Goal: Information Seeking & Learning: Learn about a topic

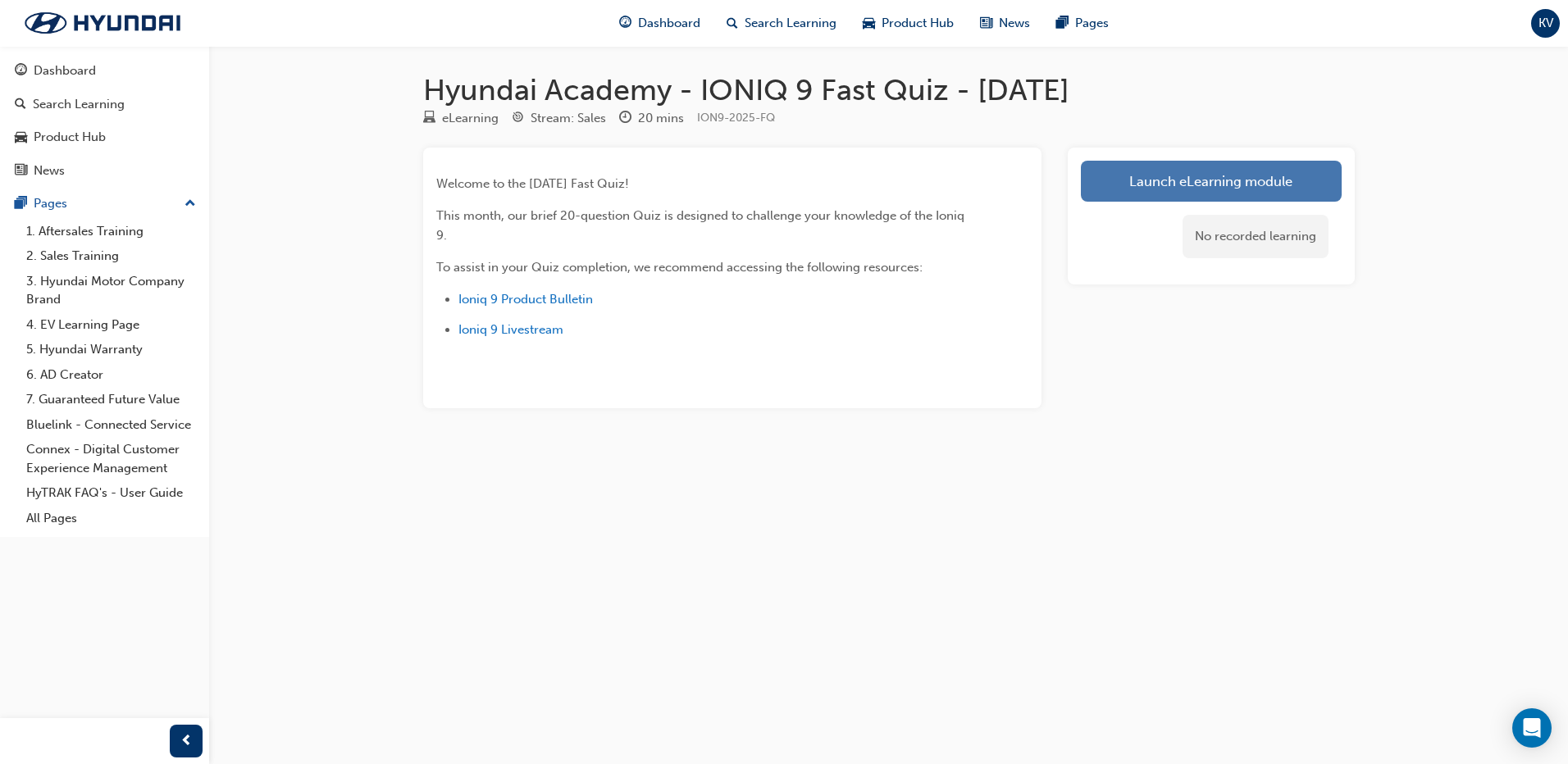
click at [1116, 176] on link "Launch eLearning module" at bounding box center [1210, 181] width 260 height 41
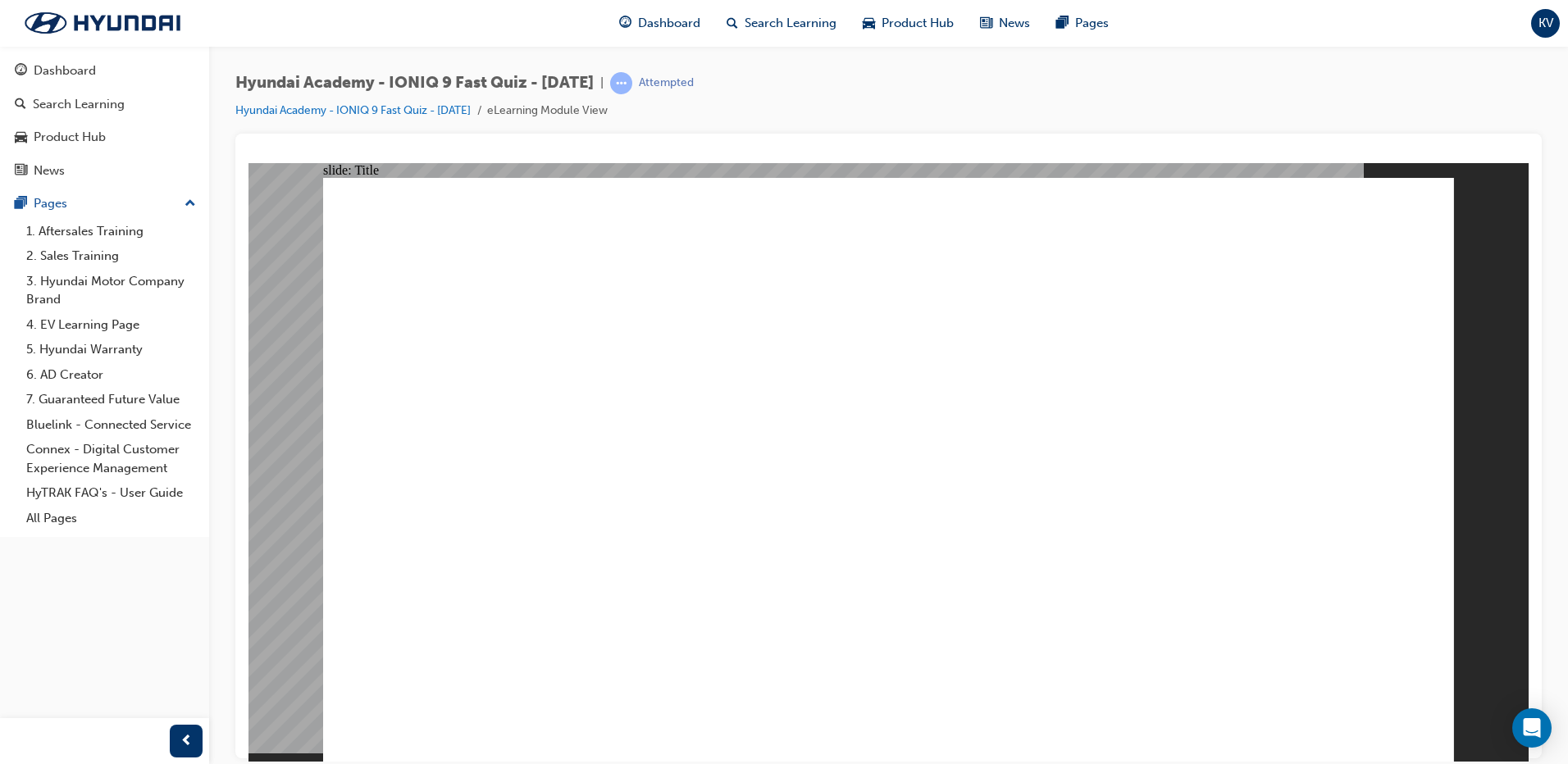
drag, startPoint x: 734, startPoint y: 632, endPoint x: 725, endPoint y: 670, distance: 39.1
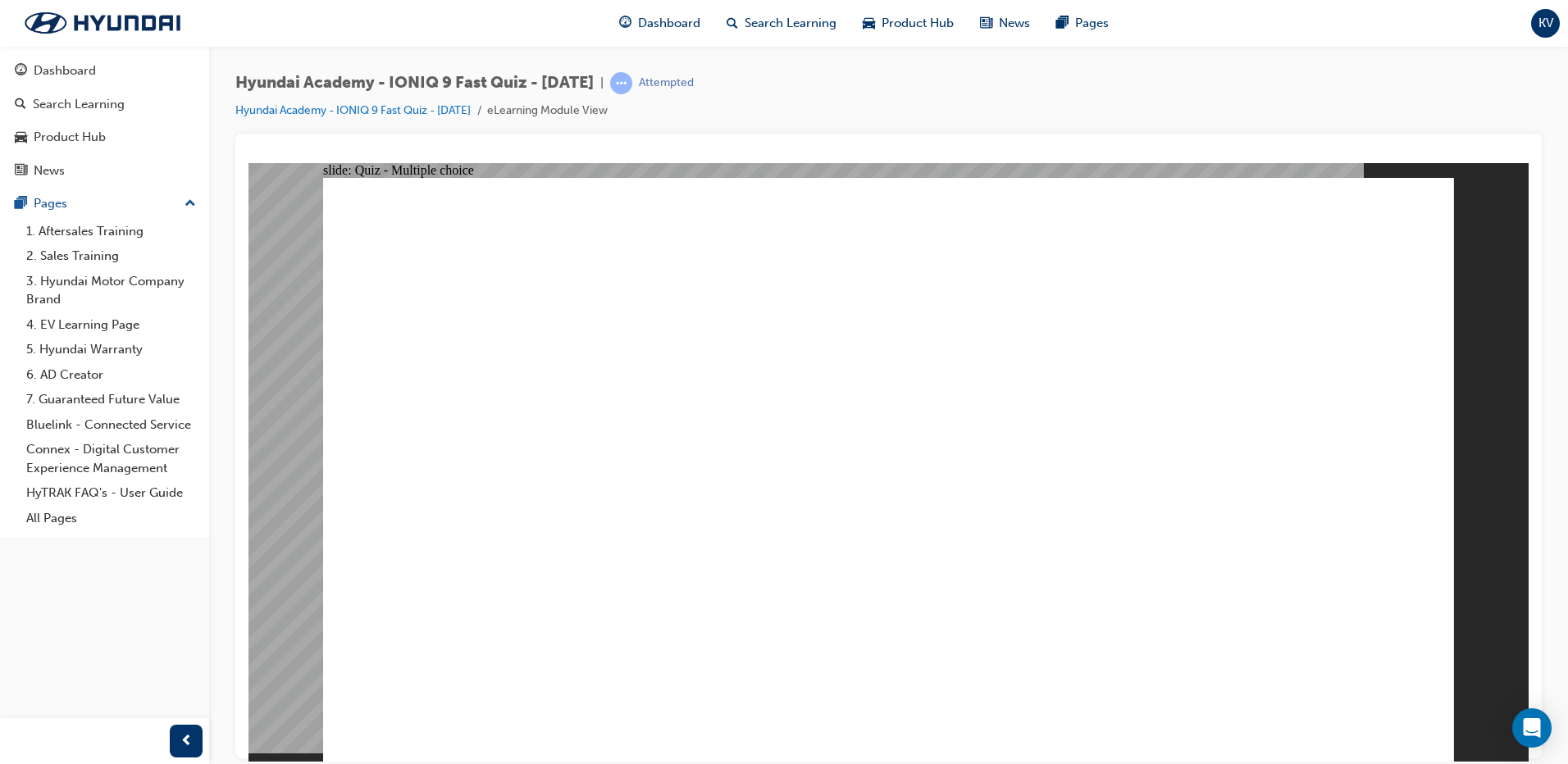
radio input "true"
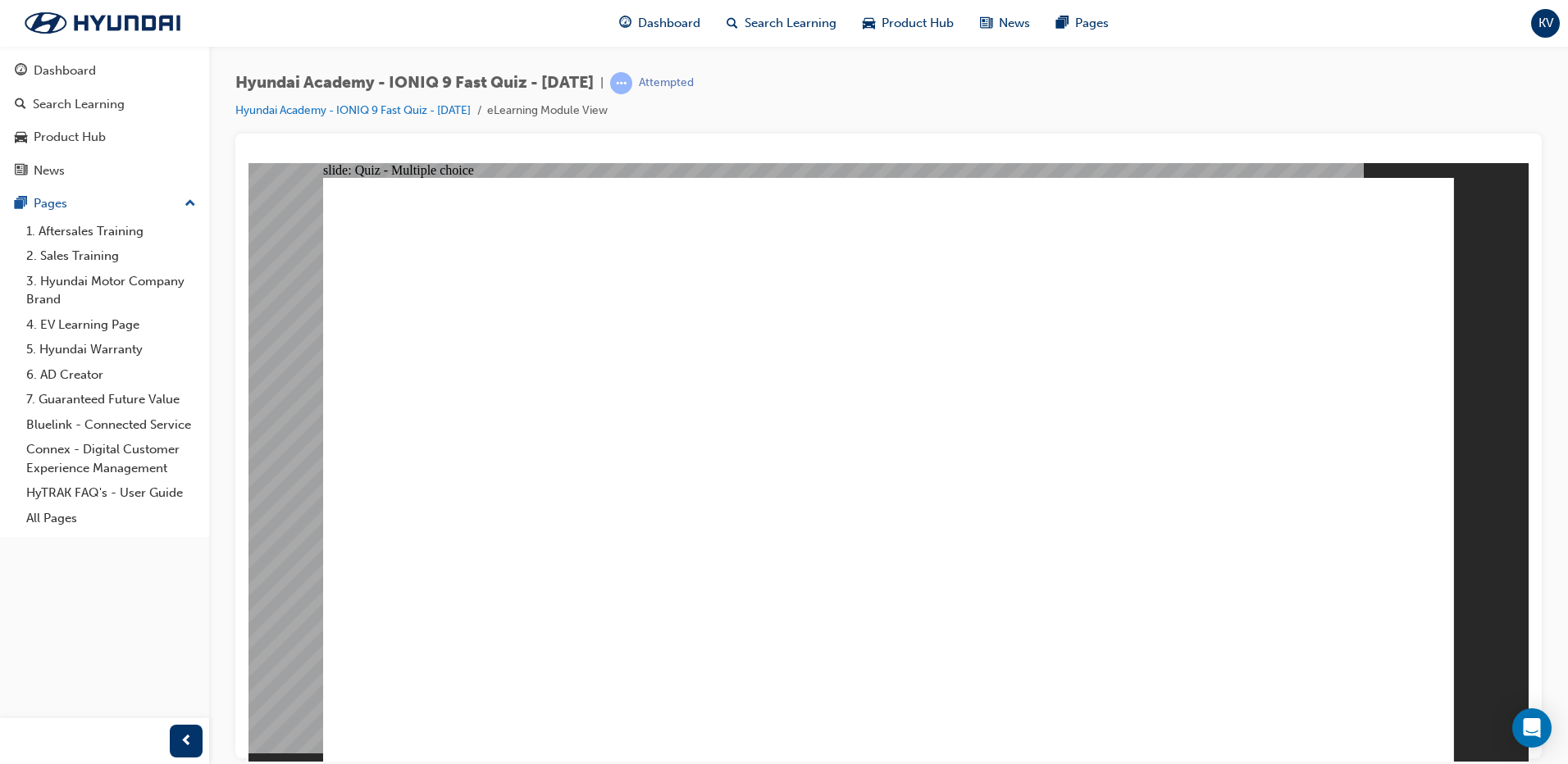
radio input "true"
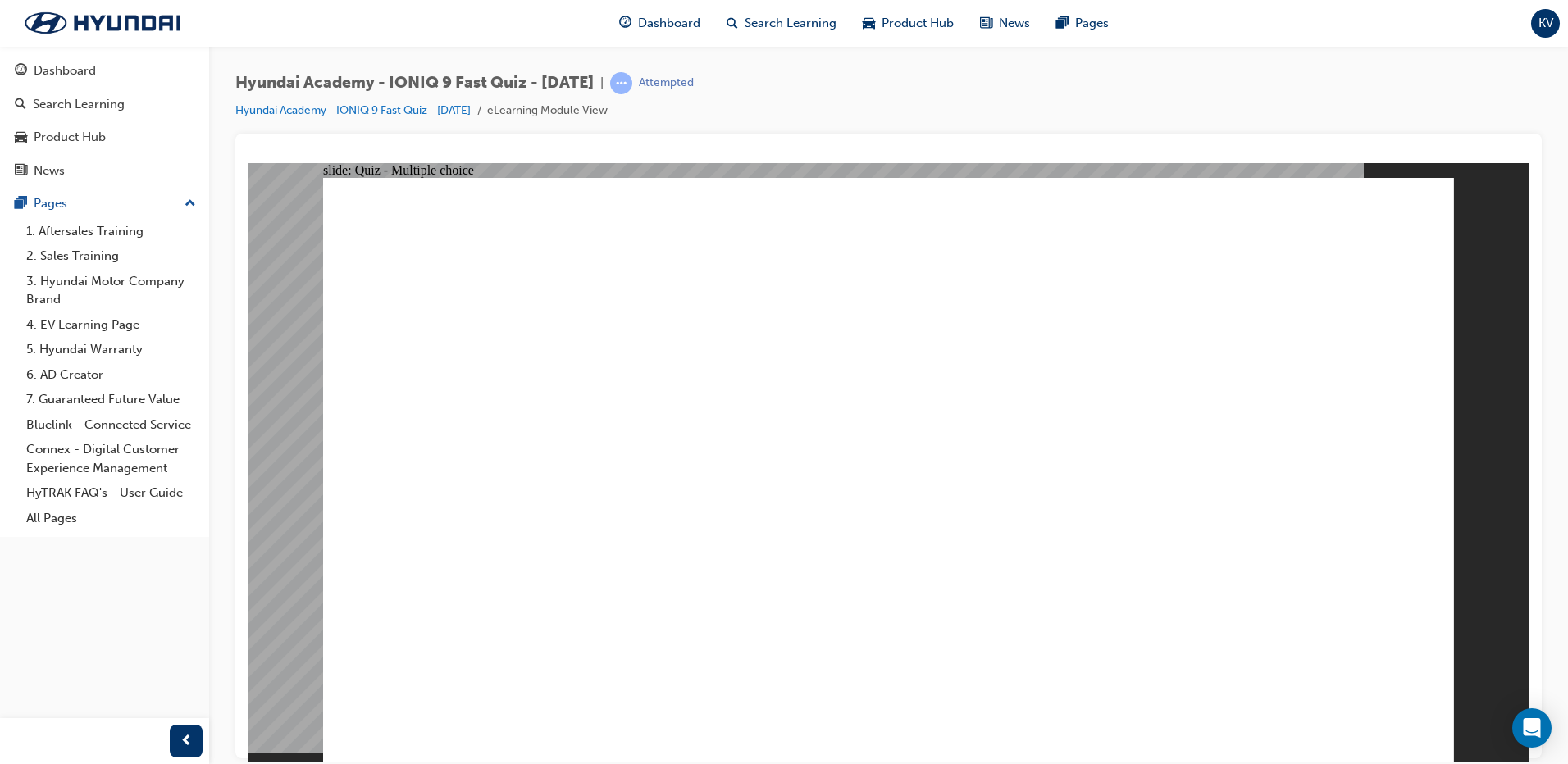
radio input "true"
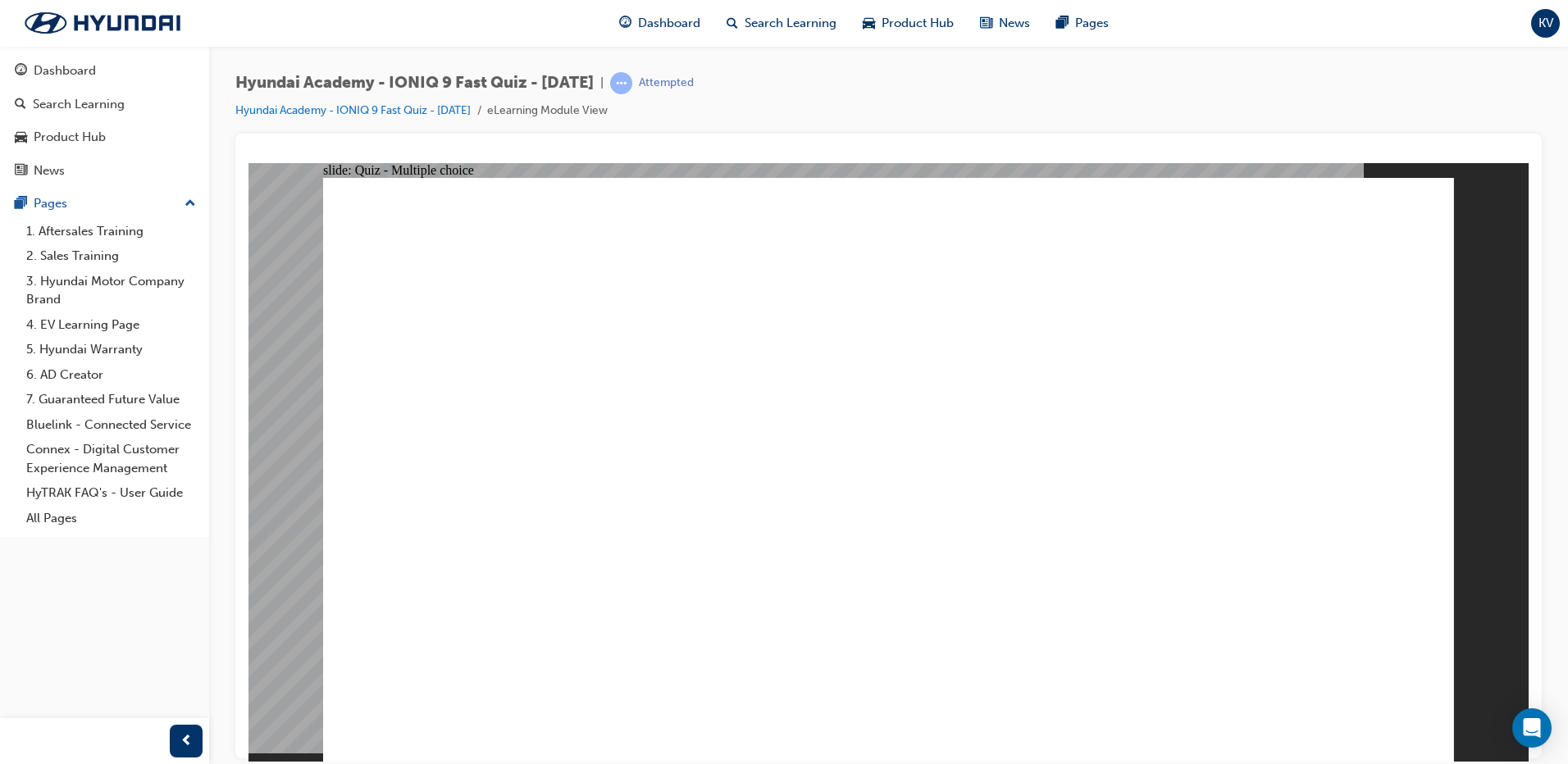
radio input "true"
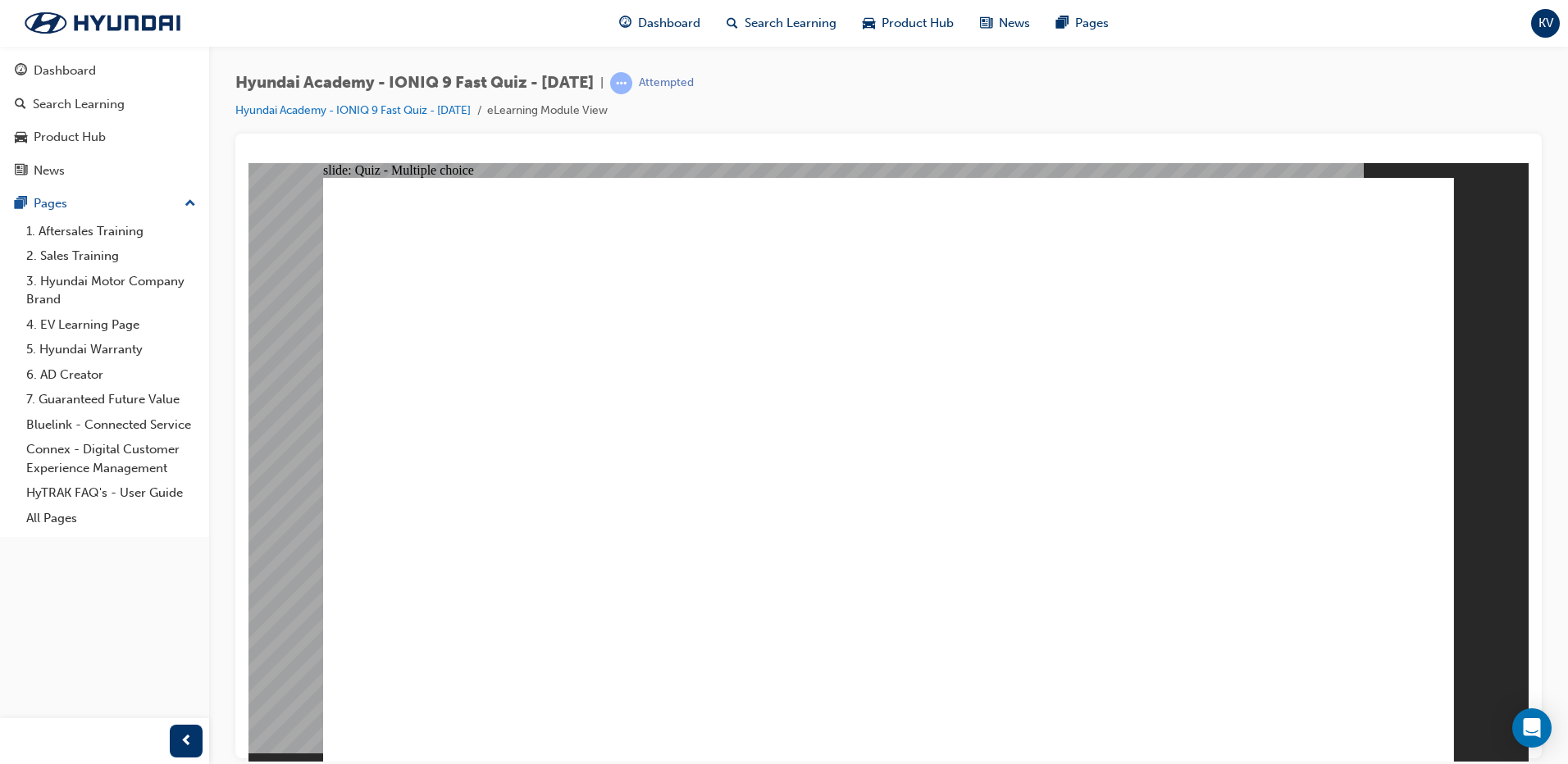
radio input "true"
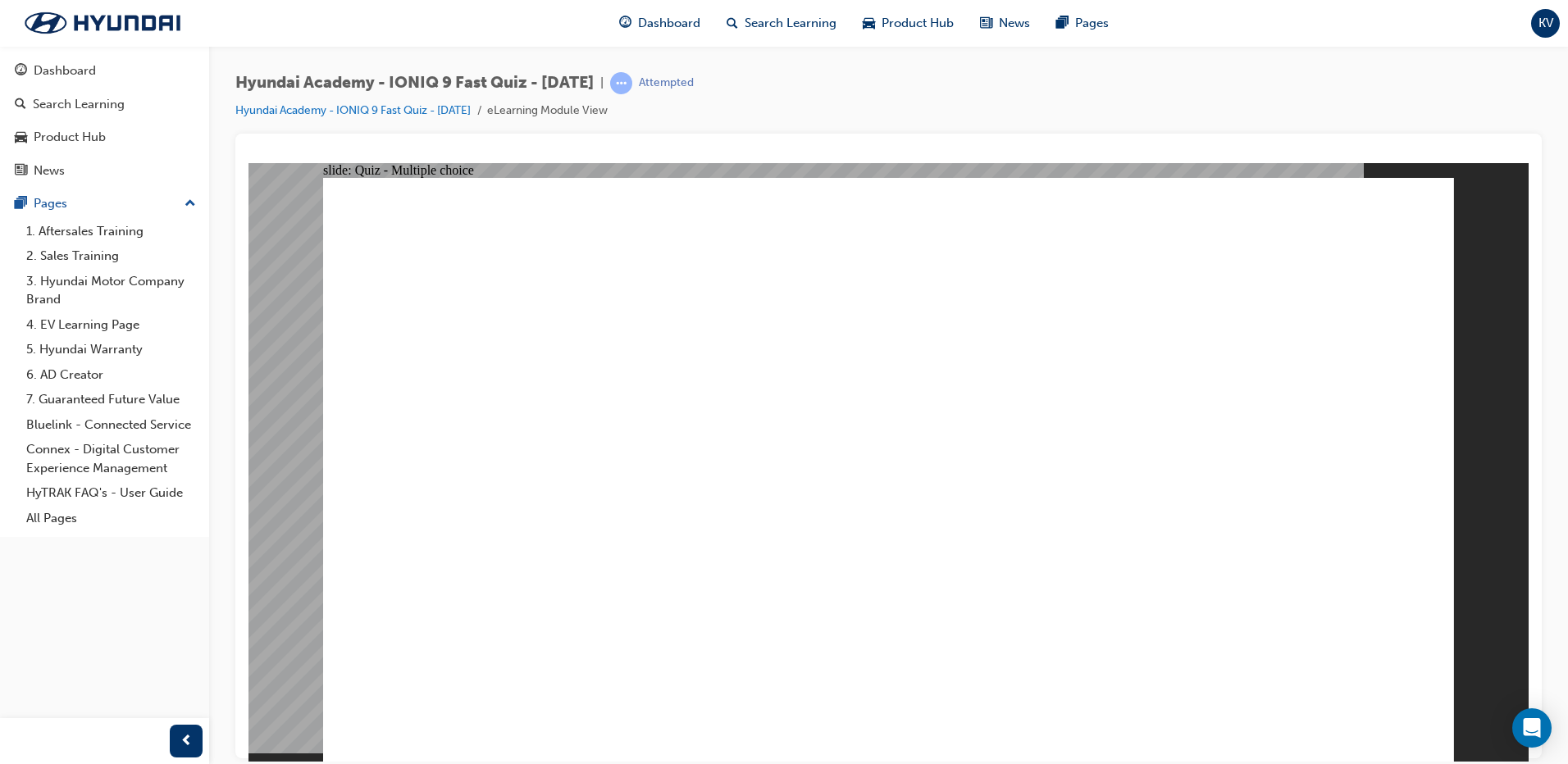
radio input "true"
drag, startPoint x: 929, startPoint y: 586, endPoint x: 907, endPoint y: 582, distance: 22.4
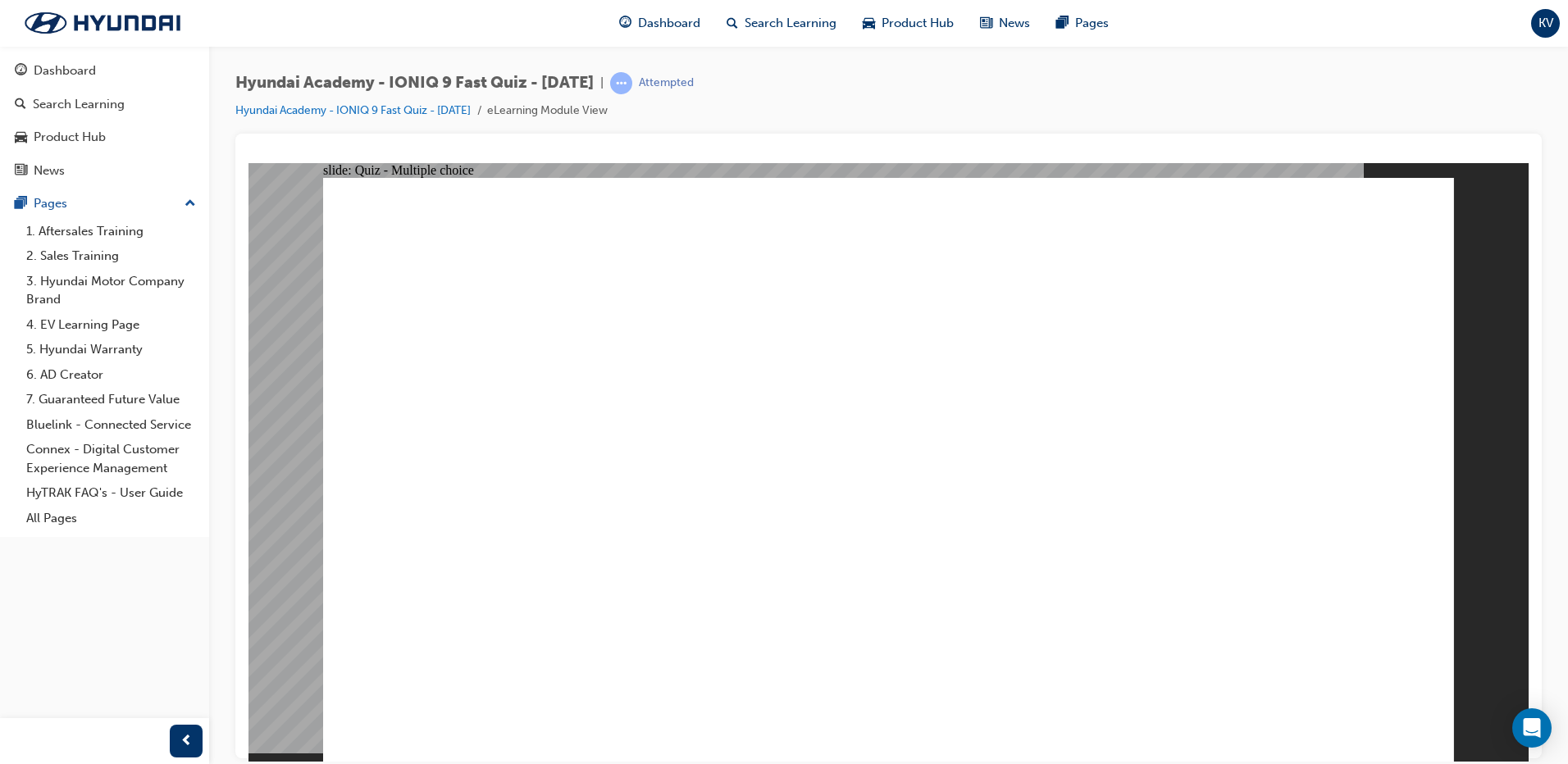
checkbox input "true"
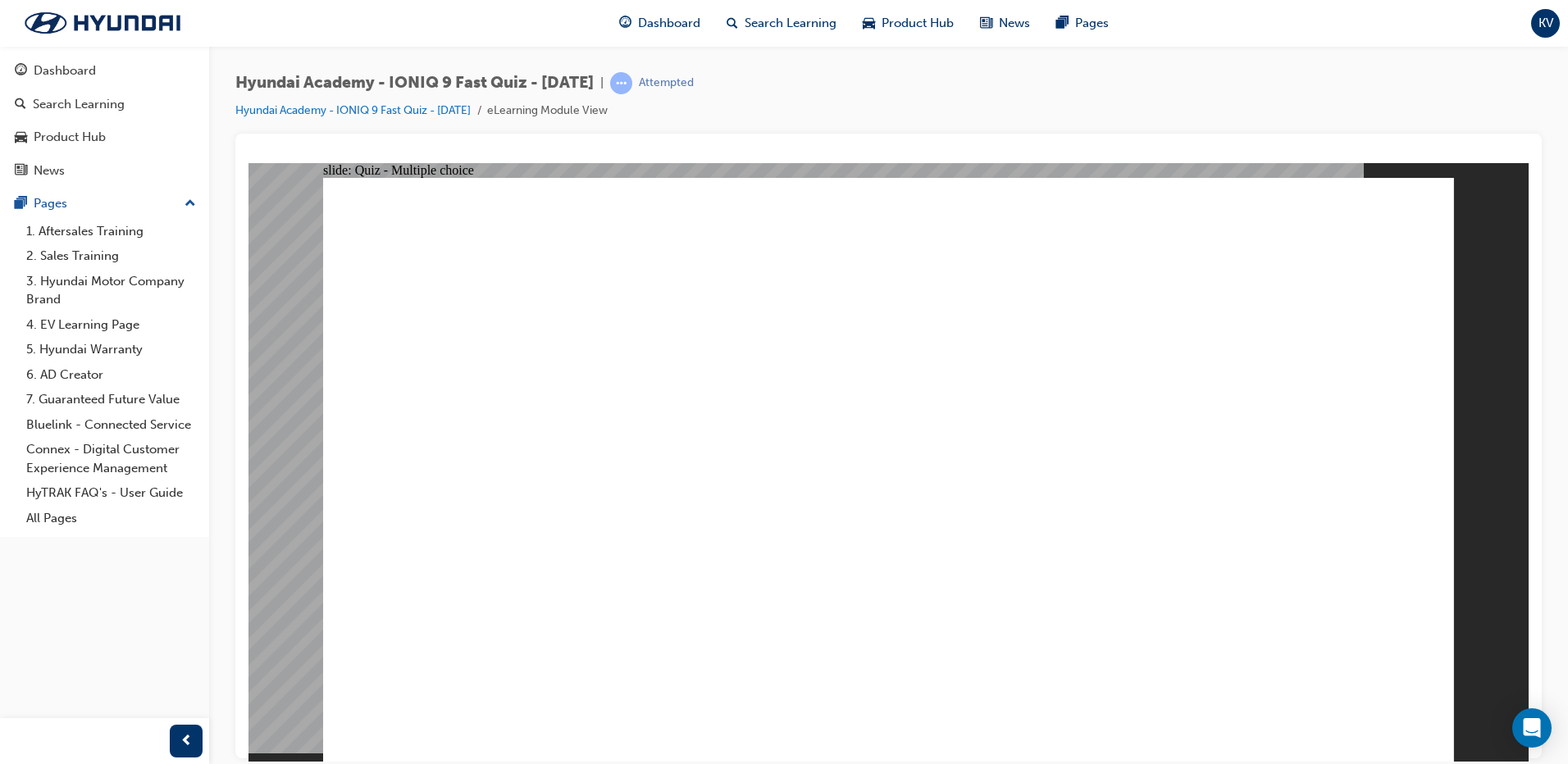
radio input "true"
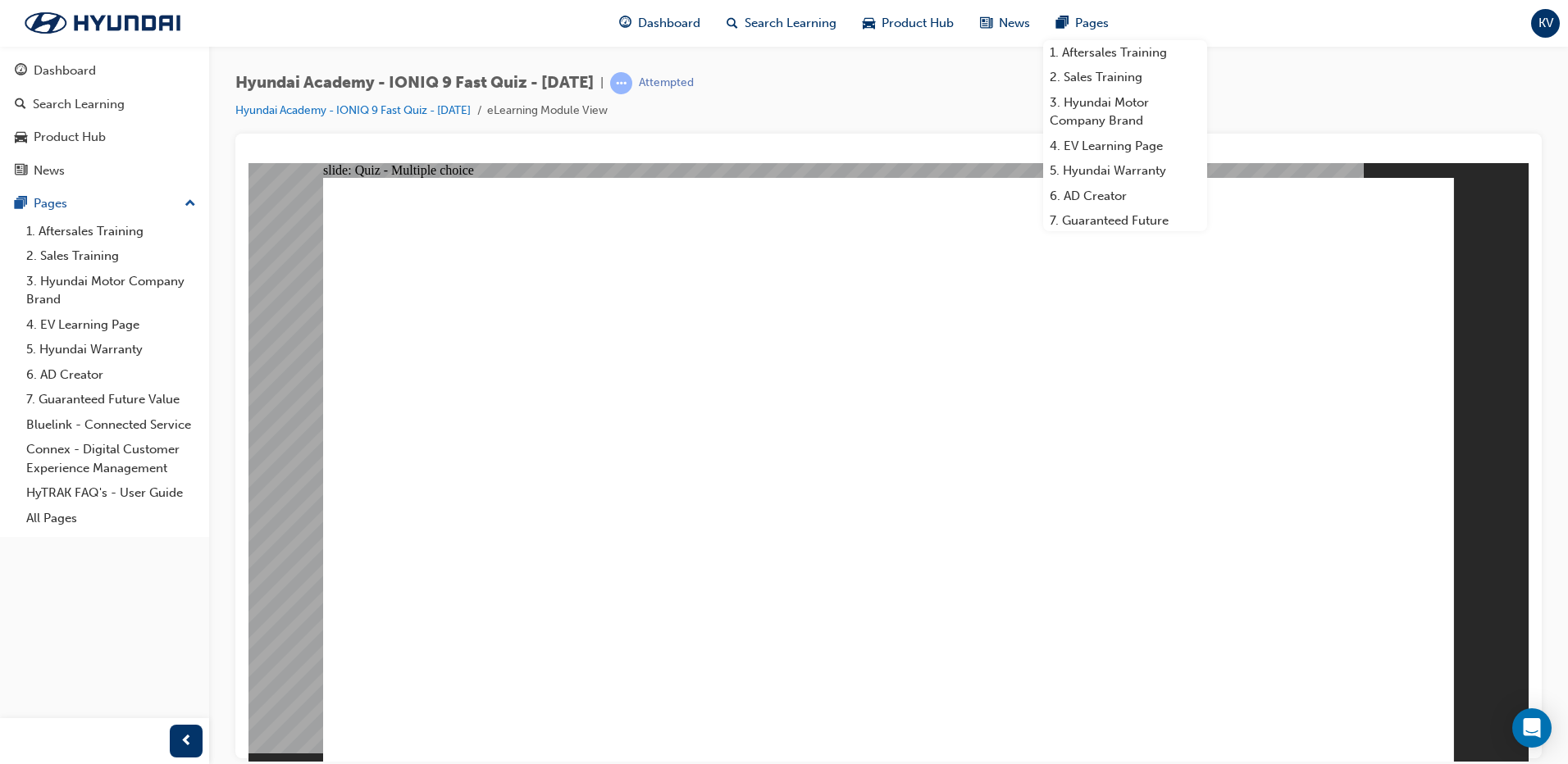
drag, startPoint x: 787, startPoint y: 503, endPoint x: 795, endPoint y: 551, distance: 48.7
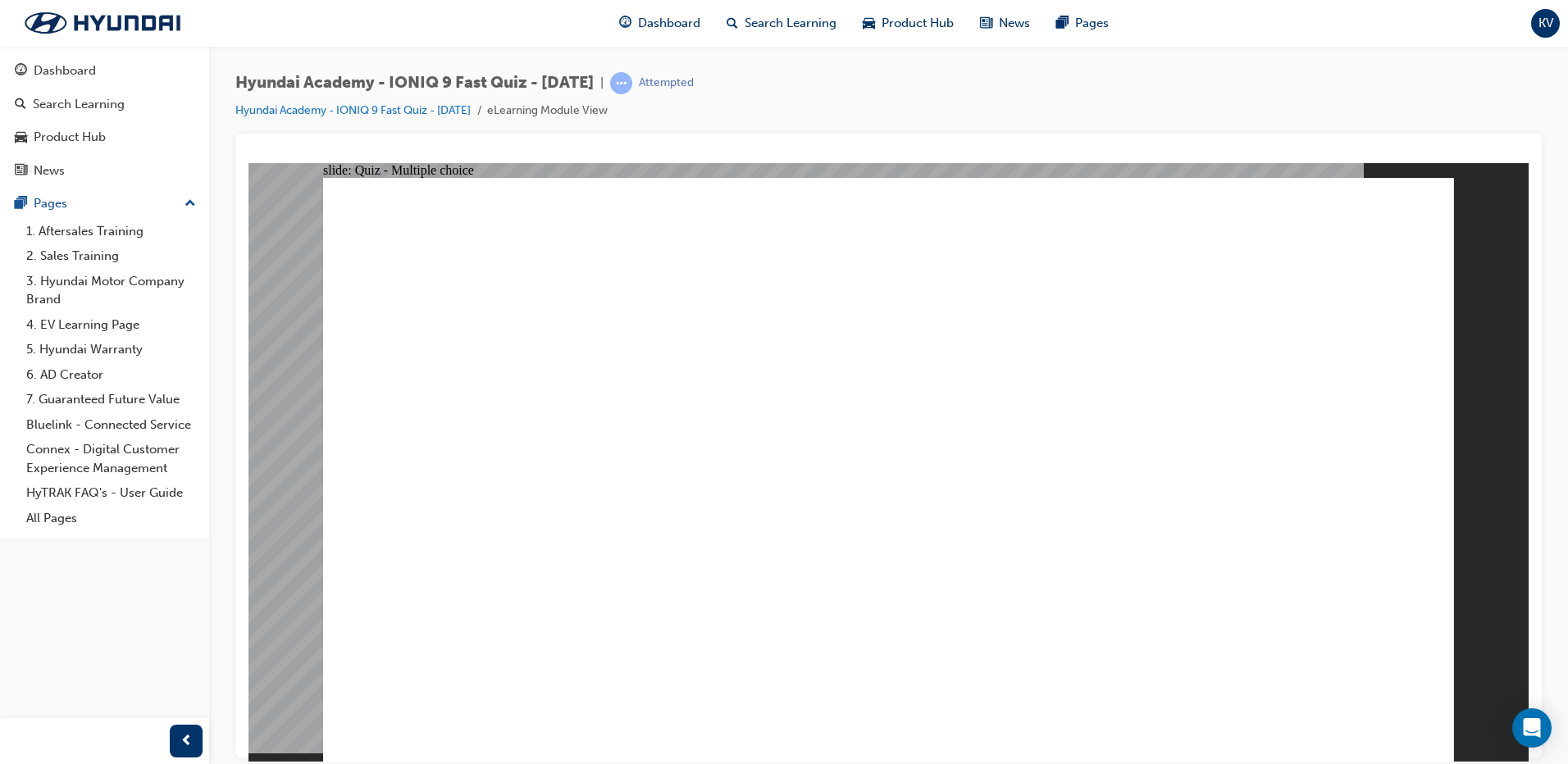
radio input "true"
drag, startPoint x: 806, startPoint y: 421, endPoint x: 803, endPoint y: 433, distance: 12.4
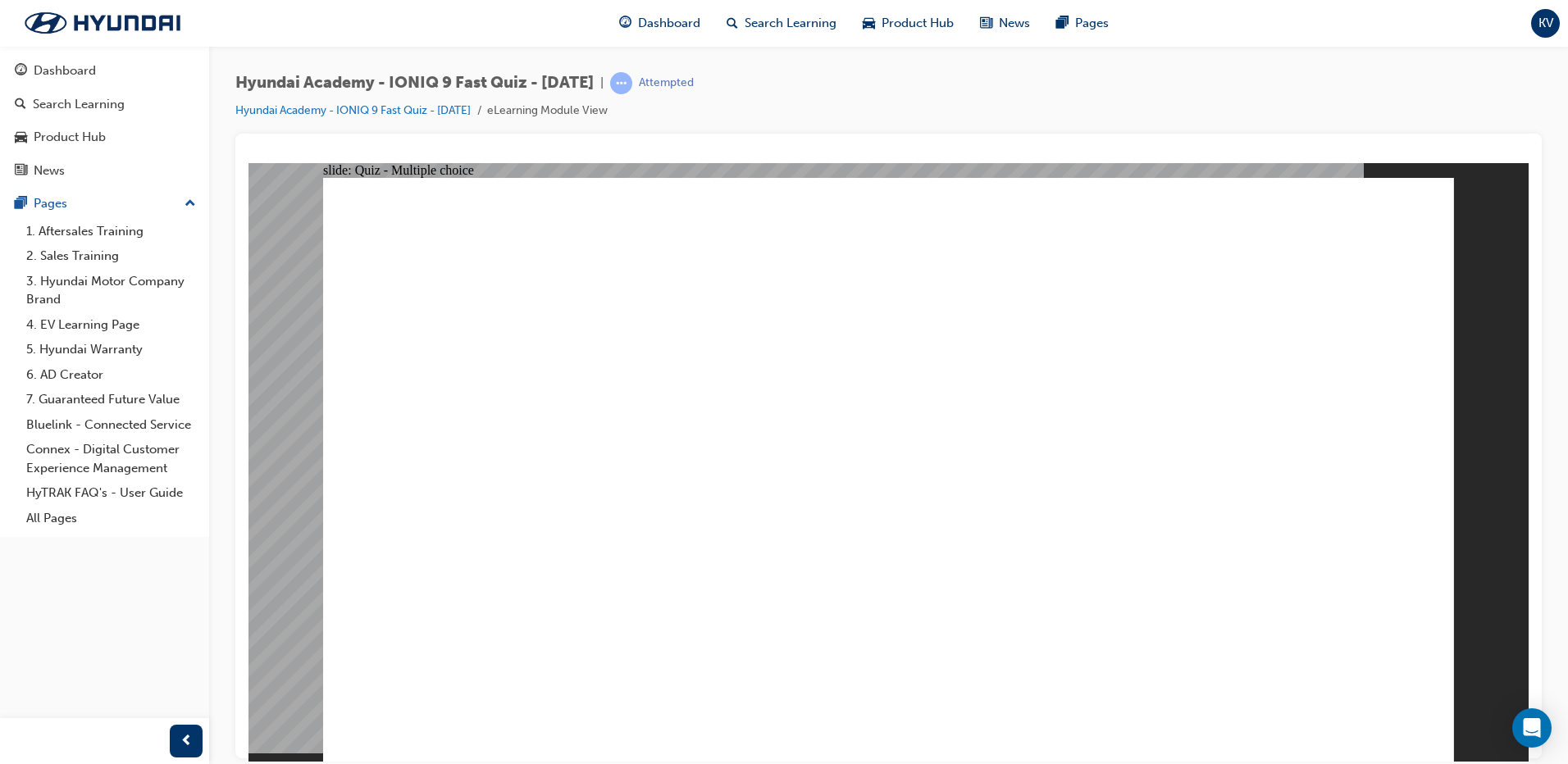
checkbox input "true"
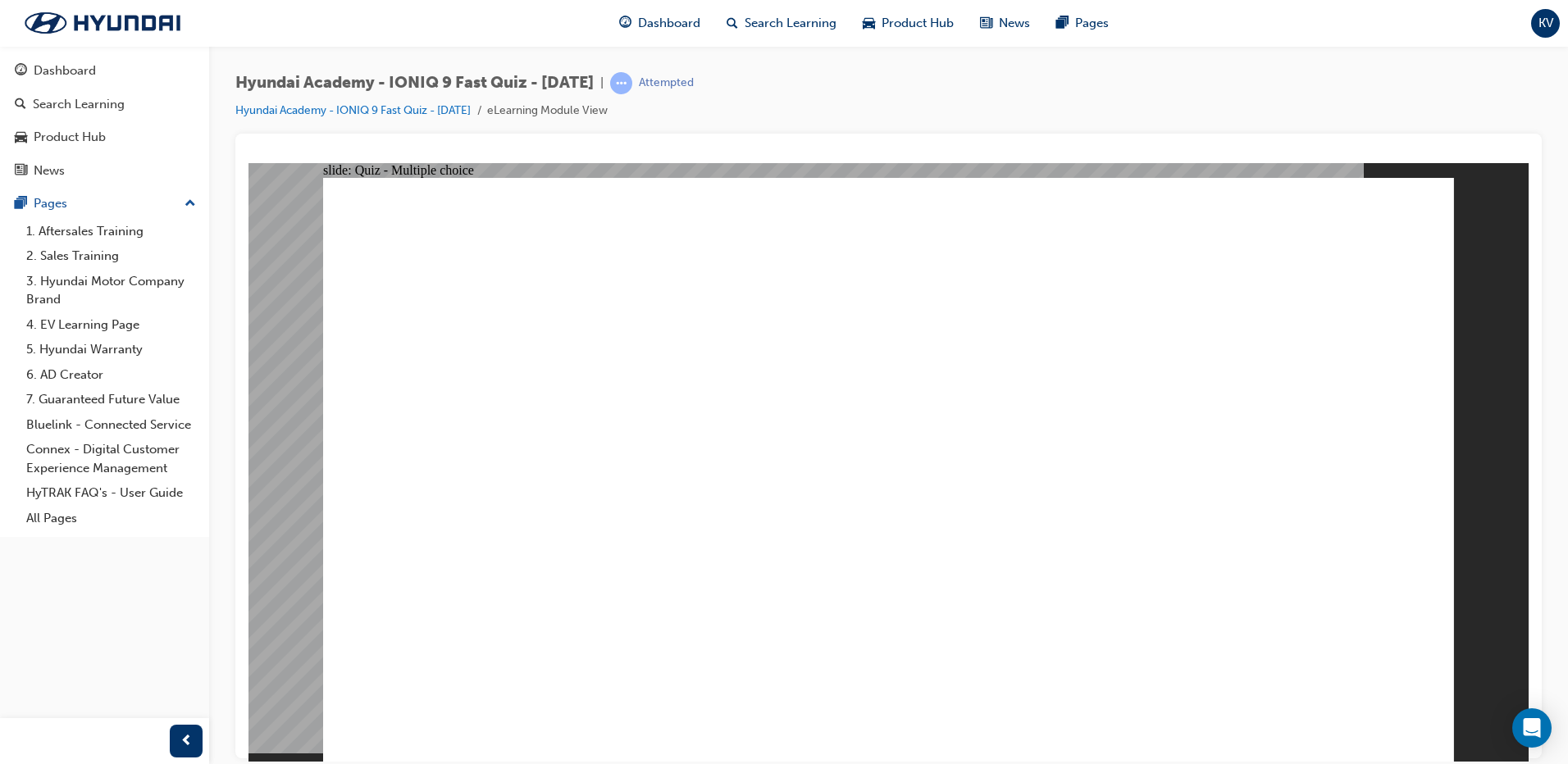
radio input "true"
drag, startPoint x: 738, startPoint y: 568, endPoint x: 728, endPoint y: 584, distance: 18.9
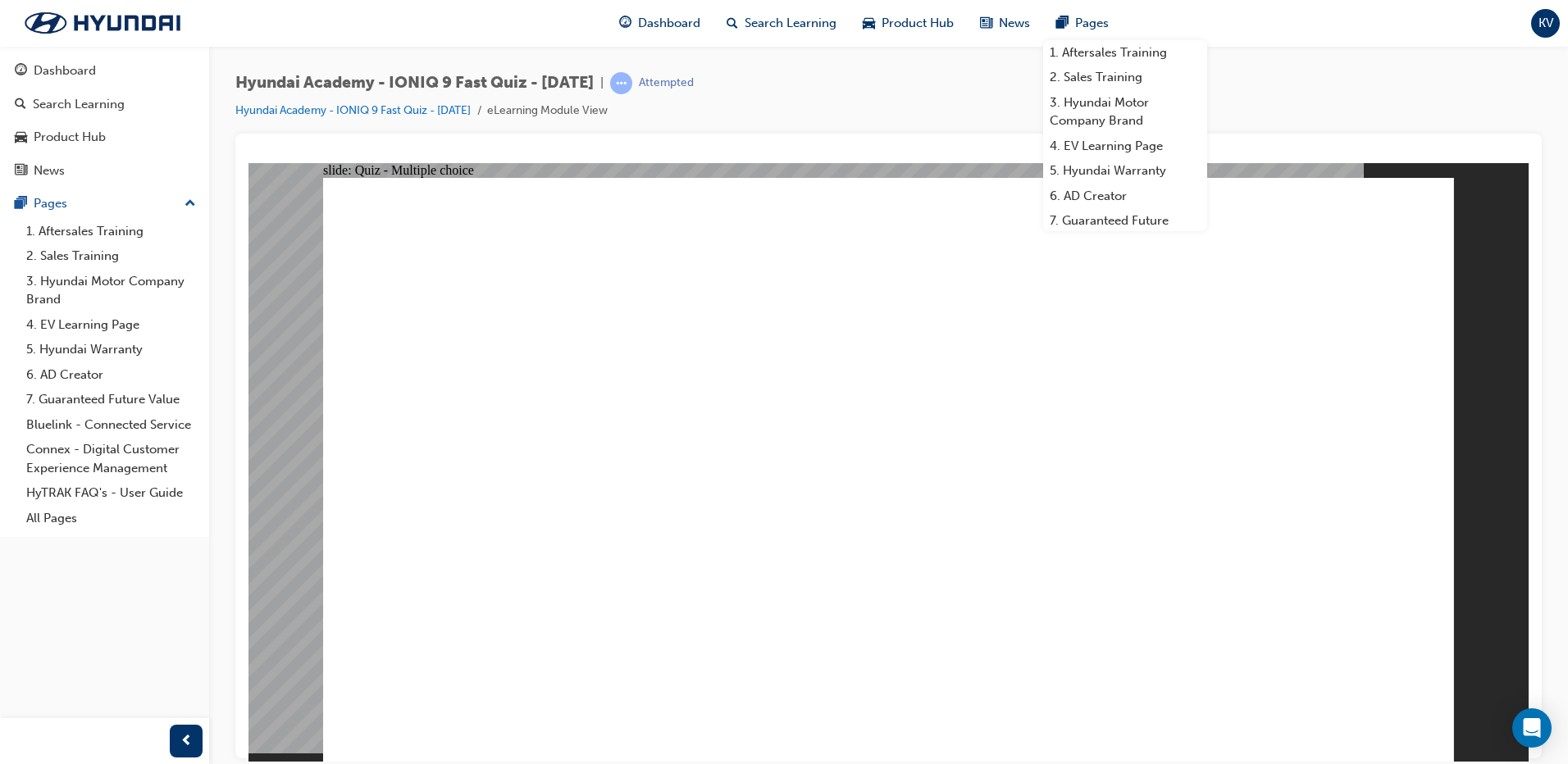
radio input "true"
click at [1315, 143] on div at bounding box center [888, 446] width 1306 height 625
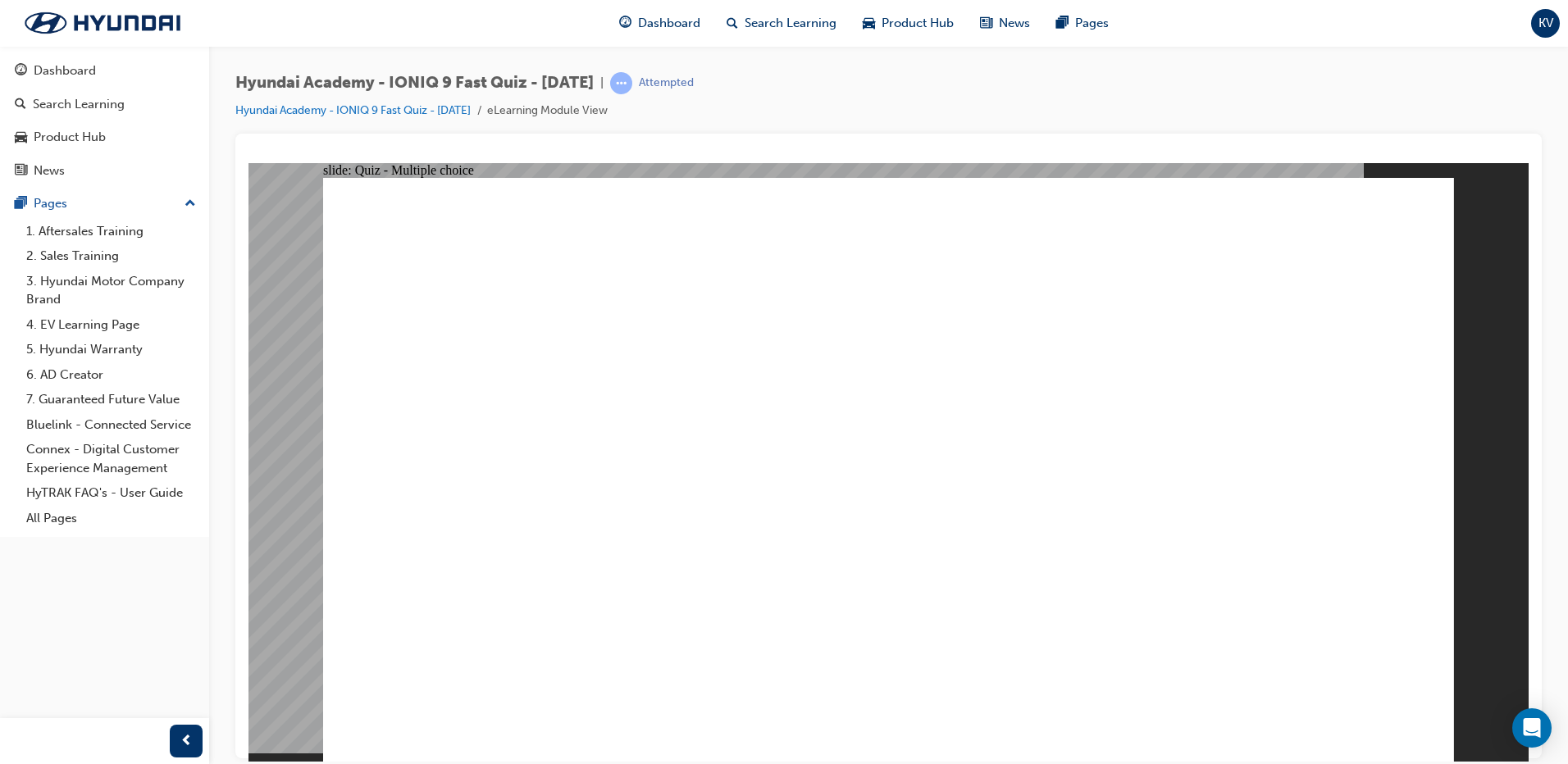
radio input "true"
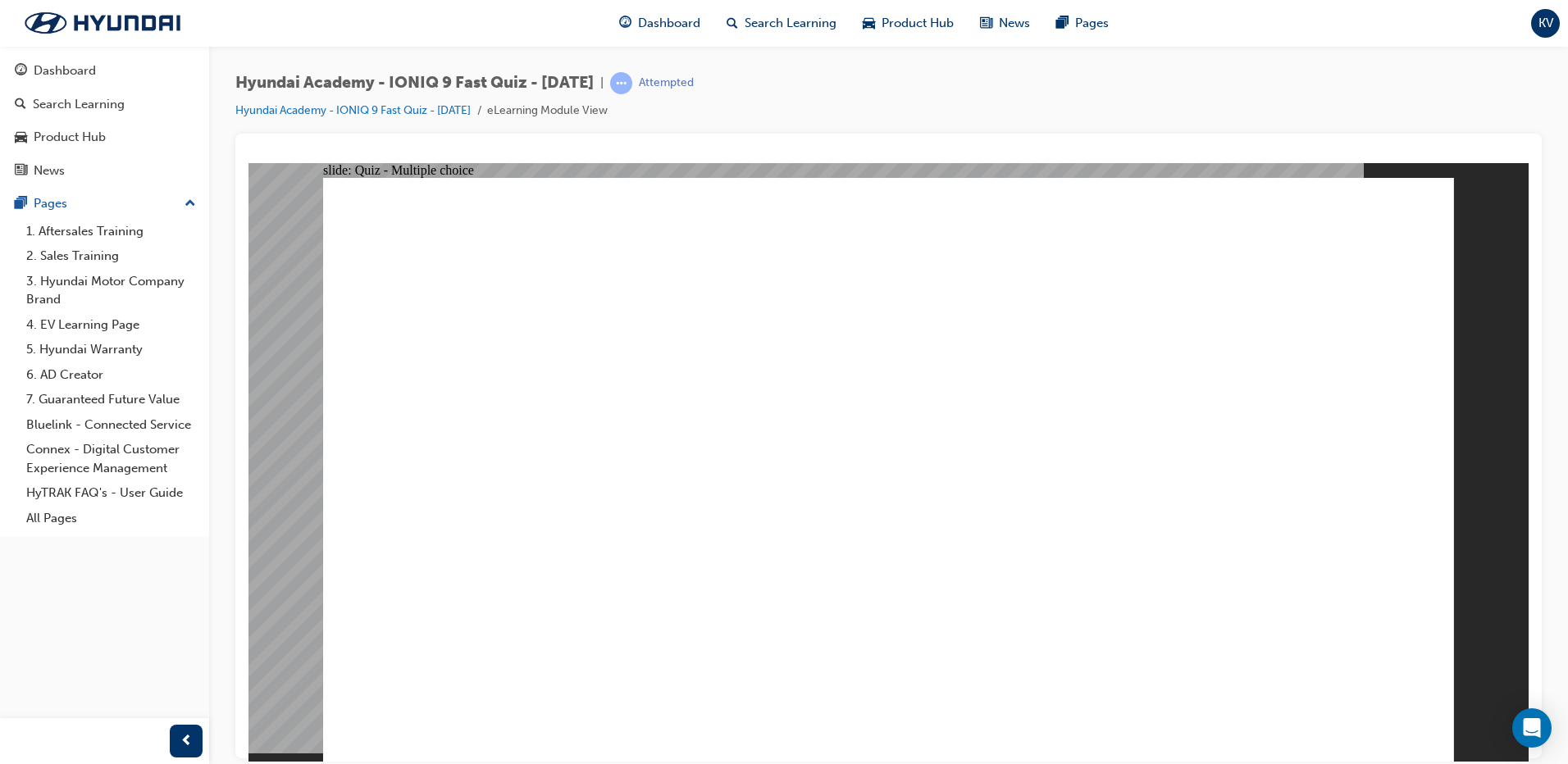
radio input "true"
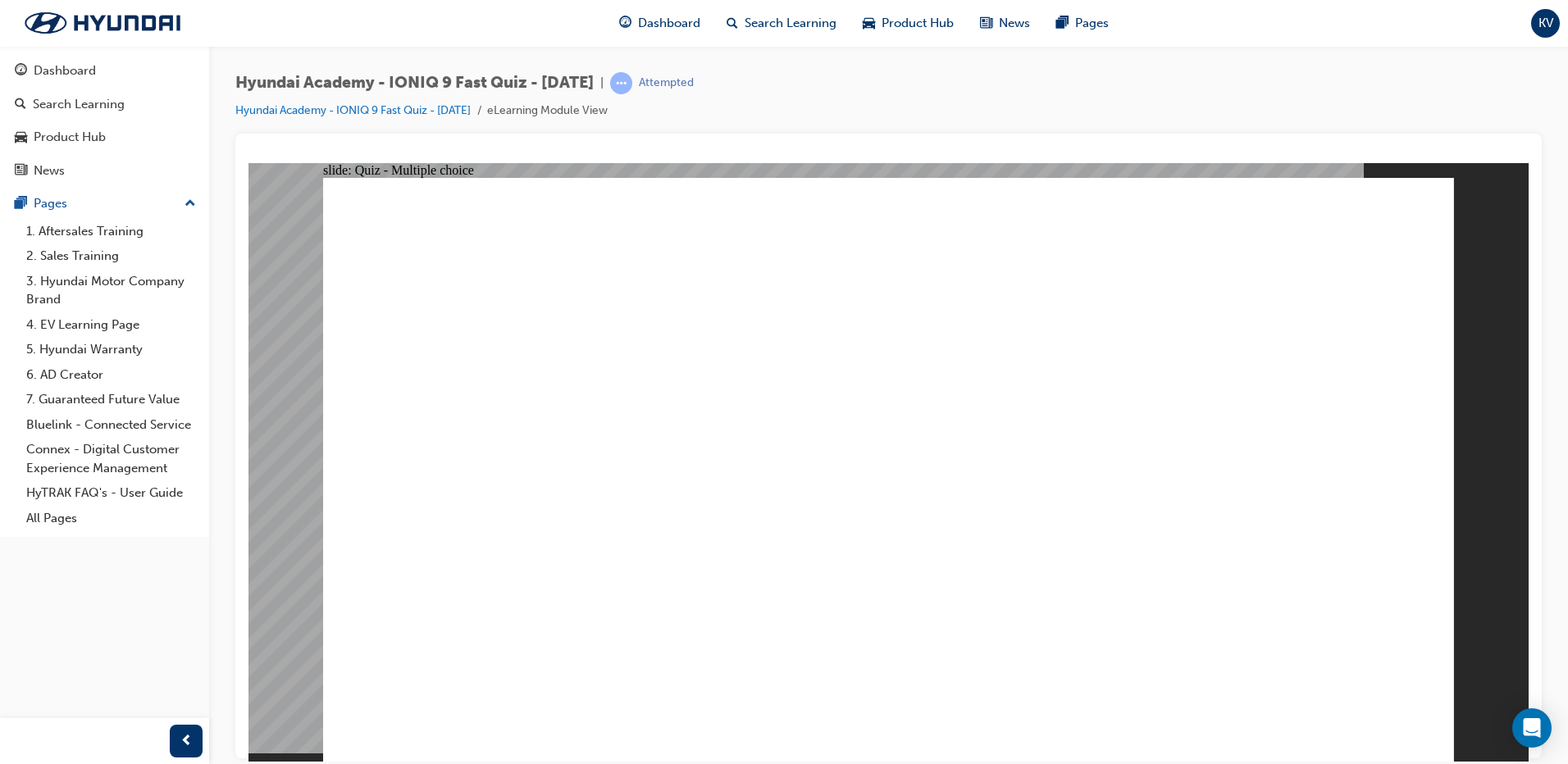
radio input "true"
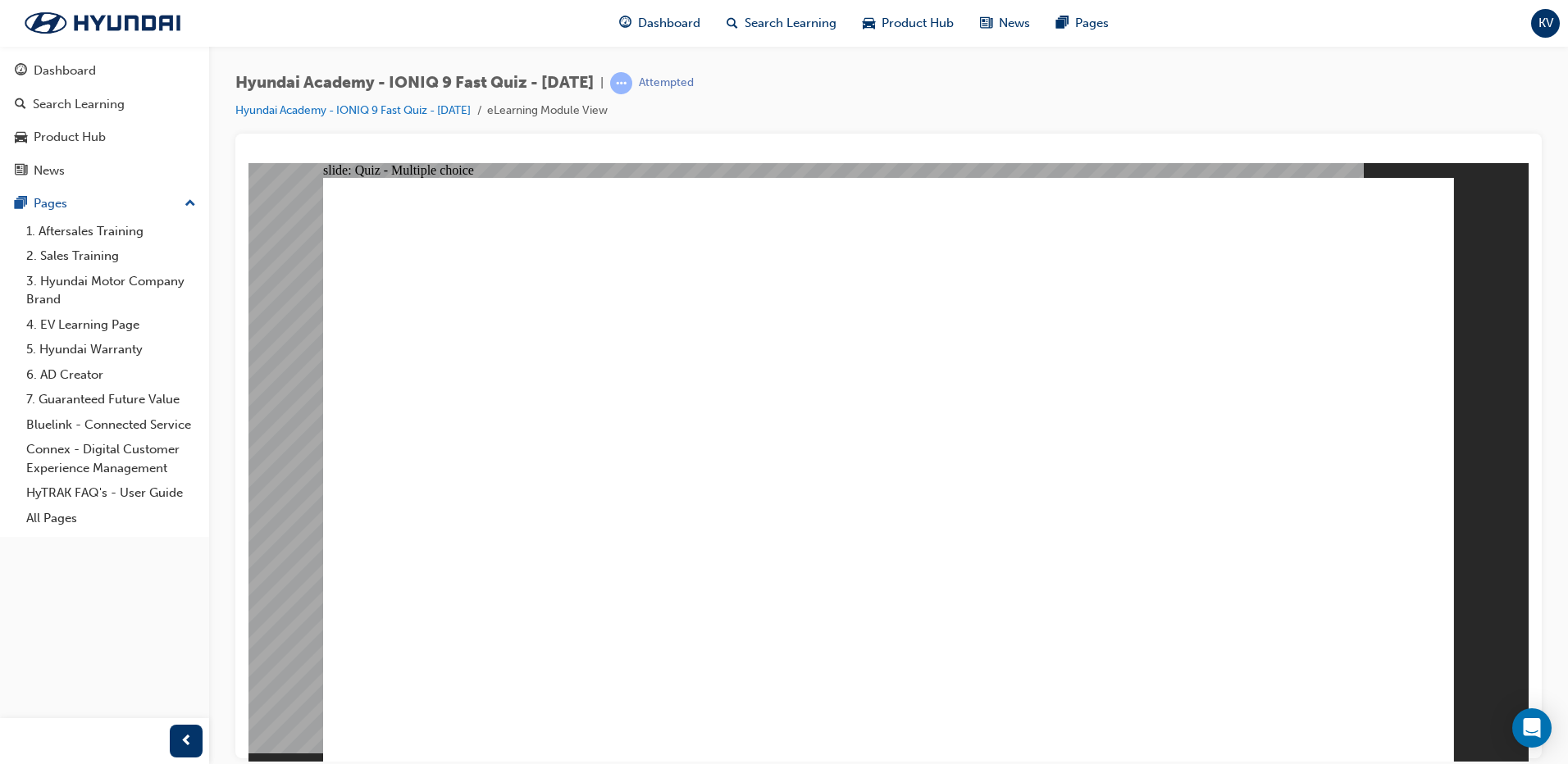
radio input "true"
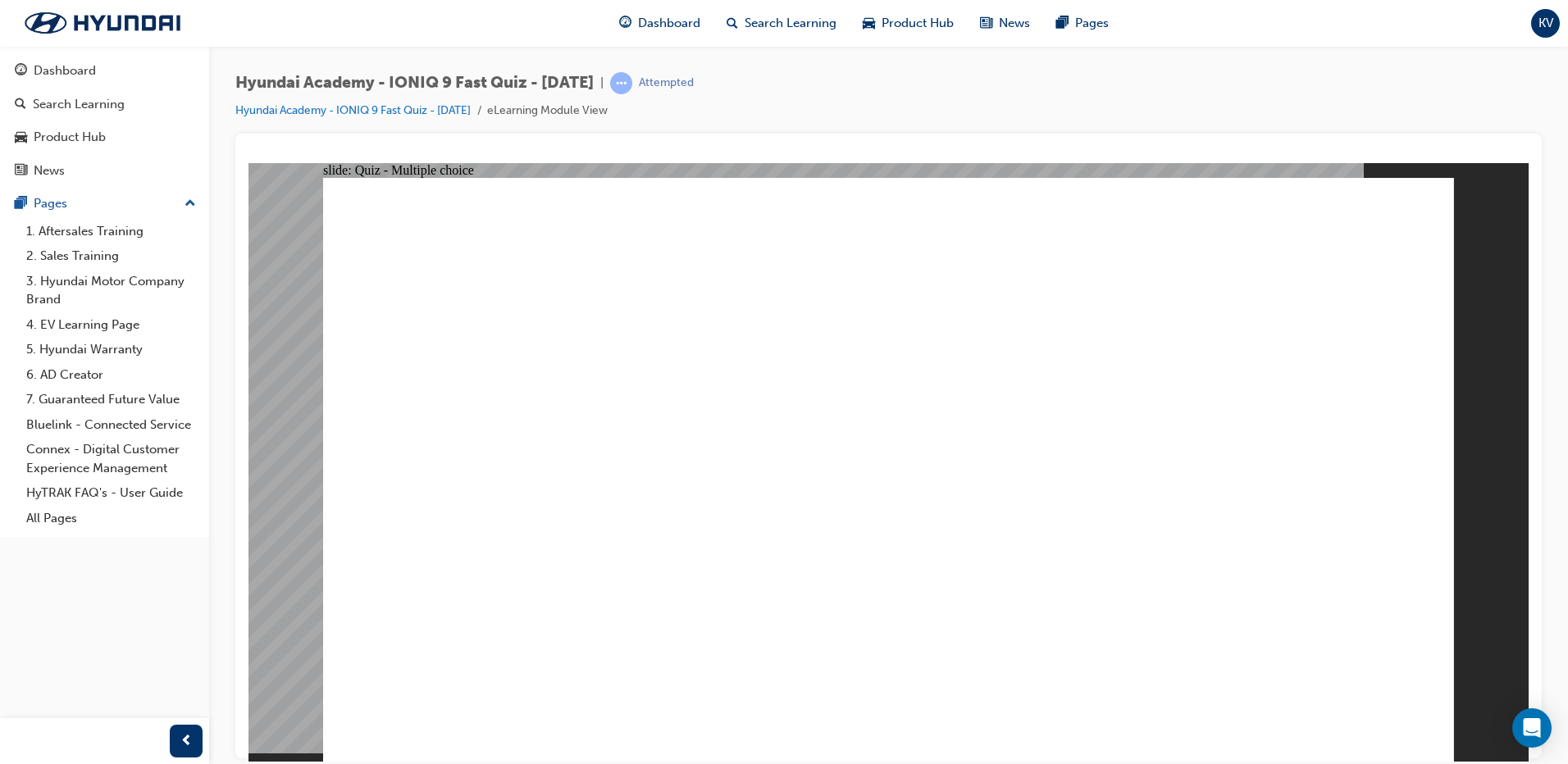
radio input "true"
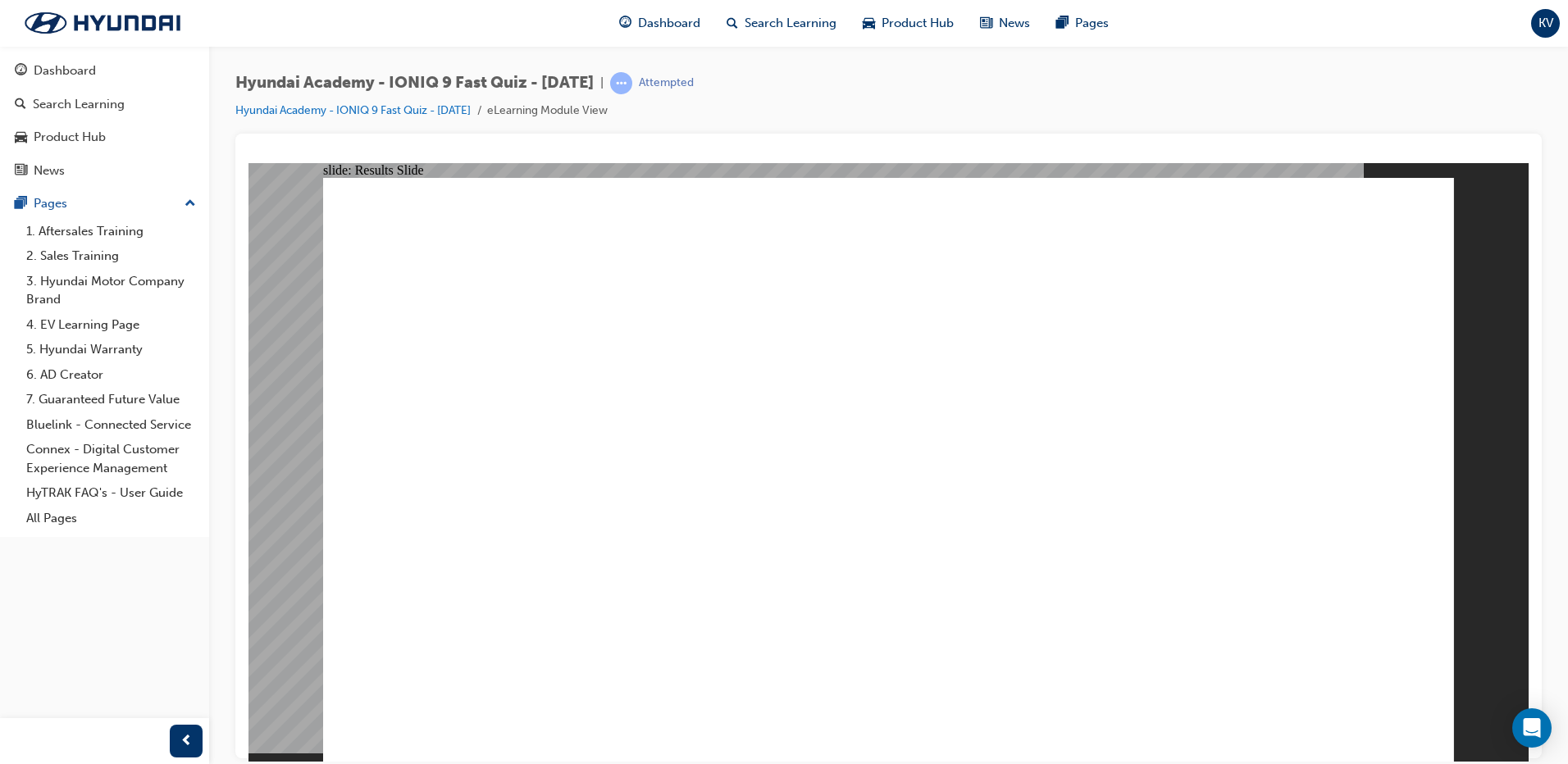
radio input "true"
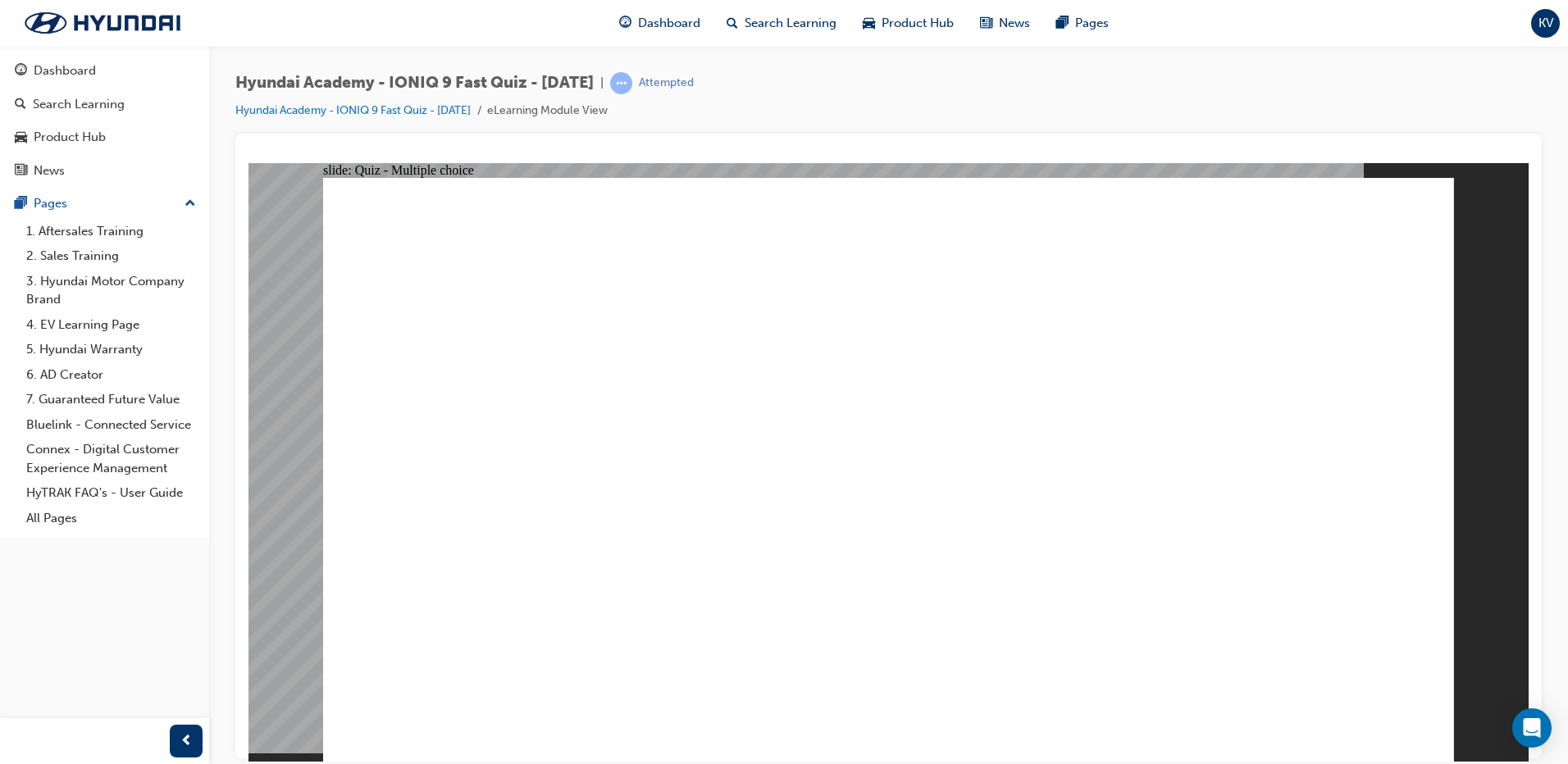
radio input "true"
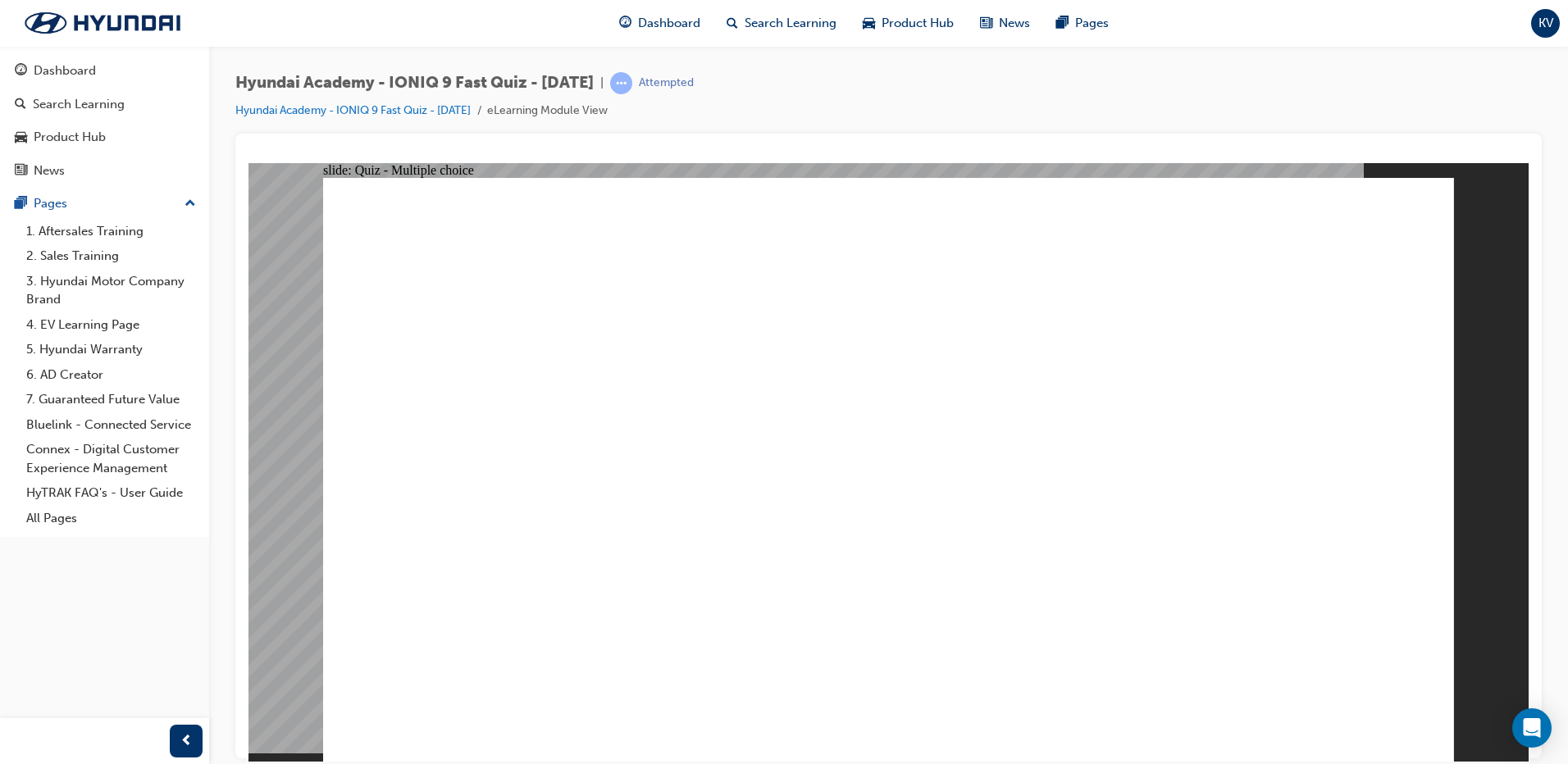
radio input "true"
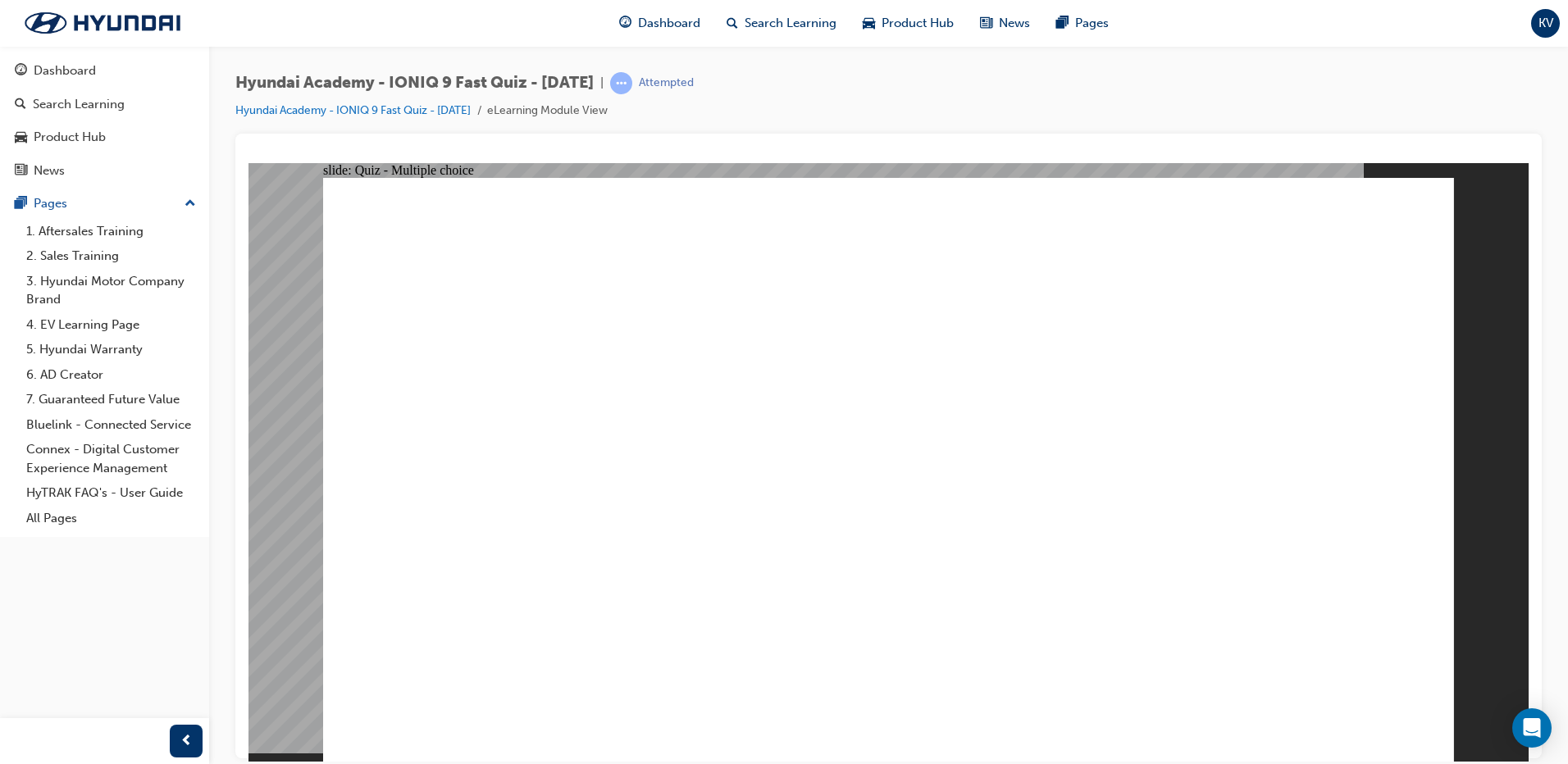
radio input "true"
drag, startPoint x: 711, startPoint y: 641, endPoint x: 711, endPoint y: 658, distance: 17.0
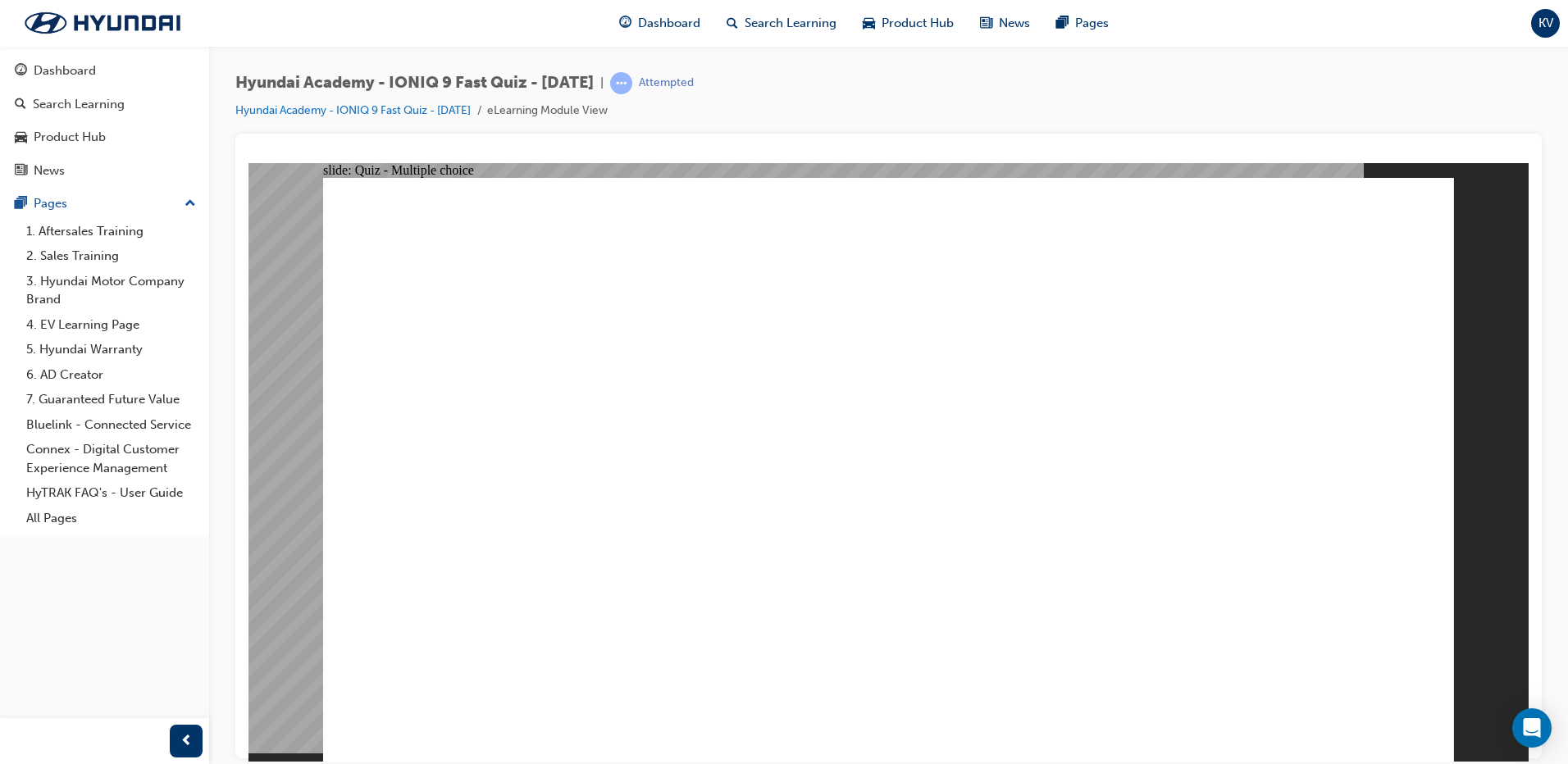
radio input "true"
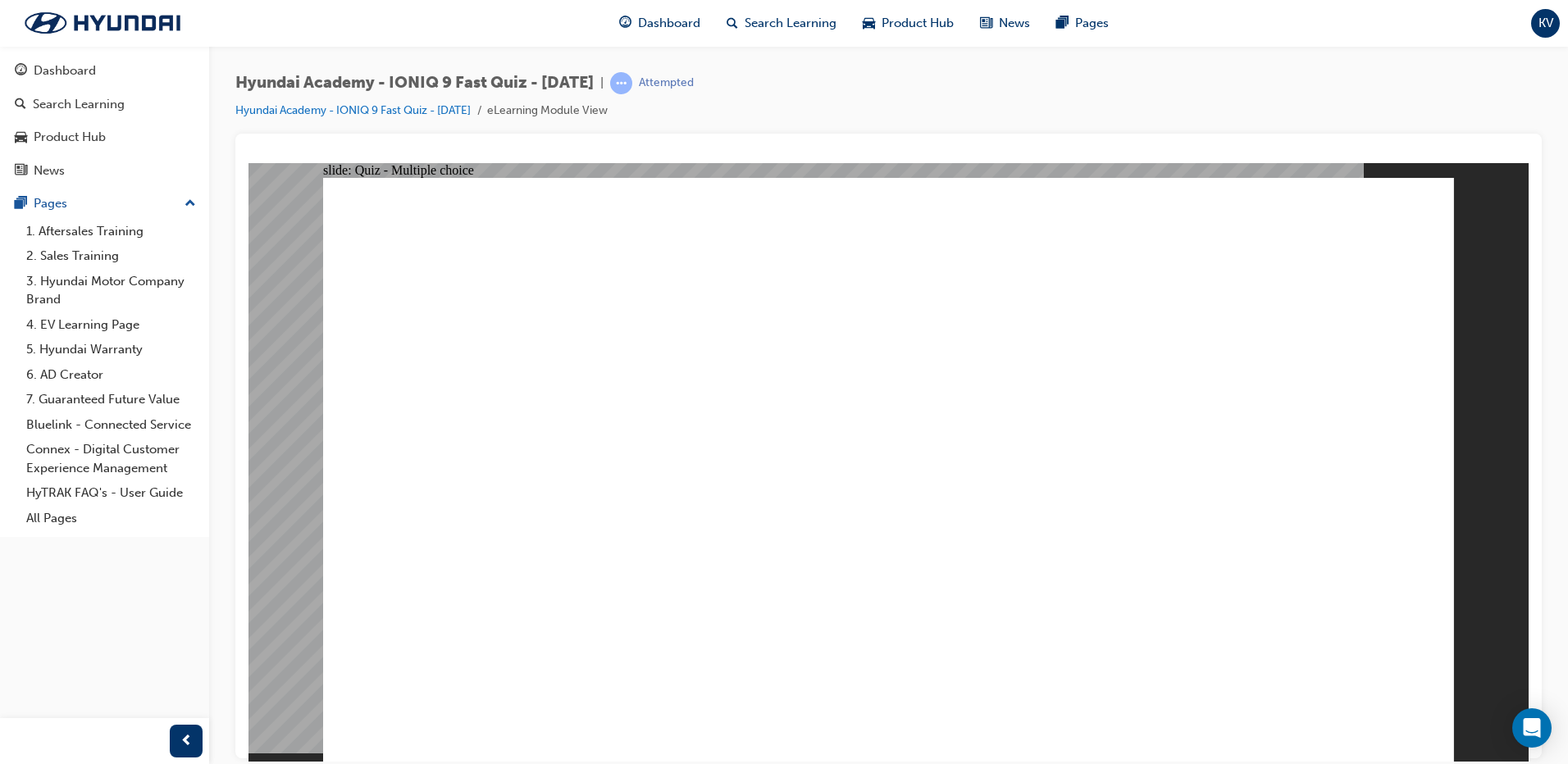
radio input "true"
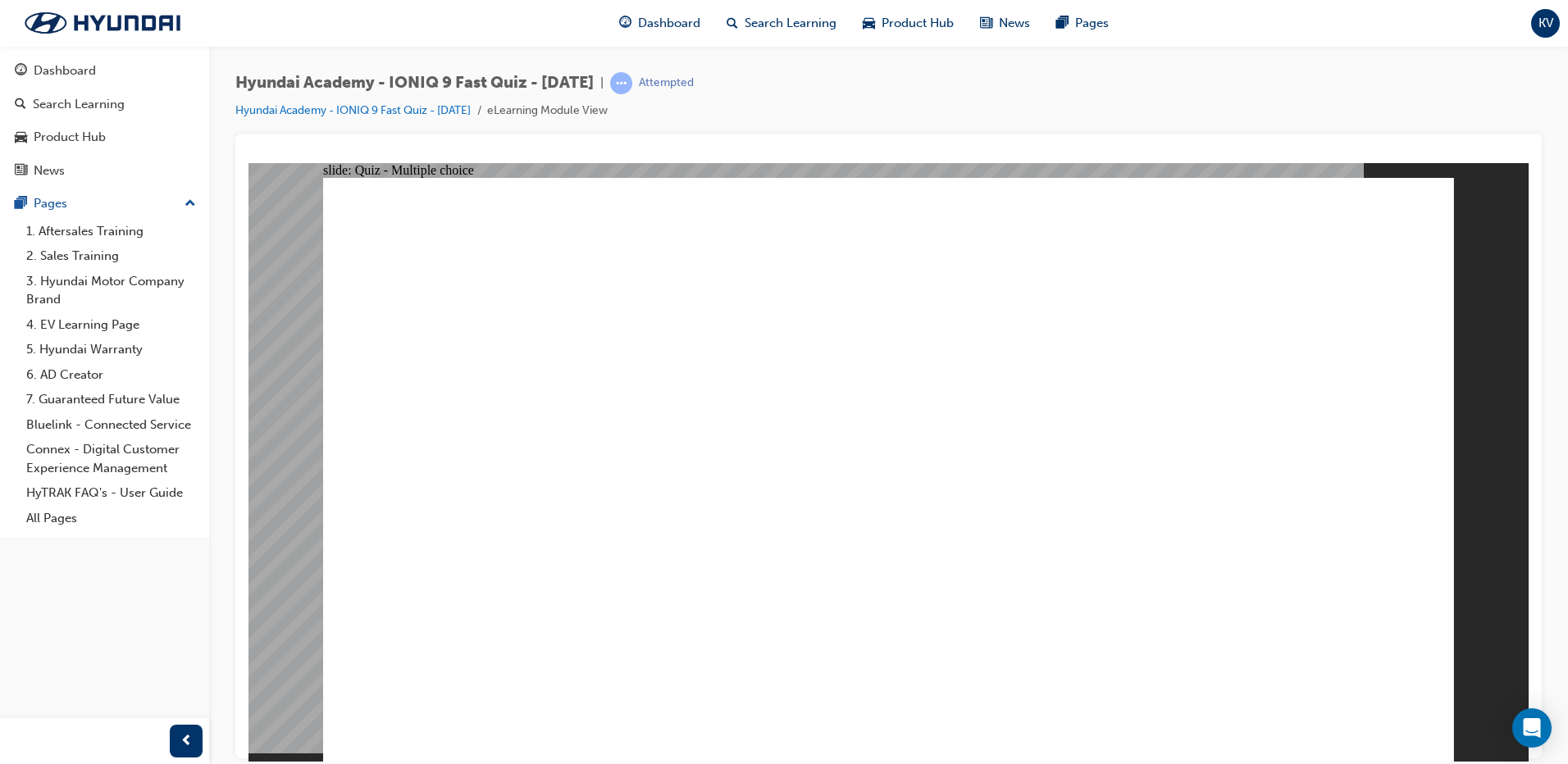
drag, startPoint x: 713, startPoint y: 550, endPoint x: 707, endPoint y: 530, distance: 20.9
radio input "true"
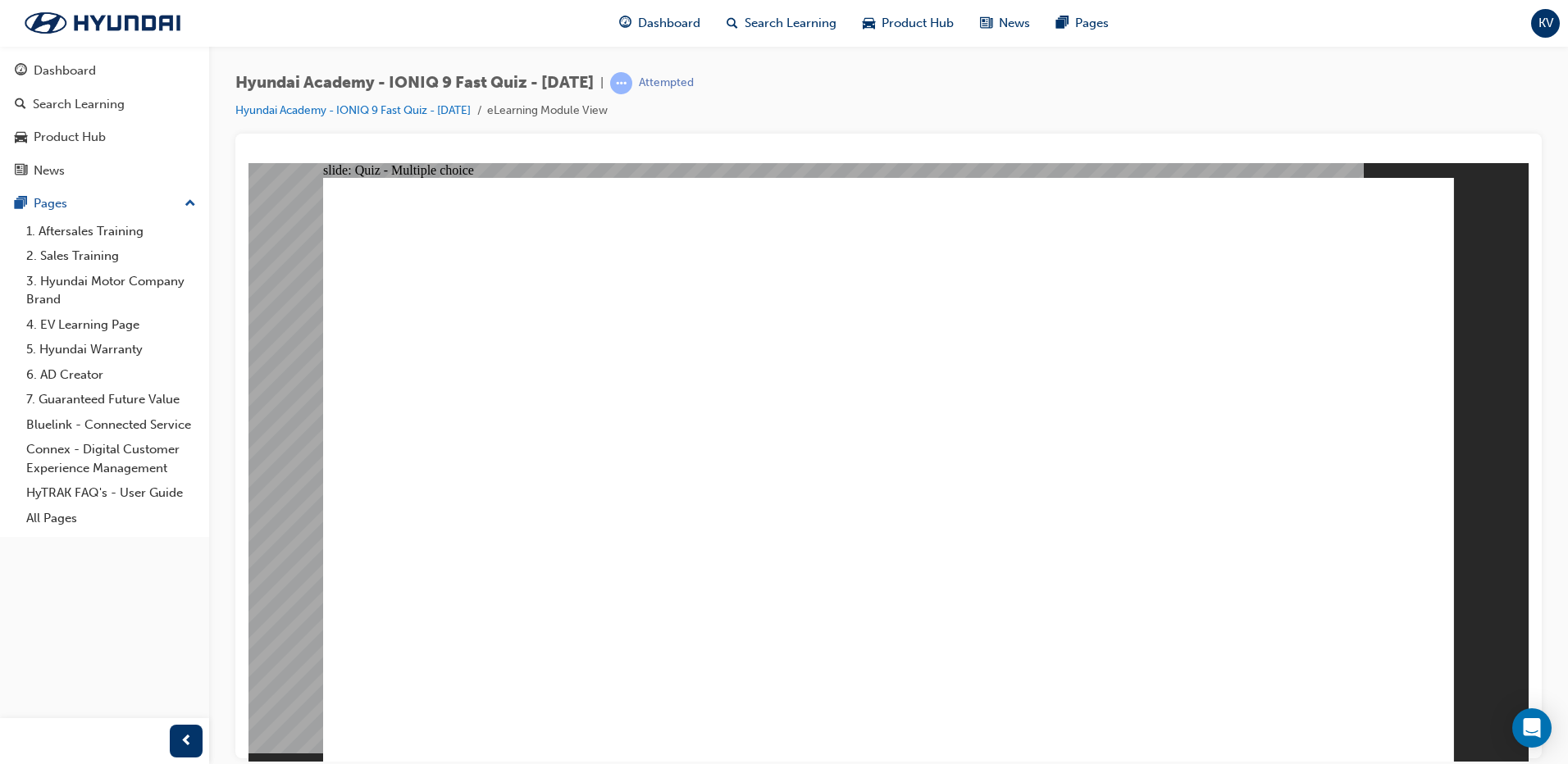
checkbox input "true"
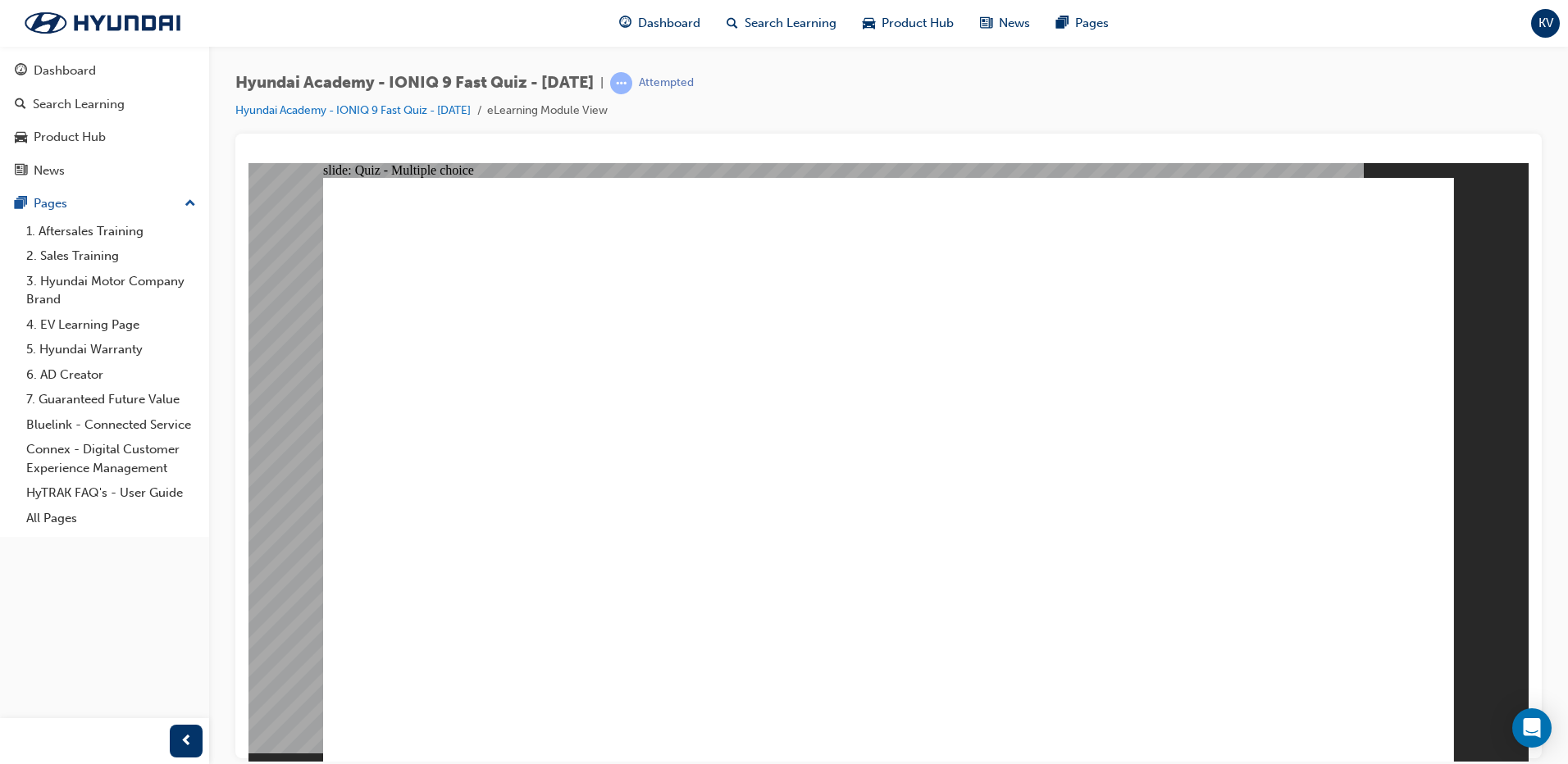
checkbox input "true"
radio input "true"
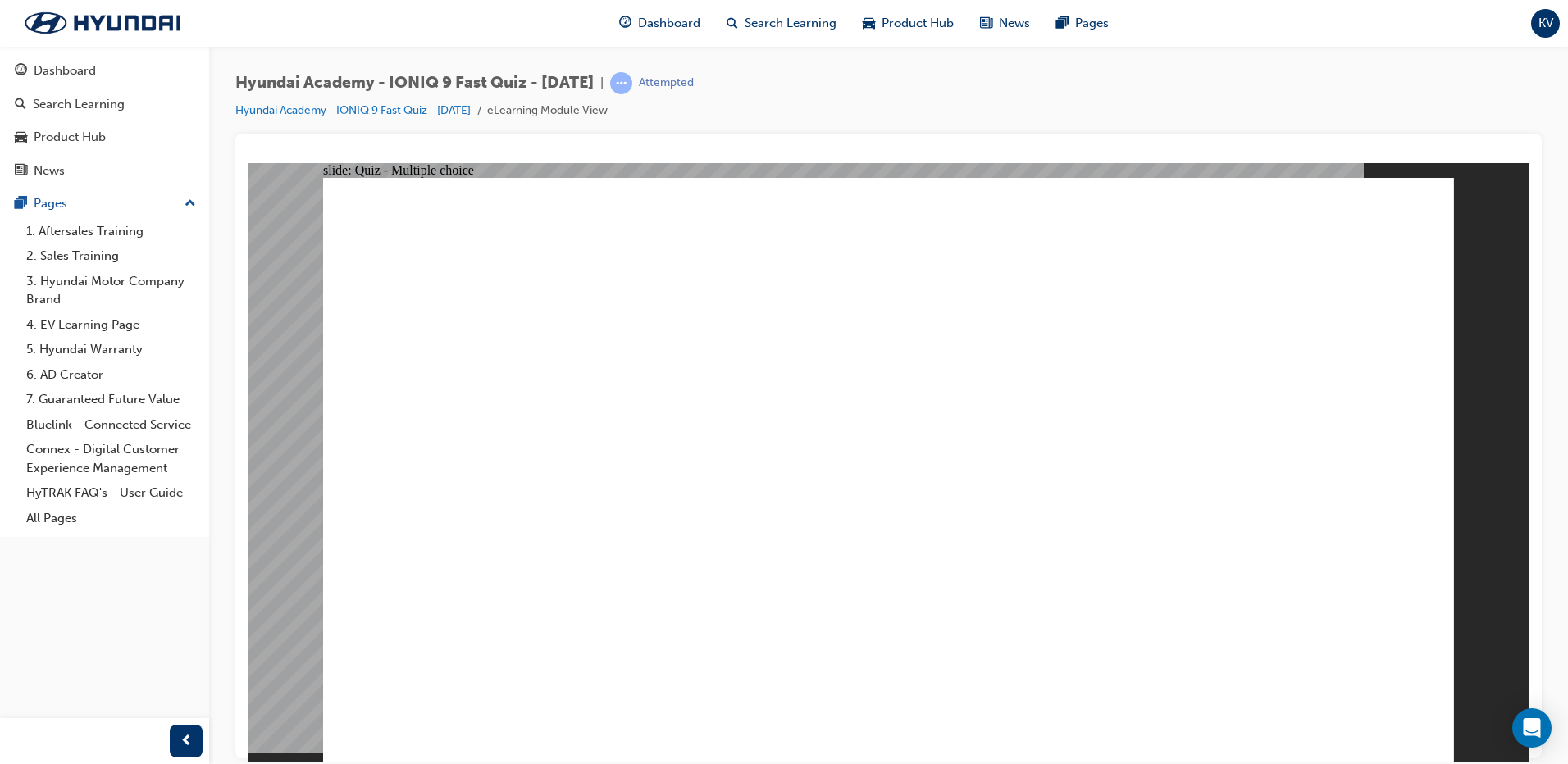
radio input "true"
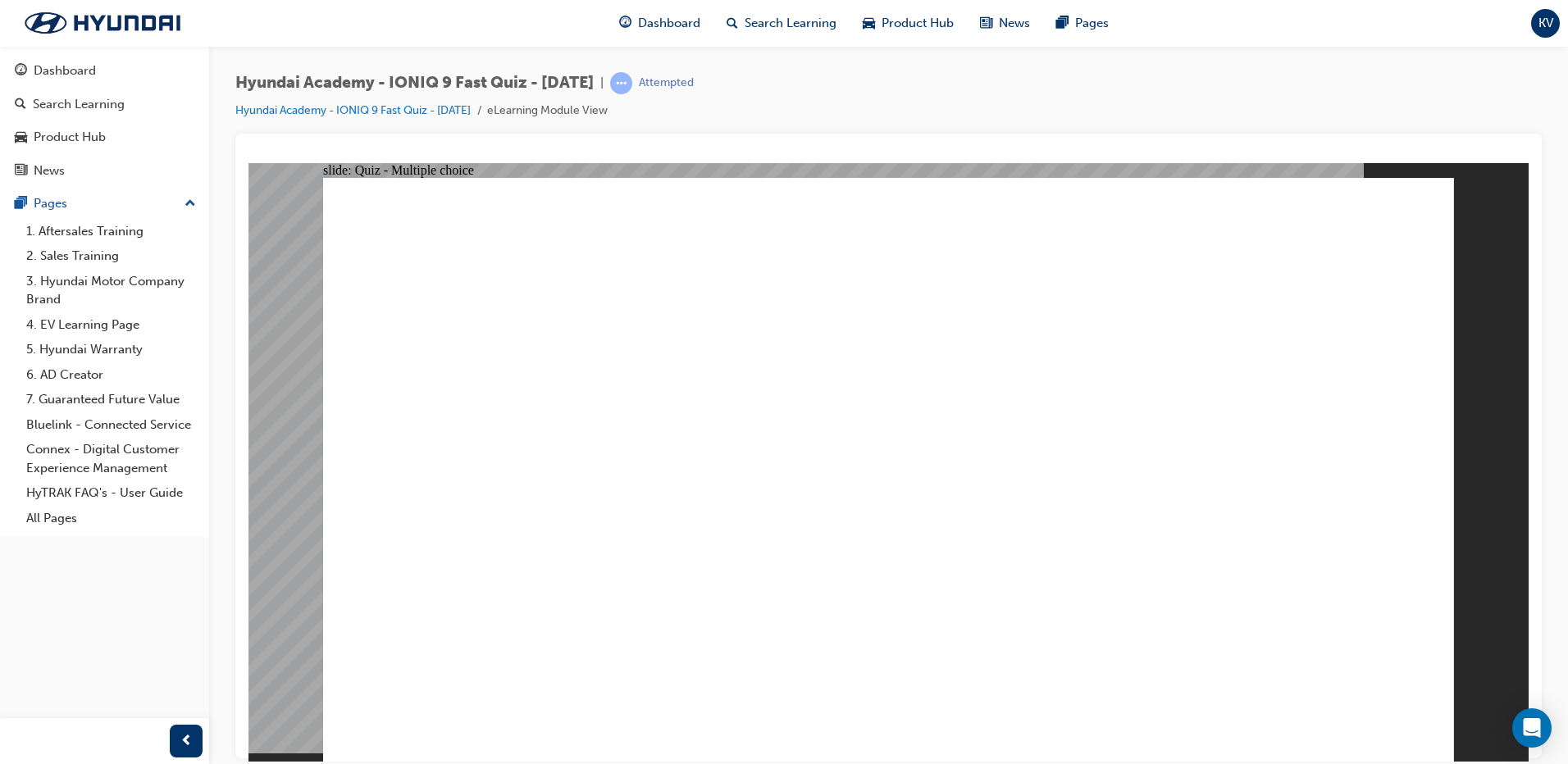
checkbox input "true"
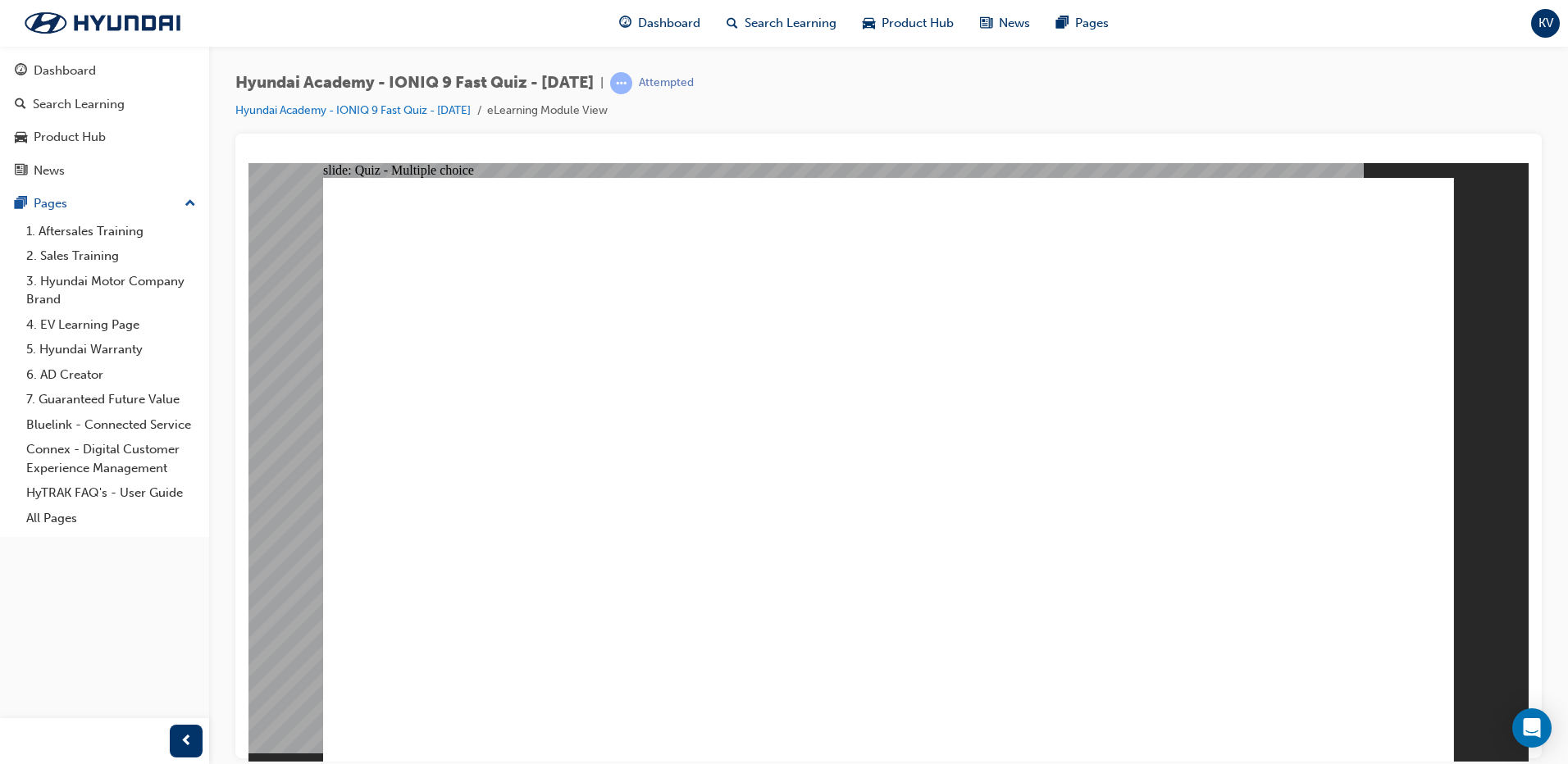
radio input "true"
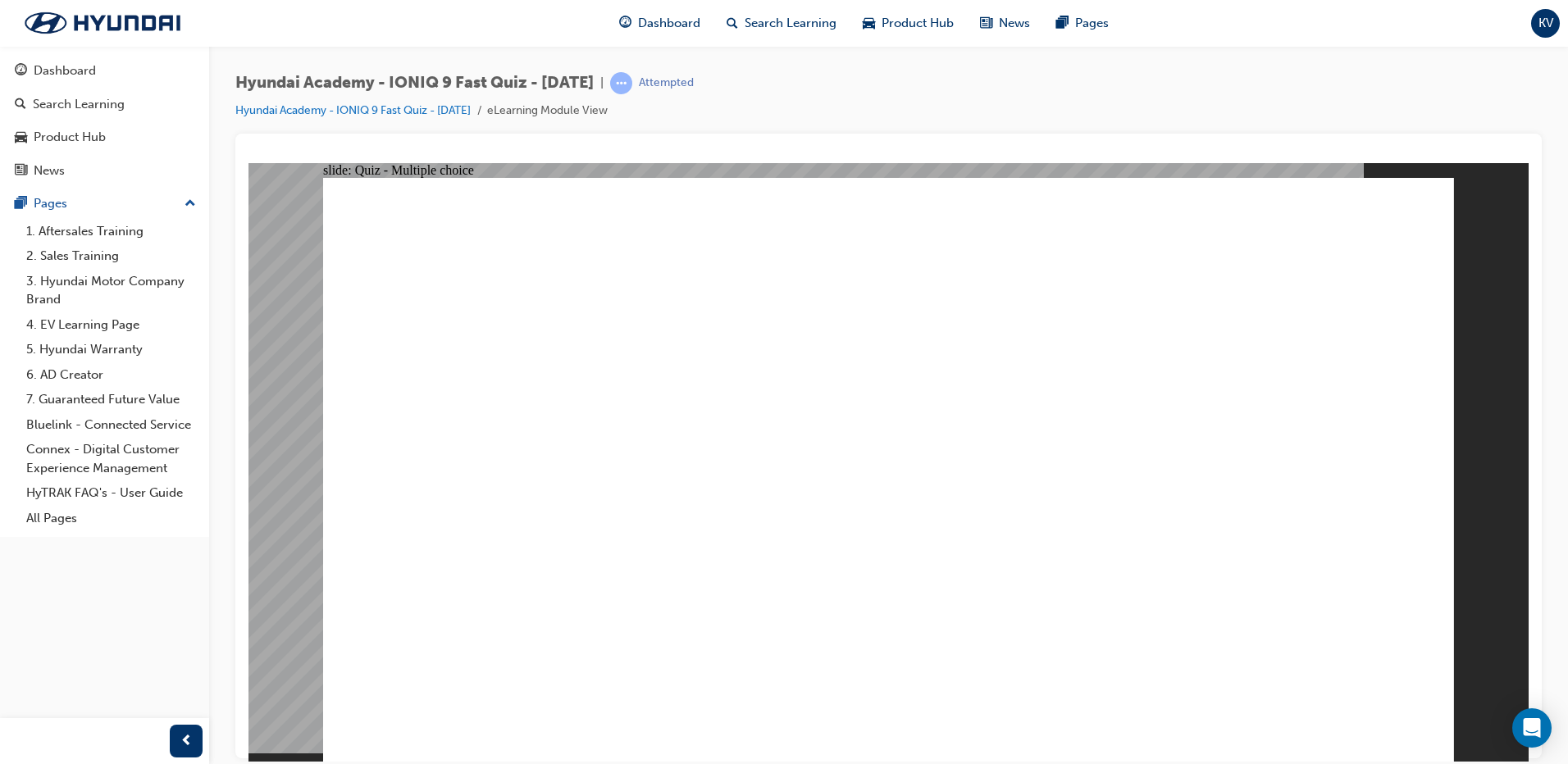
radio input "true"
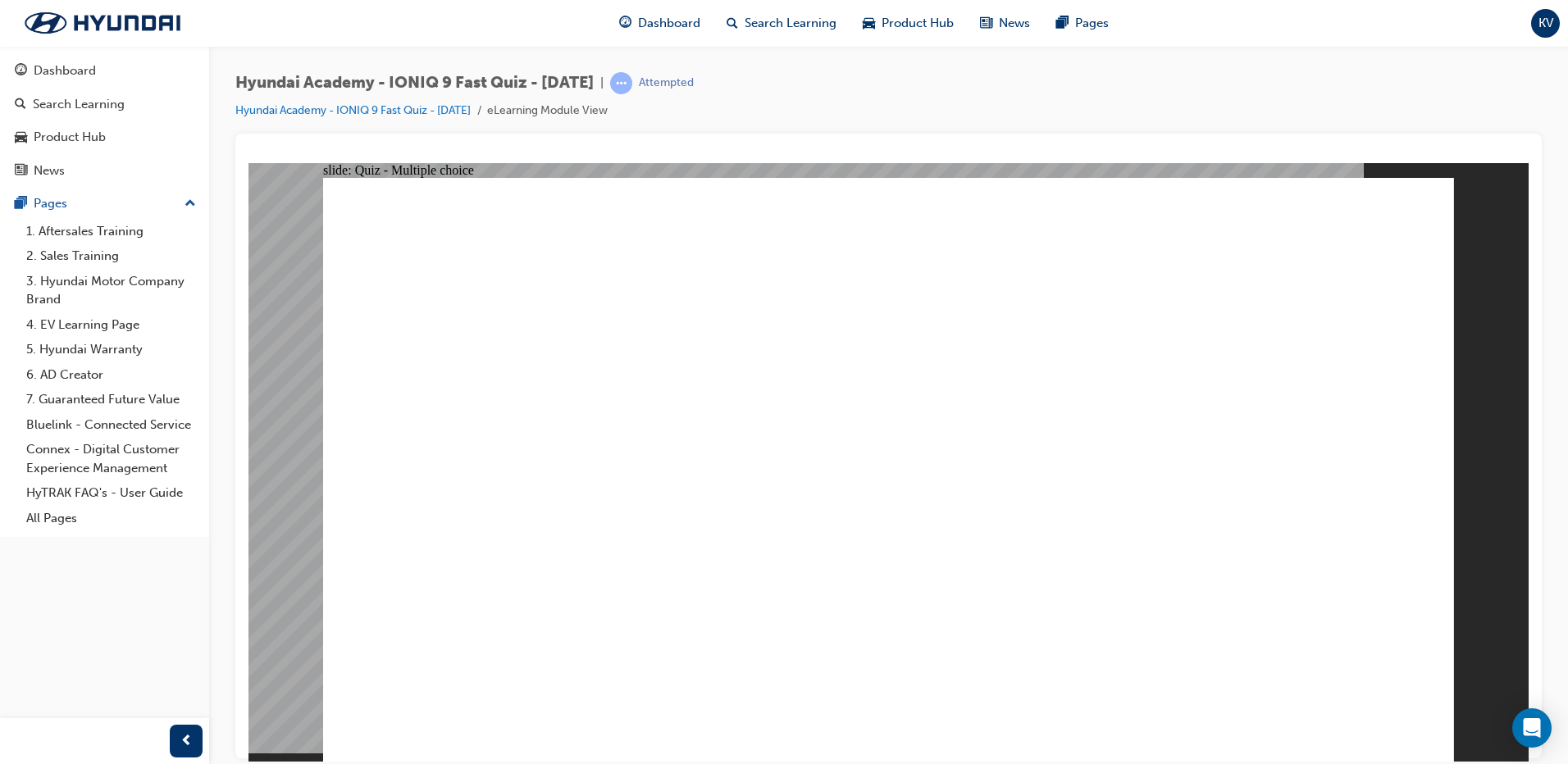
radio input "true"
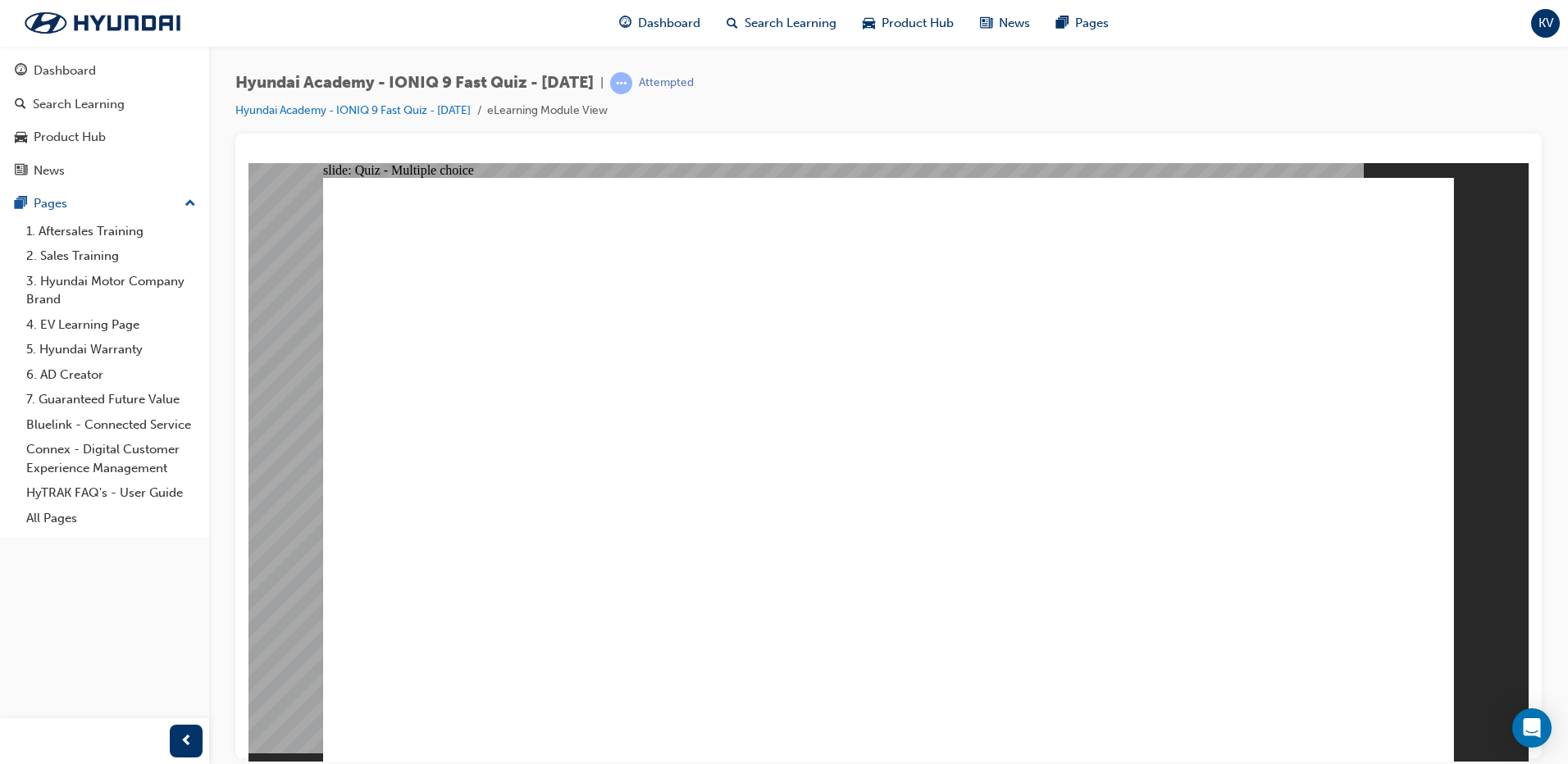
radio input "true"
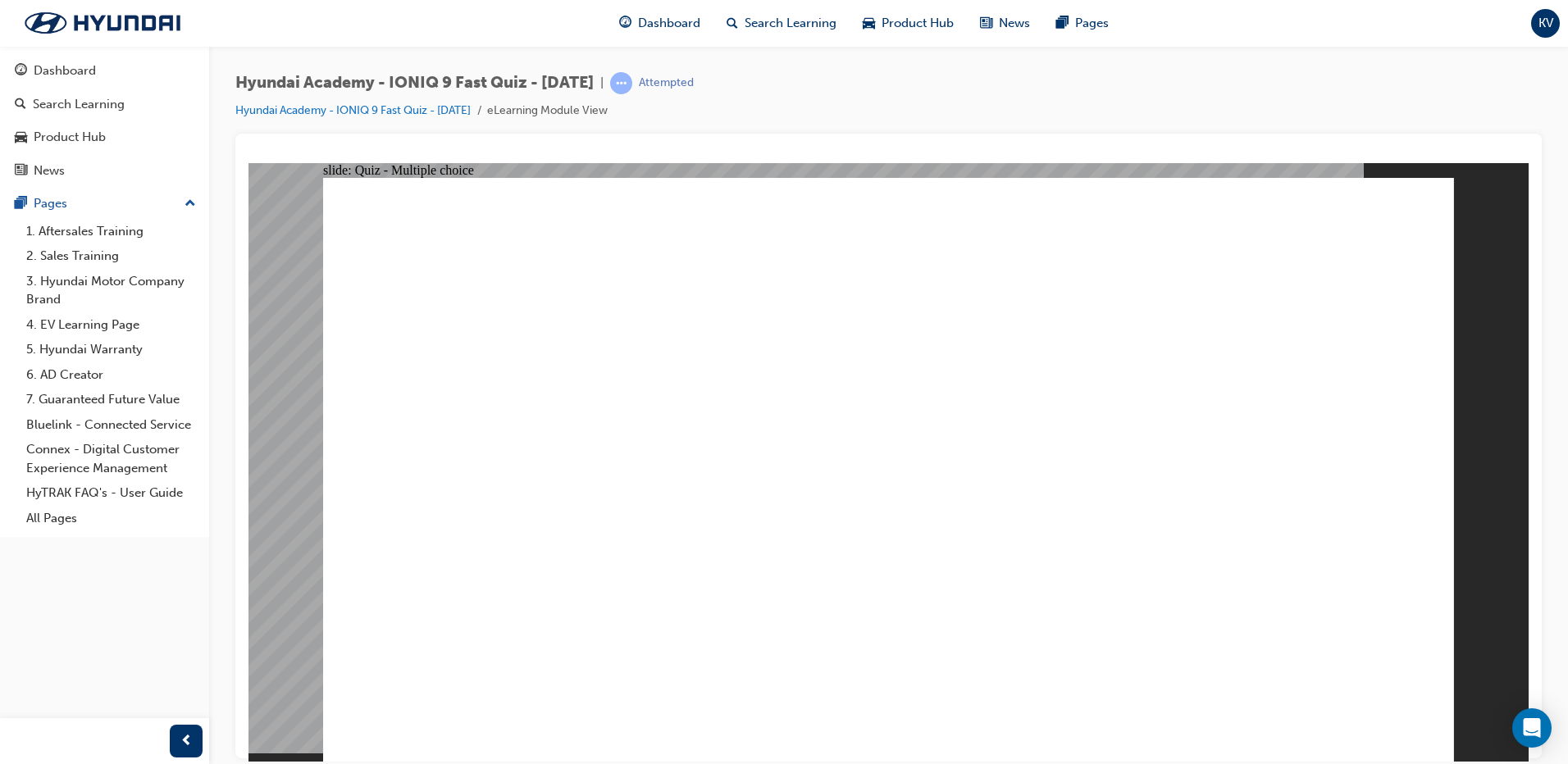
radio input "true"
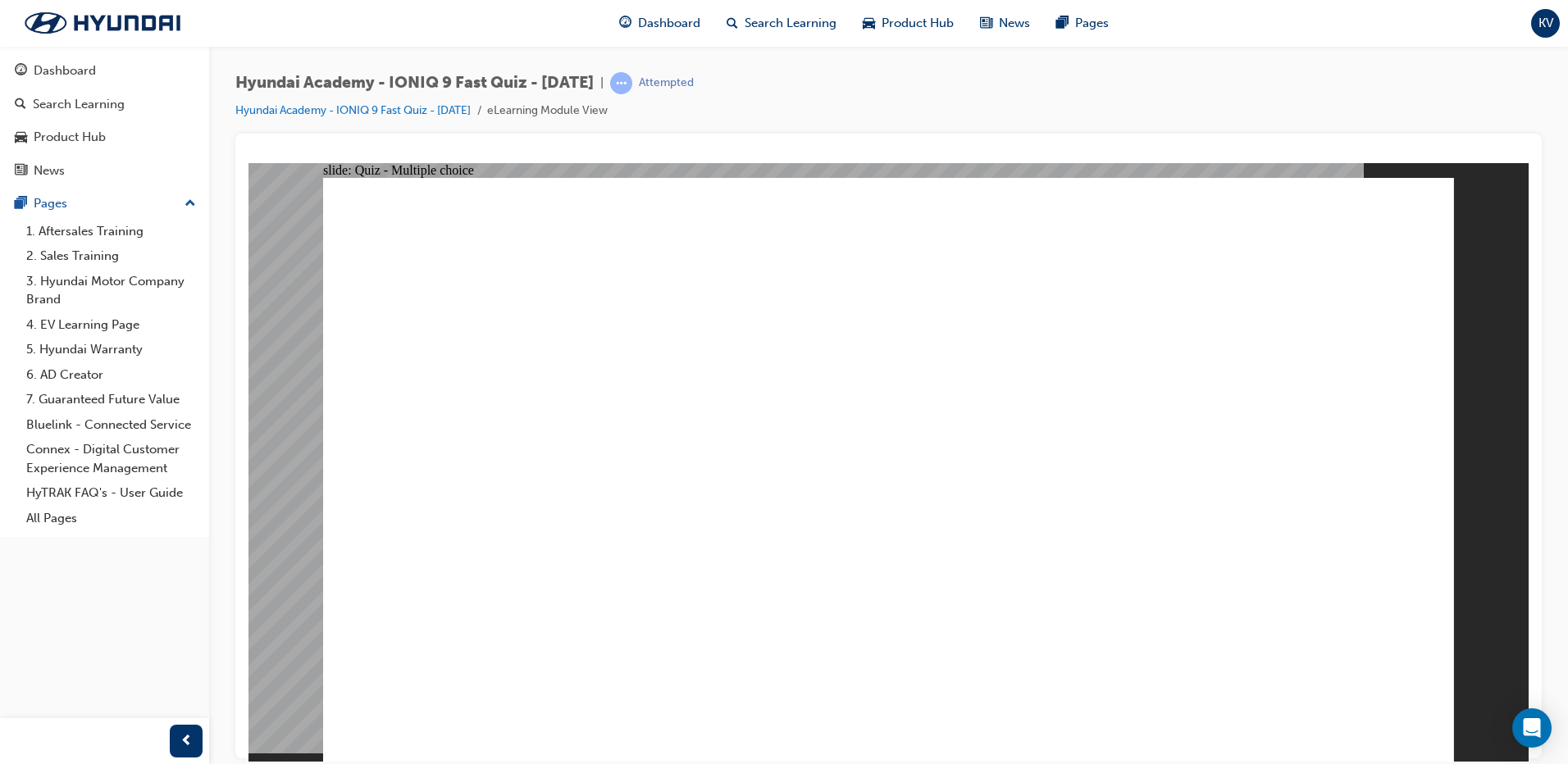
radio input "false"
radio input "true"
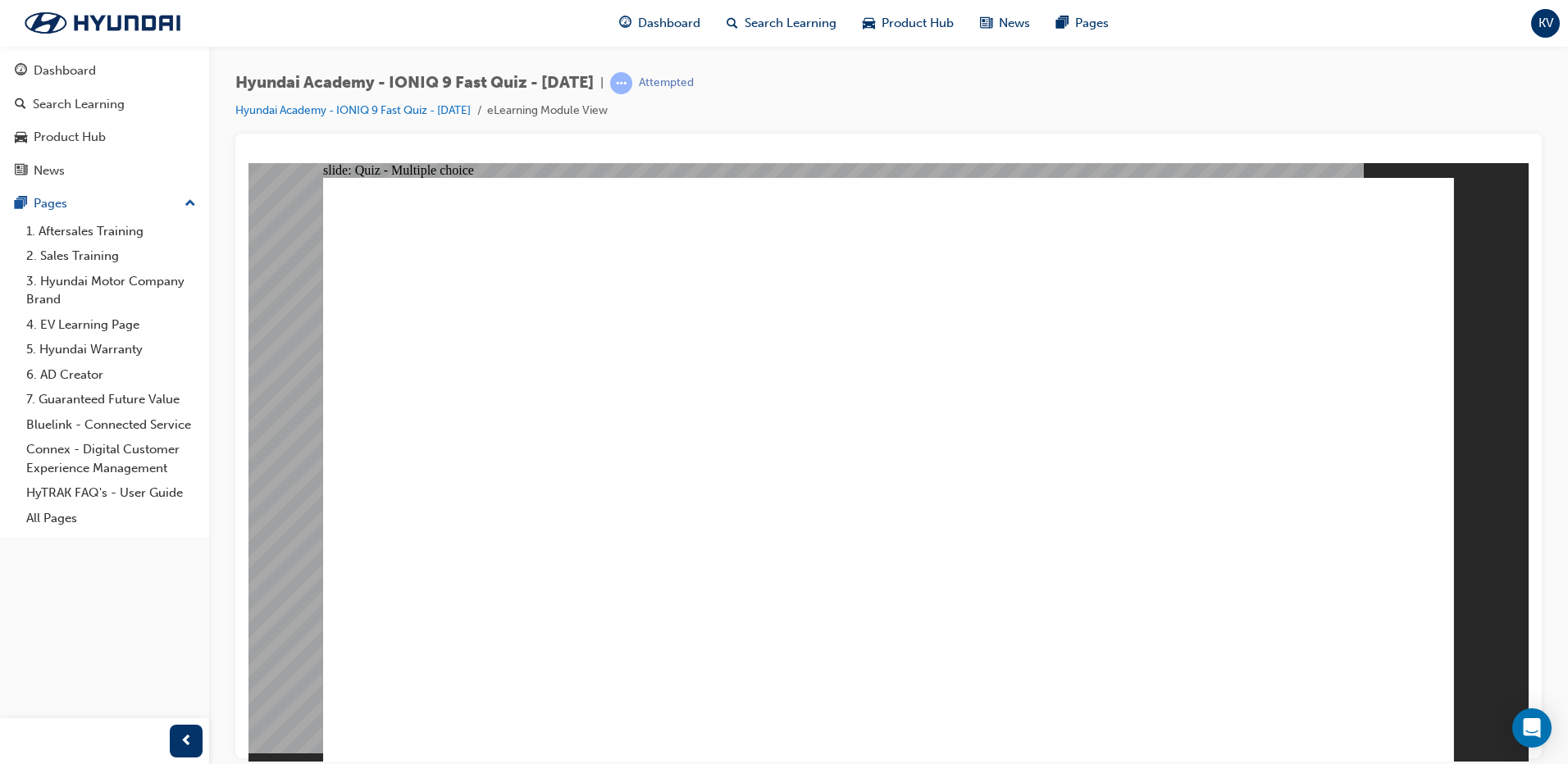
radio input "true"
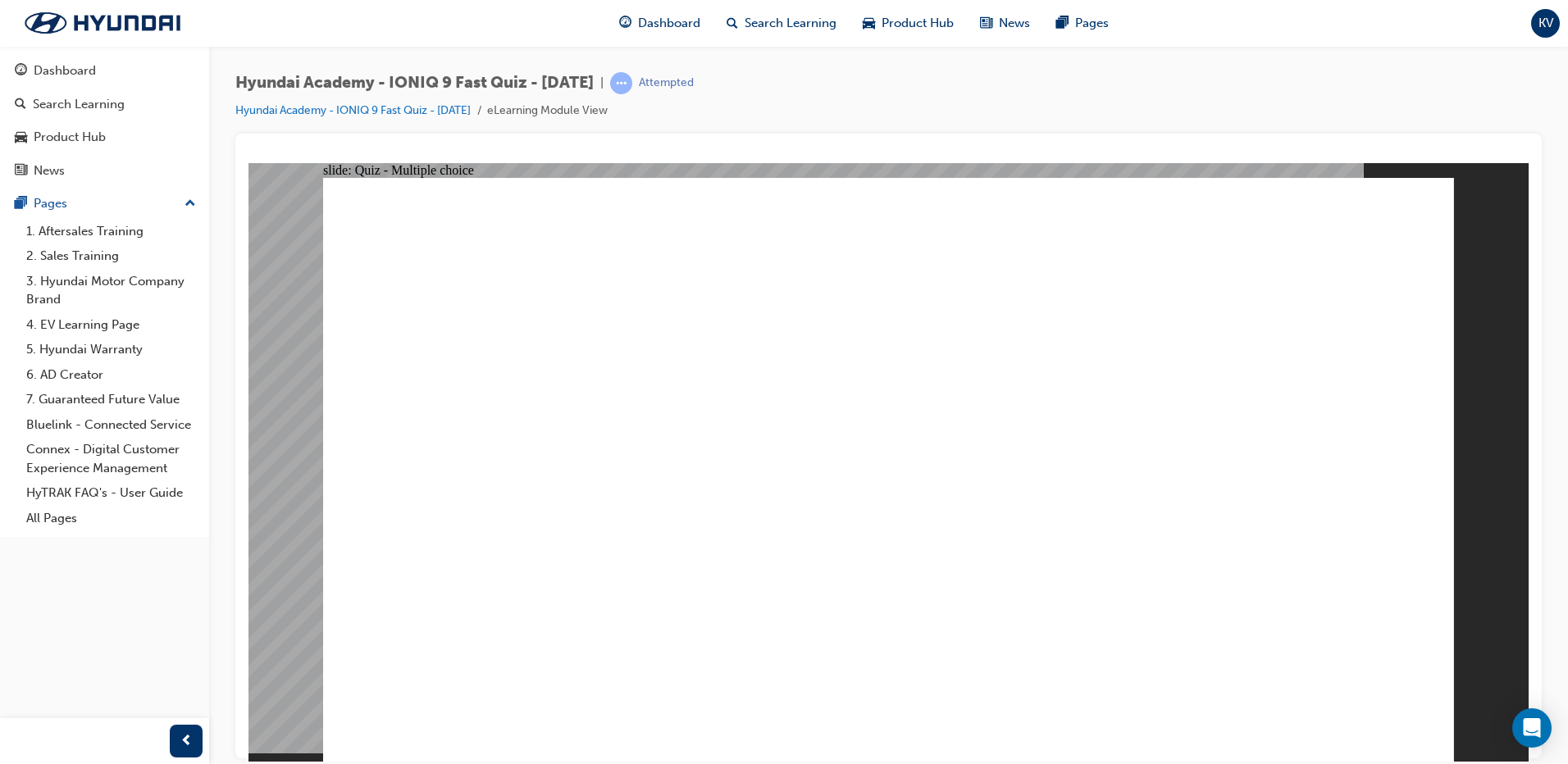
radio input "true"
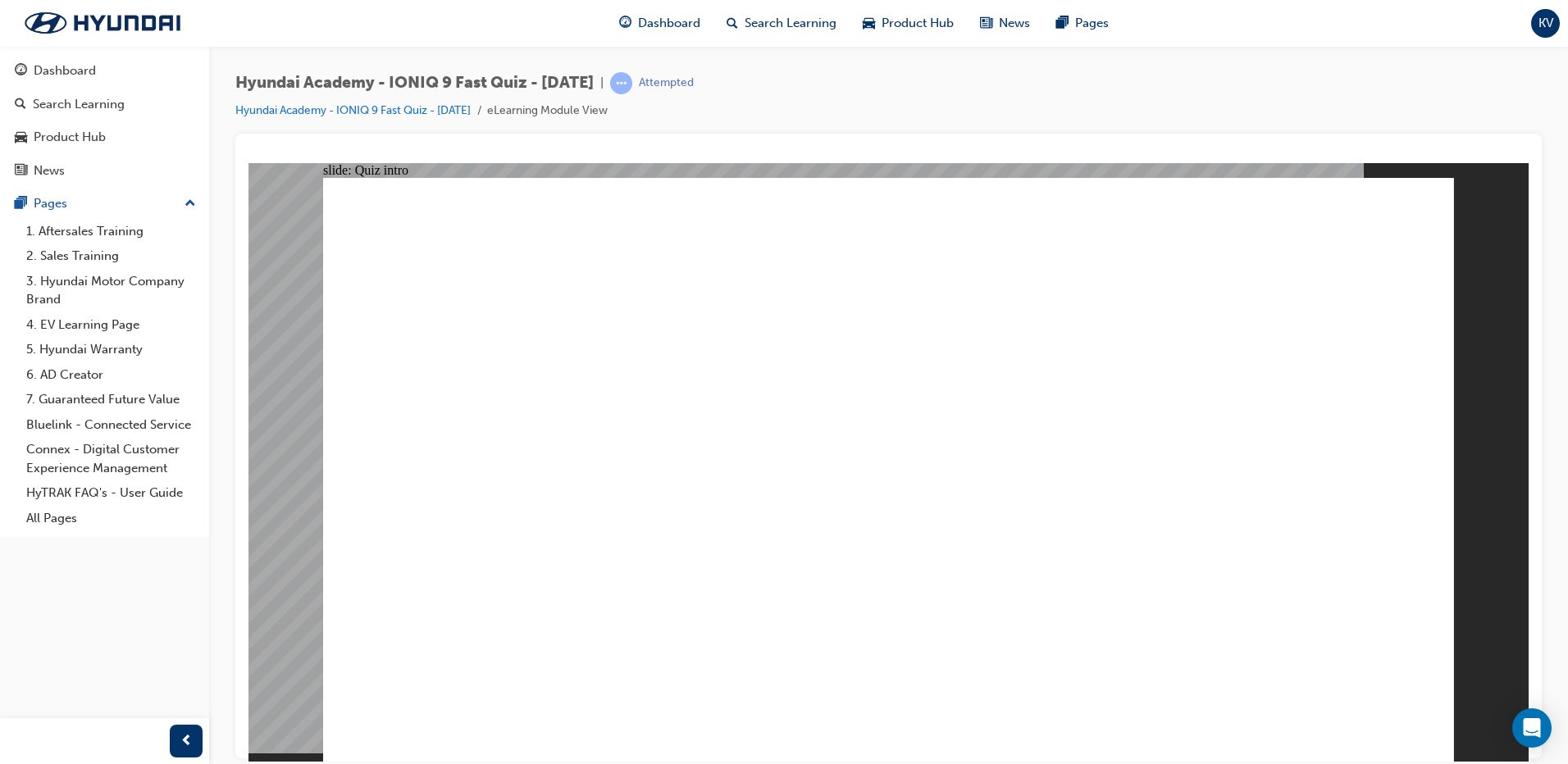
radio input "true"
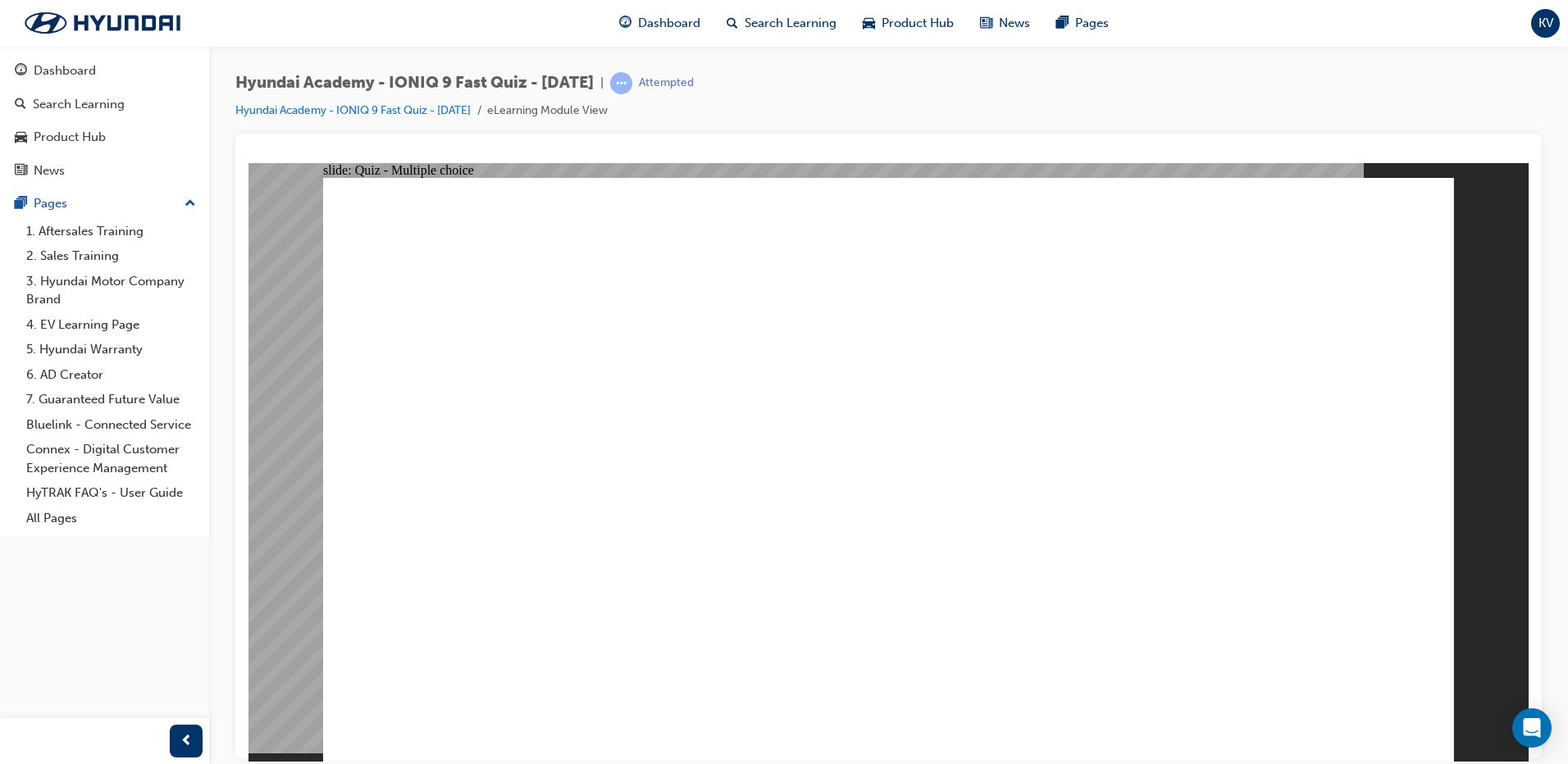
radio input "true"
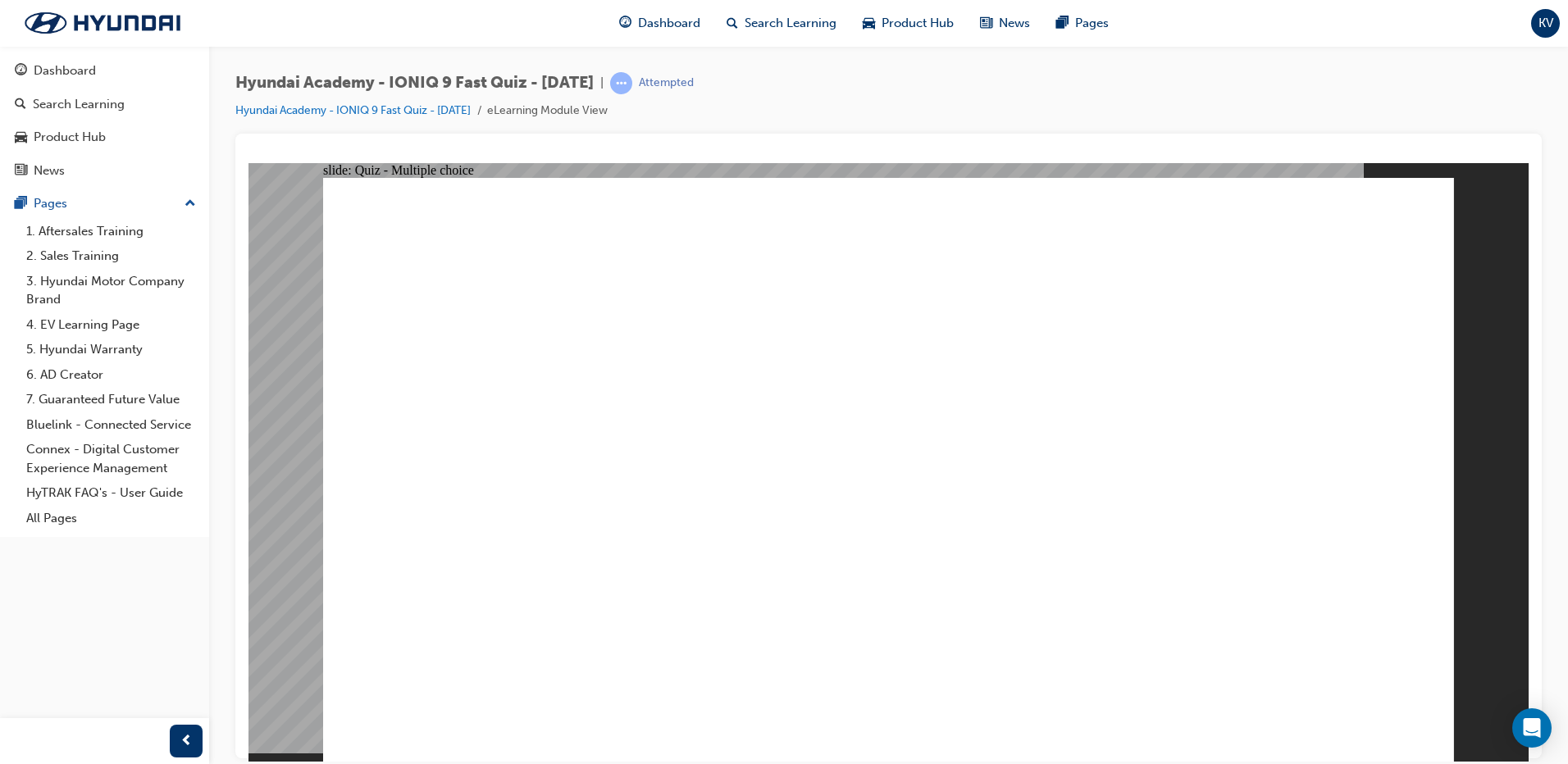
radio input "true"
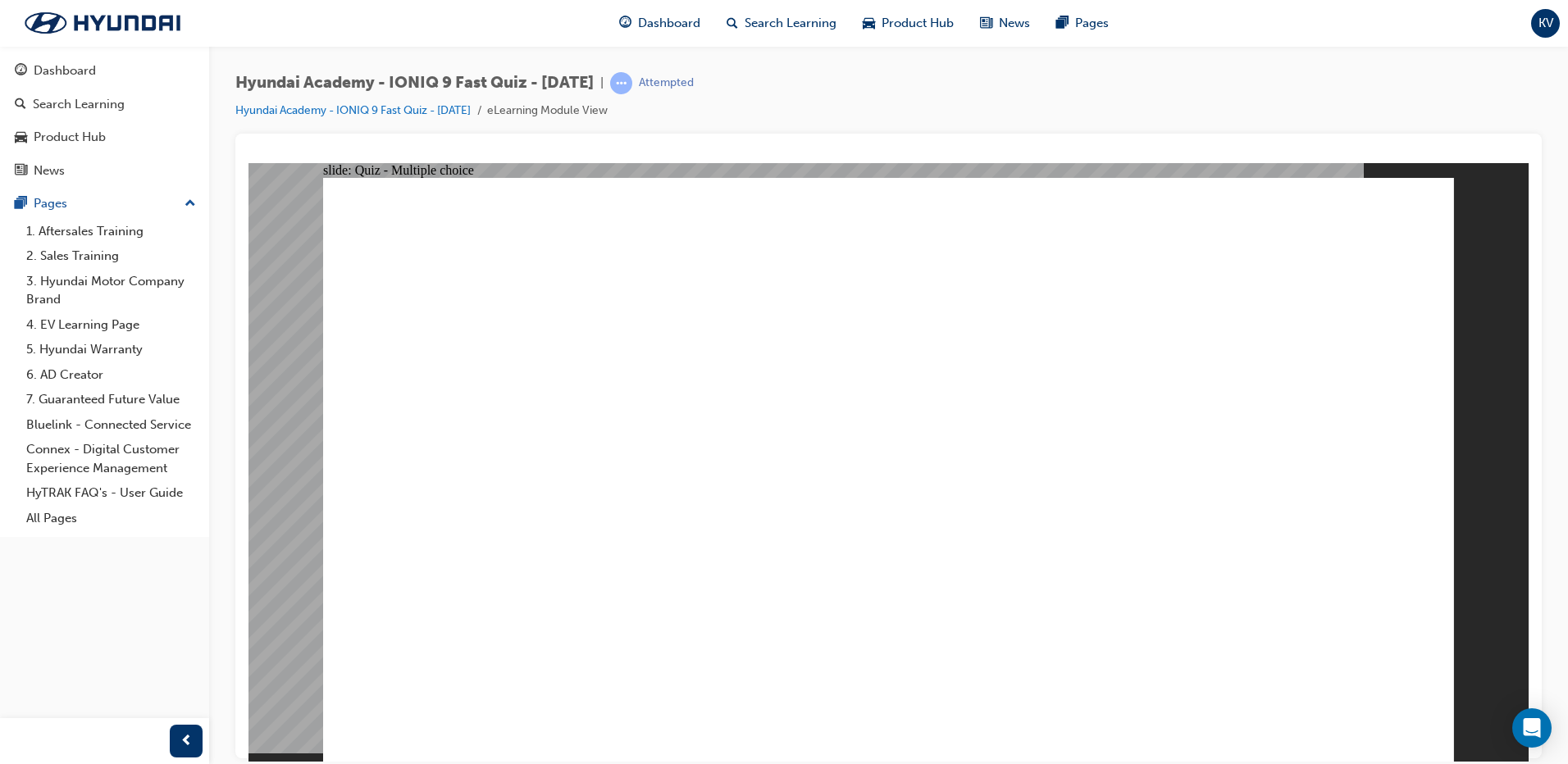
radio input "true"
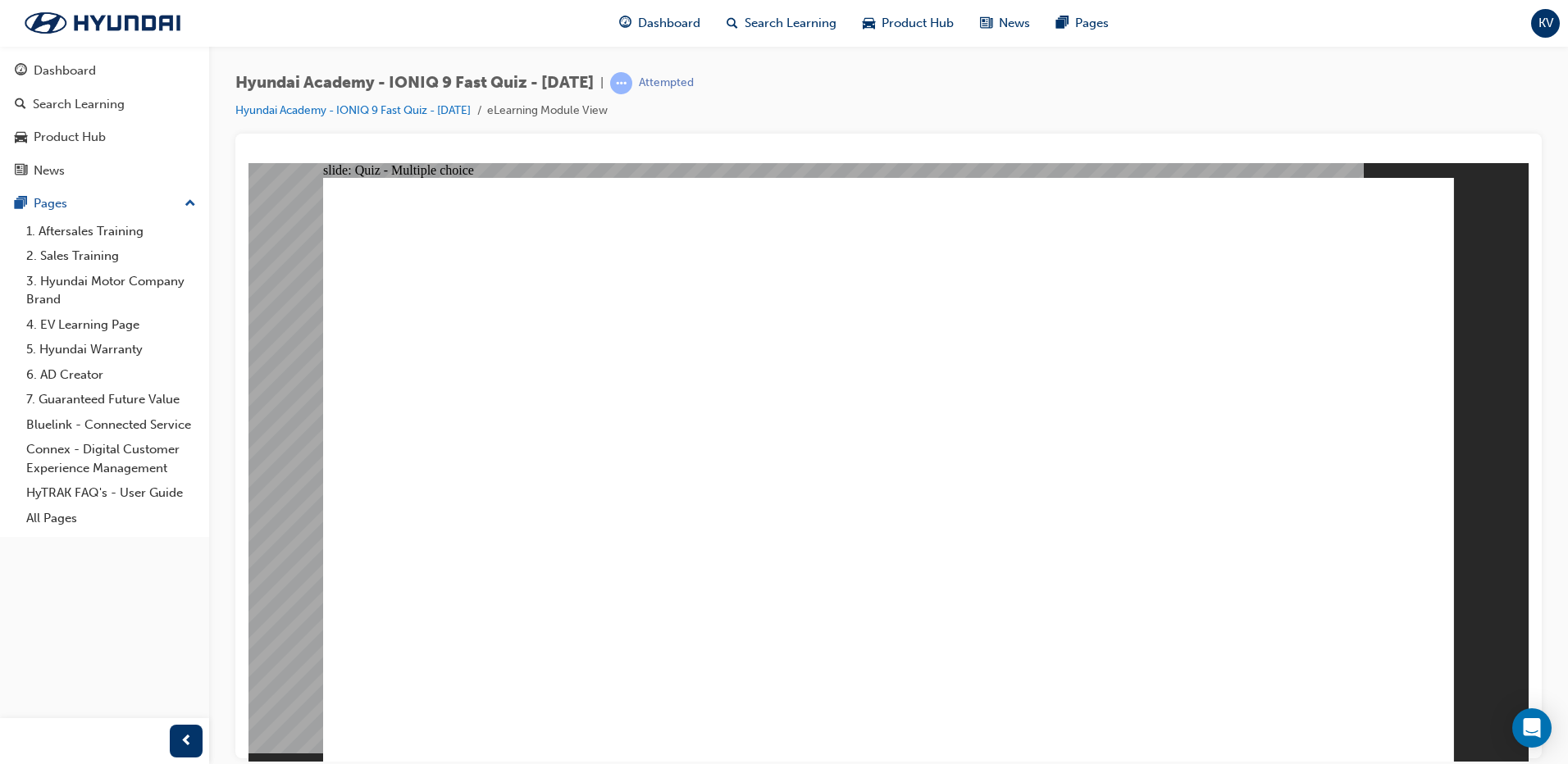
radio input "true"
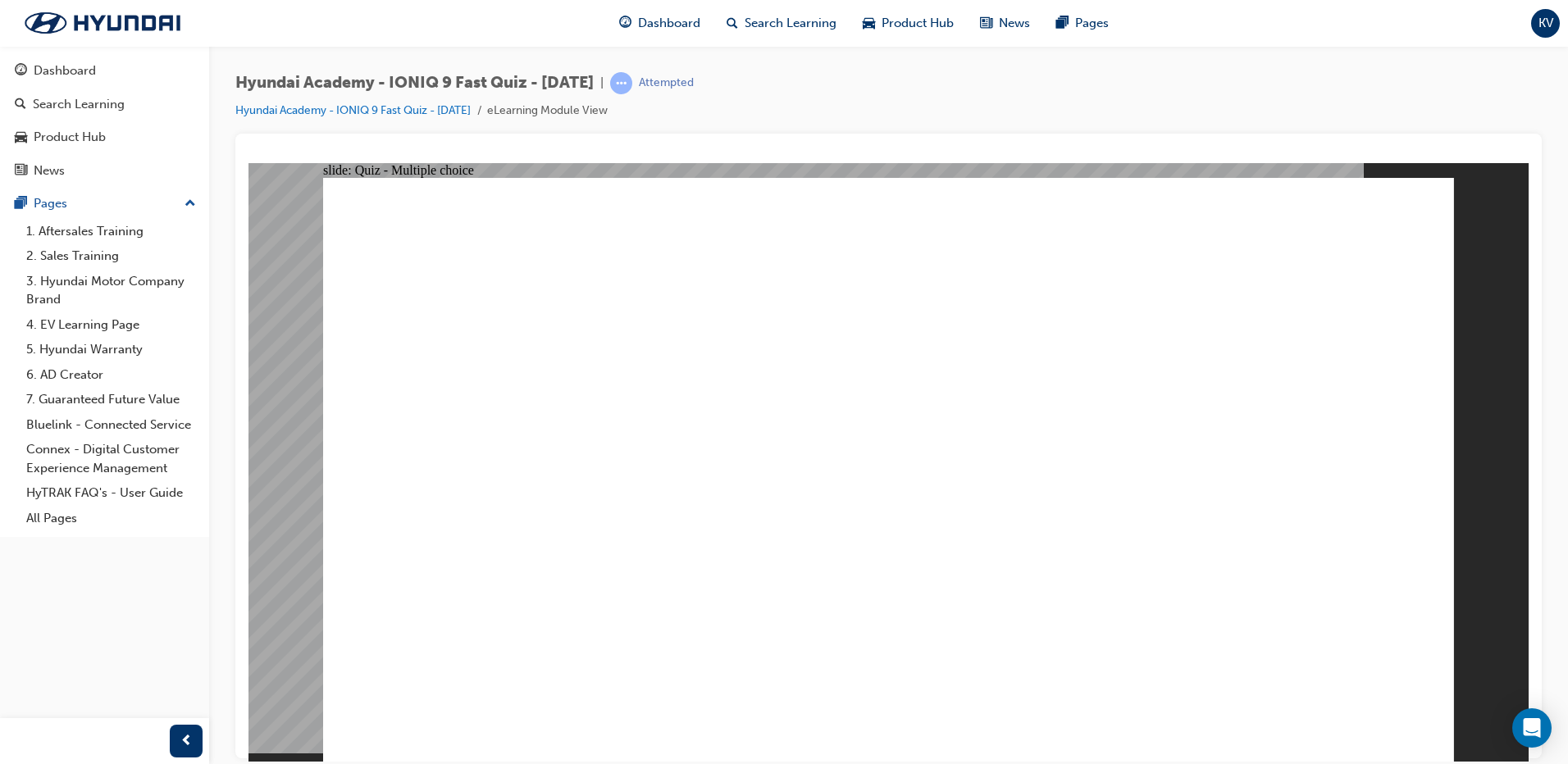
radio input "true"
checkbox input "true"
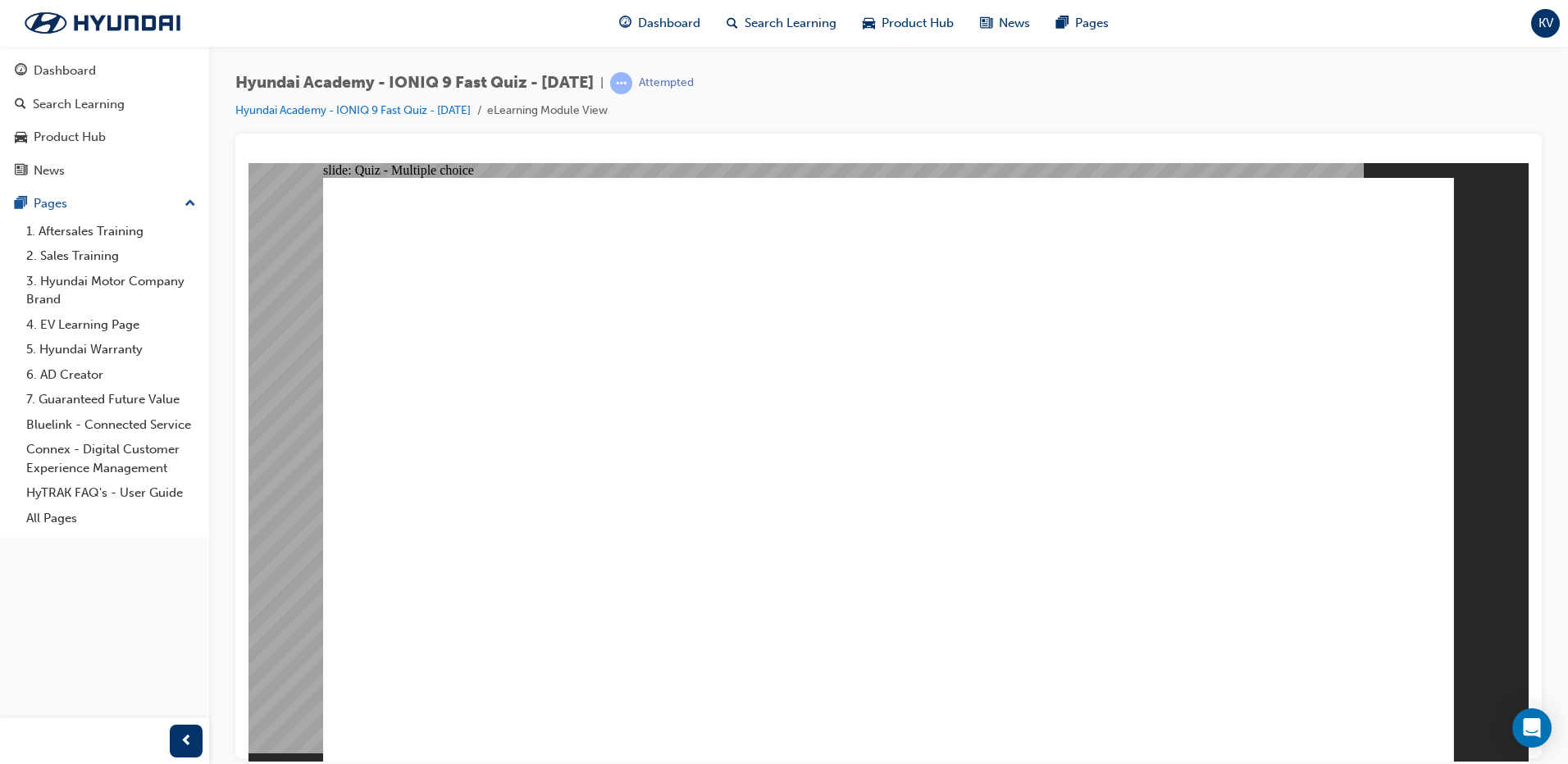
checkbox input "true"
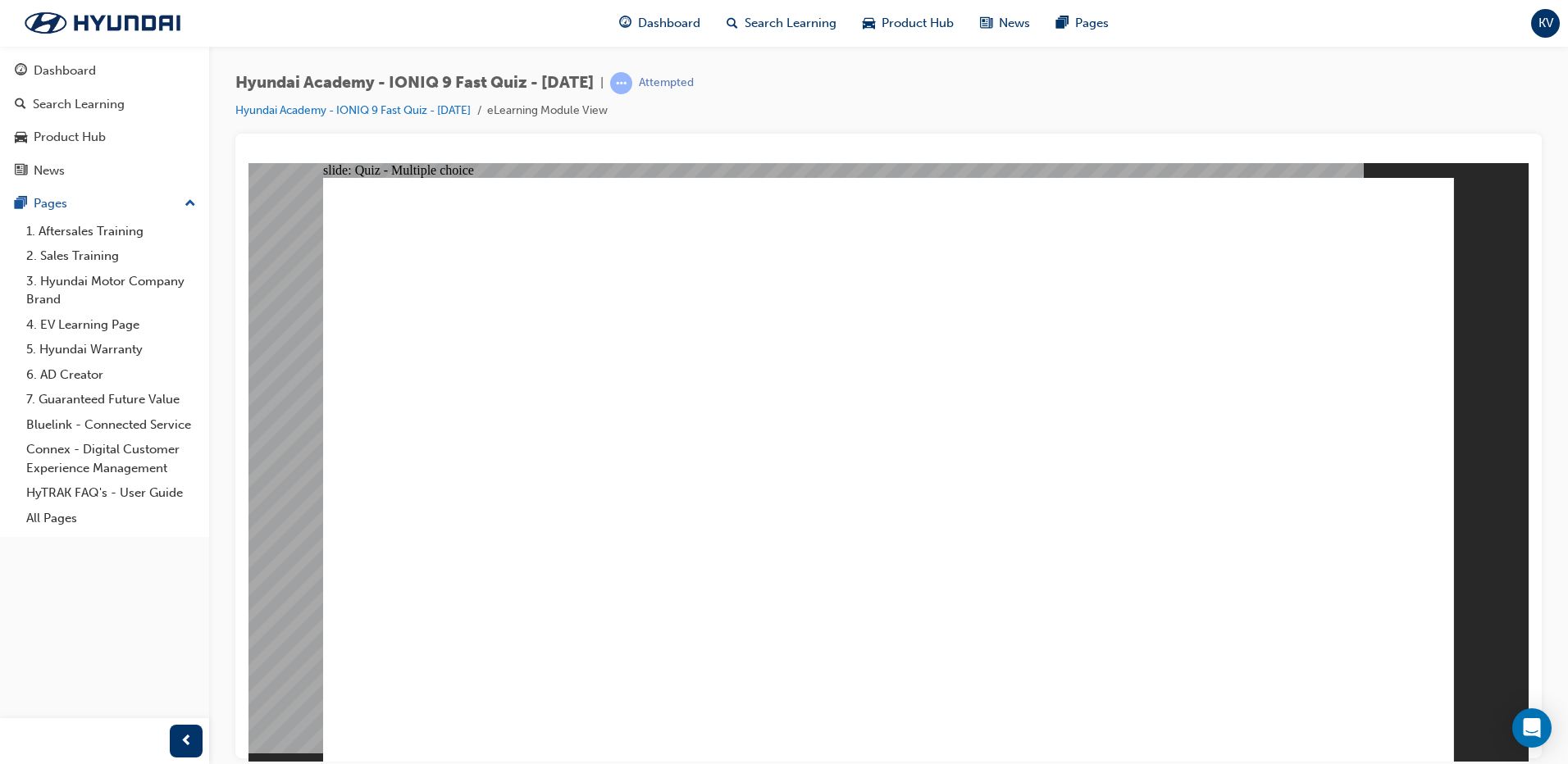
radio input "true"
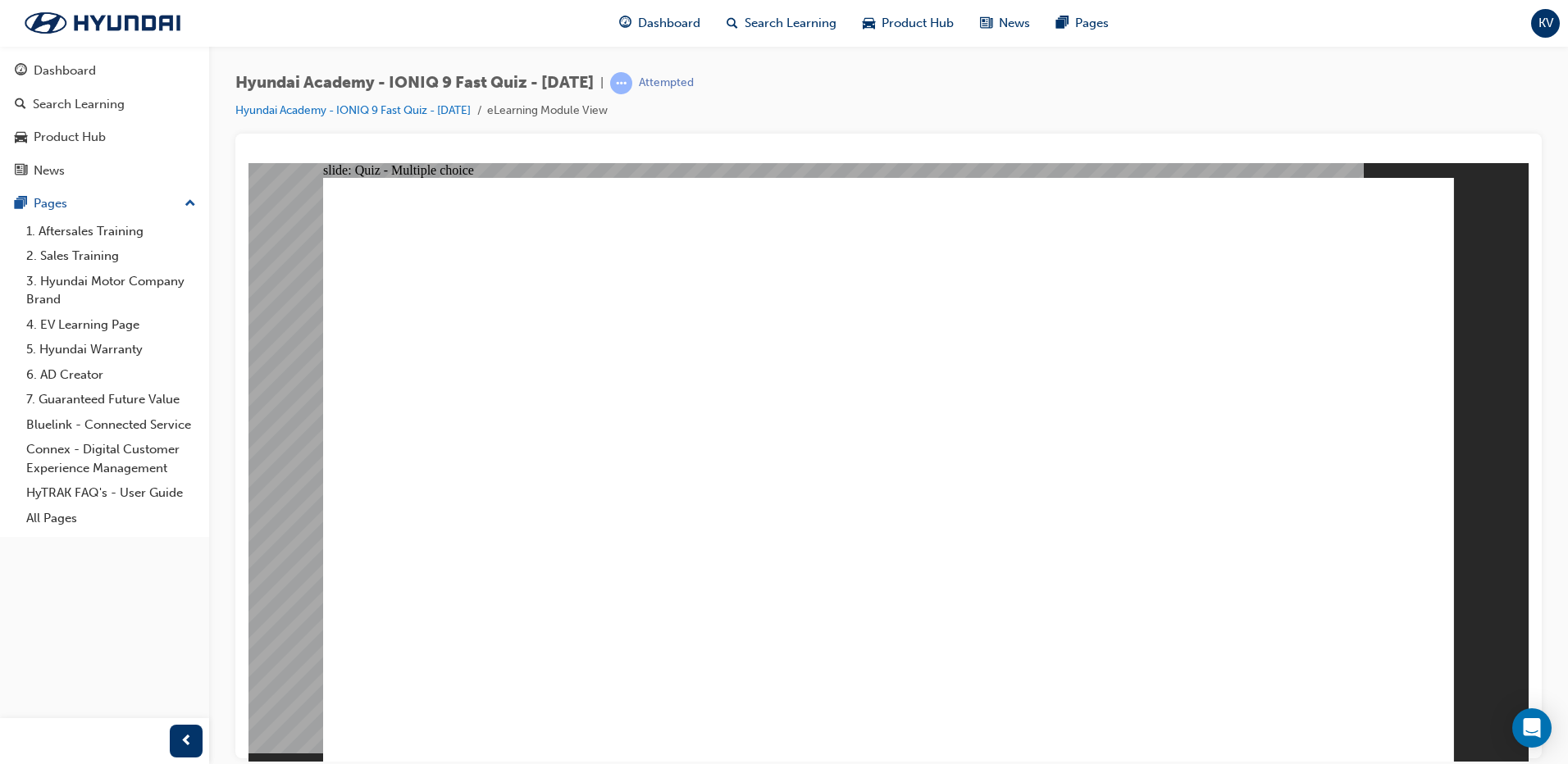
radio input "true"
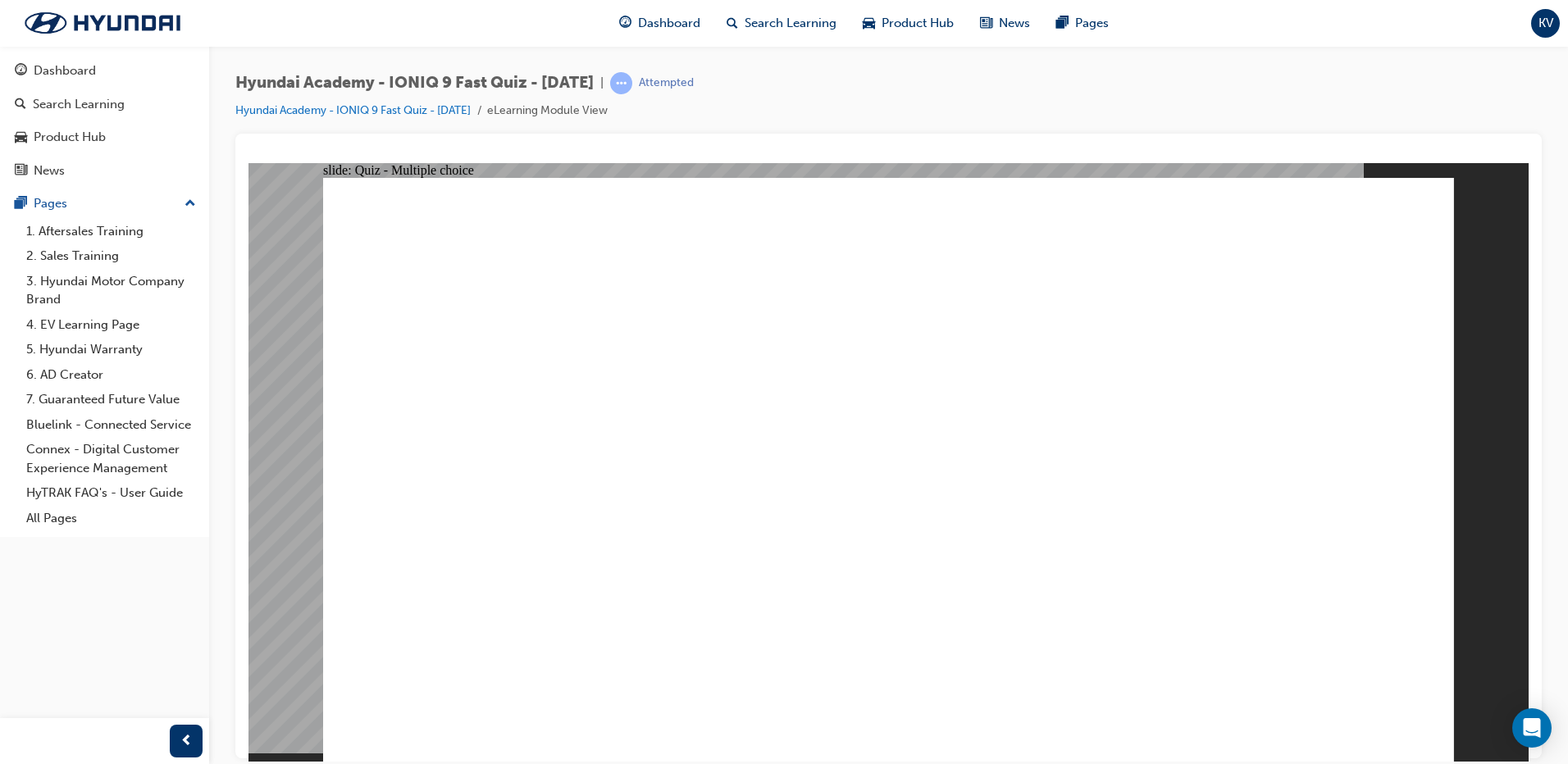
checkbox input "true"
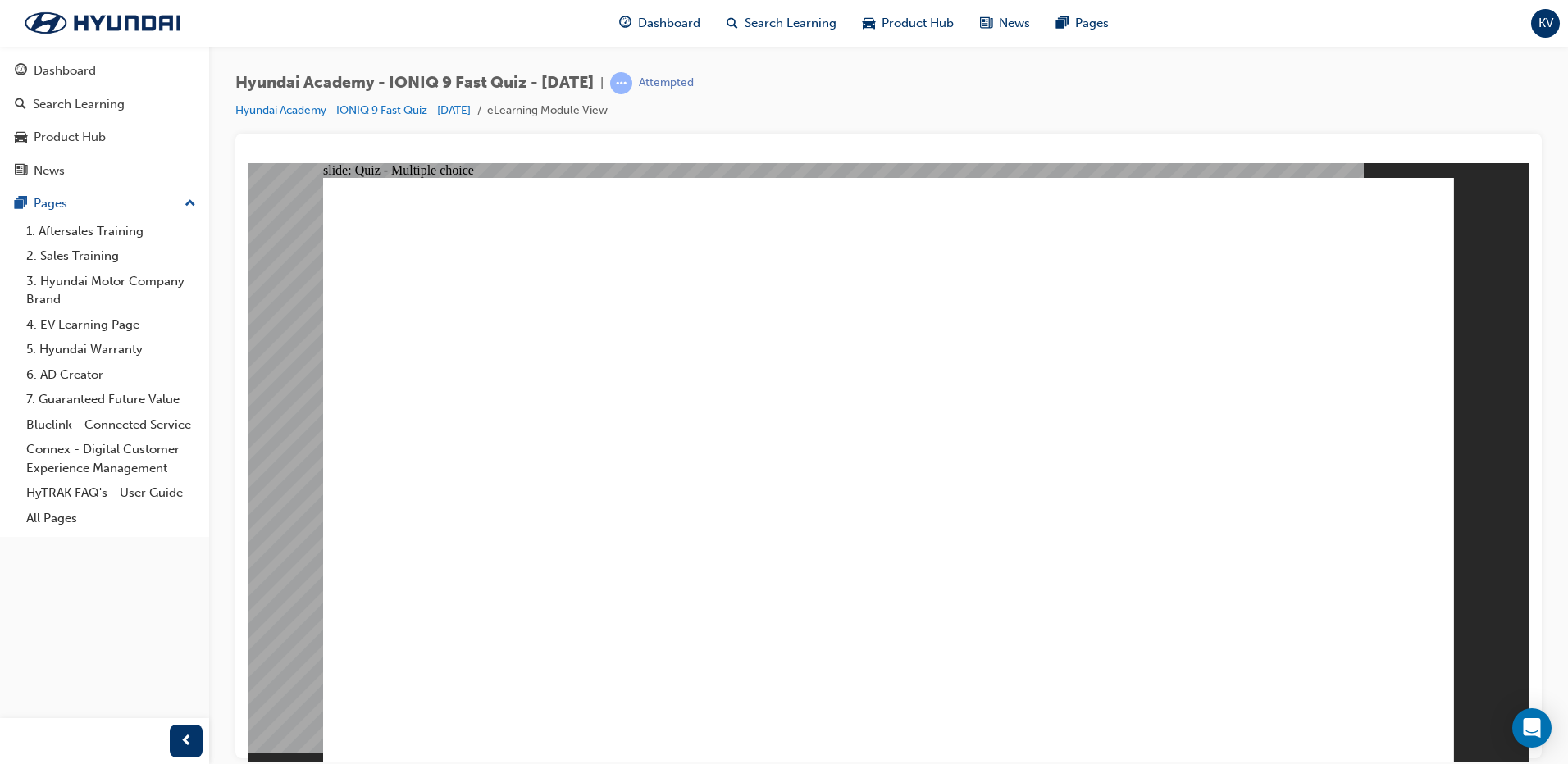
checkbox input "true"
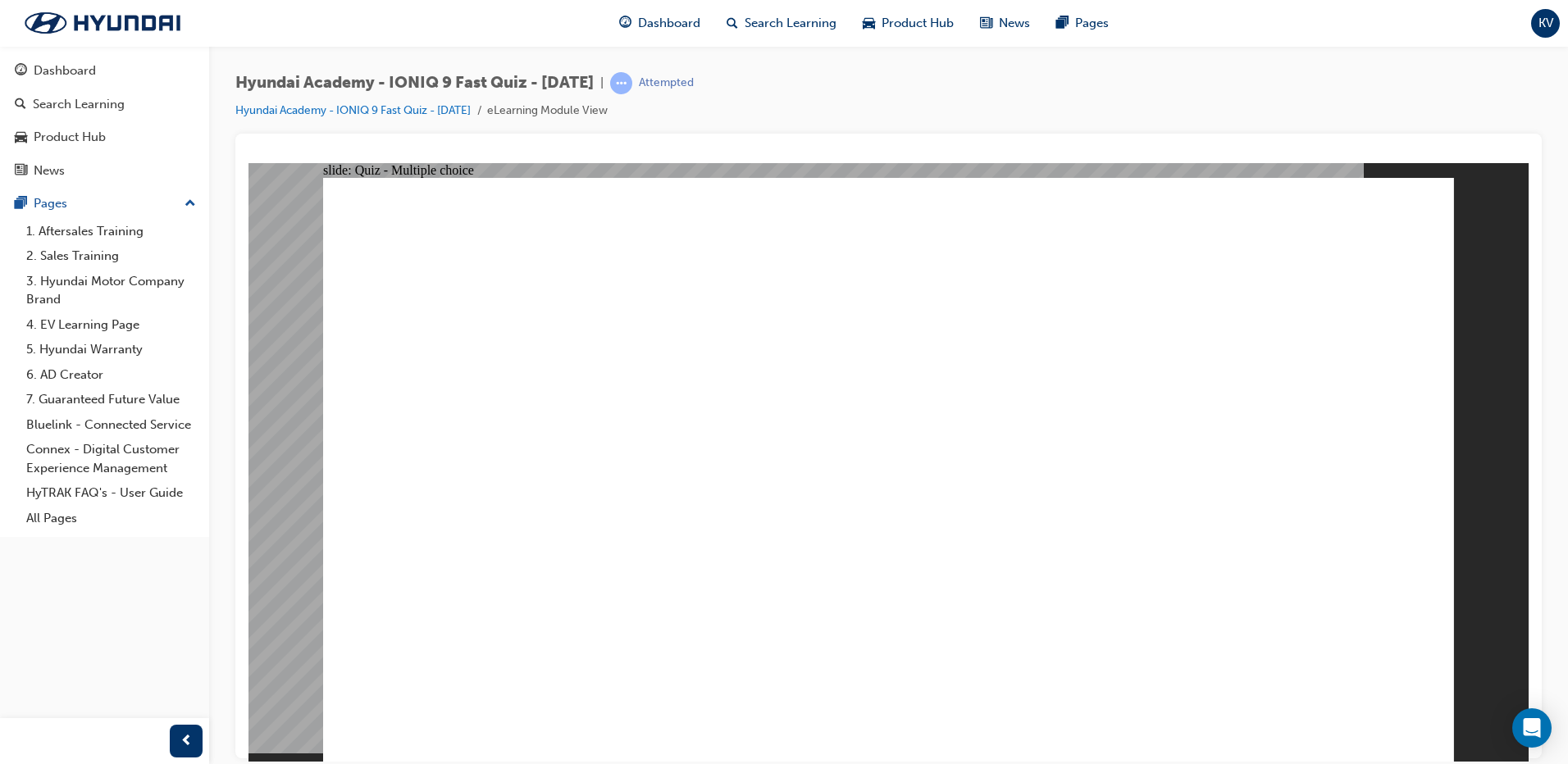
radio input "true"
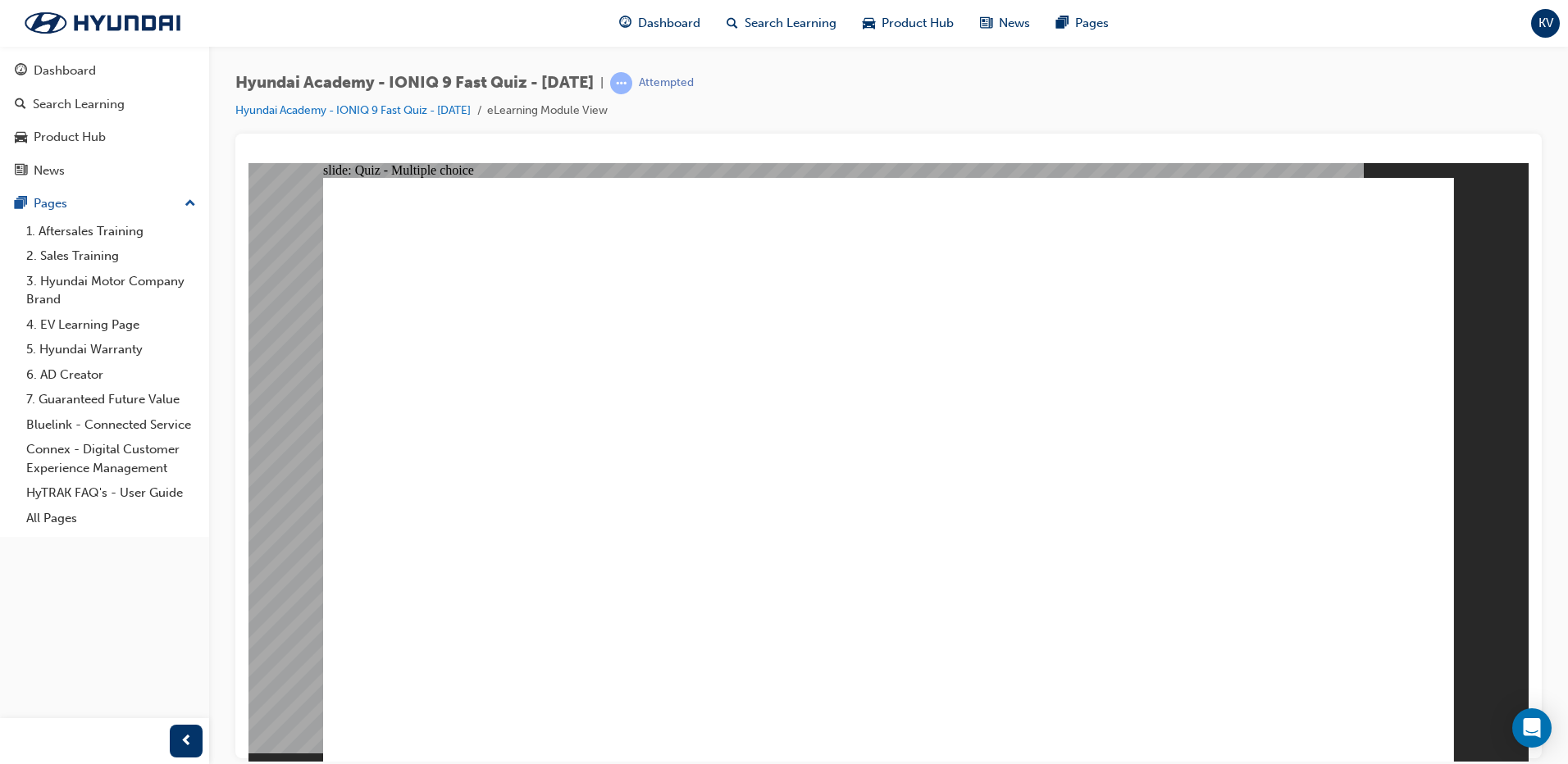
radio input "true"
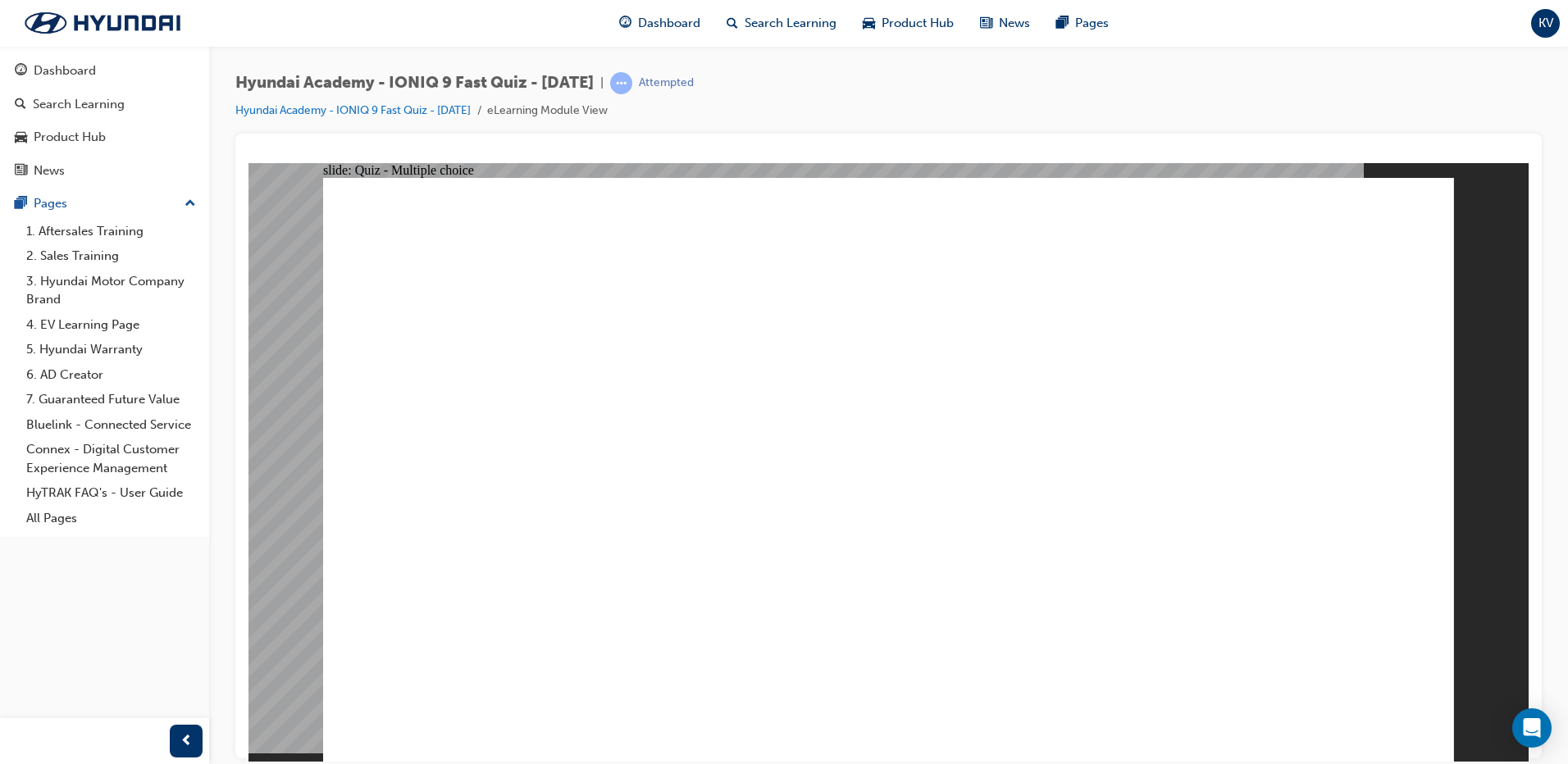
radio input "true"
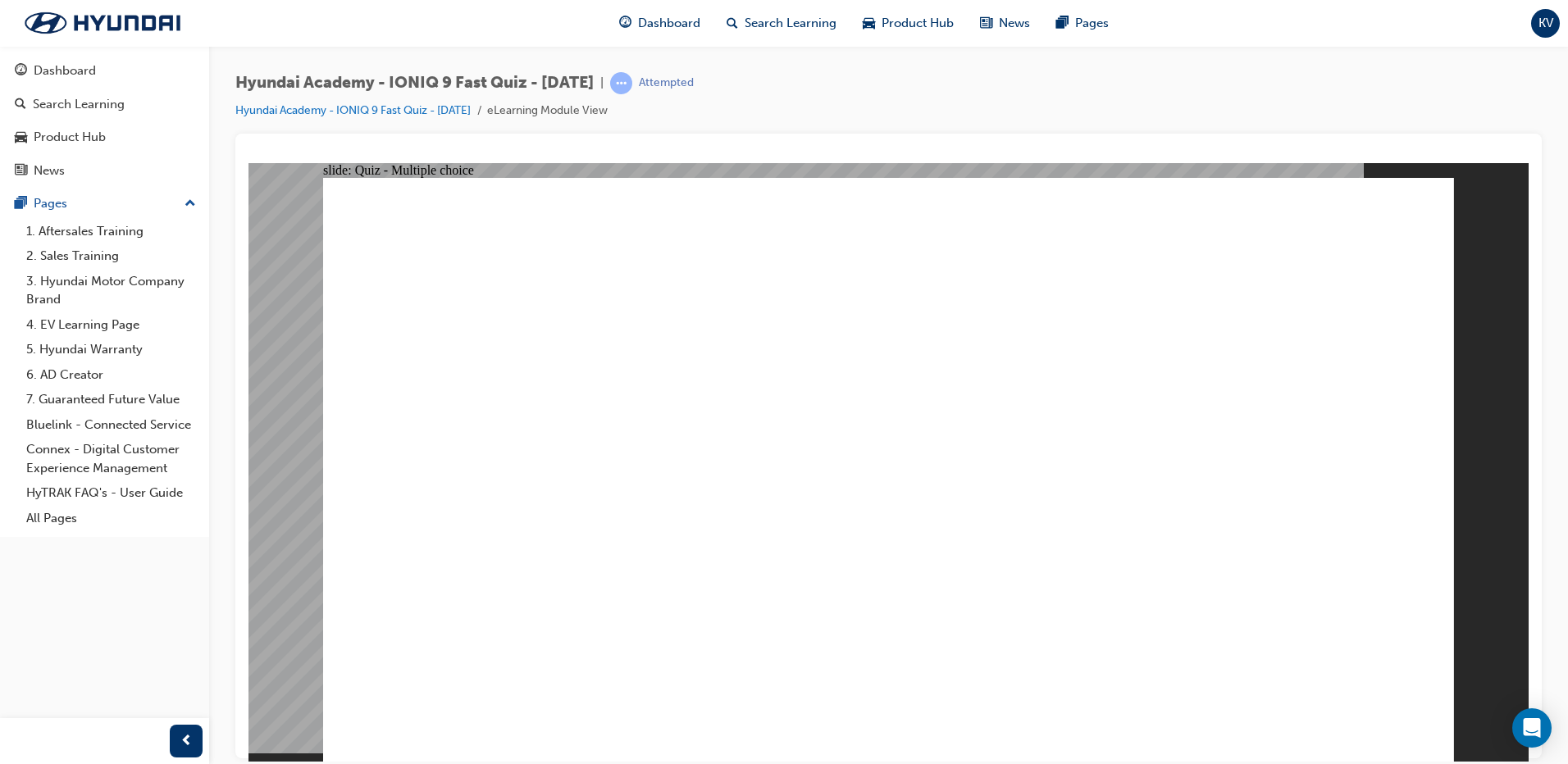
radio input "true"
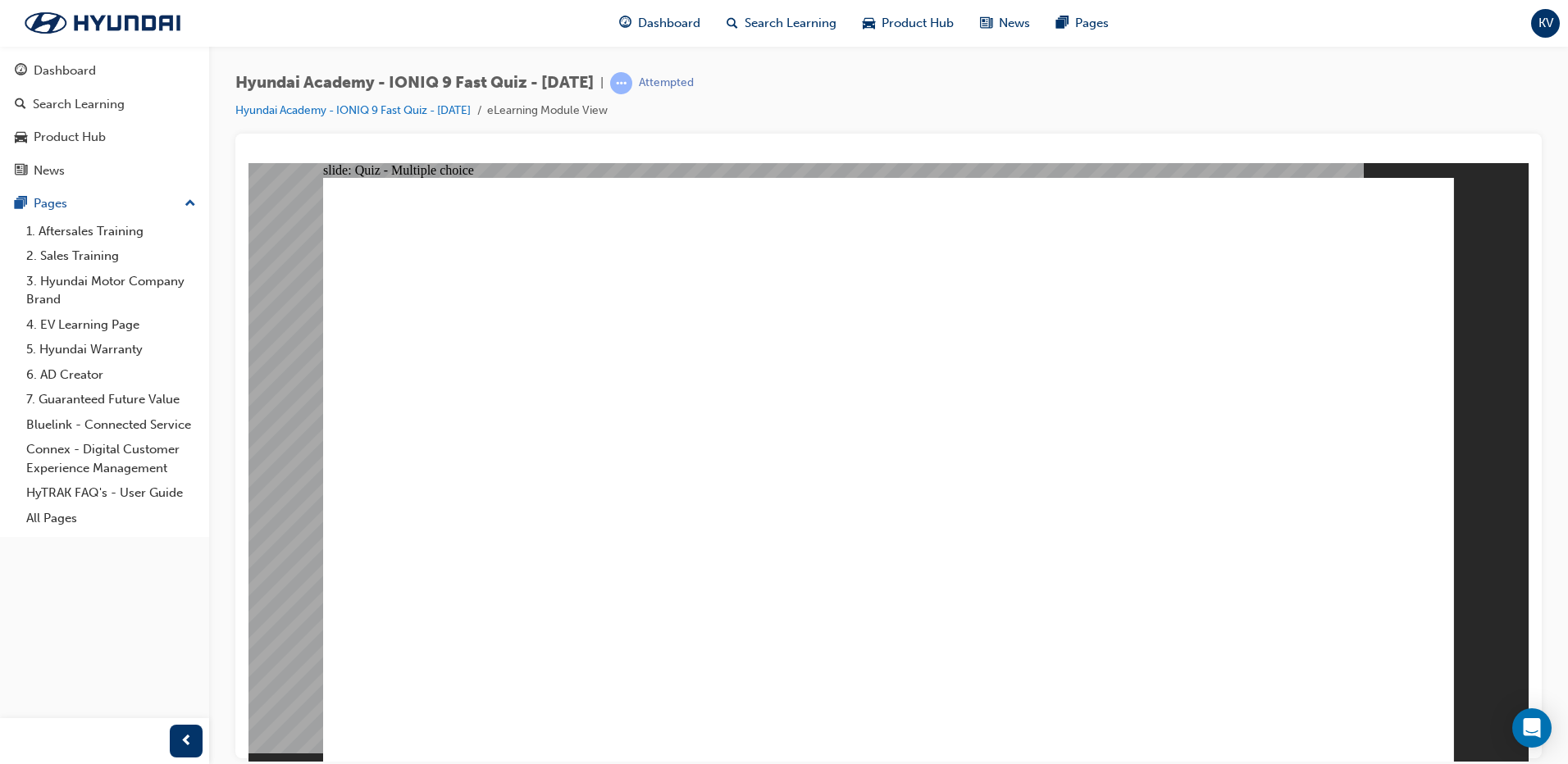
radio input "true"
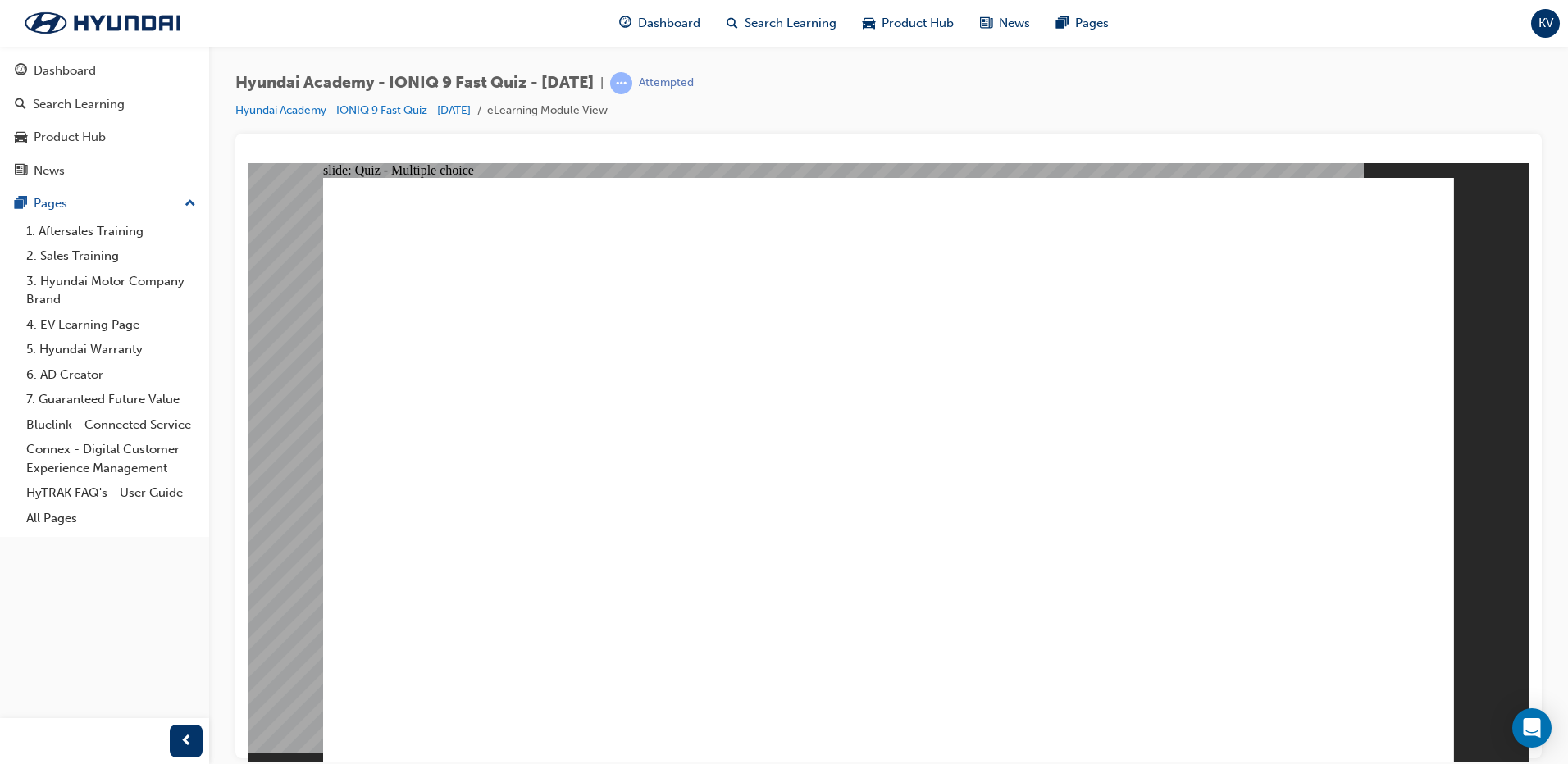
radio input "true"
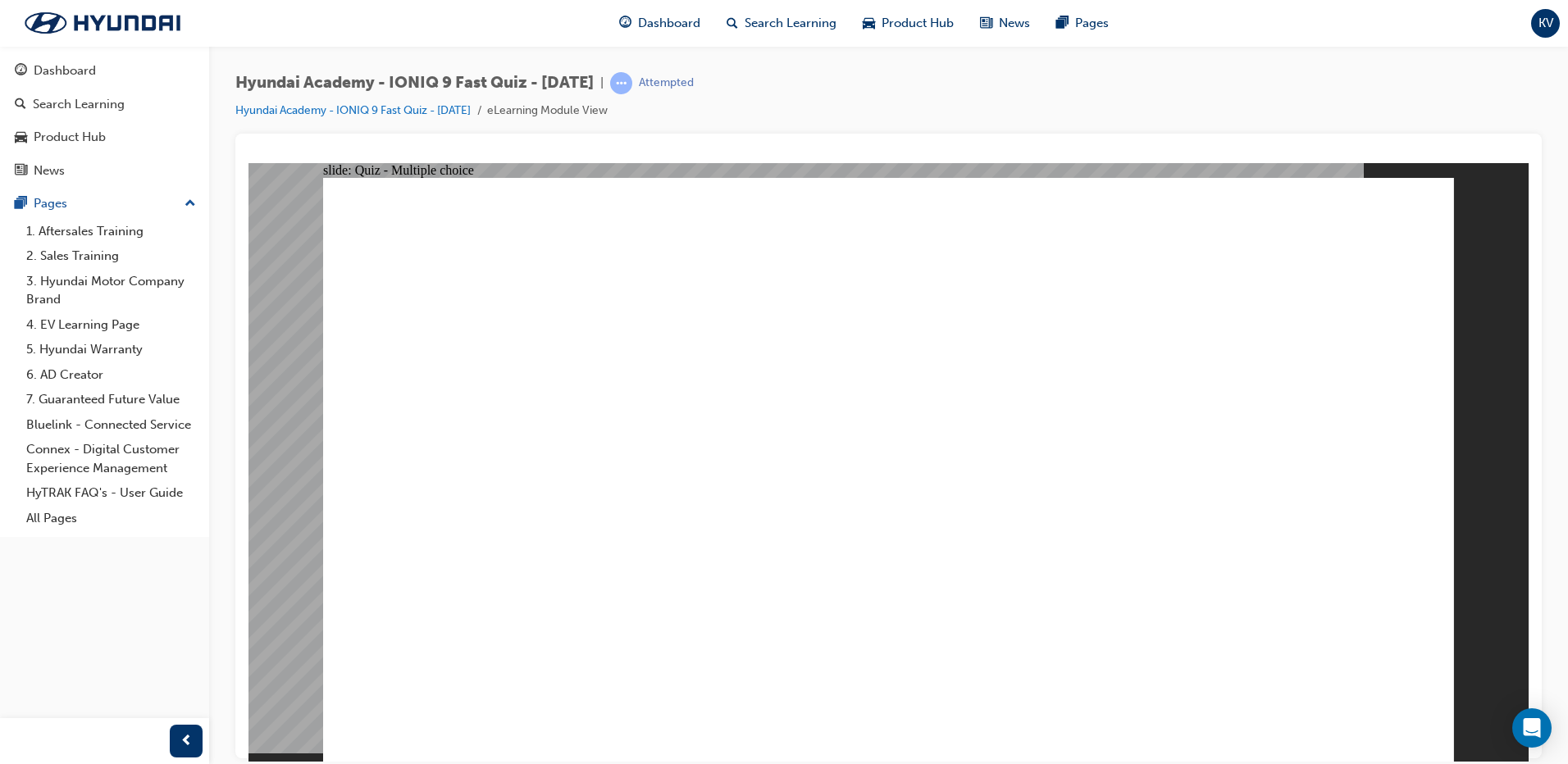
radio input "true"
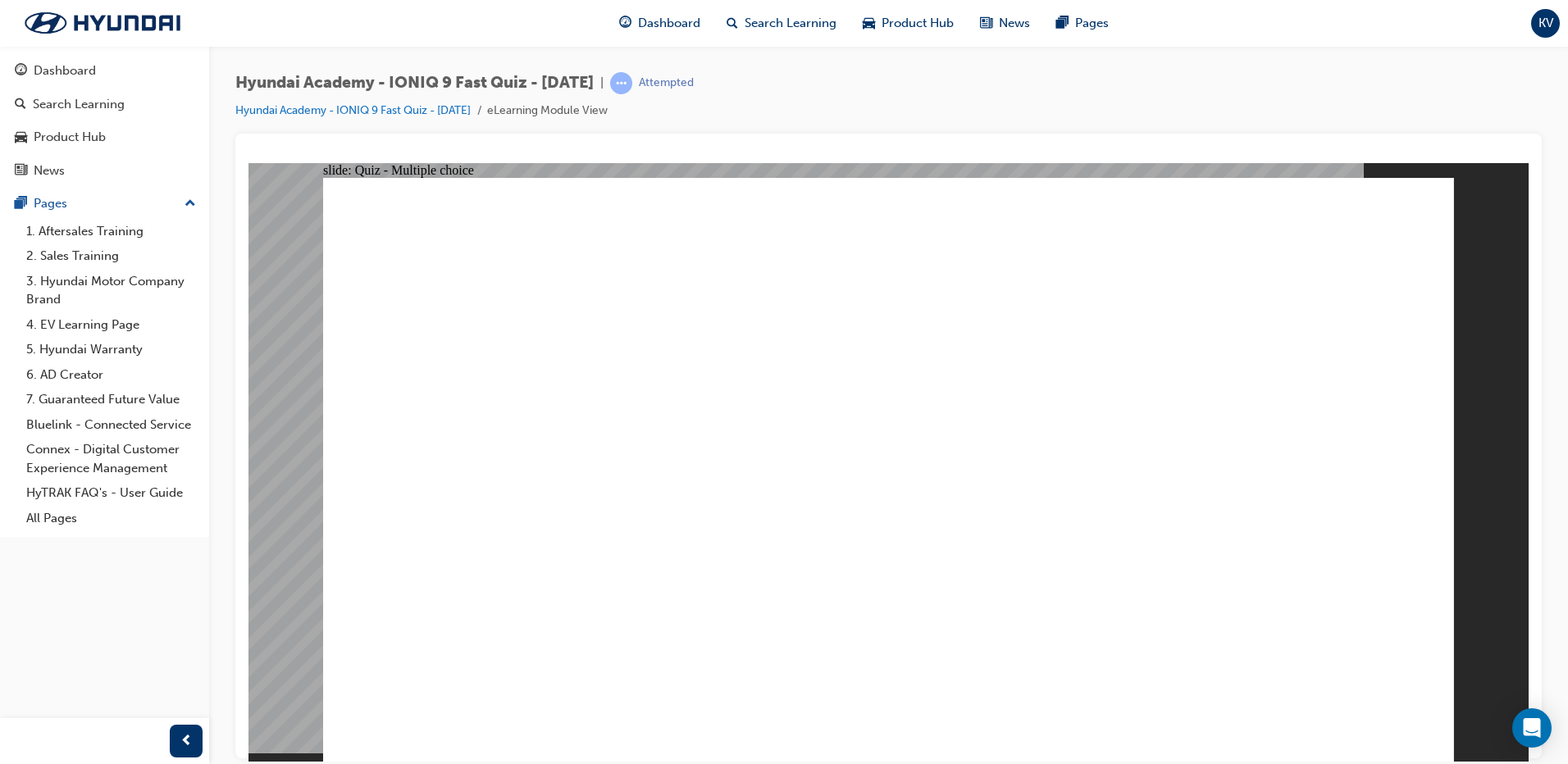
radio input "true"
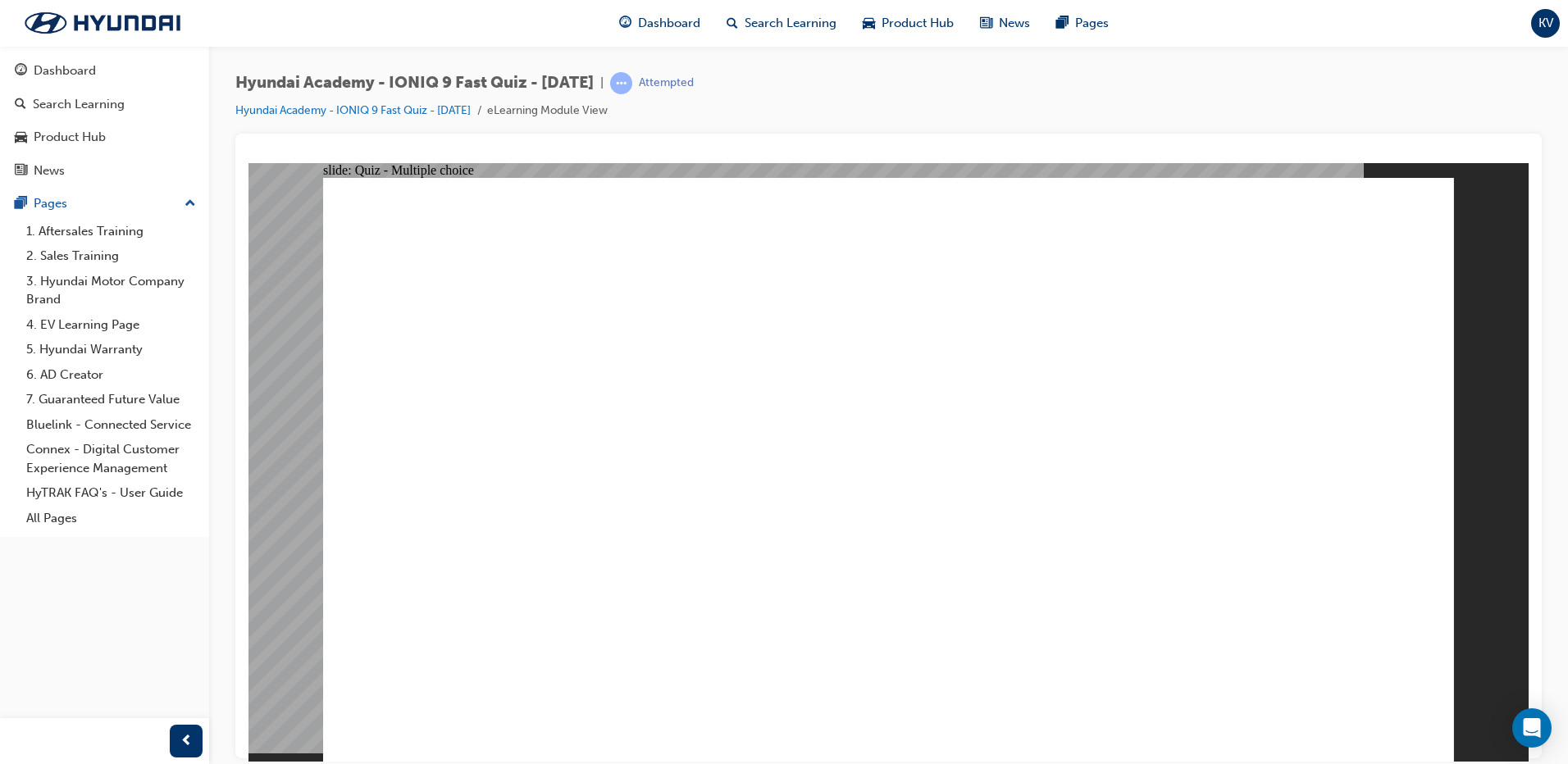
radio input "true"
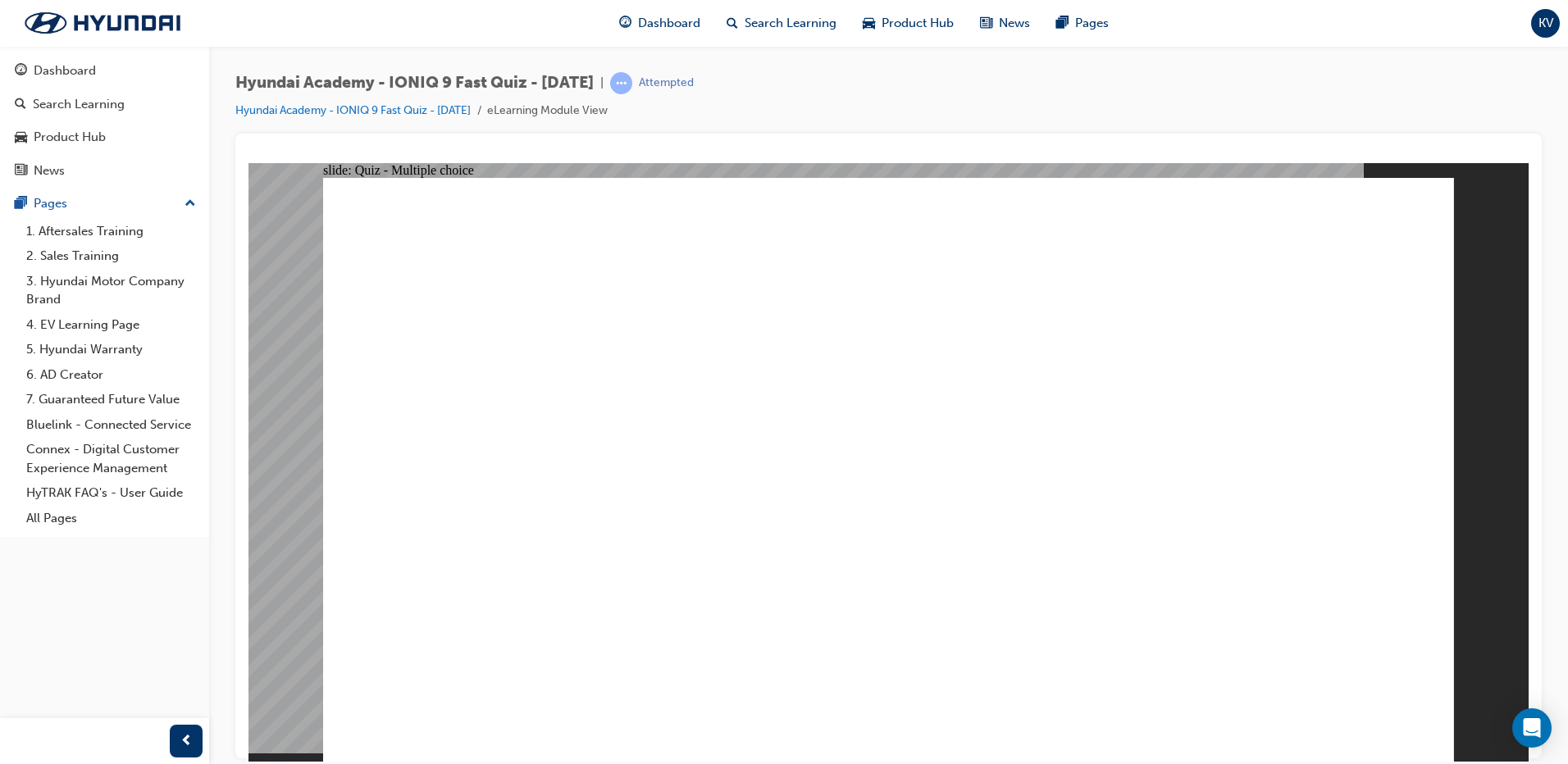
radio input "true"
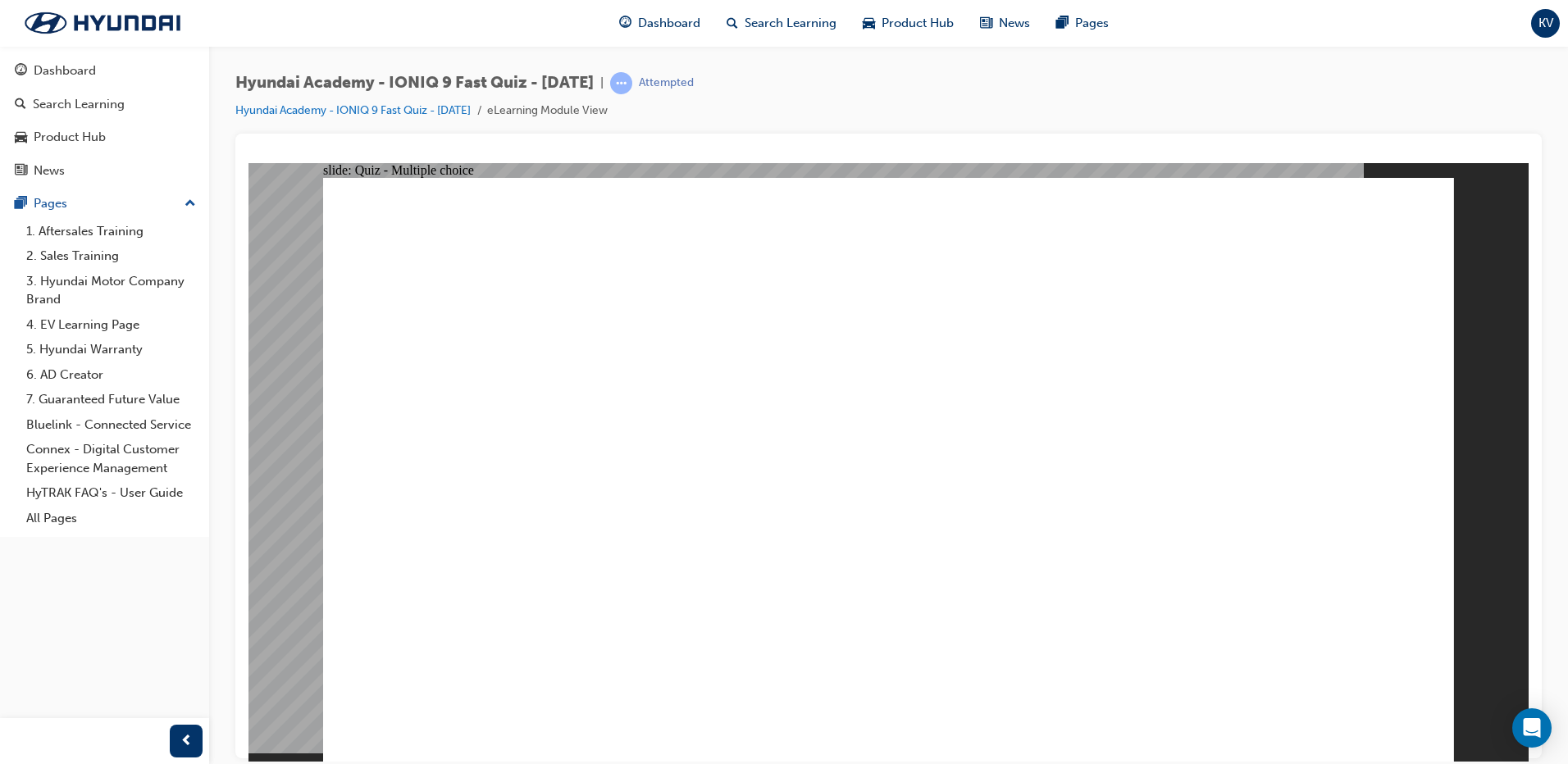
radio input "true"
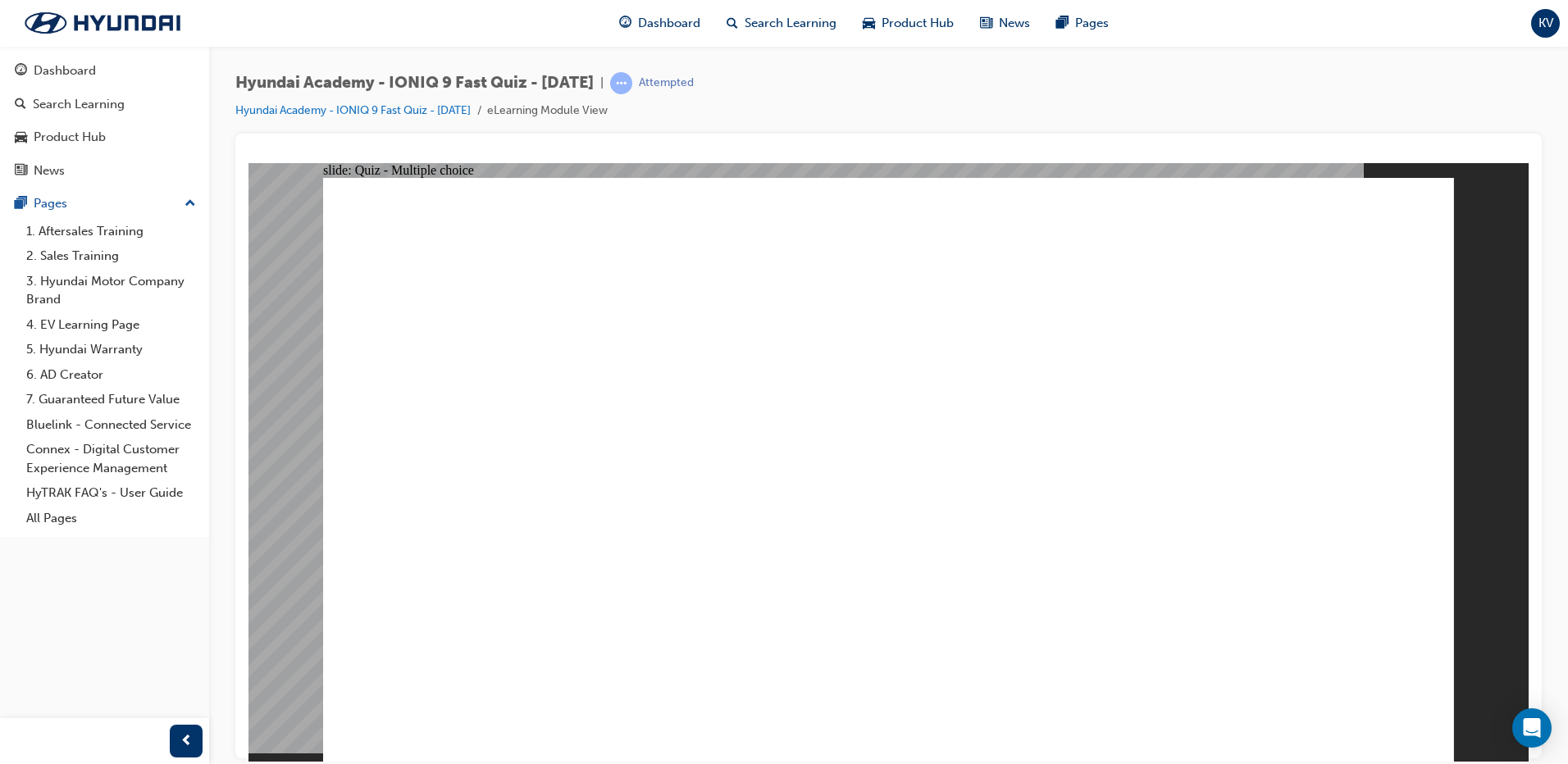
radio input "true"
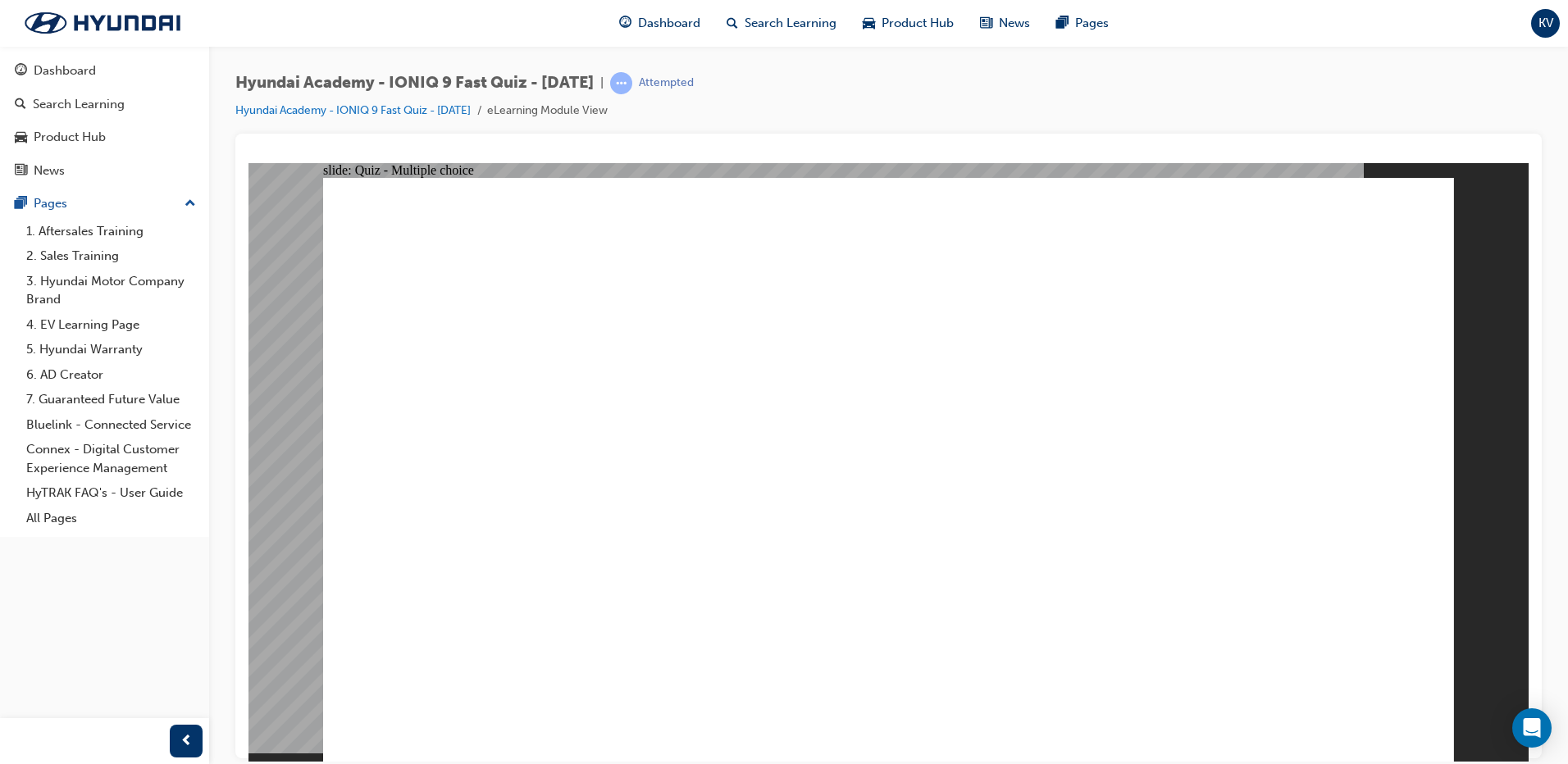
radio input "true"
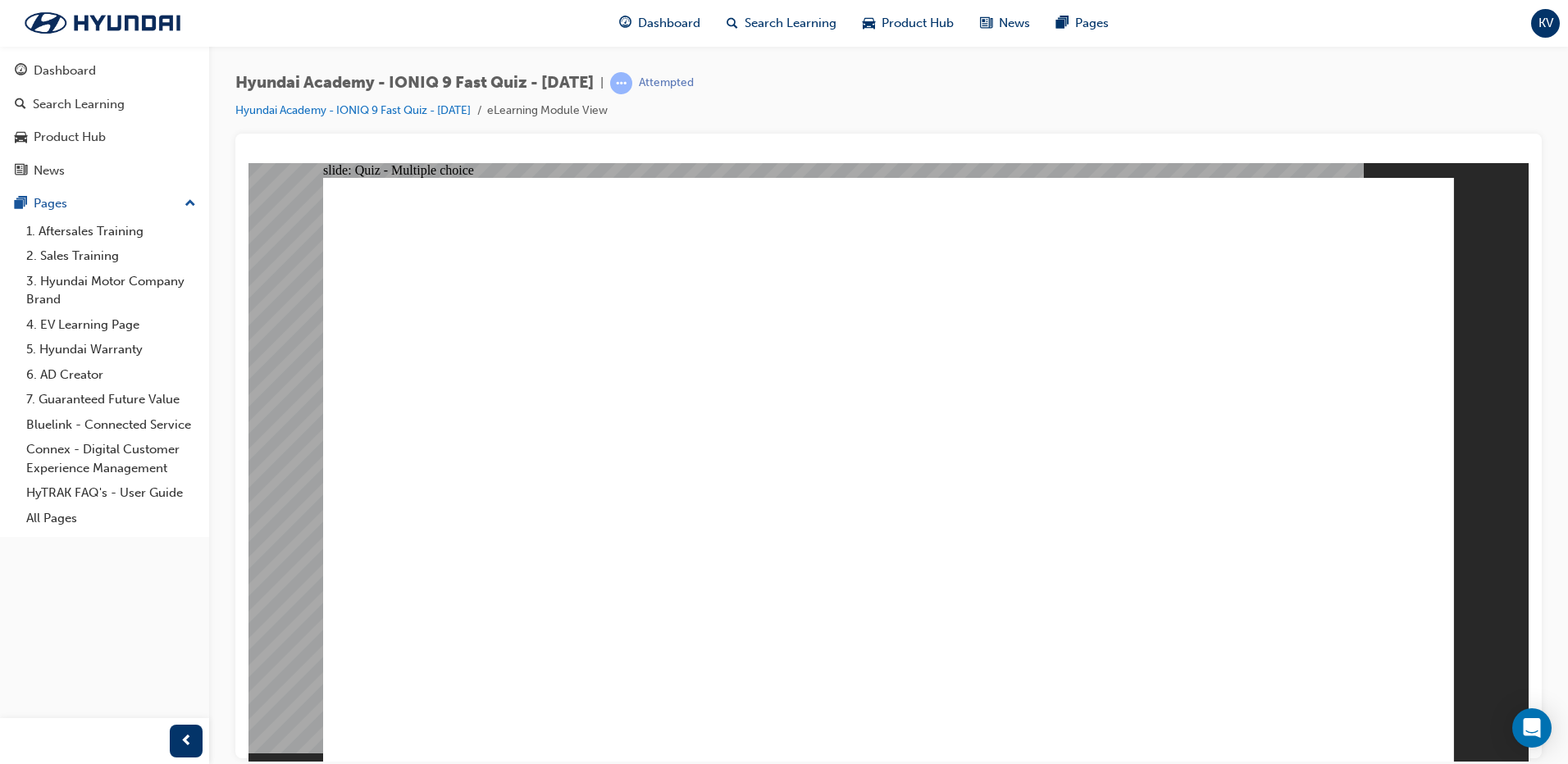
checkbox input "true"
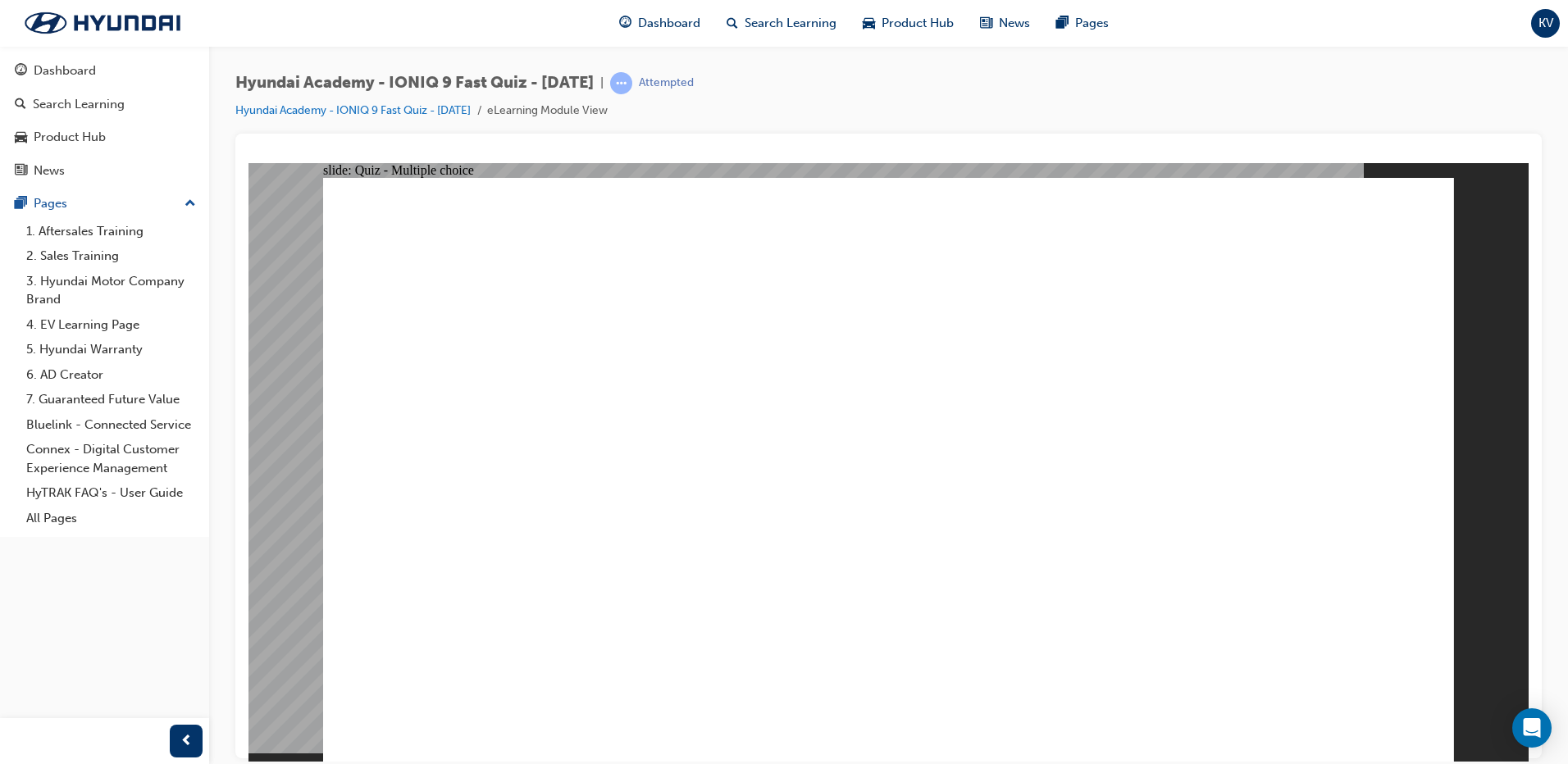
radio input "true"
drag, startPoint x: 826, startPoint y: 264, endPoint x: 942, endPoint y: 264, distance: 116.0
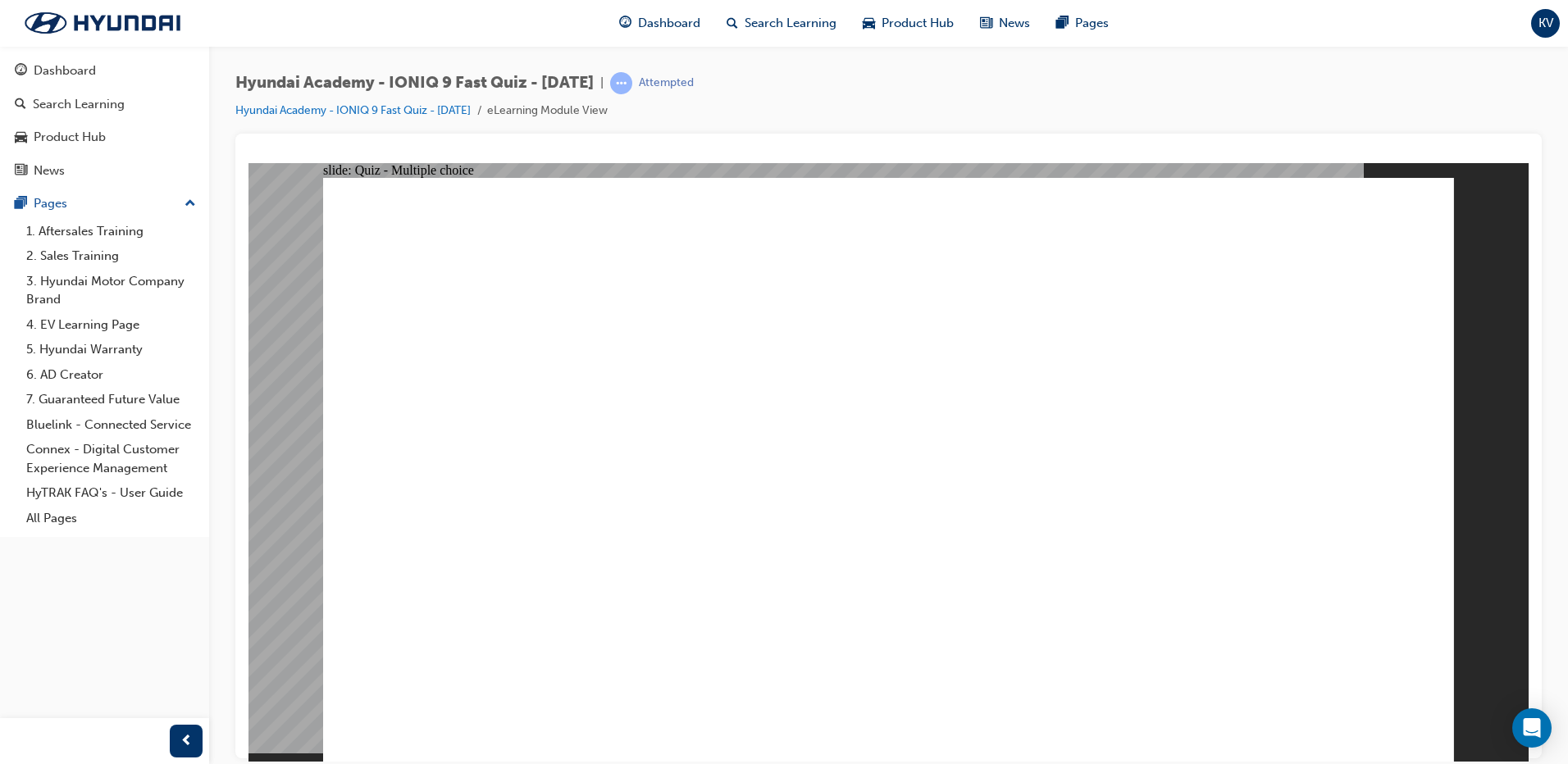
radio input "true"
checkbox input "true"
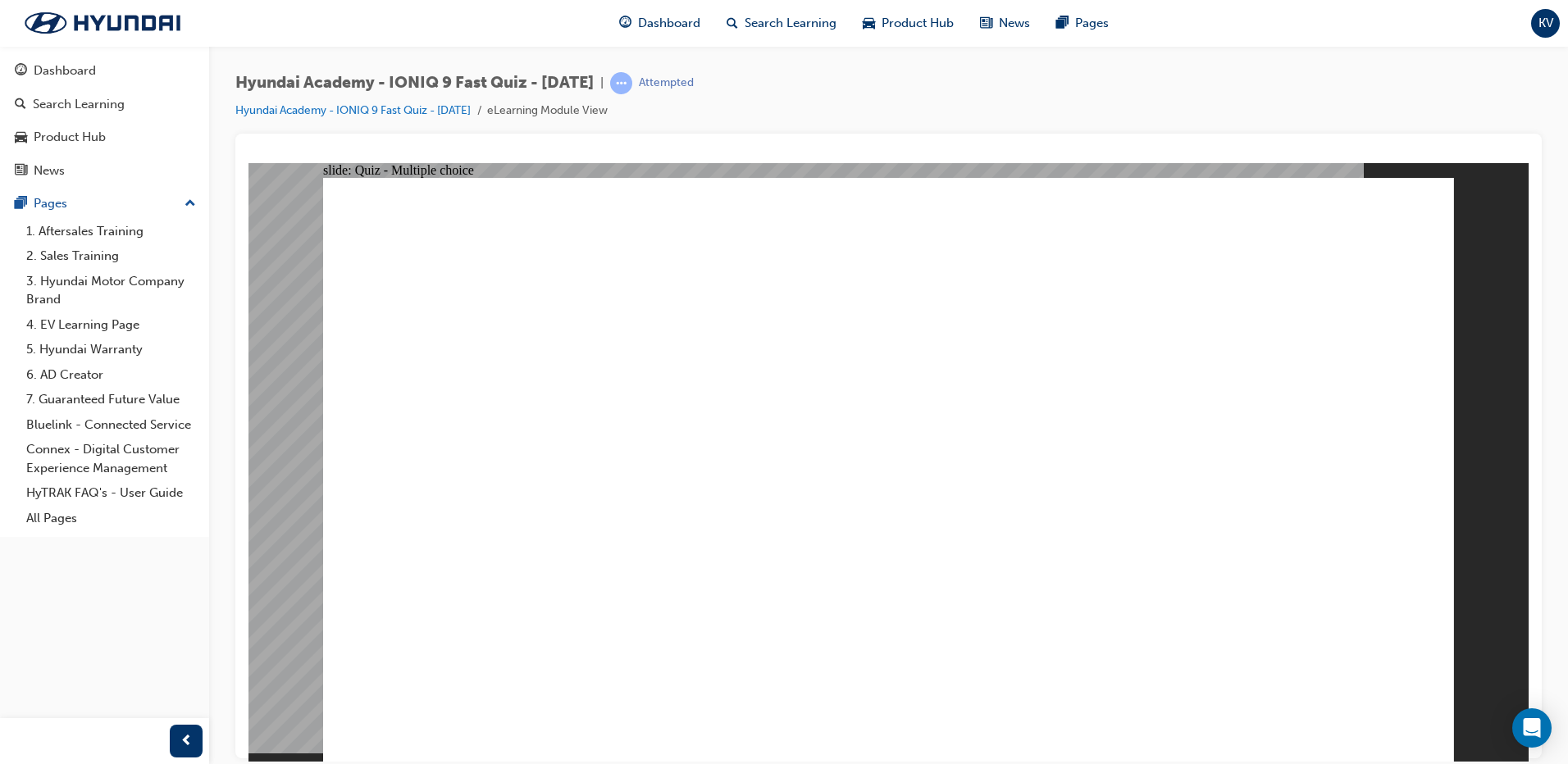
checkbox input "true"
radio input "true"
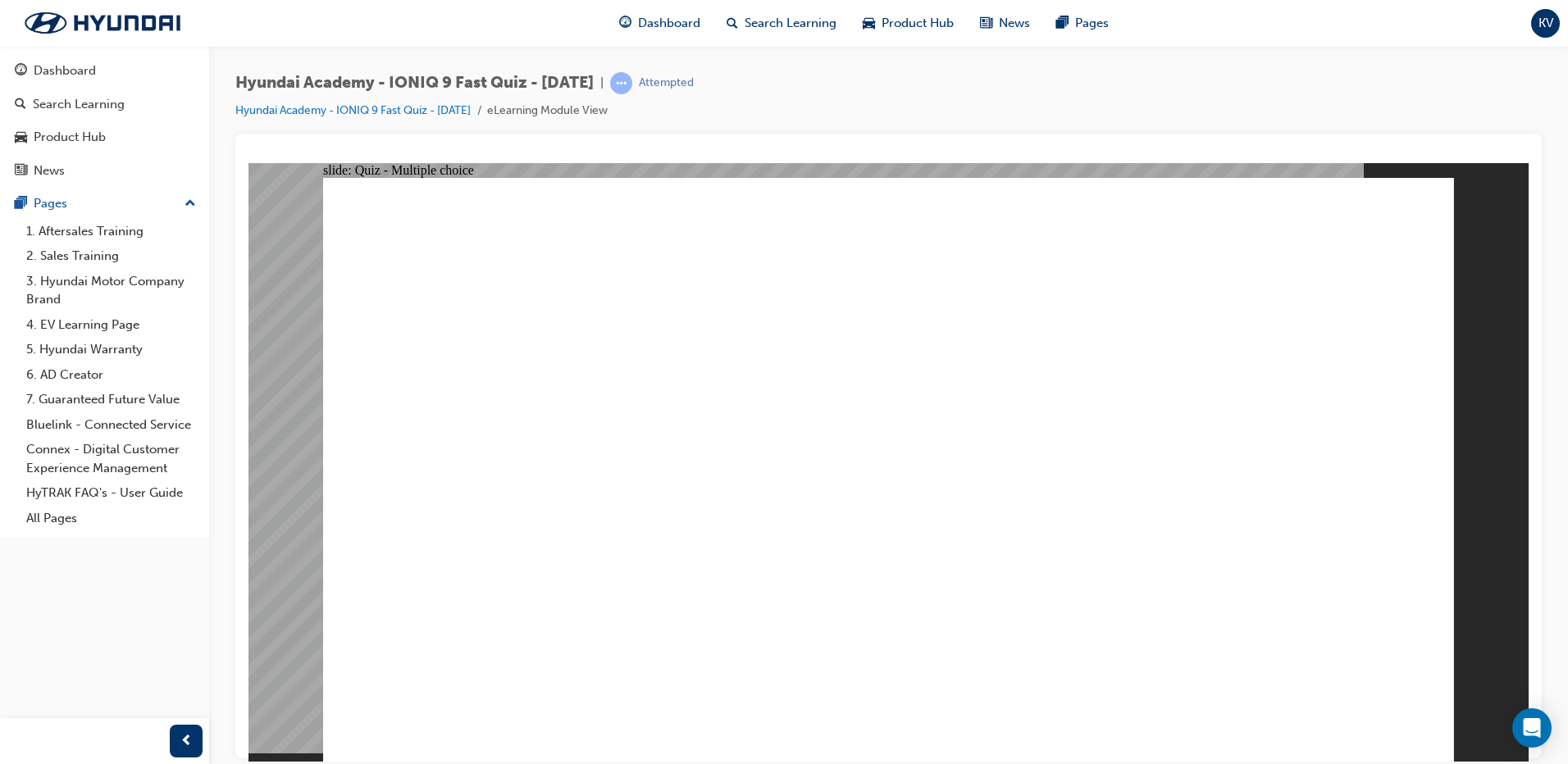
radio input "true"
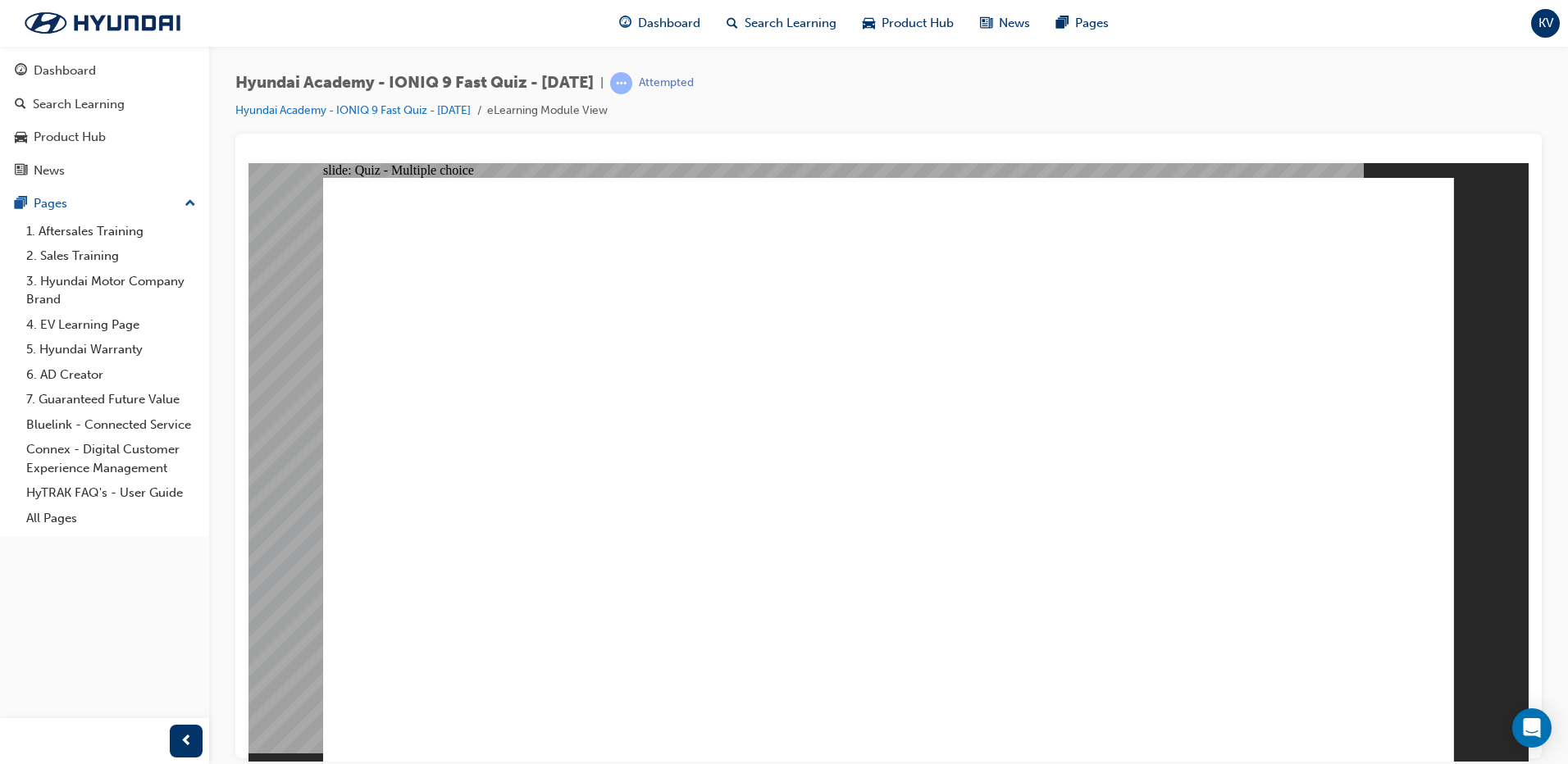
radio input "true"
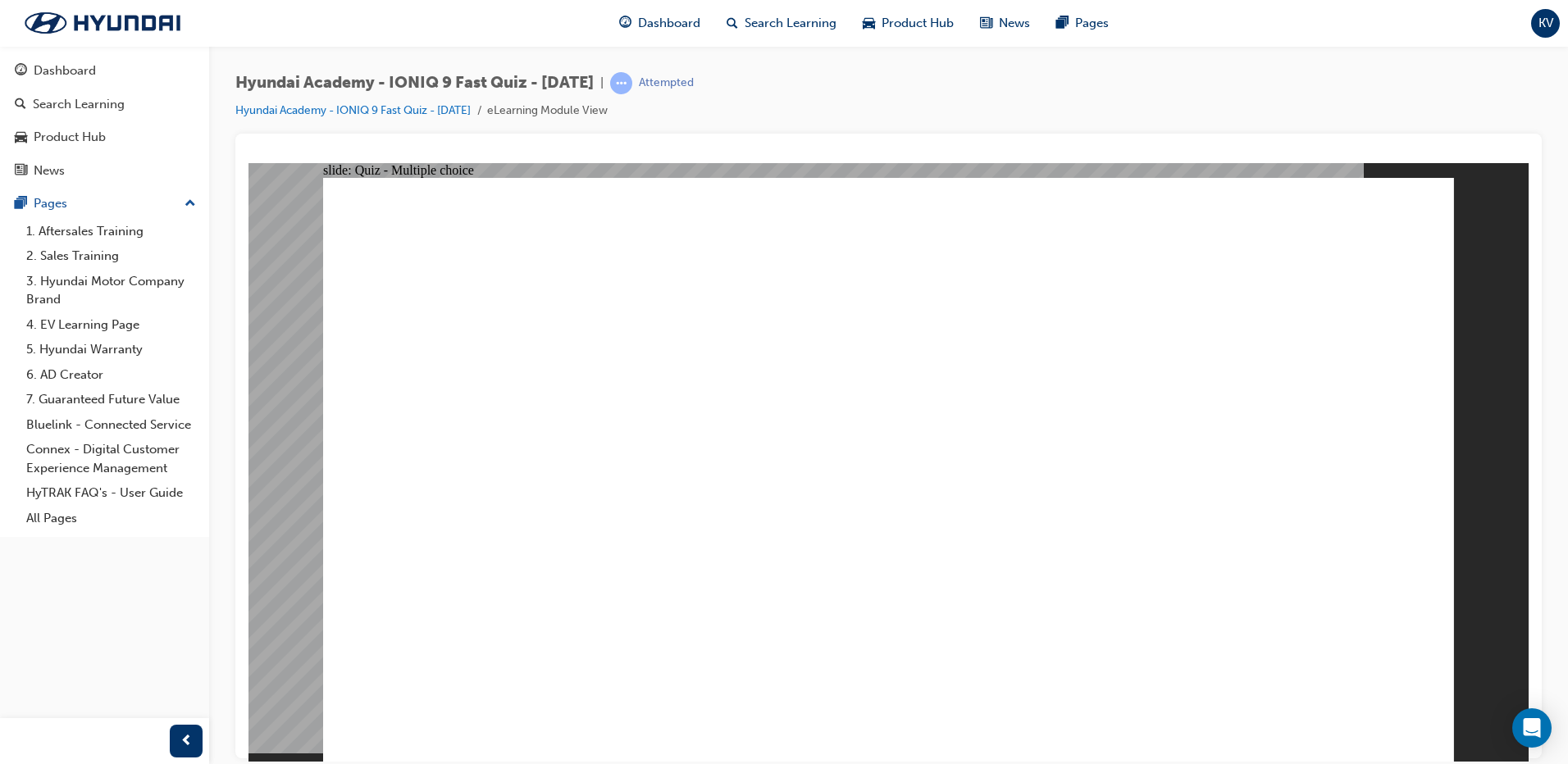
radio input "true"
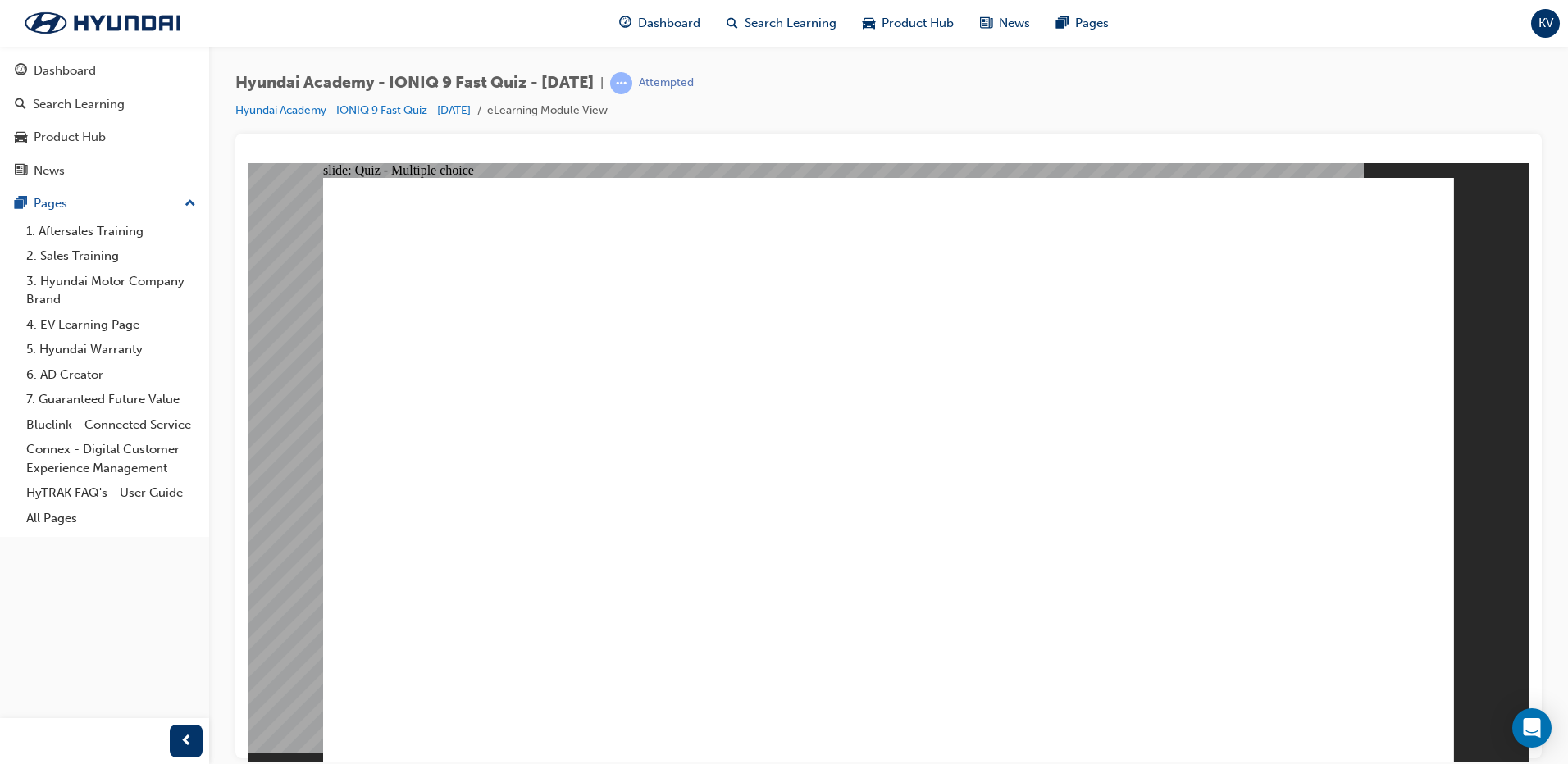
radio input "true"
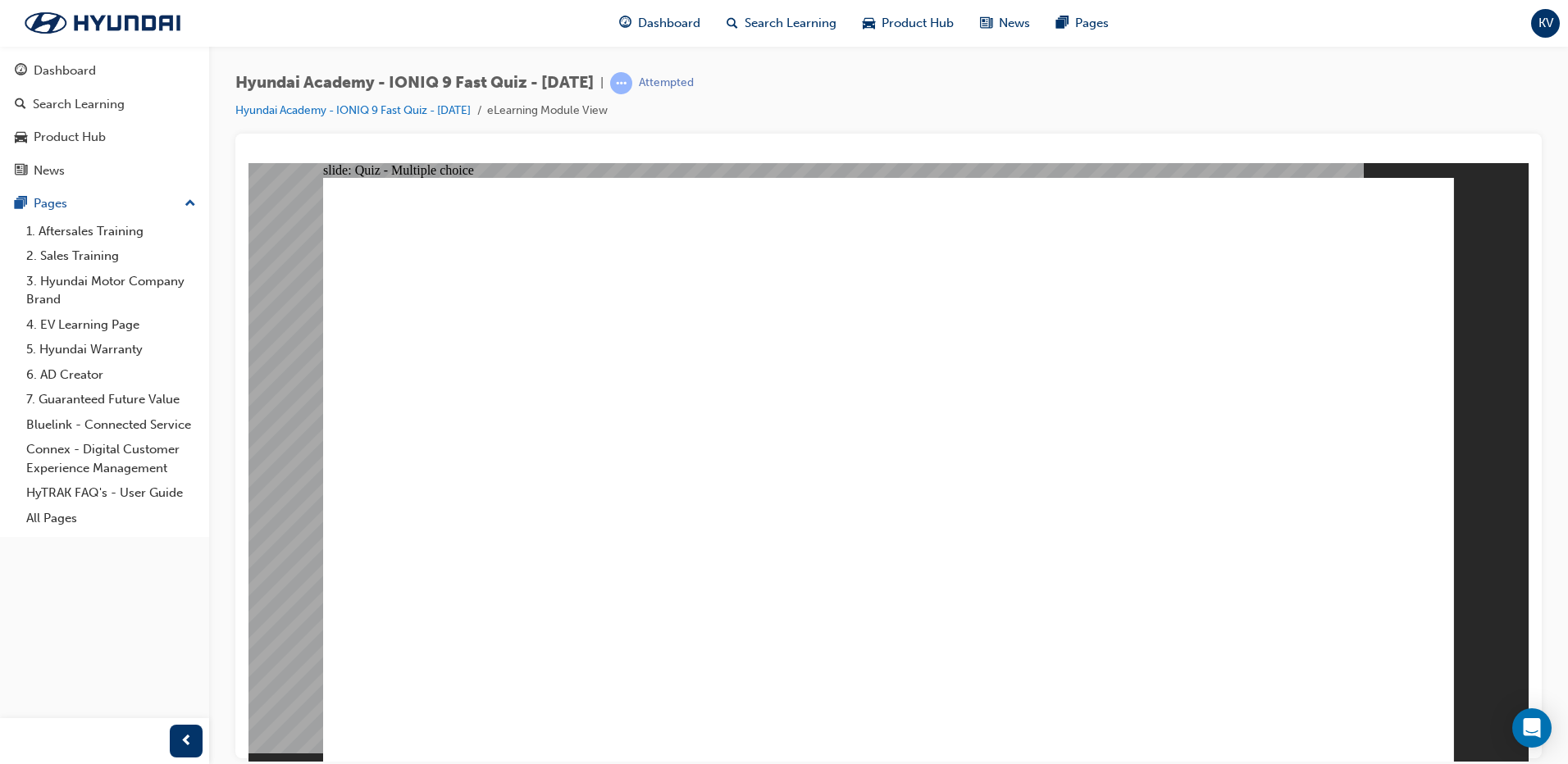
radio input "true"
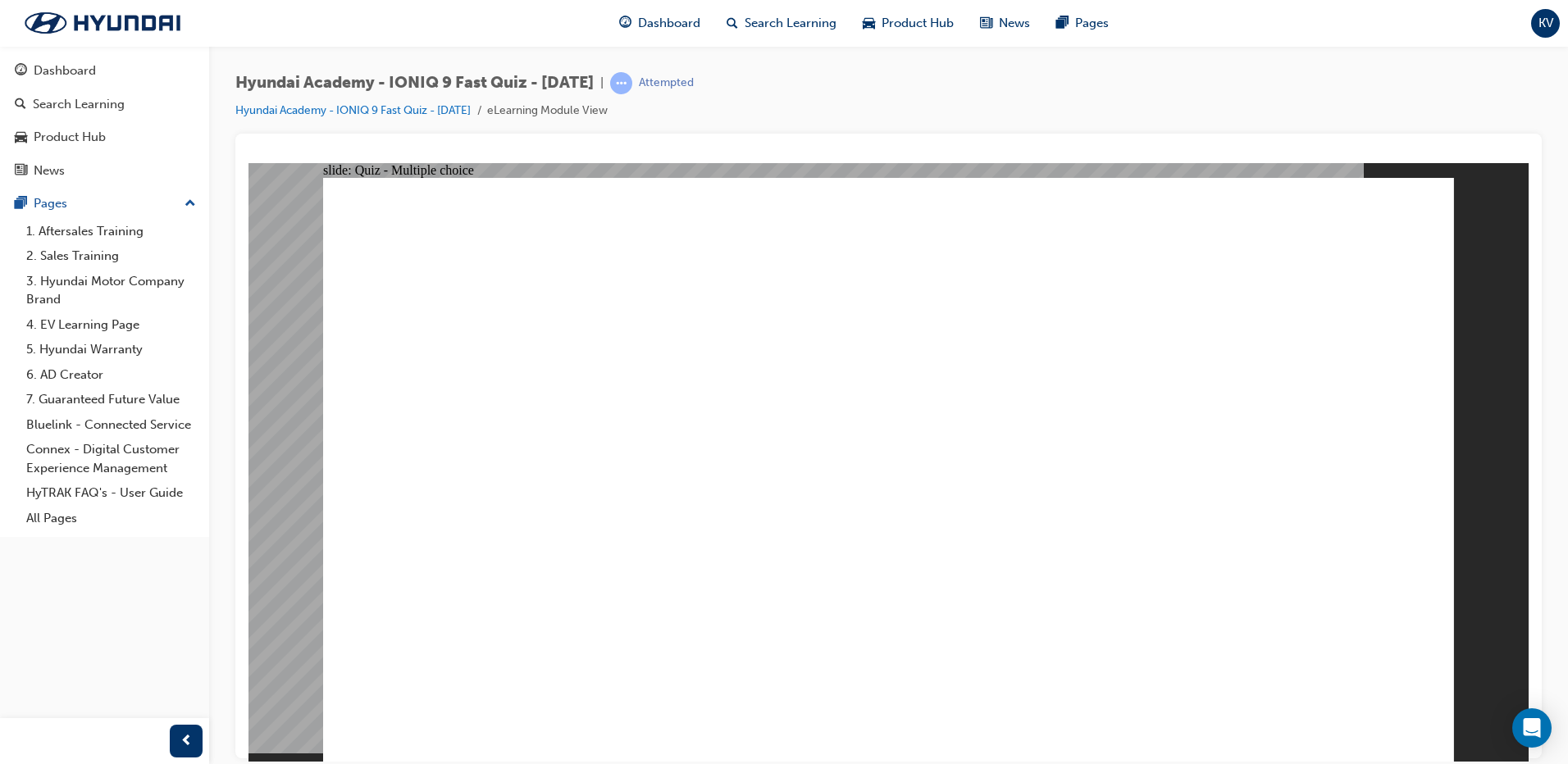
radio input "true"
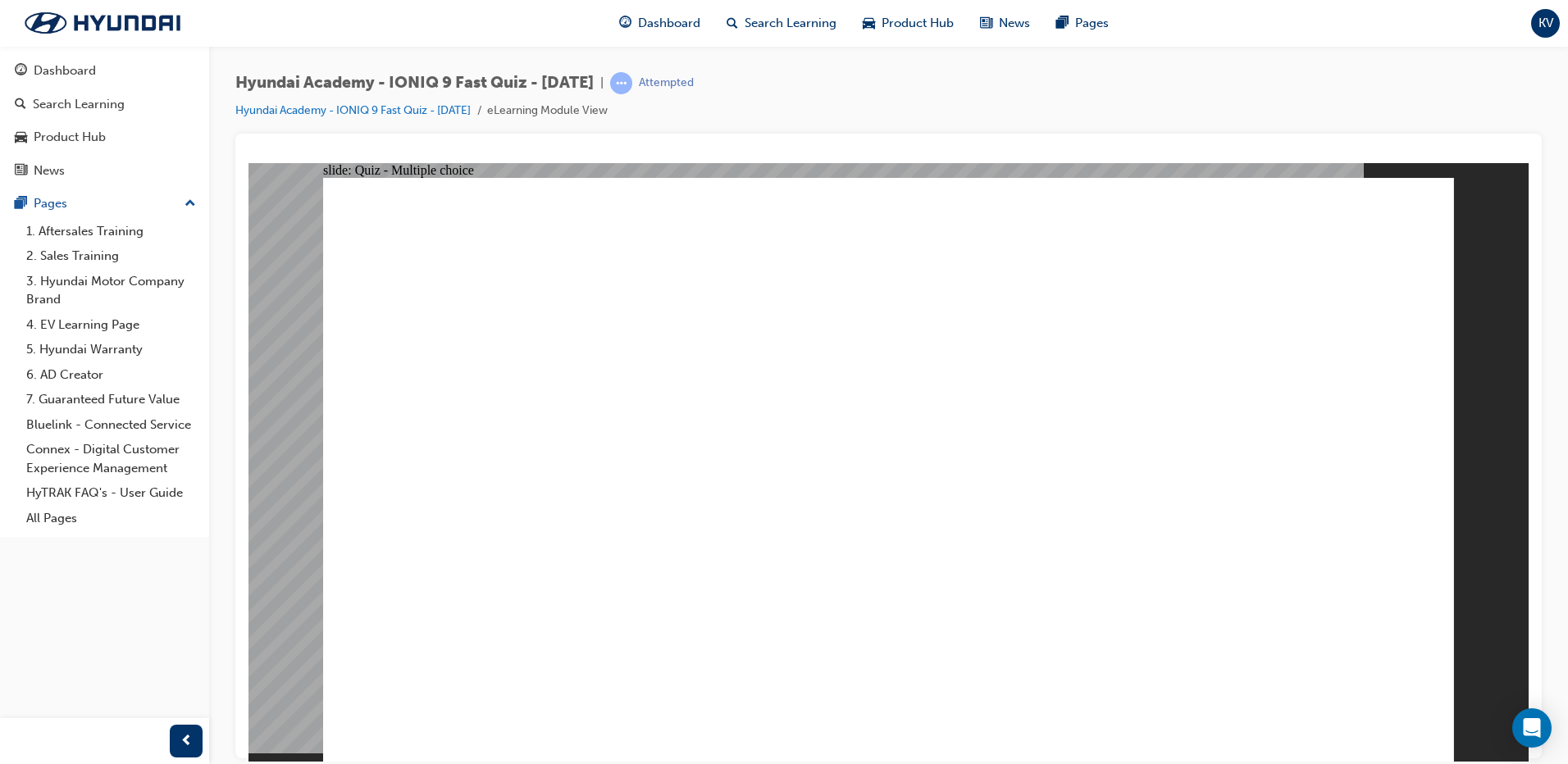
radio input "true"
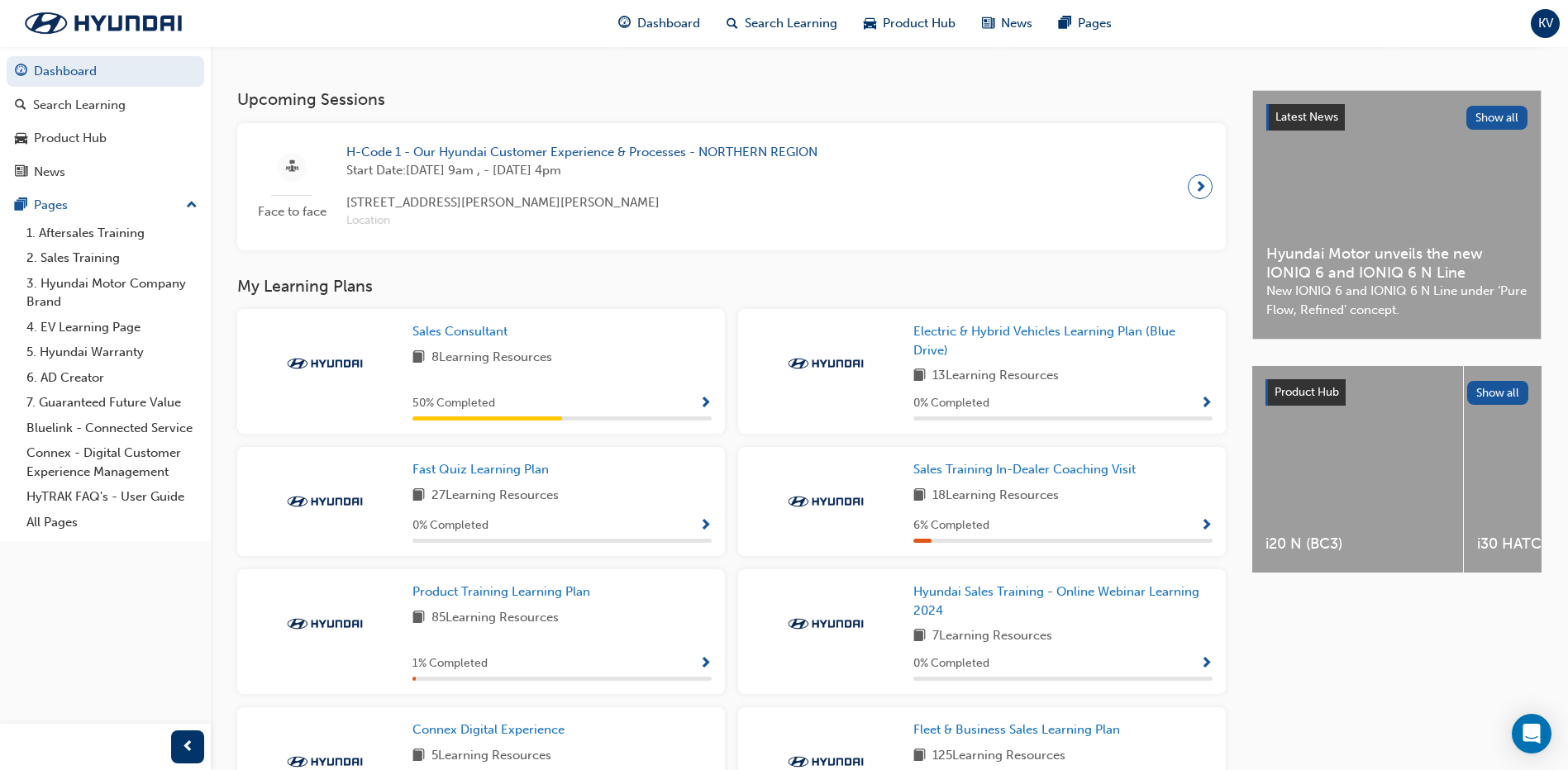
scroll to position [413, 0]
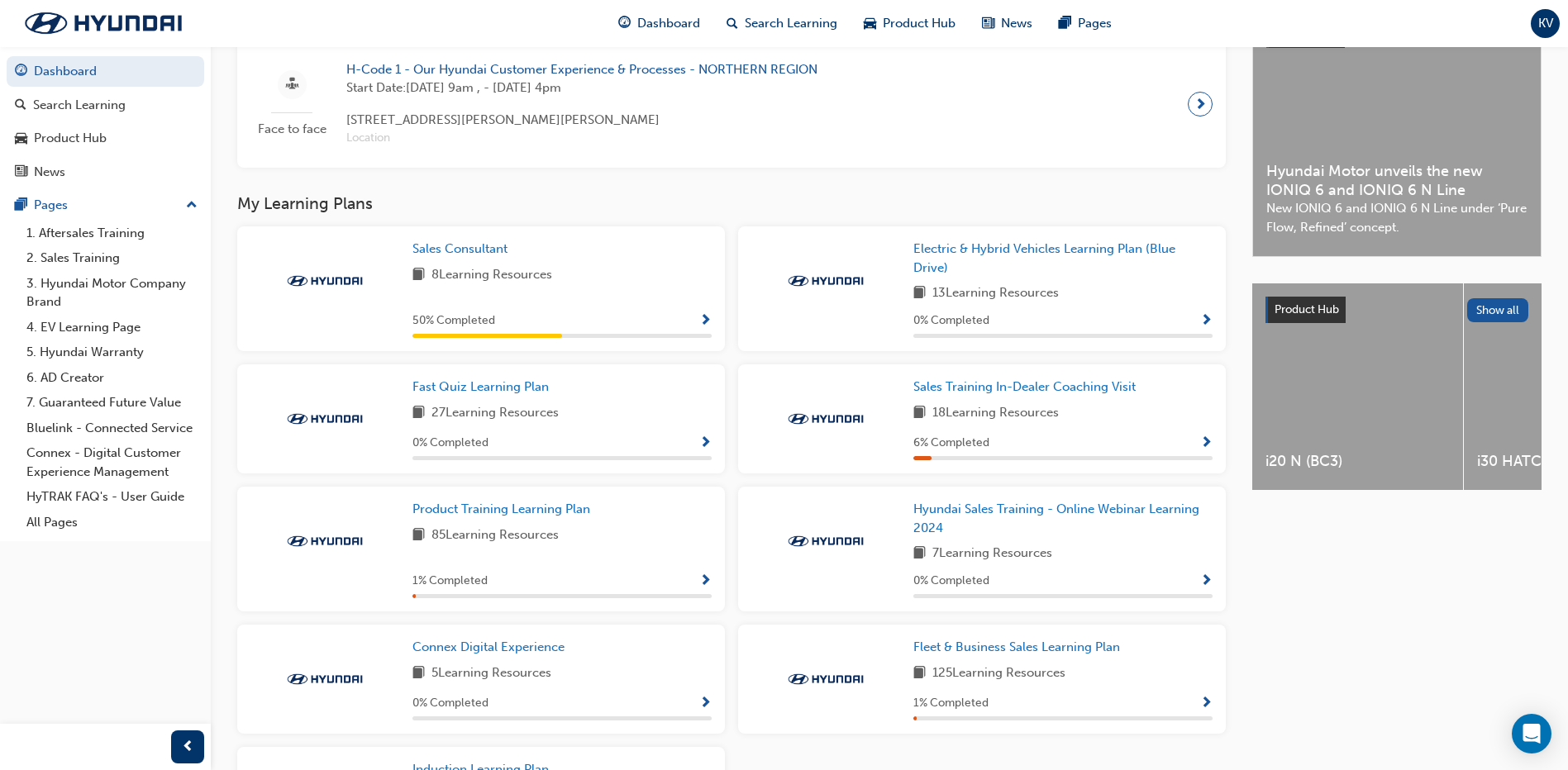
click at [693, 448] on div "0 % Completed" at bounding box center [562, 444] width 299 height 21
click at [707, 450] on span "Show Progress" at bounding box center [705, 443] width 13 height 15
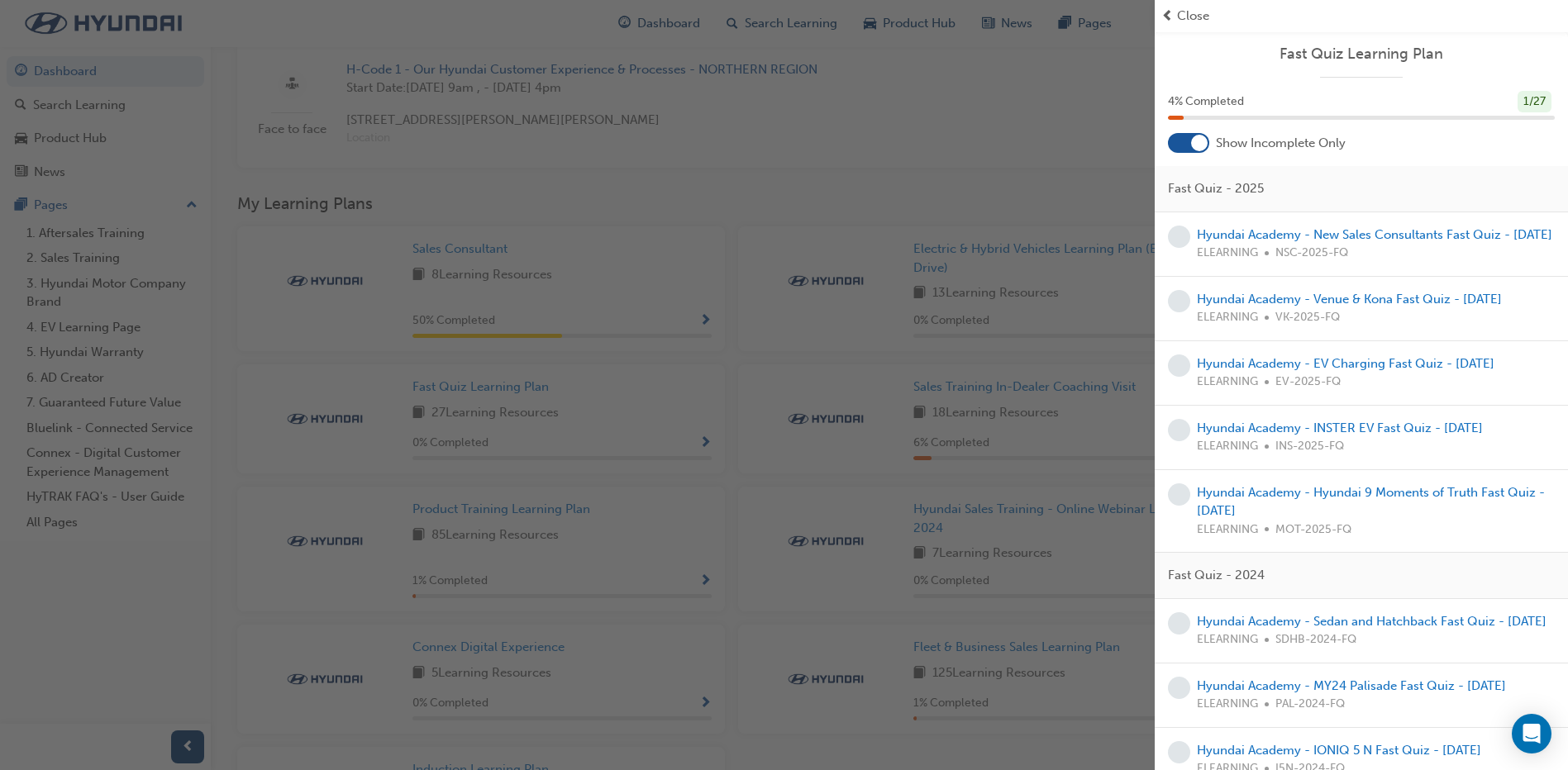
click at [1021, 134] on div "button" at bounding box center [577, 385] width 1155 height 770
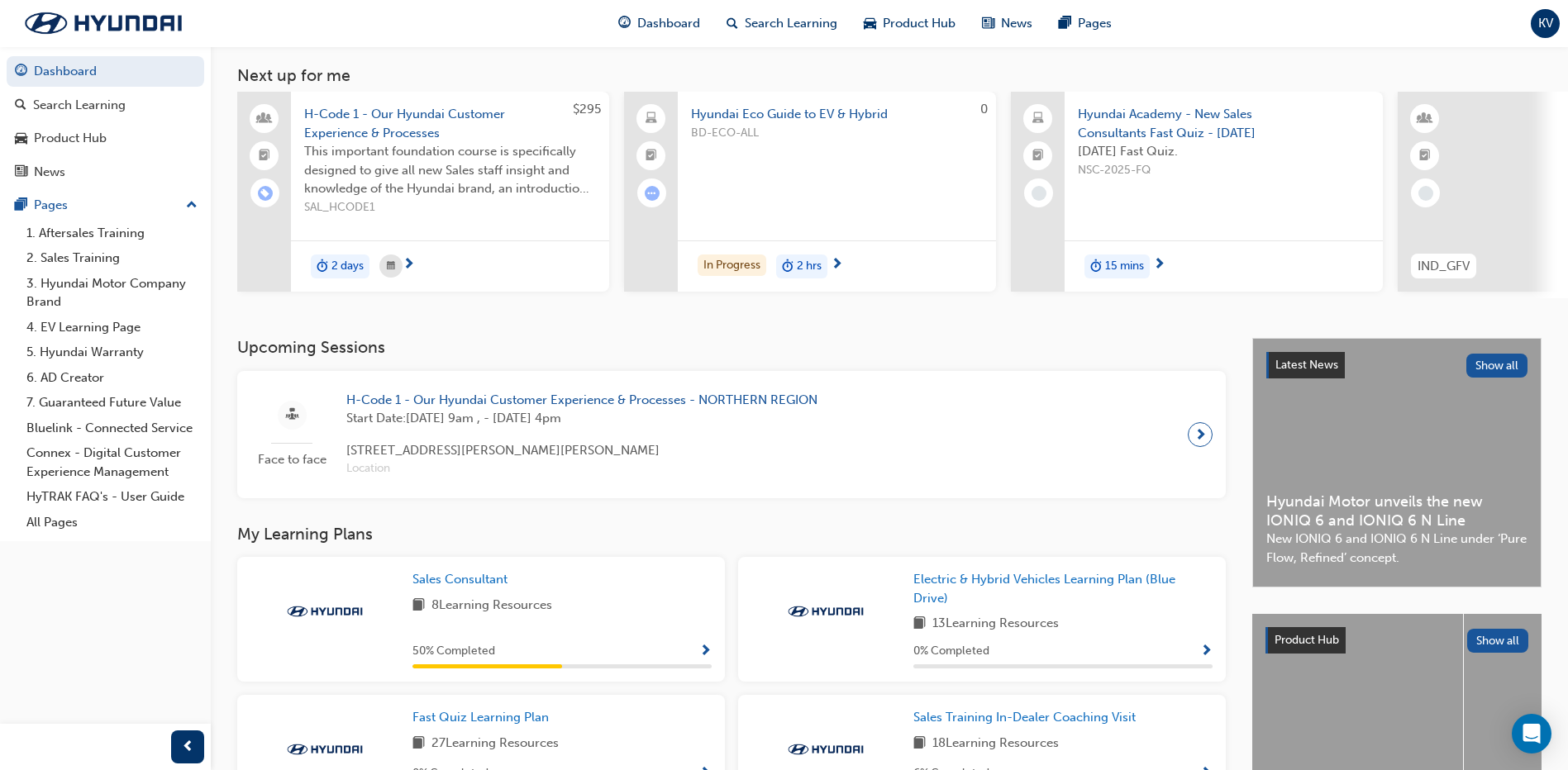
scroll to position [331, 0]
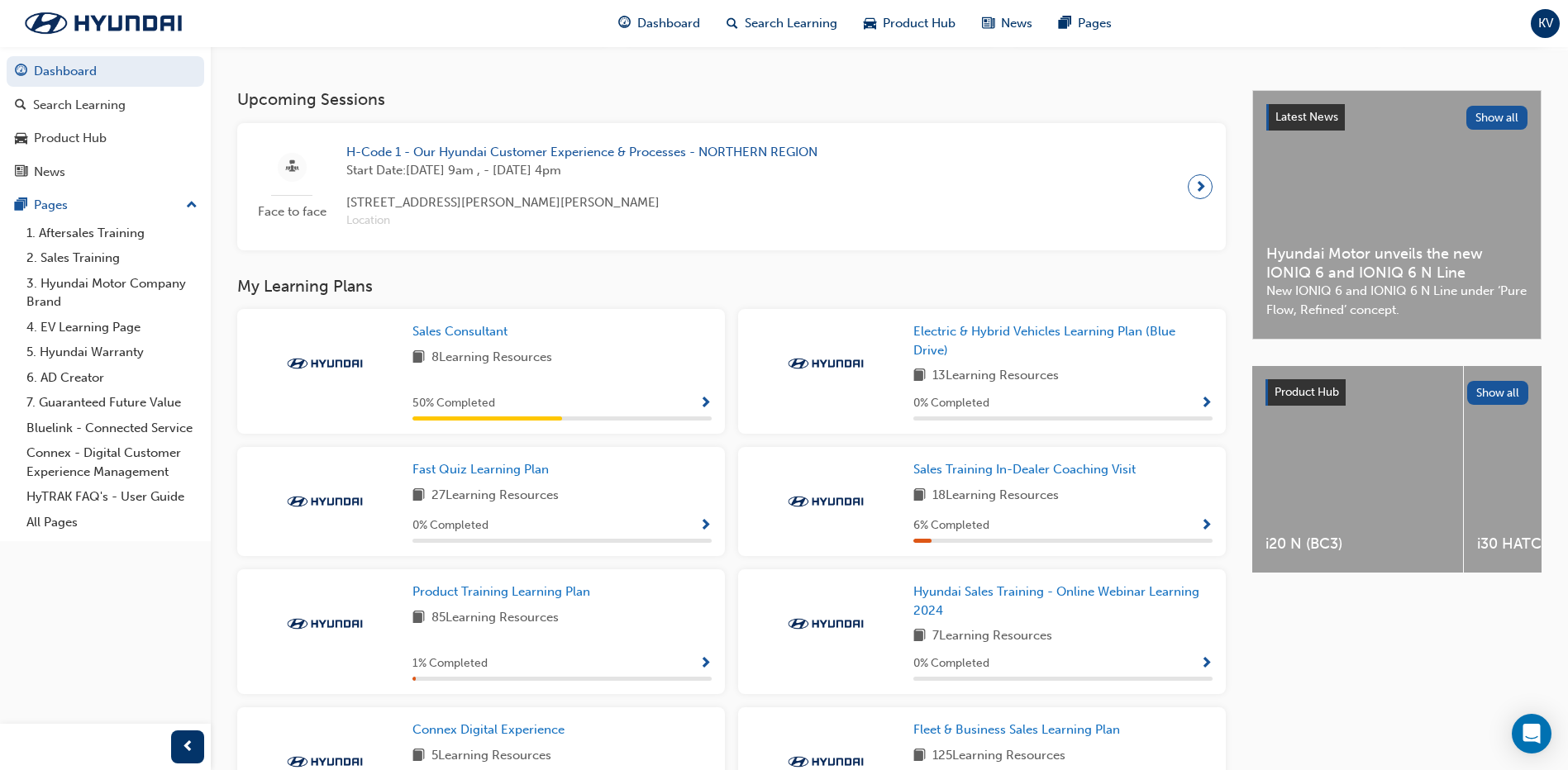
click at [1194, 187] on span "next-icon" at bounding box center [1200, 186] width 13 height 23
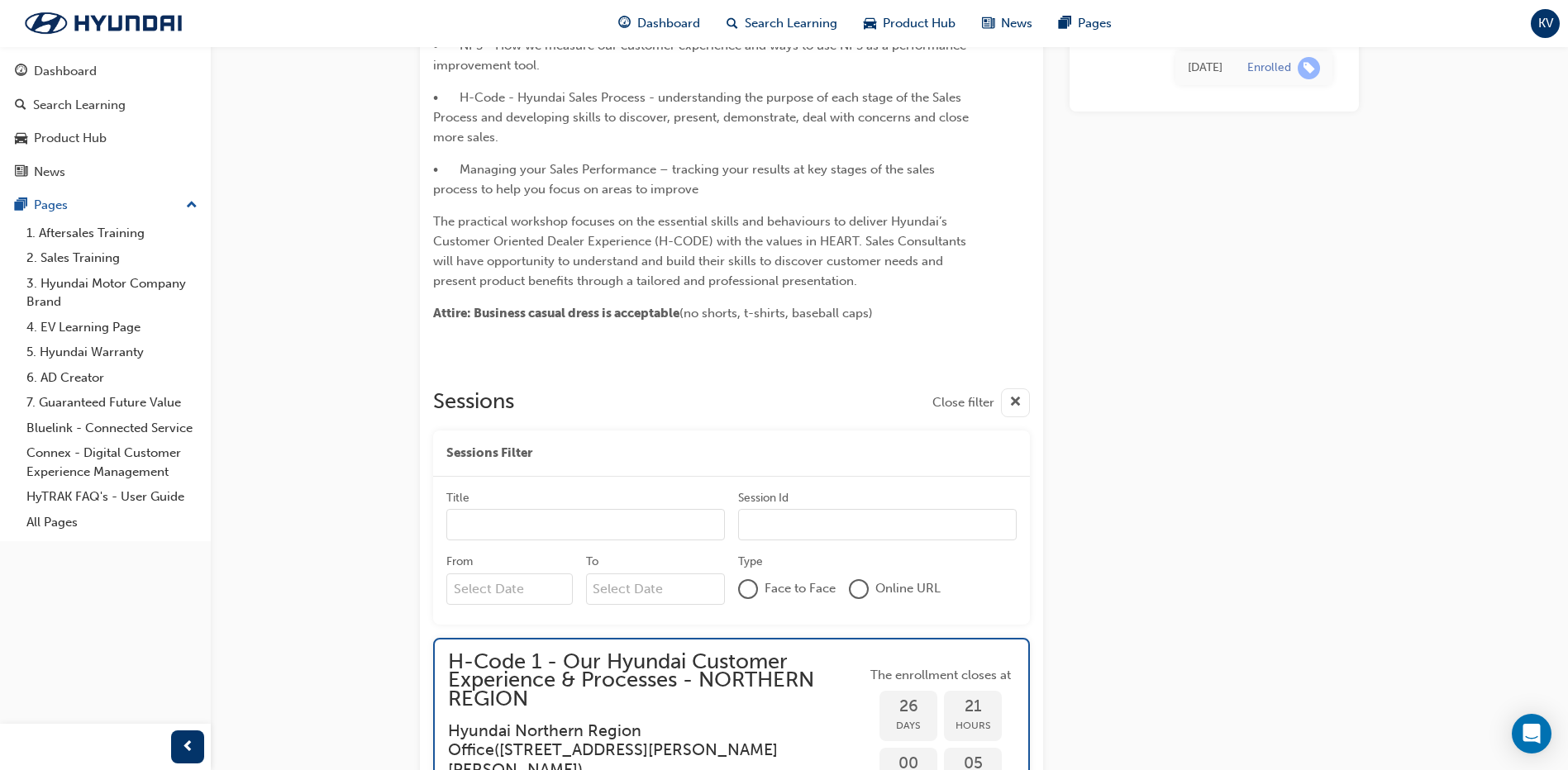
scroll to position [890, 0]
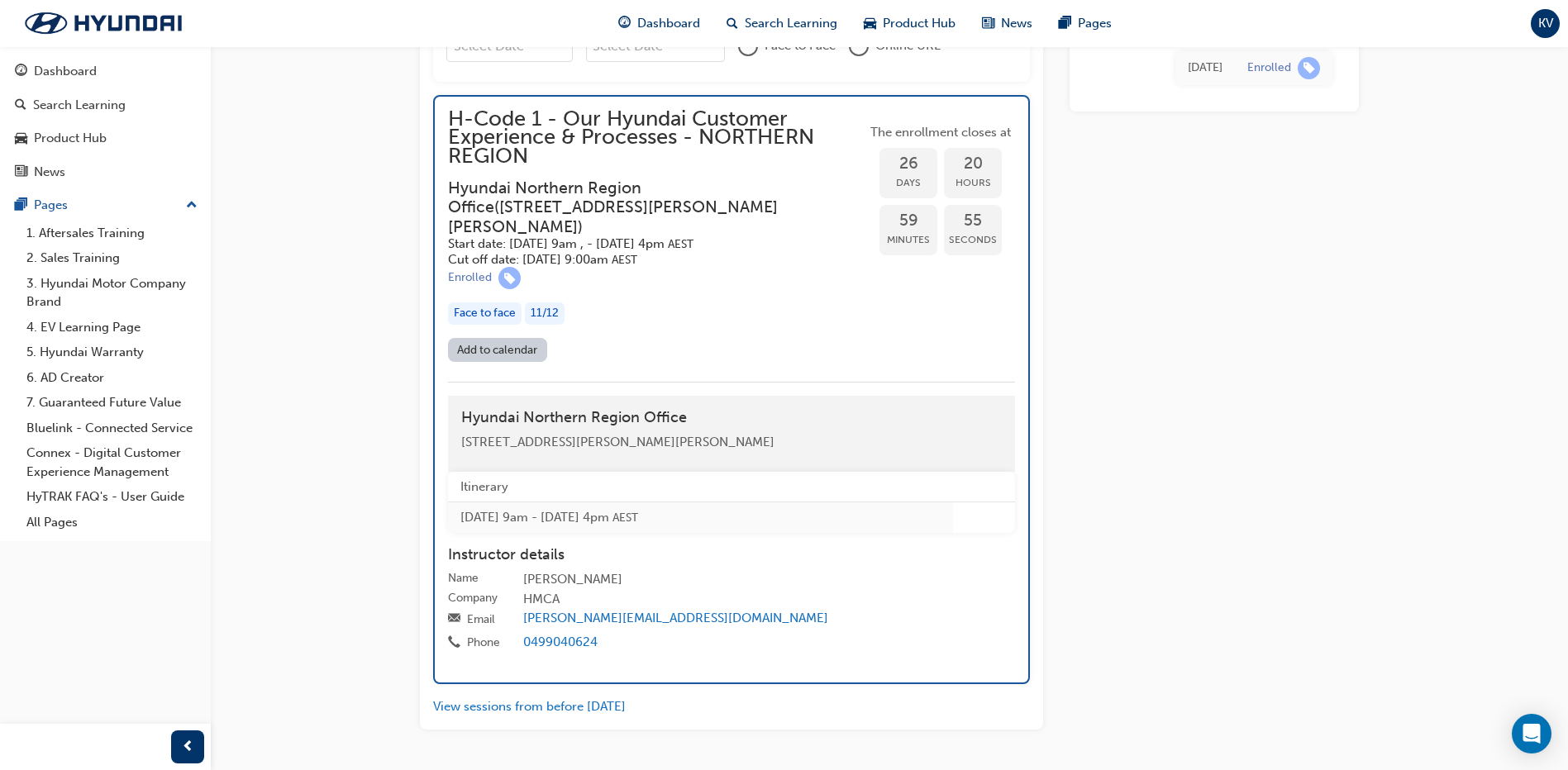
click at [494, 317] on div "H-Code 1 - Our Hyundai Customer Experience & Processes - NORTHERN REGION Hyunda…" at bounding box center [657, 224] width 418 height 228
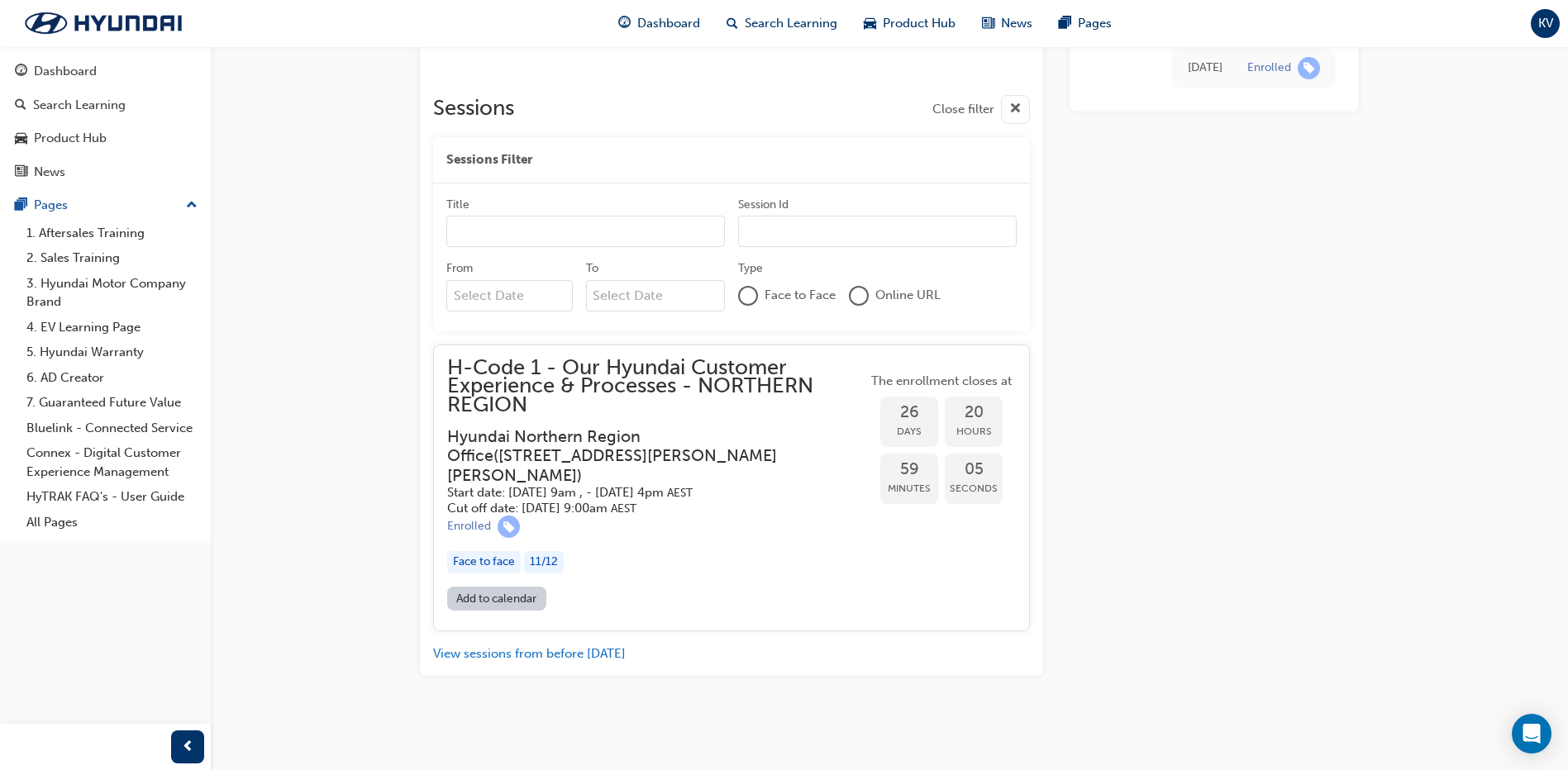
scroll to position [622, 0]
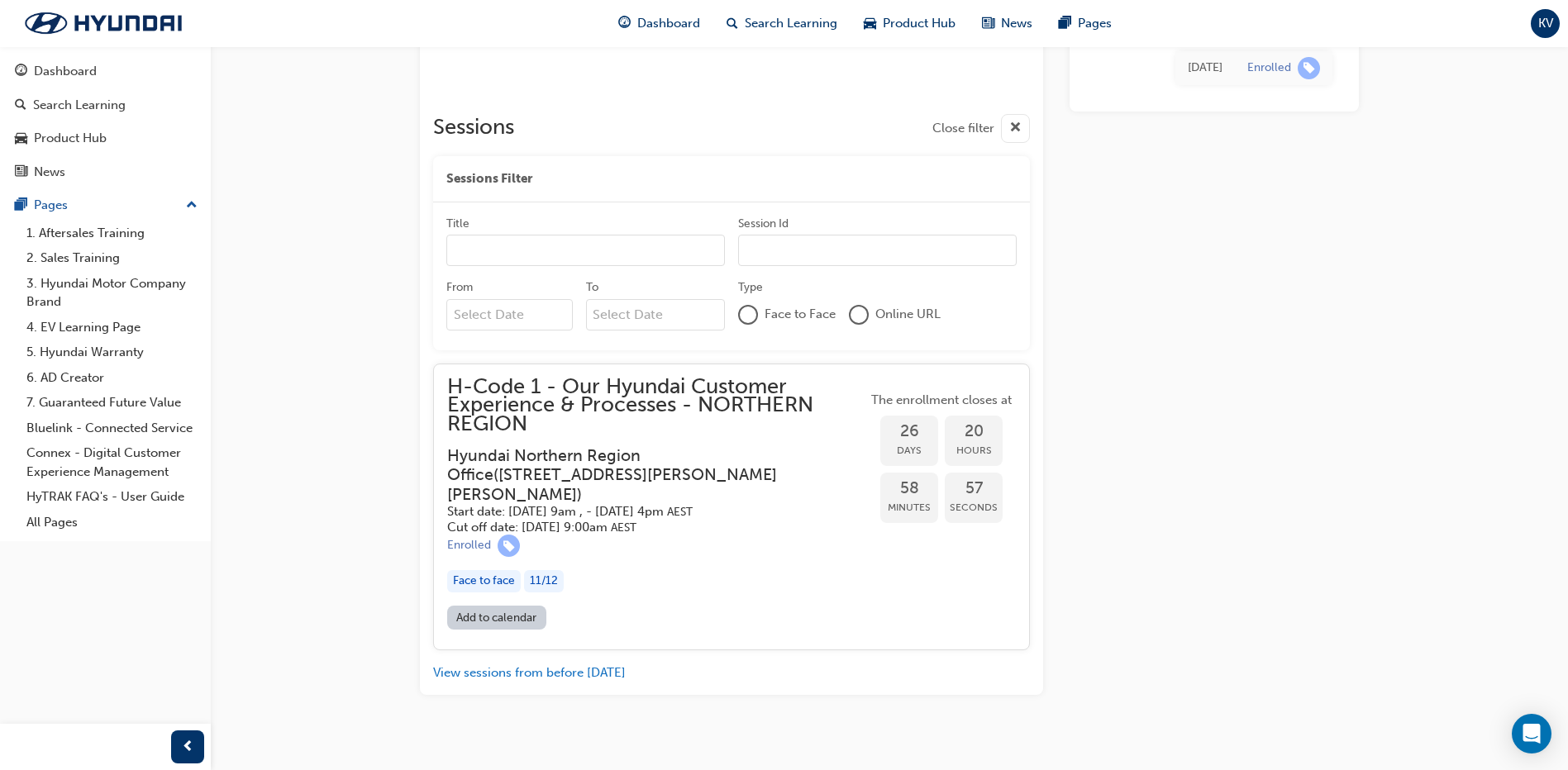
click at [575, 257] on input "Title" at bounding box center [586, 250] width 279 height 32
click at [1013, 131] on span "cross-icon" at bounding box center [1015, 128] width 13 height 21
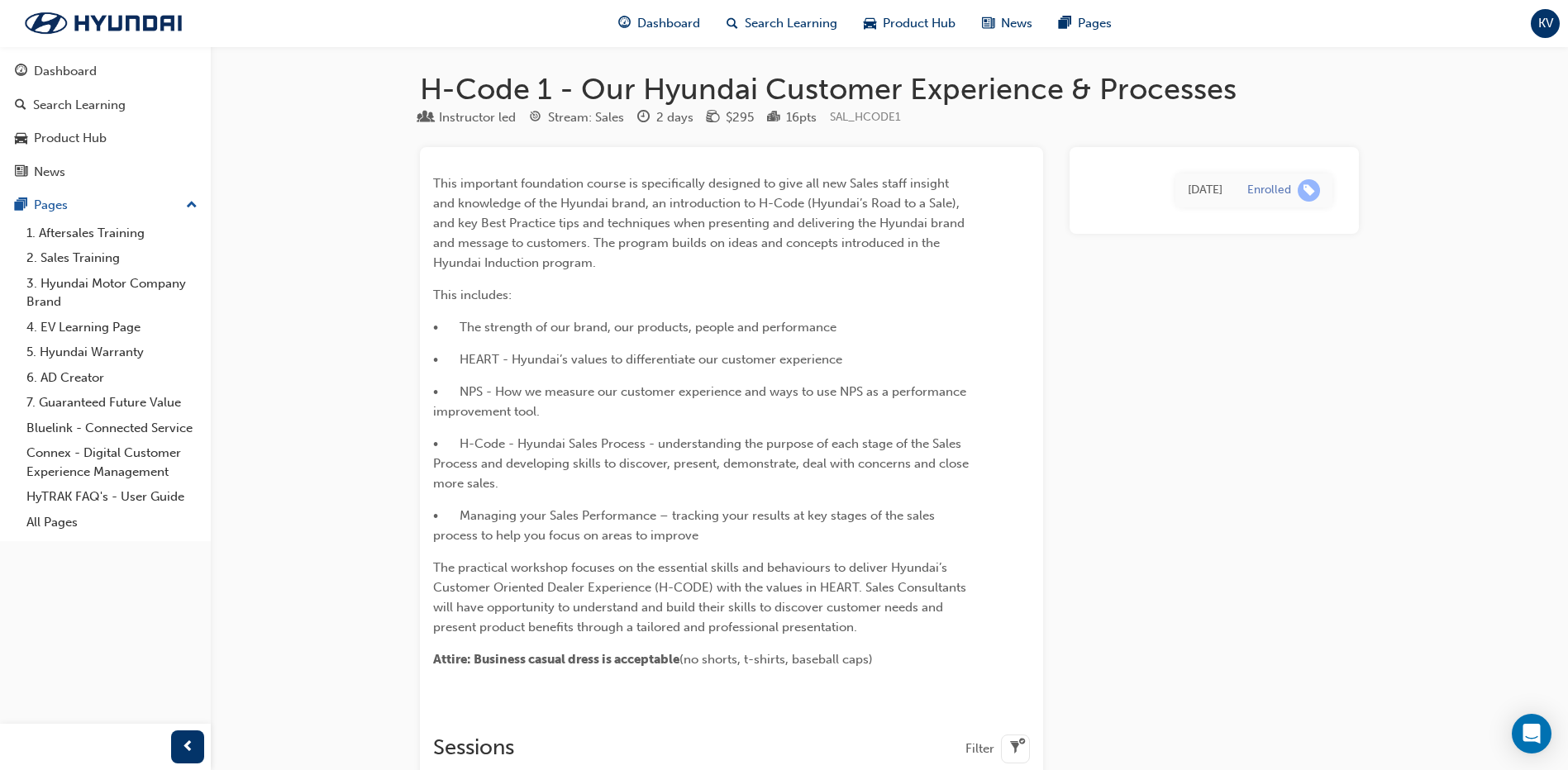
scroll to position [0, 0]
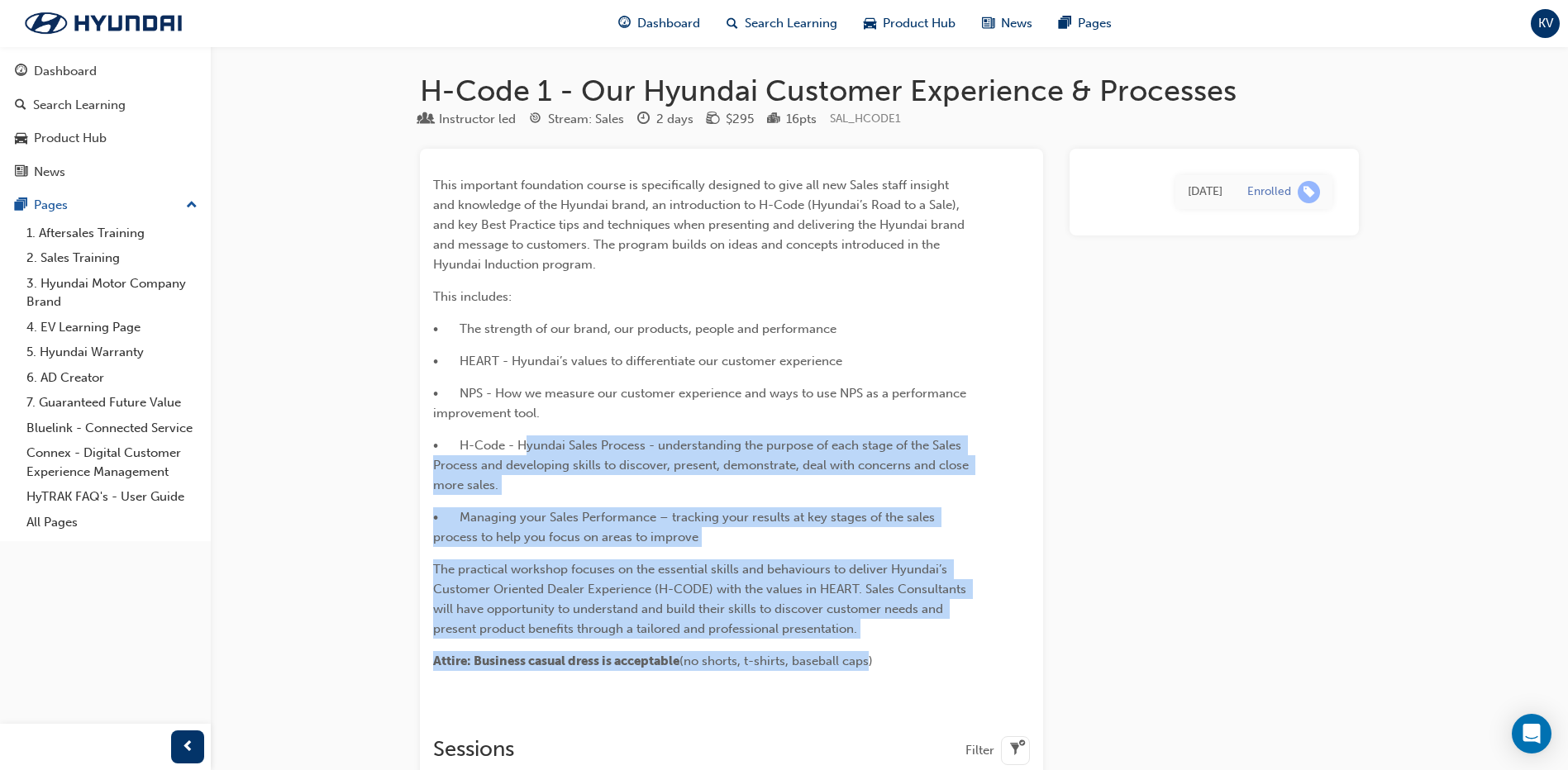
drag, startPoint x: 552, startPoint y: 436, endPoint x: 872, endPoint y: 650, distance: 385.0
click at [872, 650] on div "This important foundation course is specifically designed to give all new Sales…" at bounding box center [702, 423] width 537 height 496
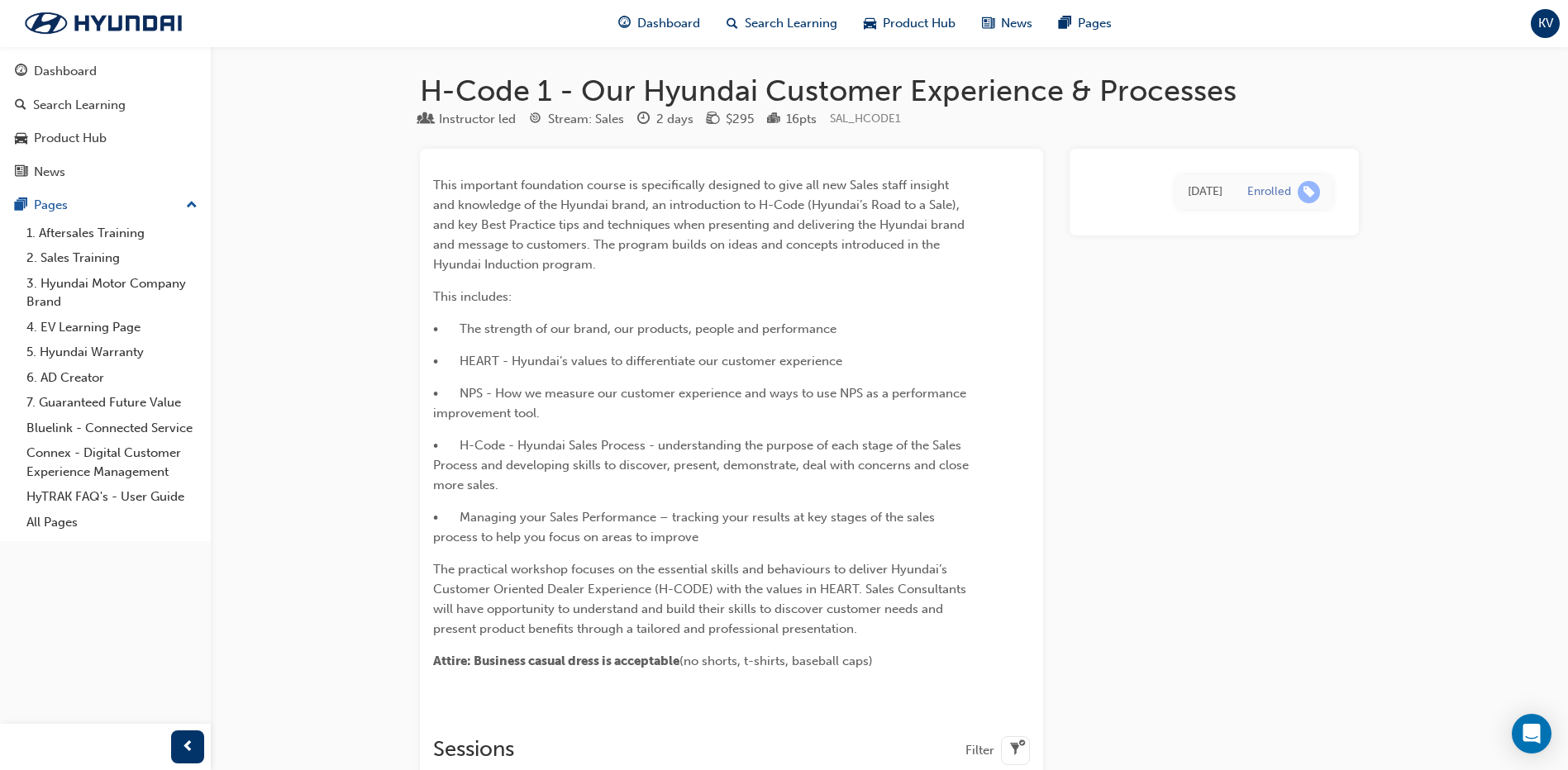
drag, startPoint x: 872, startPoint y: 650, endPoint x: 742, endPoint y: 699, distance: 138.9
click at [742, 699] on div at bounding box center [732, 702] width 597 height 13
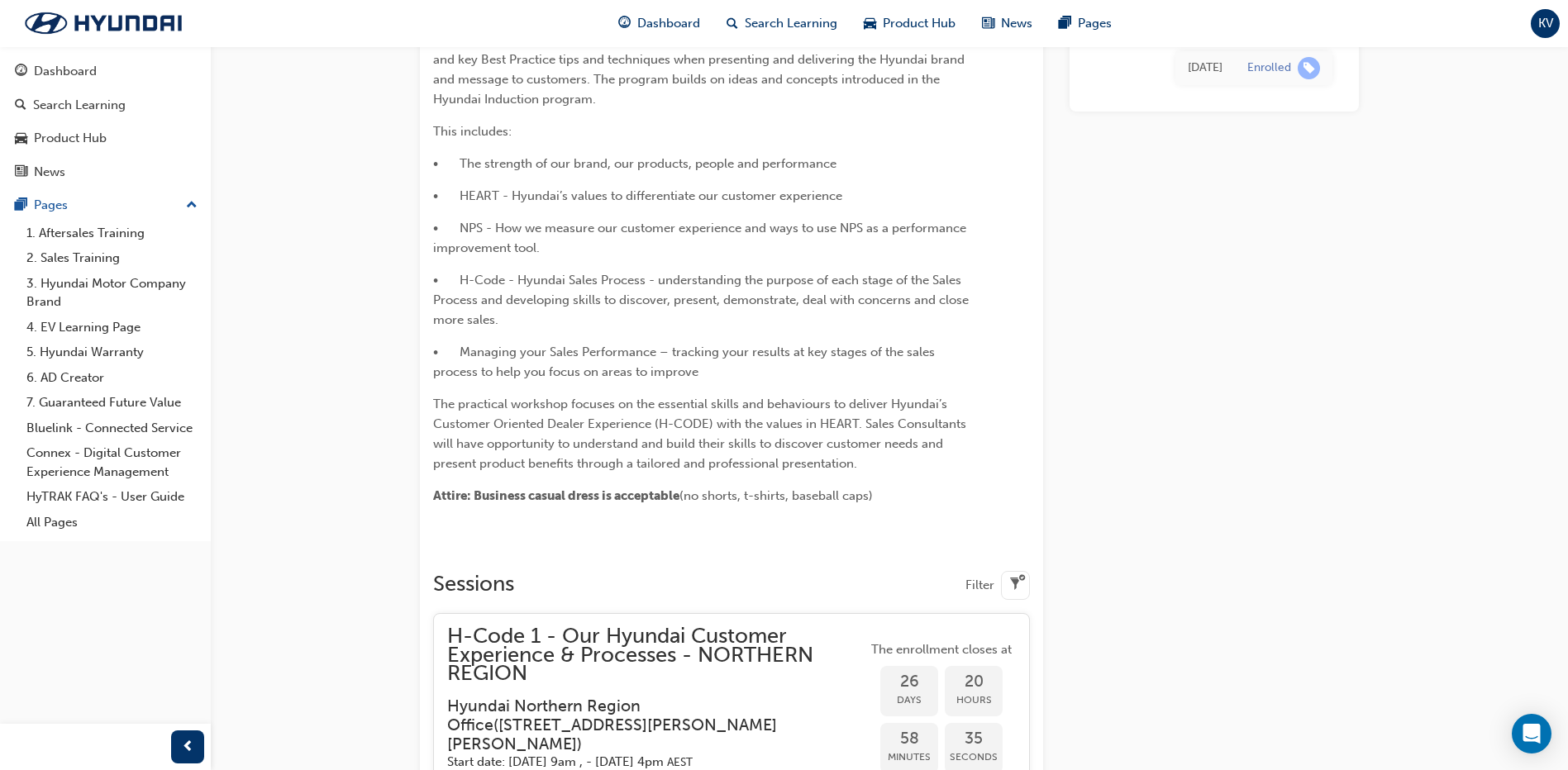
drag, startPoint x: 475, startPoint y: 497, endPoint x: 893, endPoint y: 494, distance: 418.0
click at [893, 494] on p "Attire: Business casual dress is acceptable (no shorts, t-shirts, baseball caps)" at bounding box center [702, 495] width 537 height 20
drag, startPoint x: 893, startPoint y: 494, endPoint x: 907, endPoint y: 515, distance: 25.2
click at [907, 515] on div "This important foundation course is specifically designed to give all new Sales…" at bounding box center [731, 464] width 623 height 961
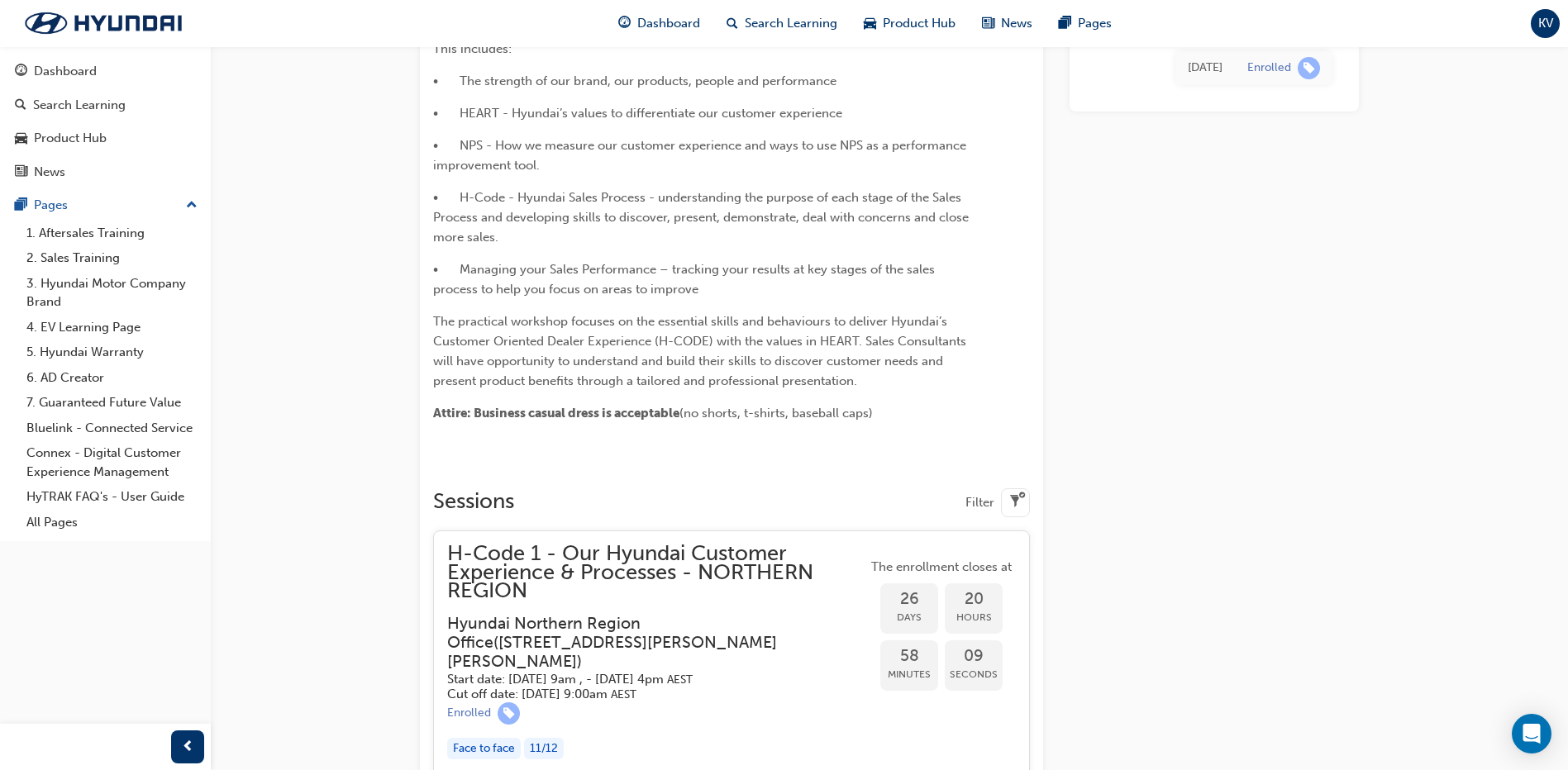
scroll to position [83, 0]
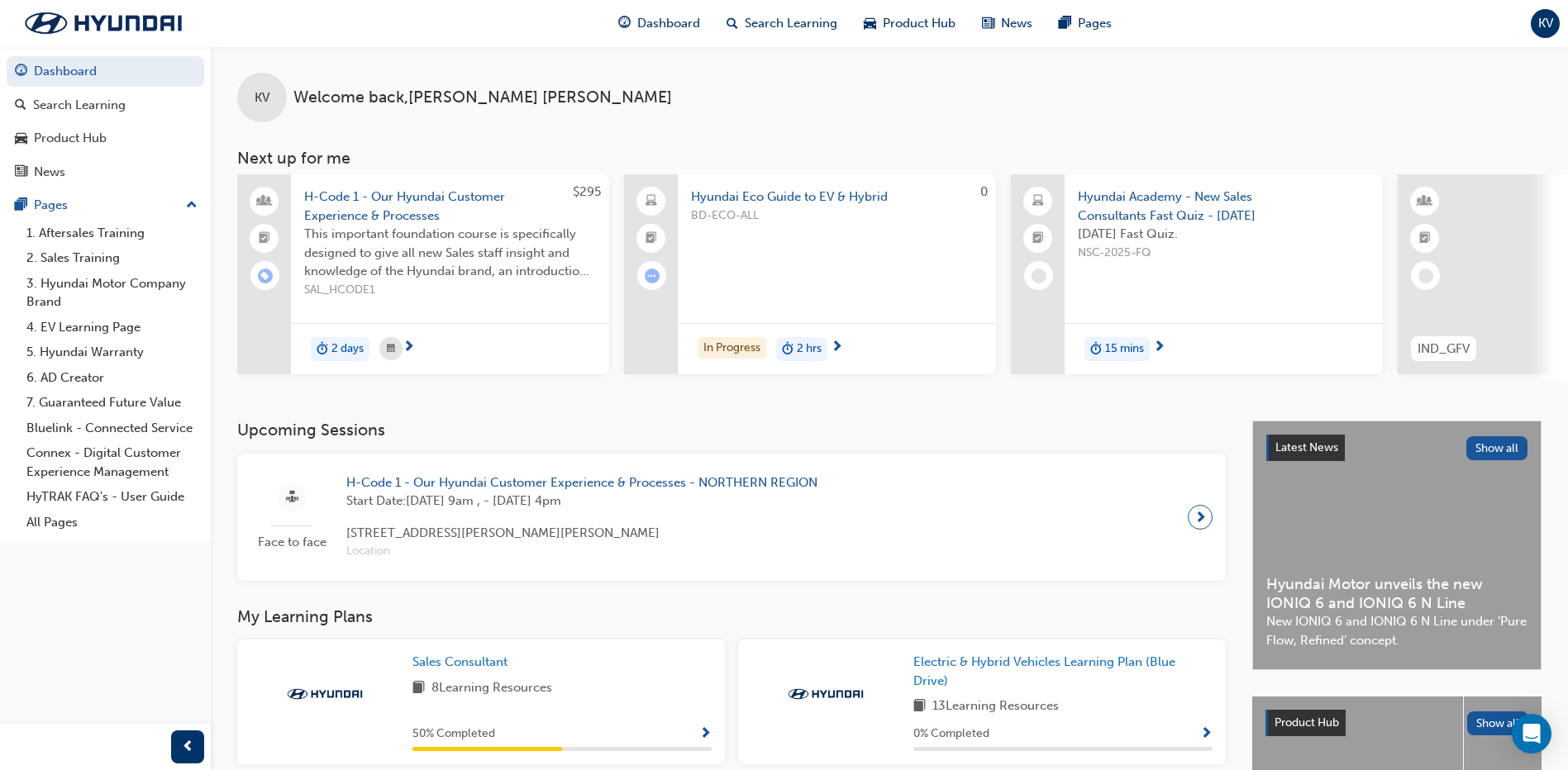
click at [839, 191] on span "Hyundai Eco Guide to EV & Hybrid" at bounding box center [836, 197] width 292 height 19
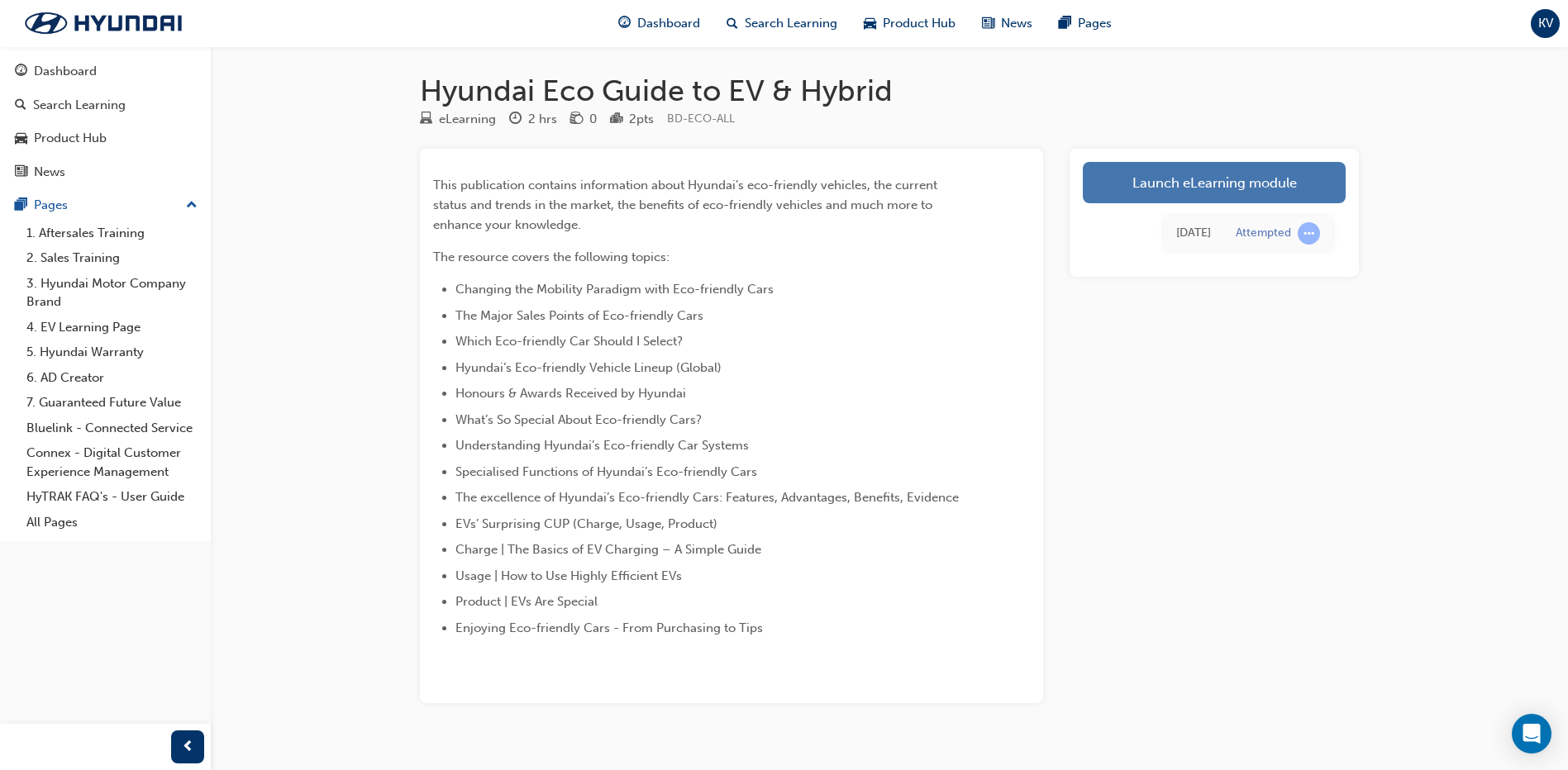
click at [1170, 189] on link "Launch eLearning module" at bounding box center [1214, 182] width 262 height 41
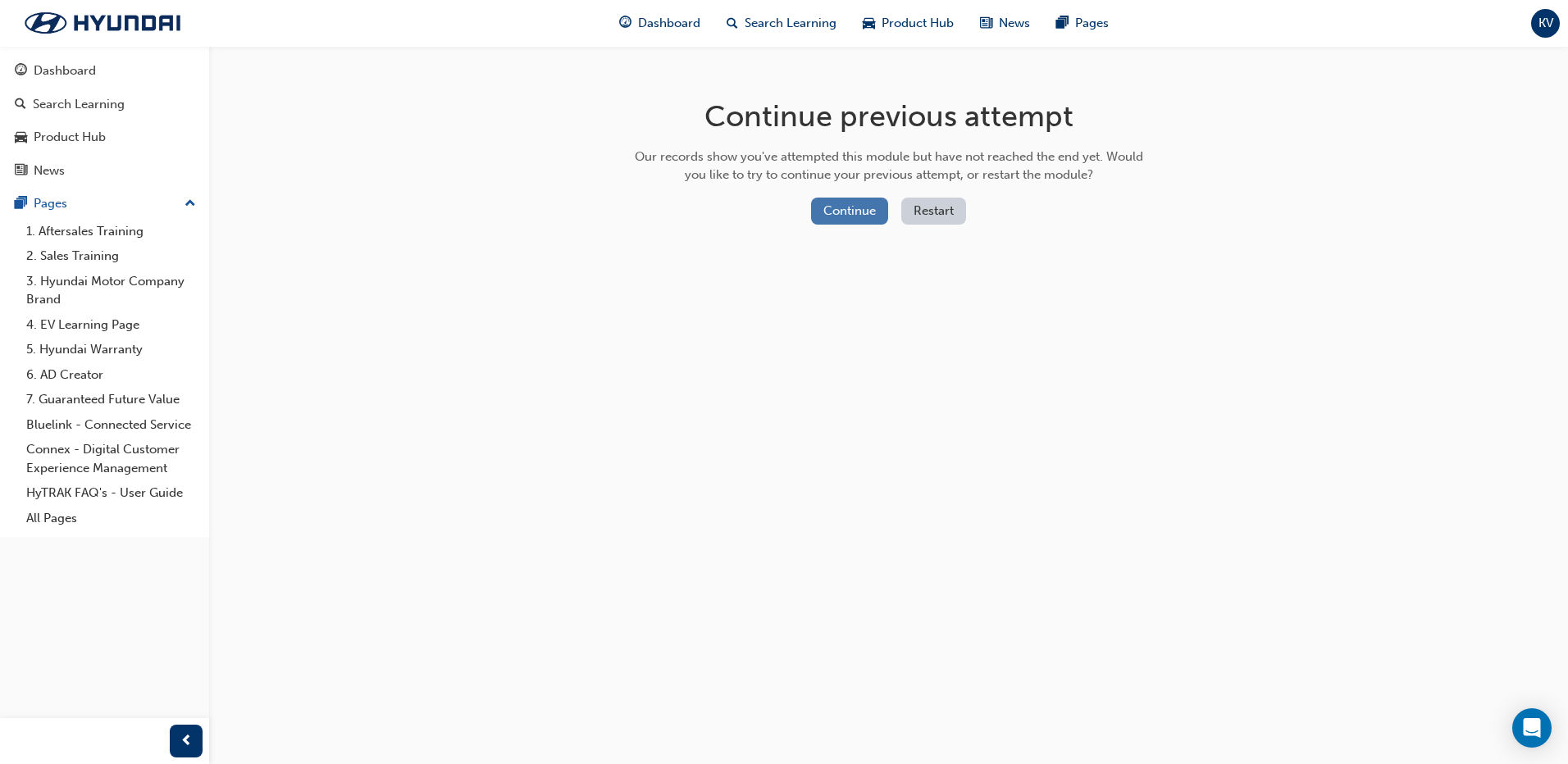
click at [823, 212] on button "Continue" at bounding box center [849, 211] width 77 height 27
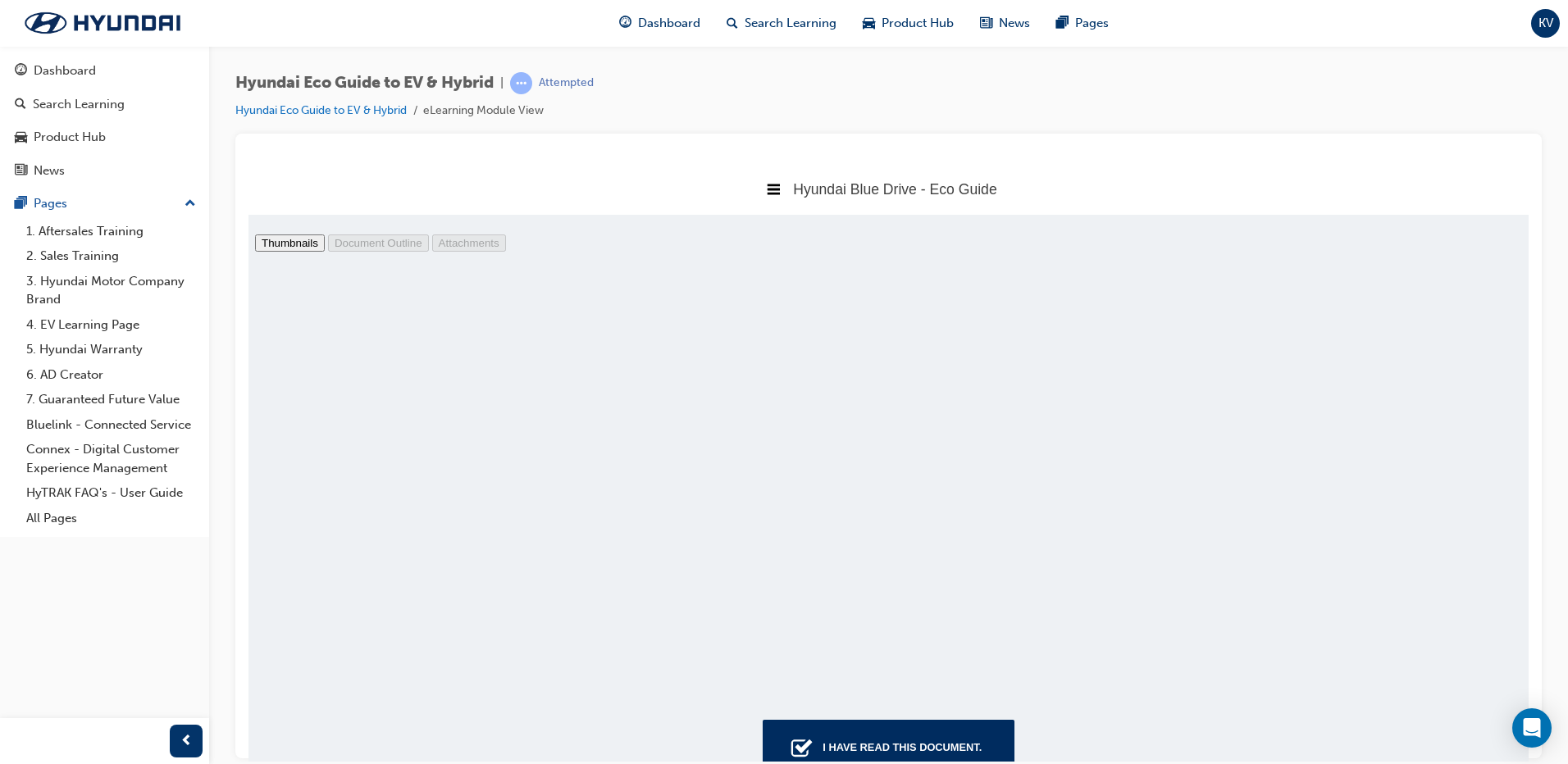
scroll to position [2869, 0]
type input "8"
select select "page-fit"
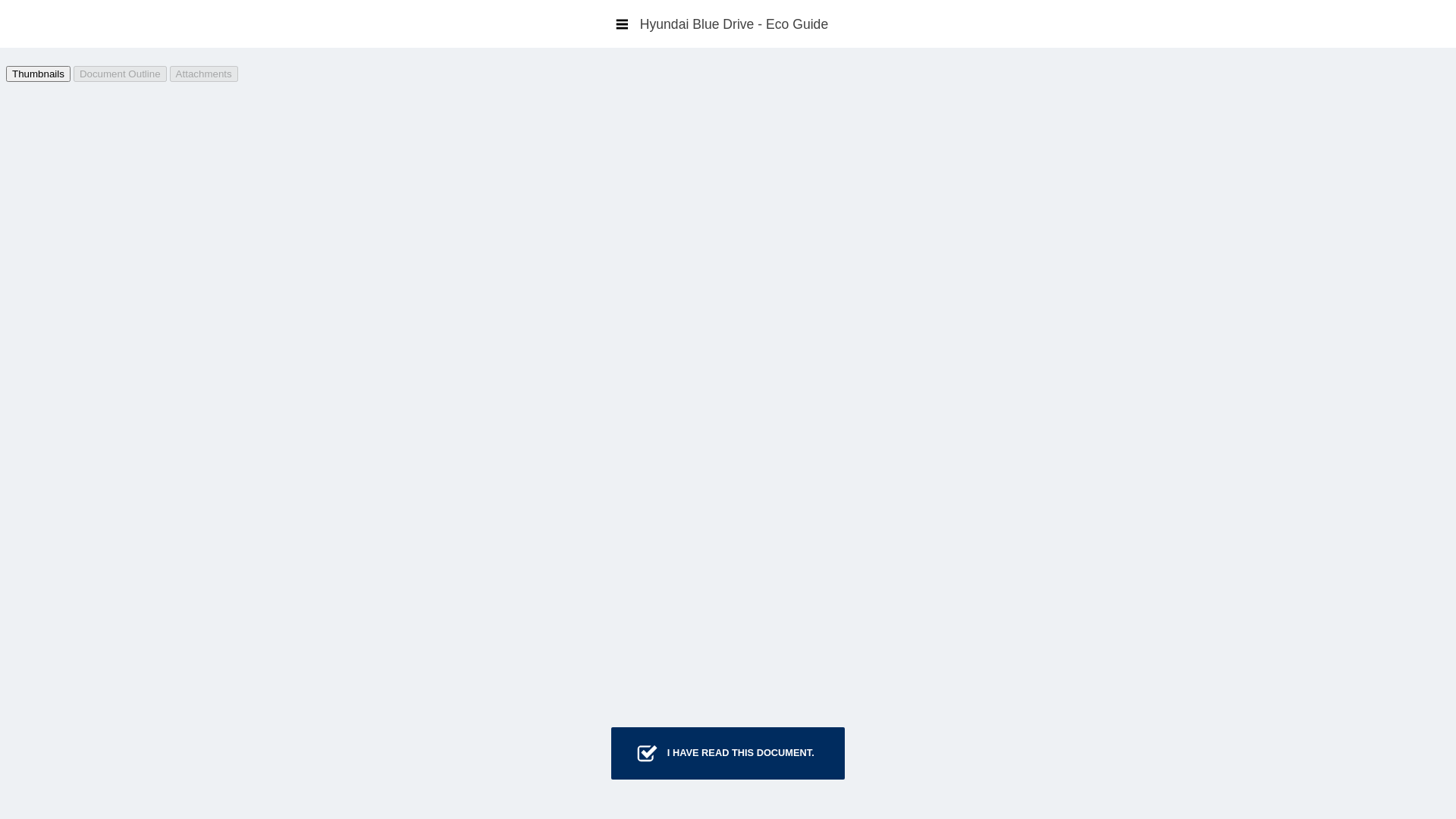
scroll to position [25013, 0]
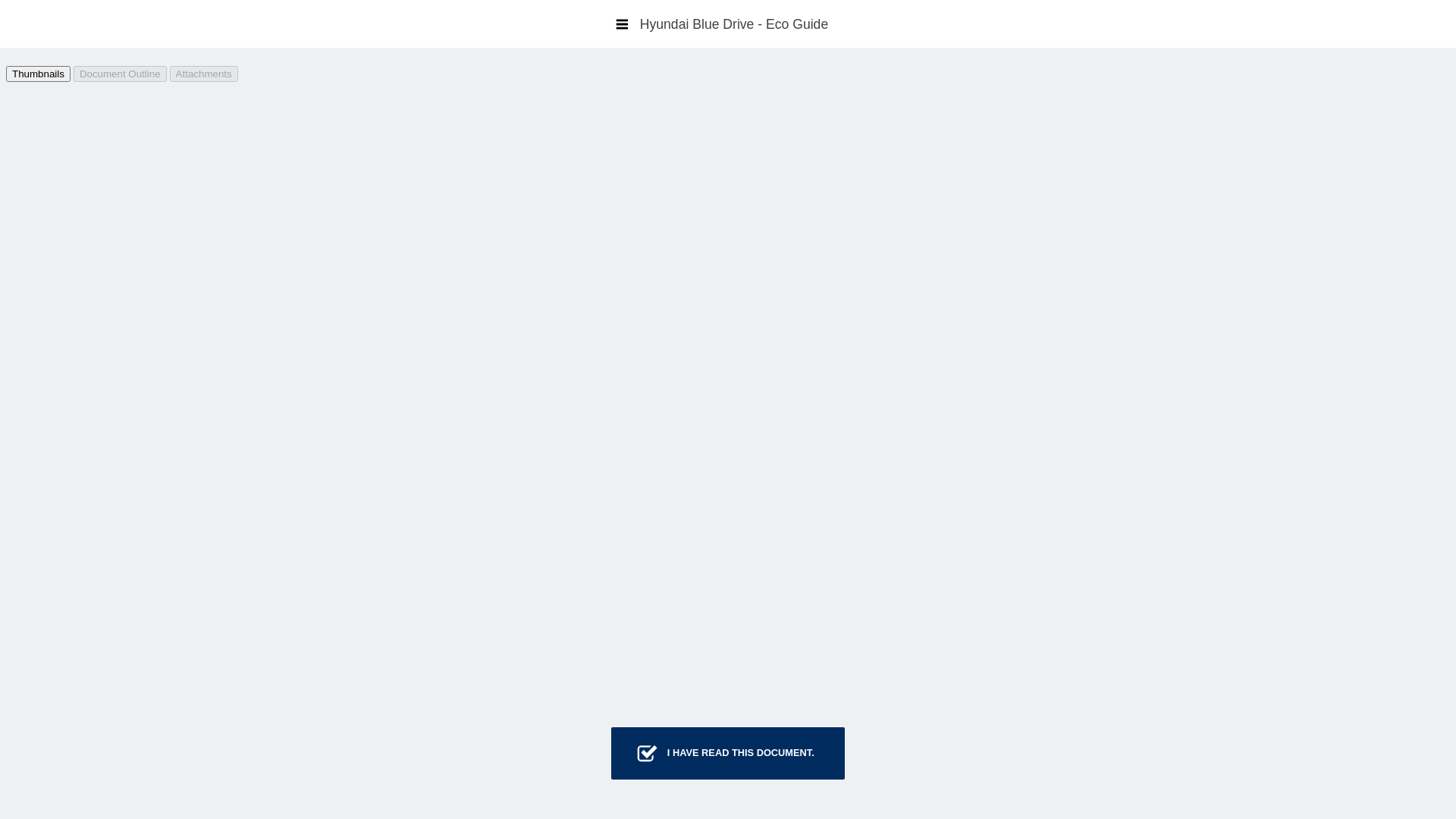
type input "73"
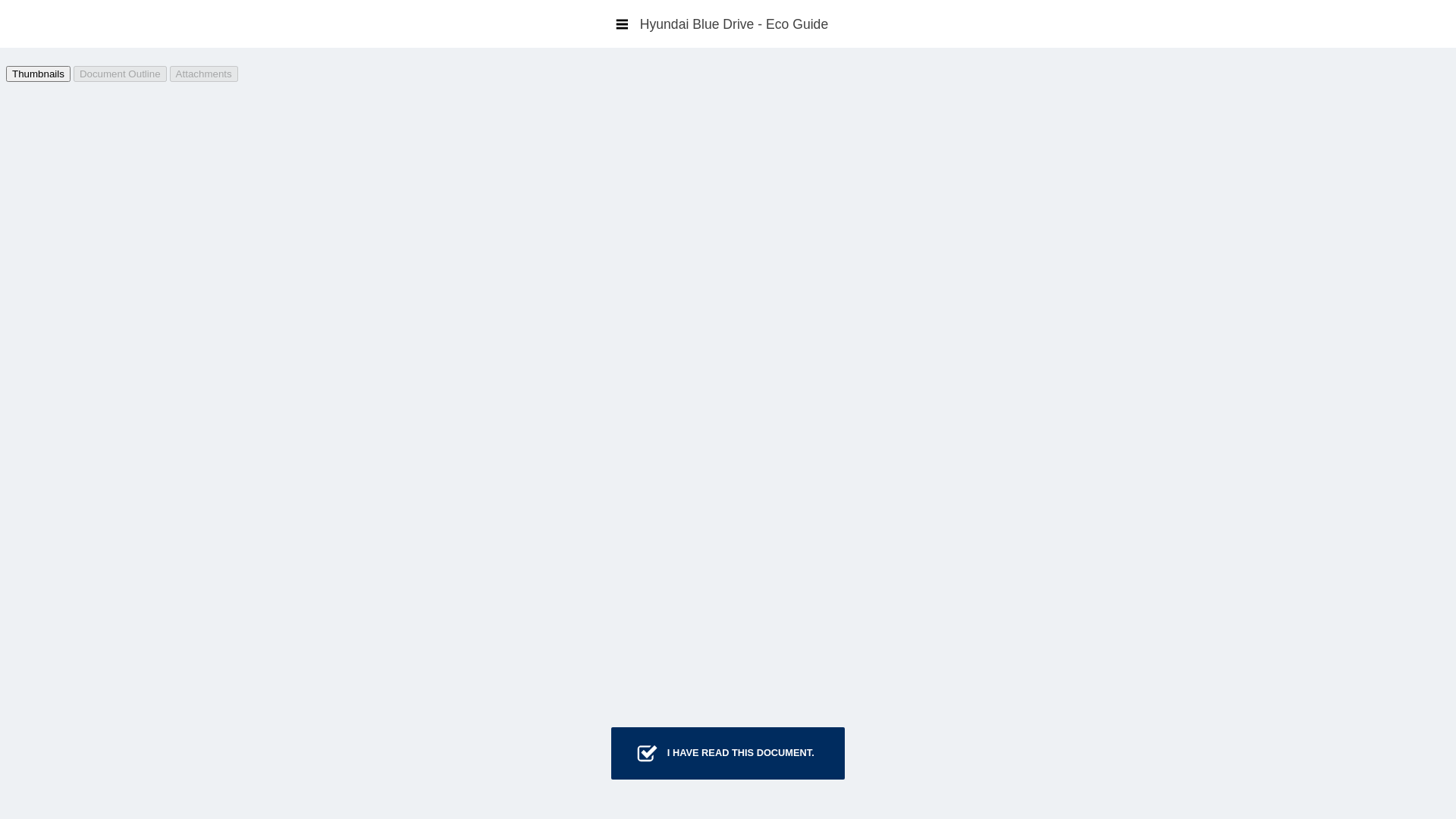
select select "auto"
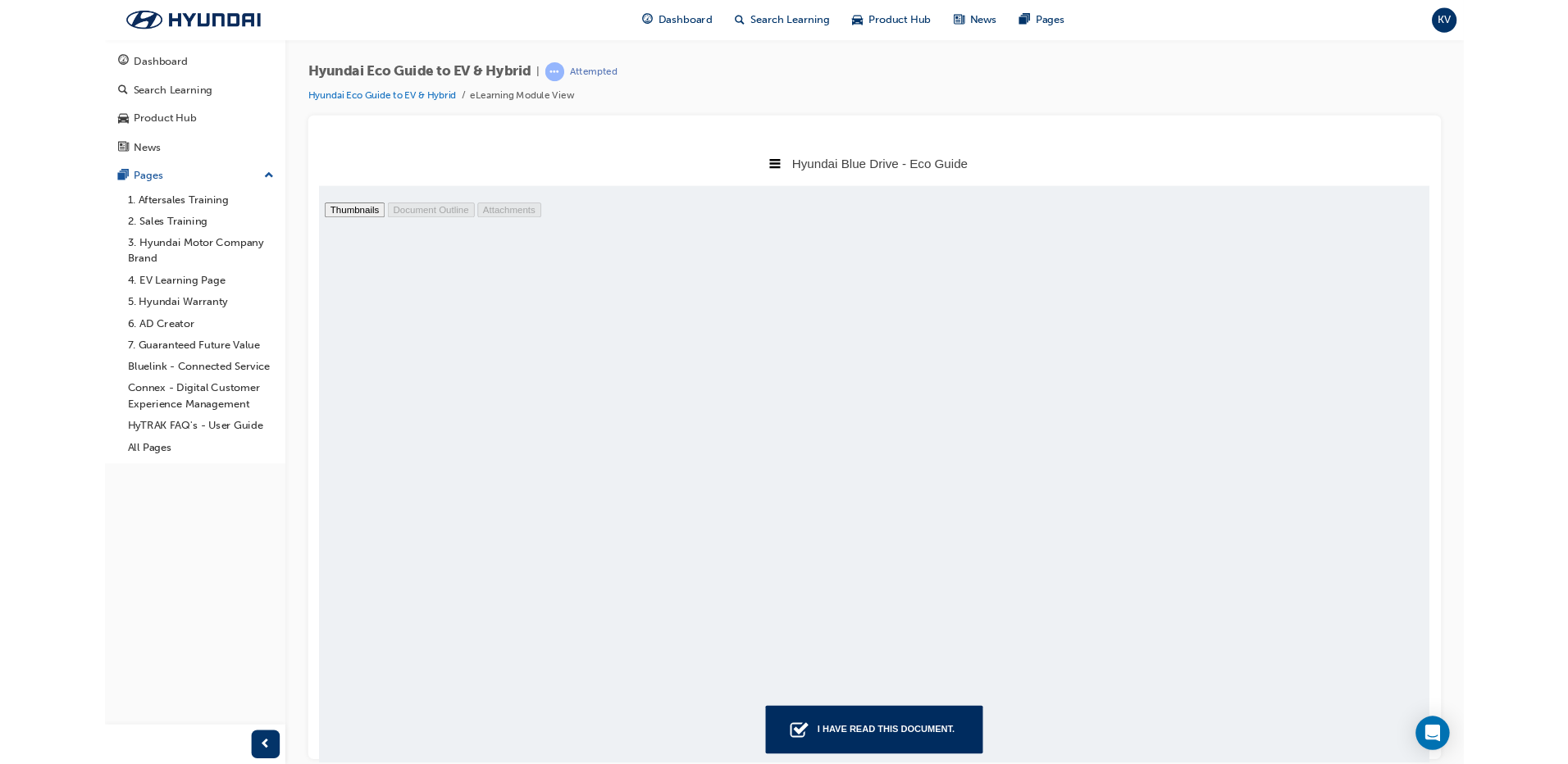
scroll to position [32945, 0]
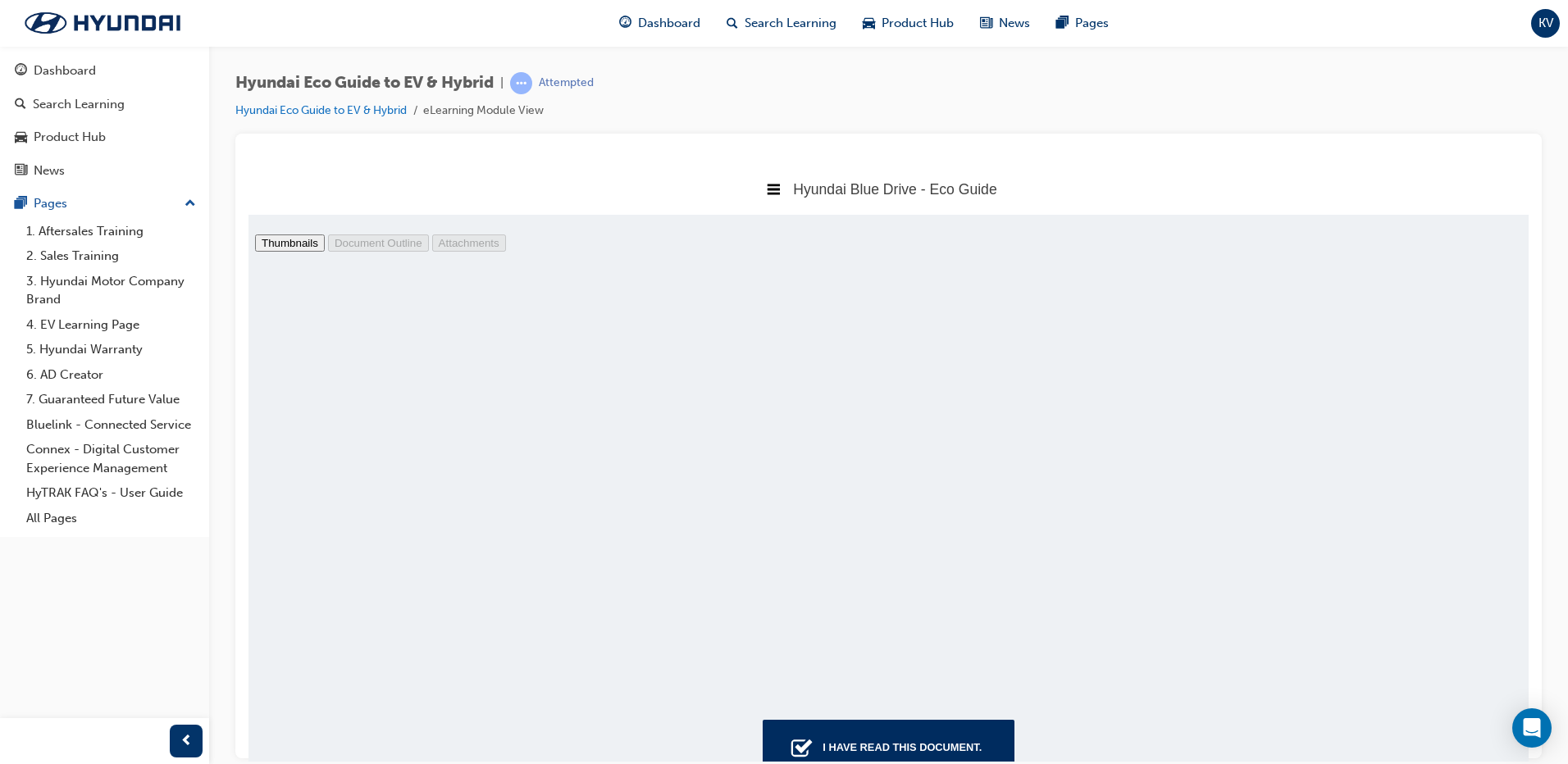
click at [875, 746] on div "I have read this document." at bounding box center [901, 746] width 172 height 30
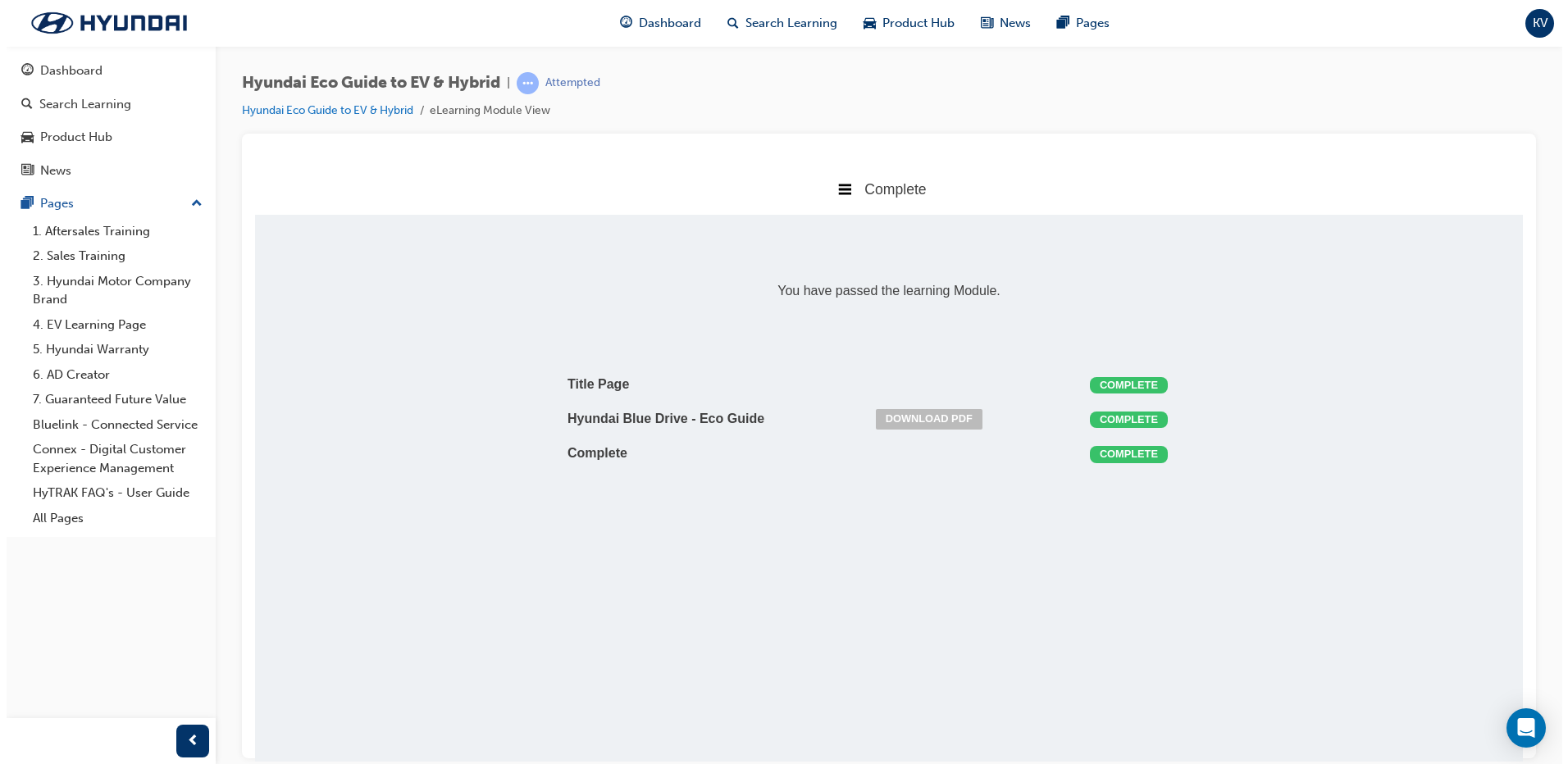
scroll to position [333, 1305]
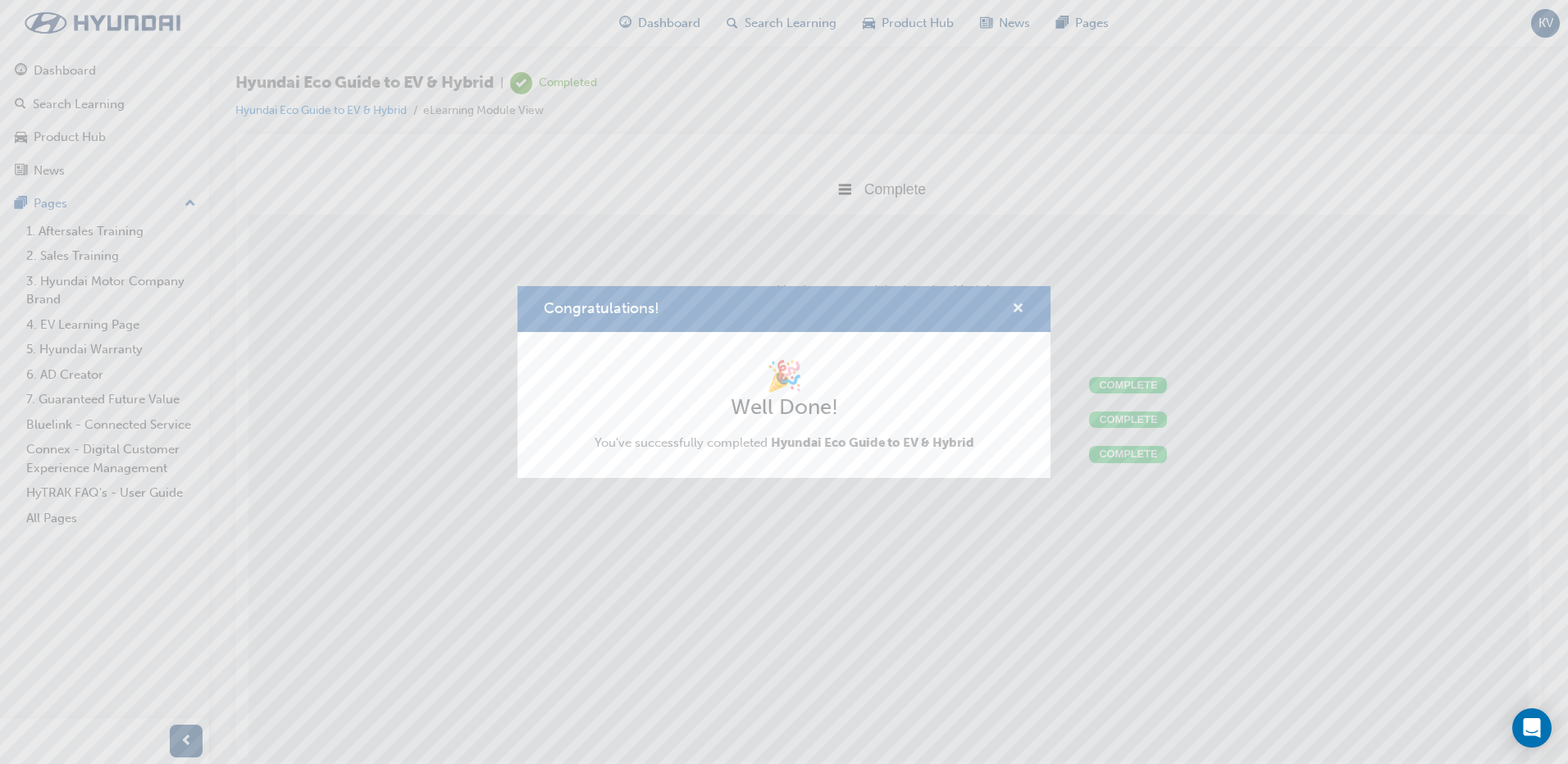
click at [1017, 306] on span "cross-icon" at bounding box center [1018, 310] width 13 height 14
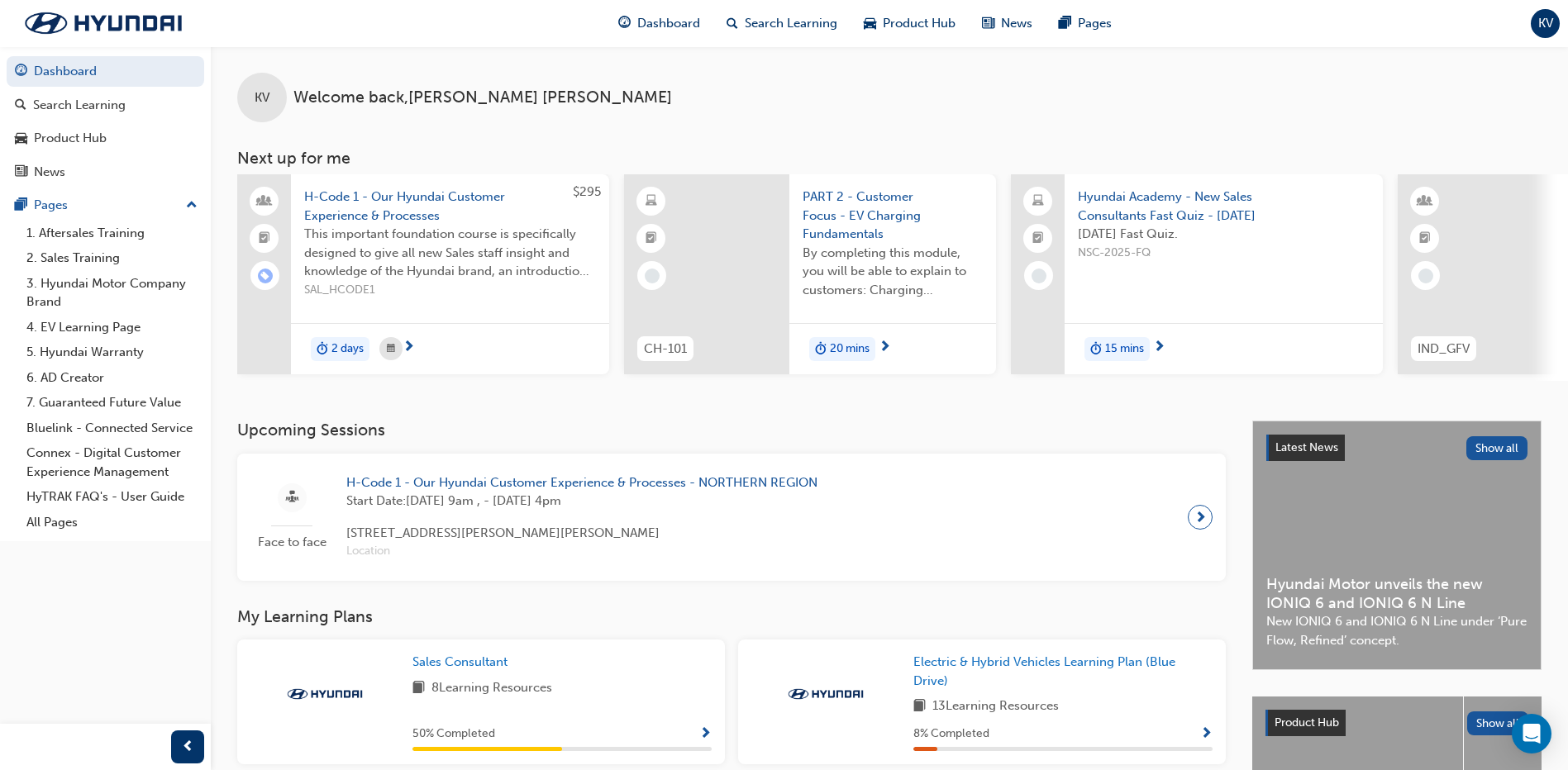
click at [841, 209] on span "PART 2 - Customer Focus - EV Charging Fundamentals" at bounding box center [893, 215] width 180 height 56
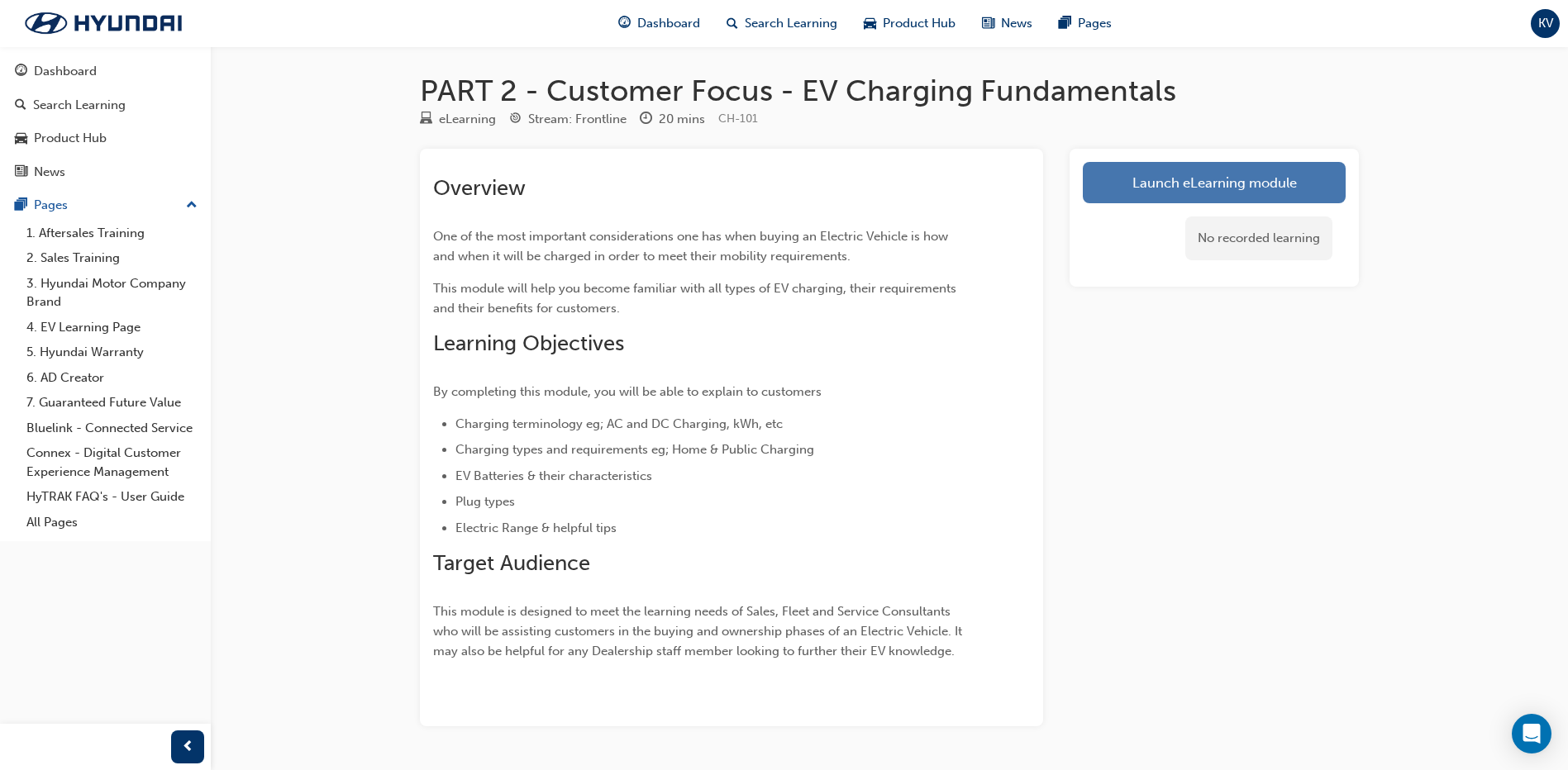
click at [1212, 187] on link "Launch eLearning module" at bounding box center [1214, 182] width 262 height 41
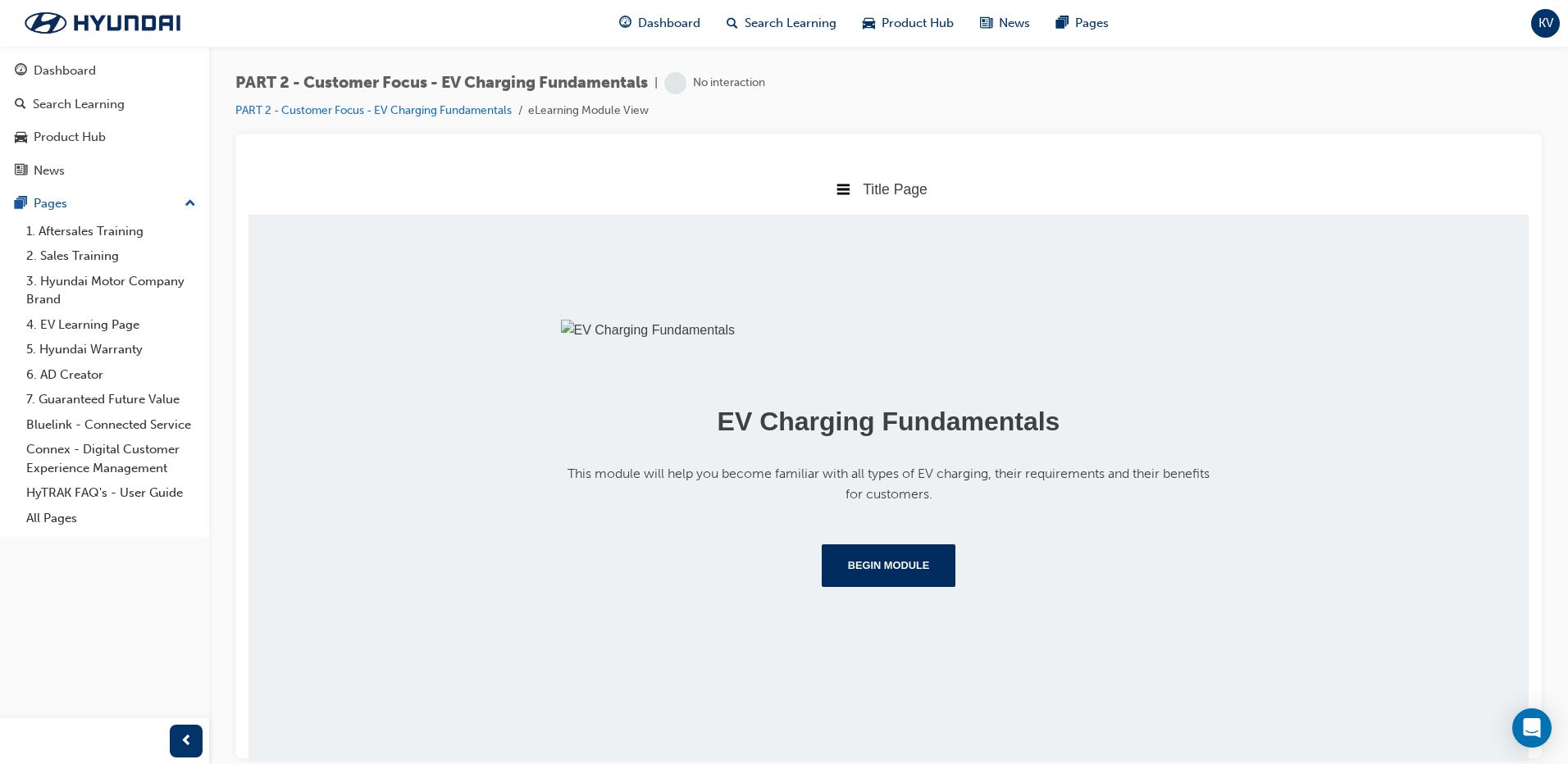
scroll to position [172, 0]
click at [895, 586] on button "Begin Module" at bounding box center [889, 565] width 135 height 42
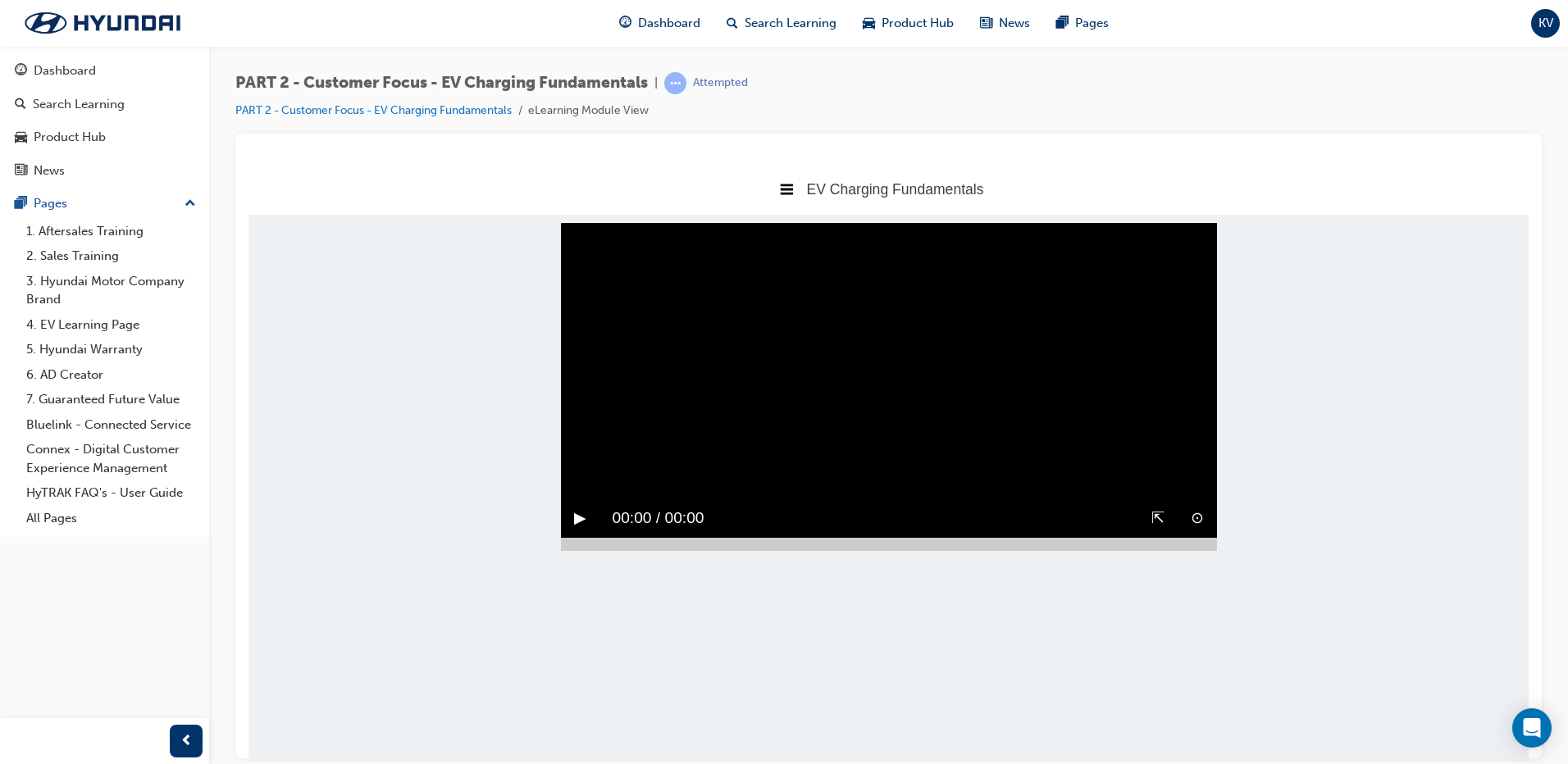
scroll to position [0, 0]
click at [577, 505] on button "▶︎" at bounding box center [580, 518] width 13 height 25
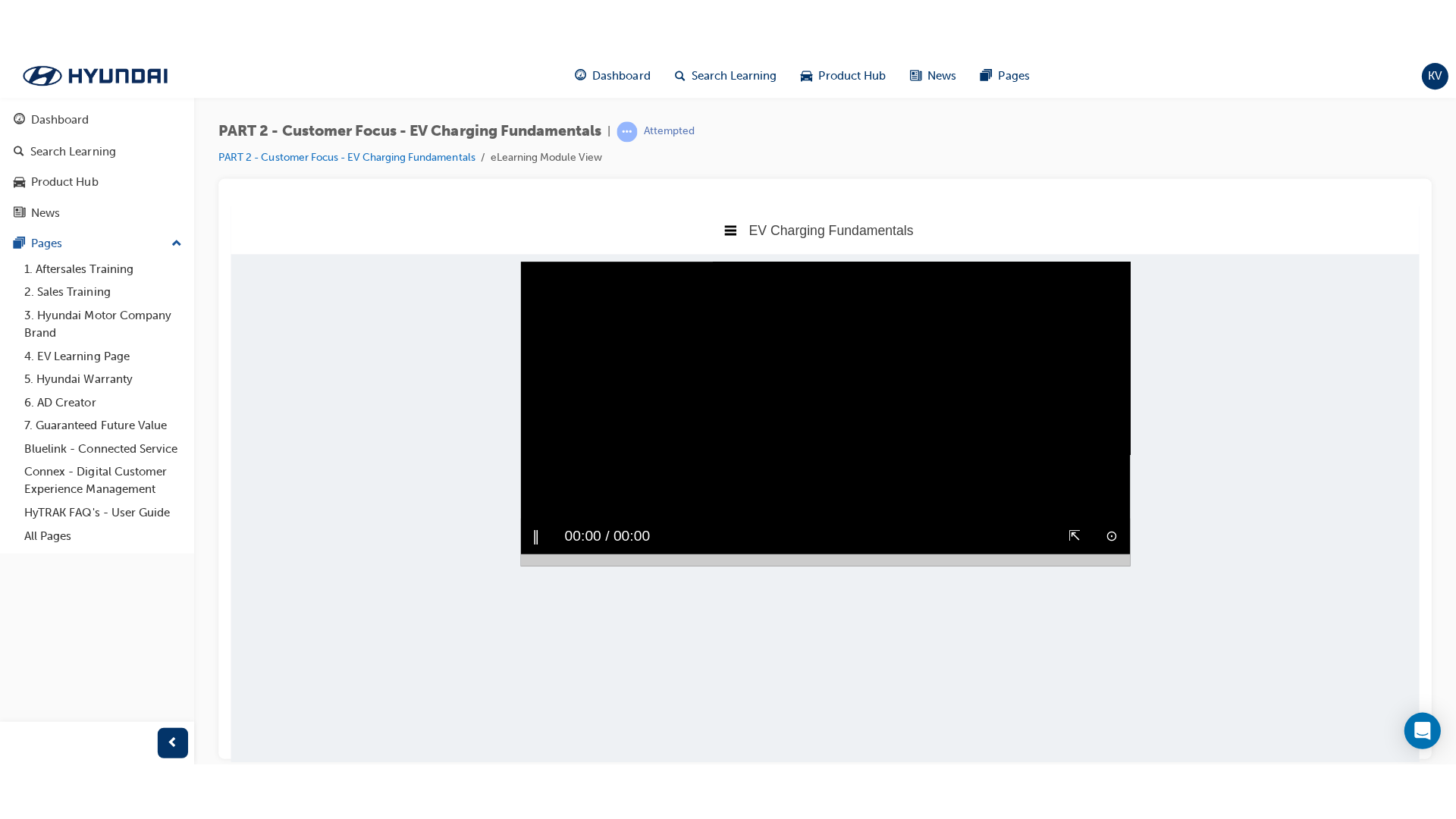
click at [1070, 522] on button "⇱" at bounding box center [1071, 534] width 12 height 24
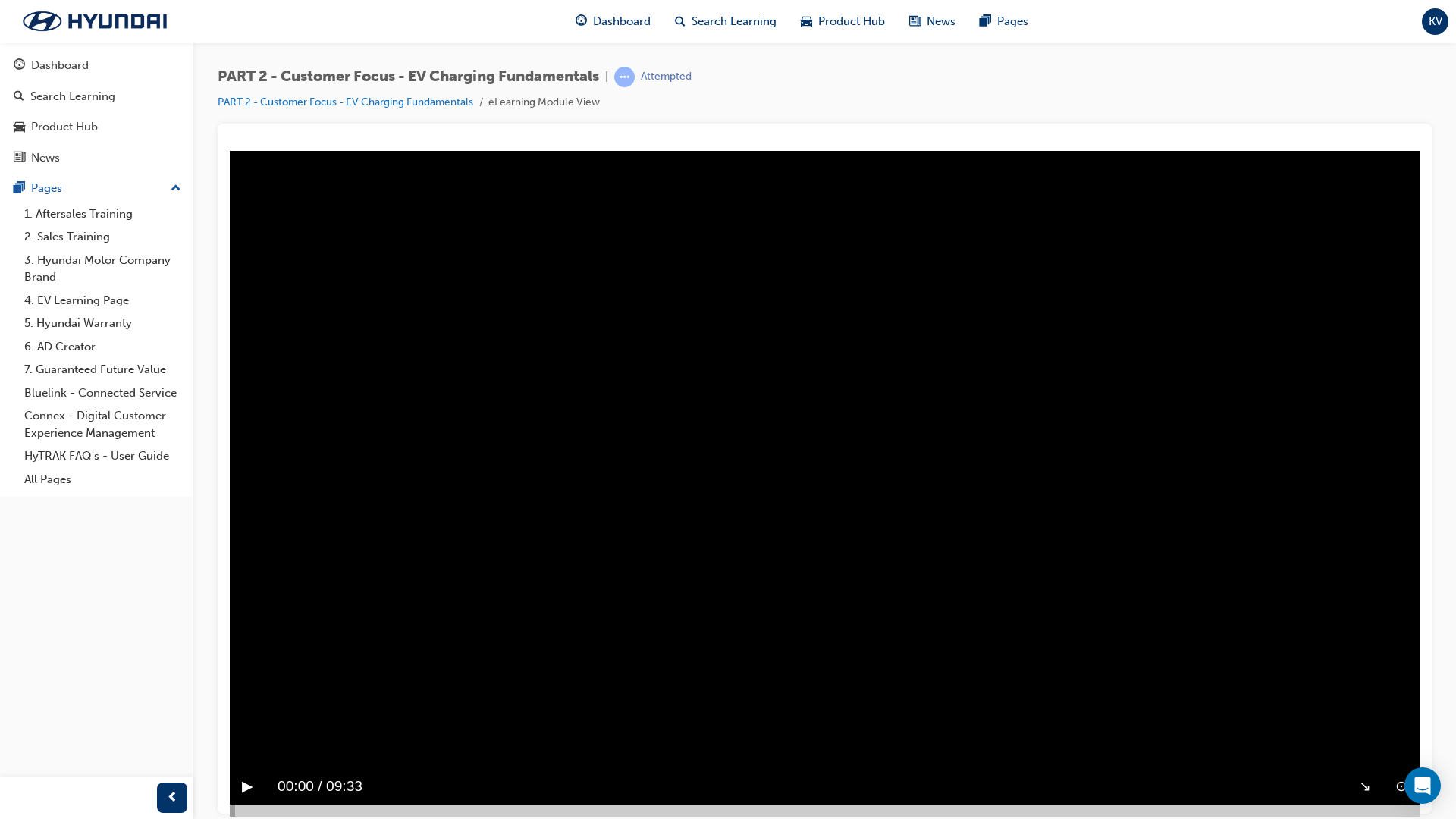
click at [253, 706] on button "▶︎" at bounding box center [247, 786] width 12 height 24
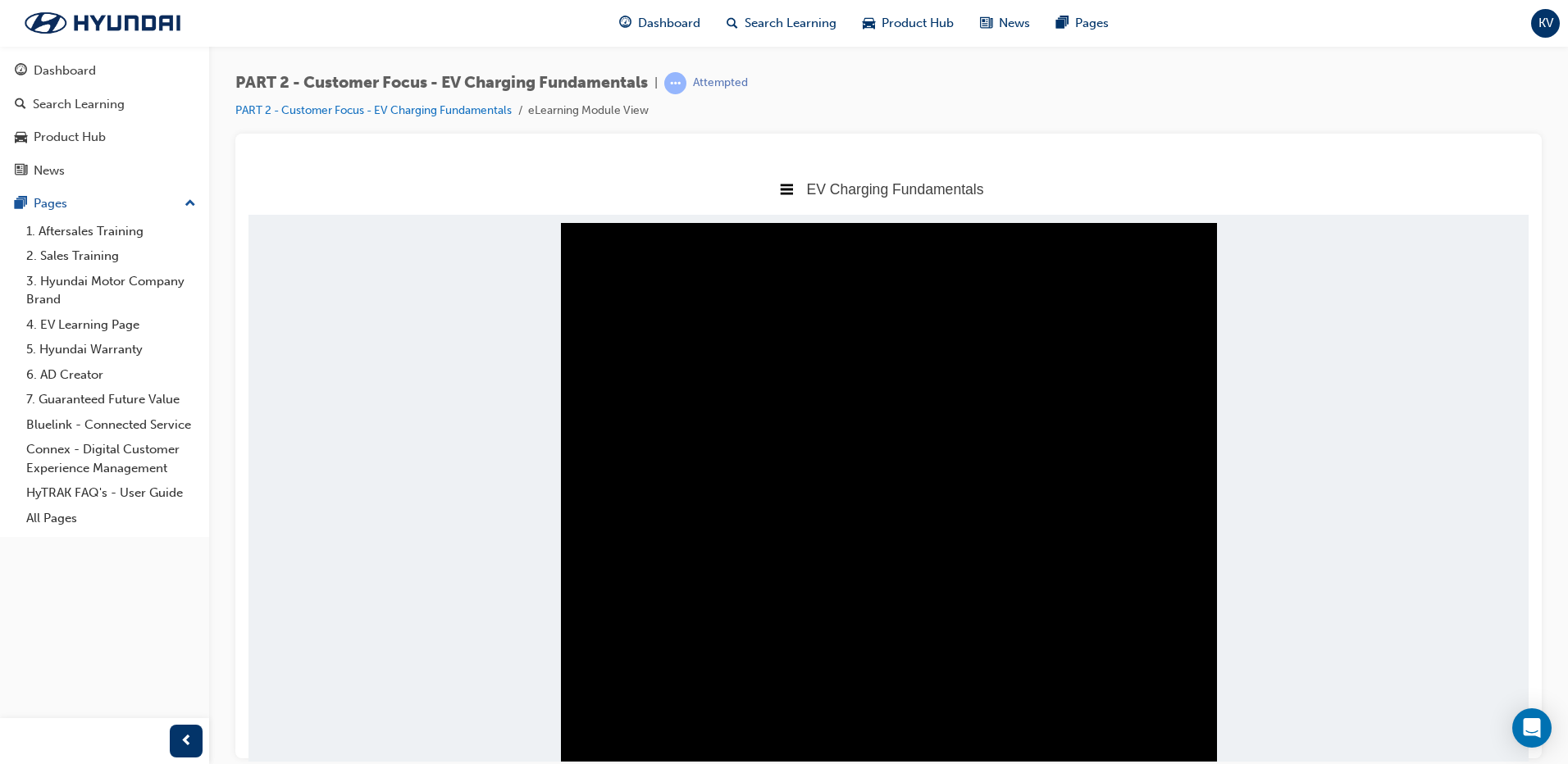
click at [806, 451] on video "Sorry, your browser does not support embedded videos. Download Instead" at bounding box center [888, 521] width 656 height 599
click at [904, 510] on video "Sorry, your browser does not support embedded videos. Download Instead" at bounding box center [888, 521] width 656 height 599
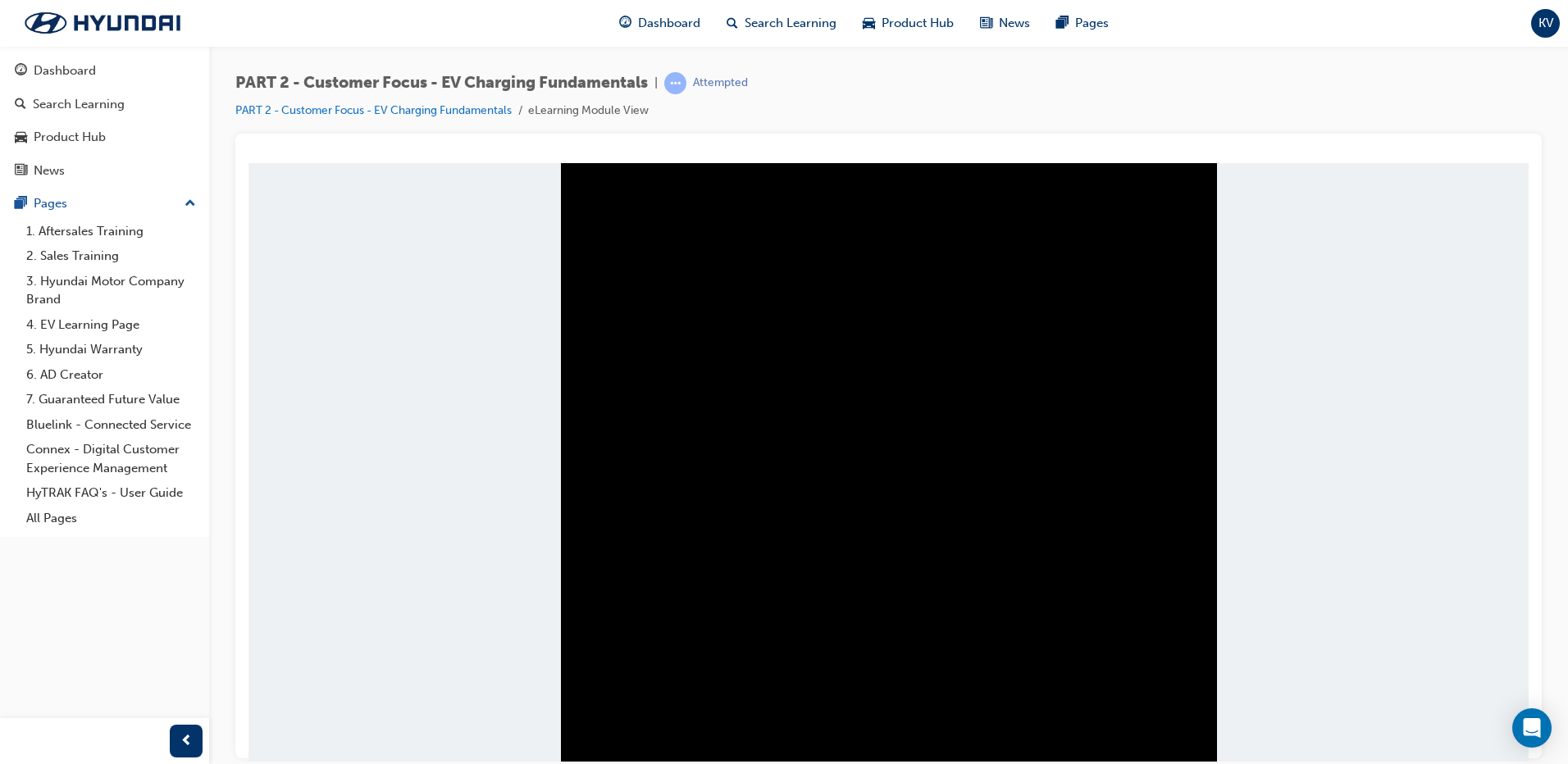
click at [1154, 727] on button "↘︎" at bounding box center [1157, 728] width 13 height 25
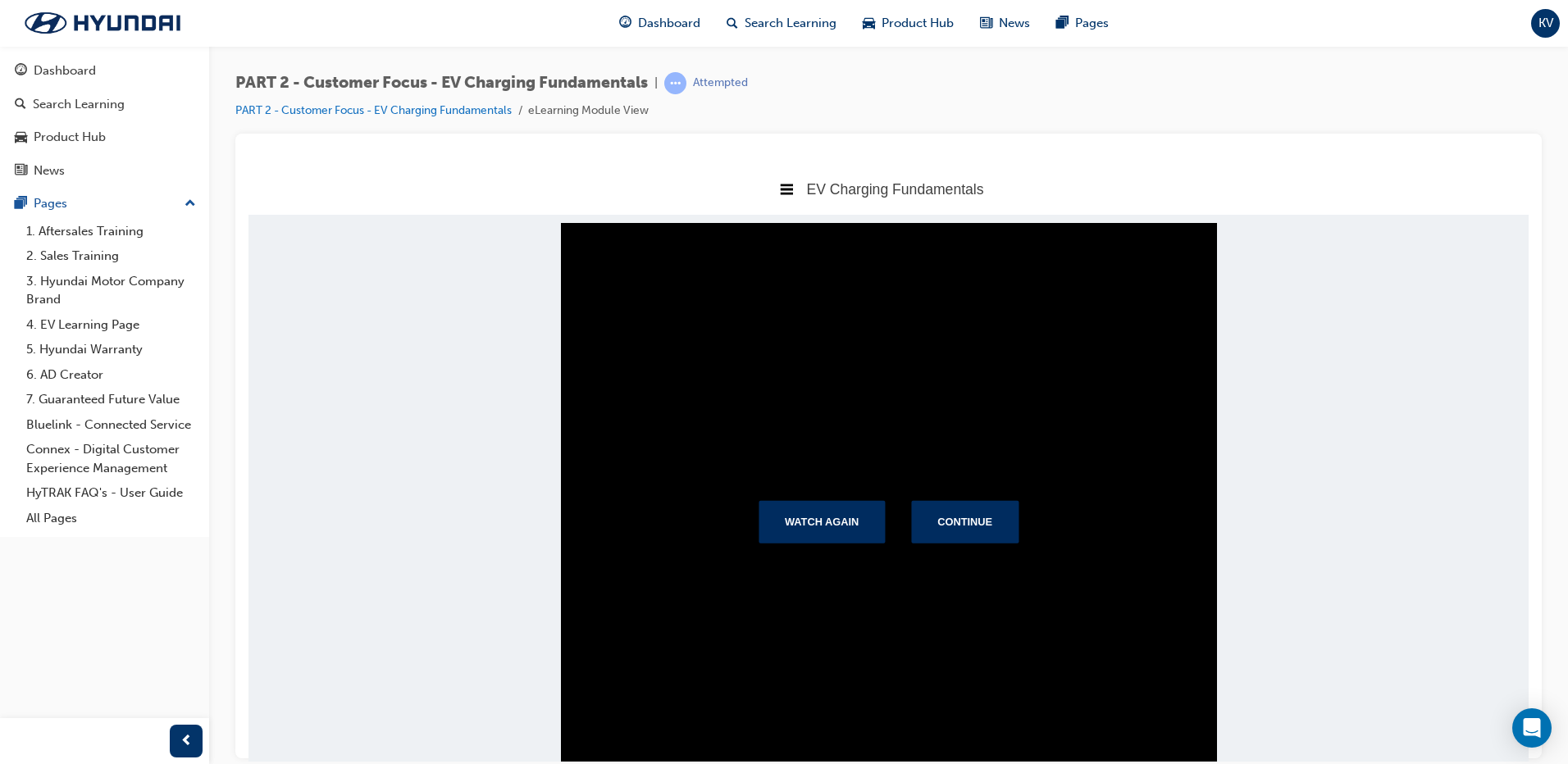
scroll to position [60, 0]
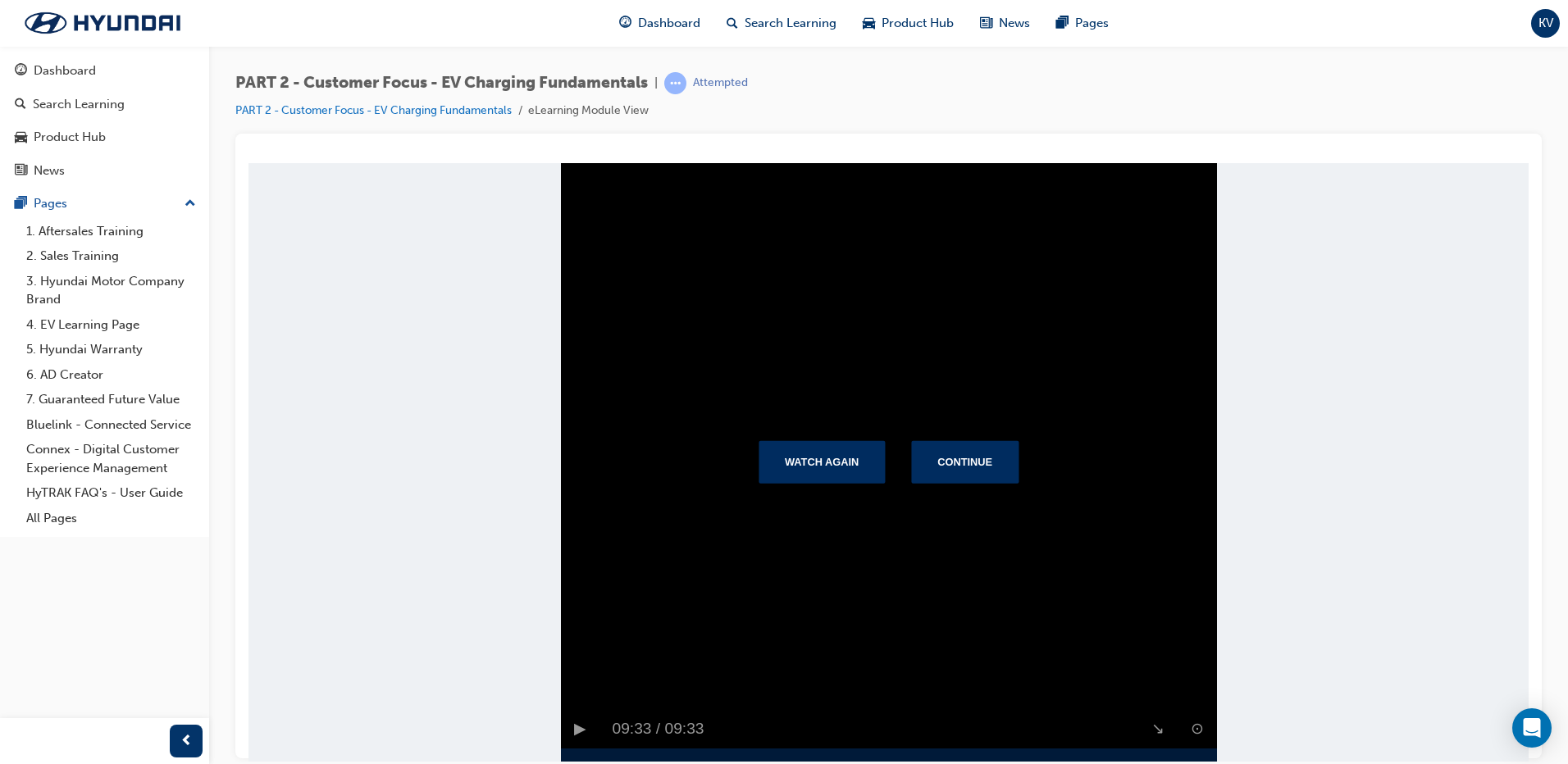
click at [1149, 729] on div "Watch Again Continue" at bounding box center [888, 461] width 656 height 599
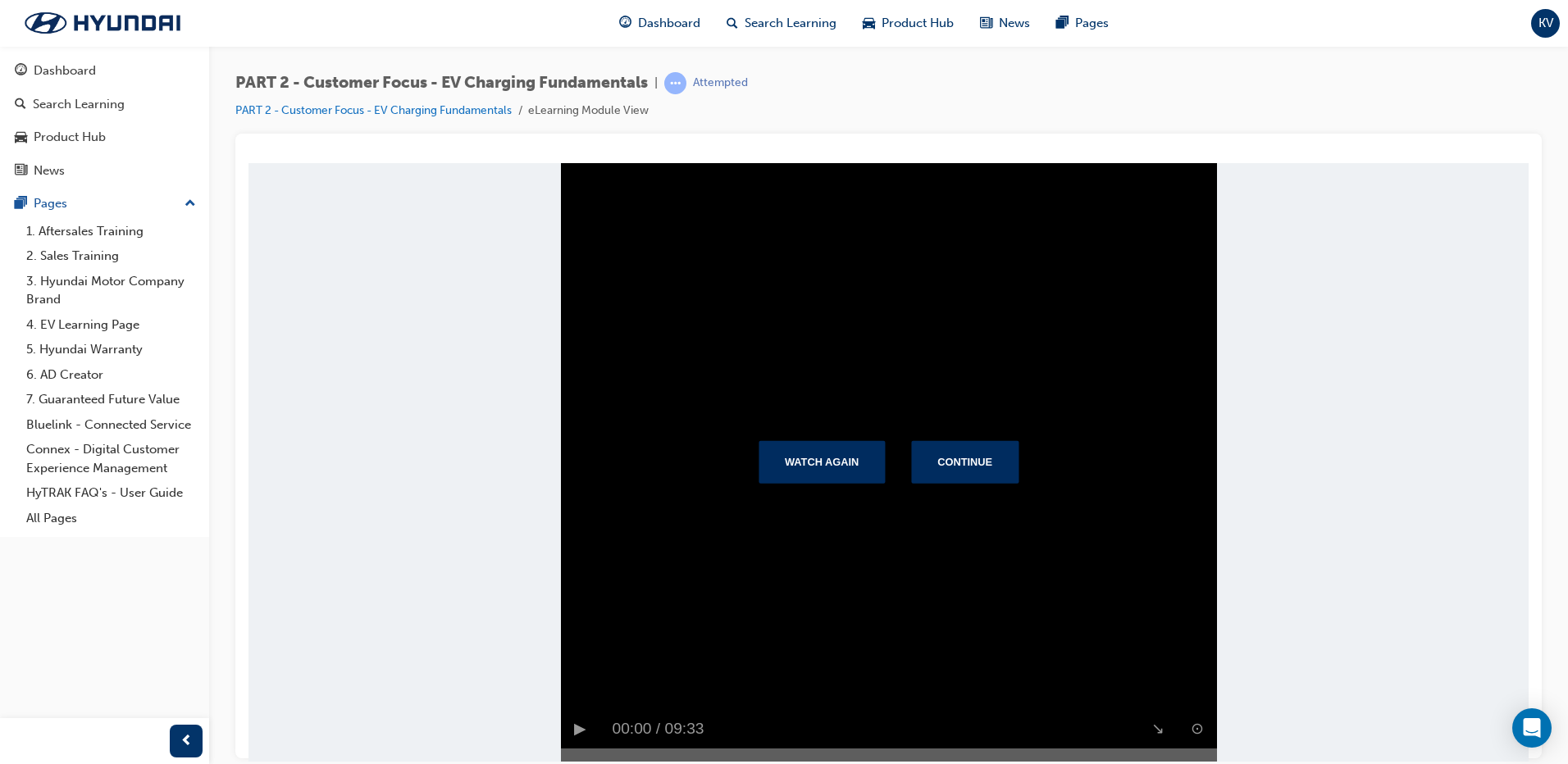
click at [1154, 729] on div "Watch Again Continue" at bounding box center [888, 461] width 656 height 599
click at [1152, 724] on div "Watch Again Continue" at bounding box center [888, 461] width 656 height 599
click at [983, 454] on button "Continue" at bounding box center [964, 461] width 108 height 42
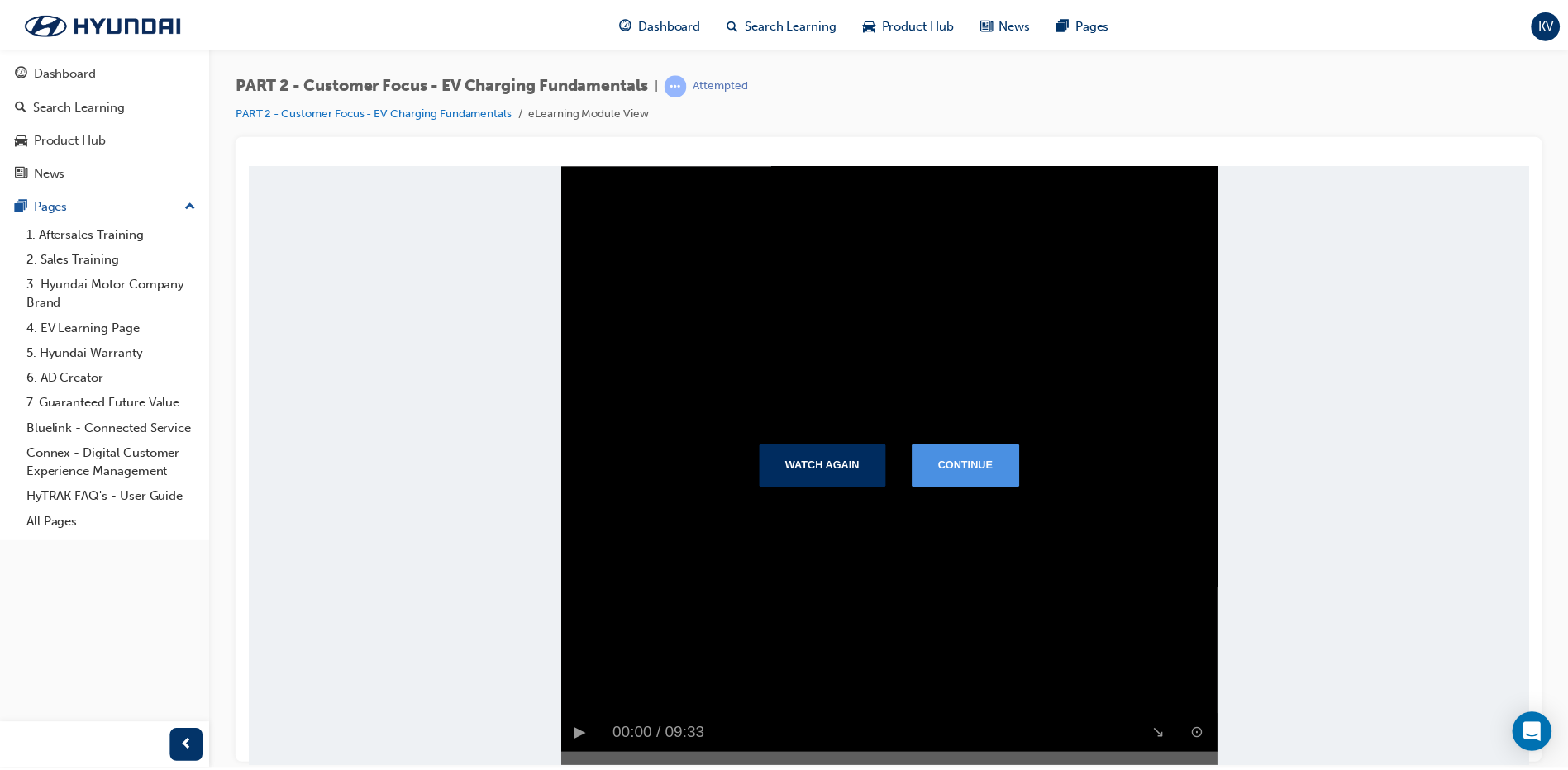
scroll to position [0, 0]
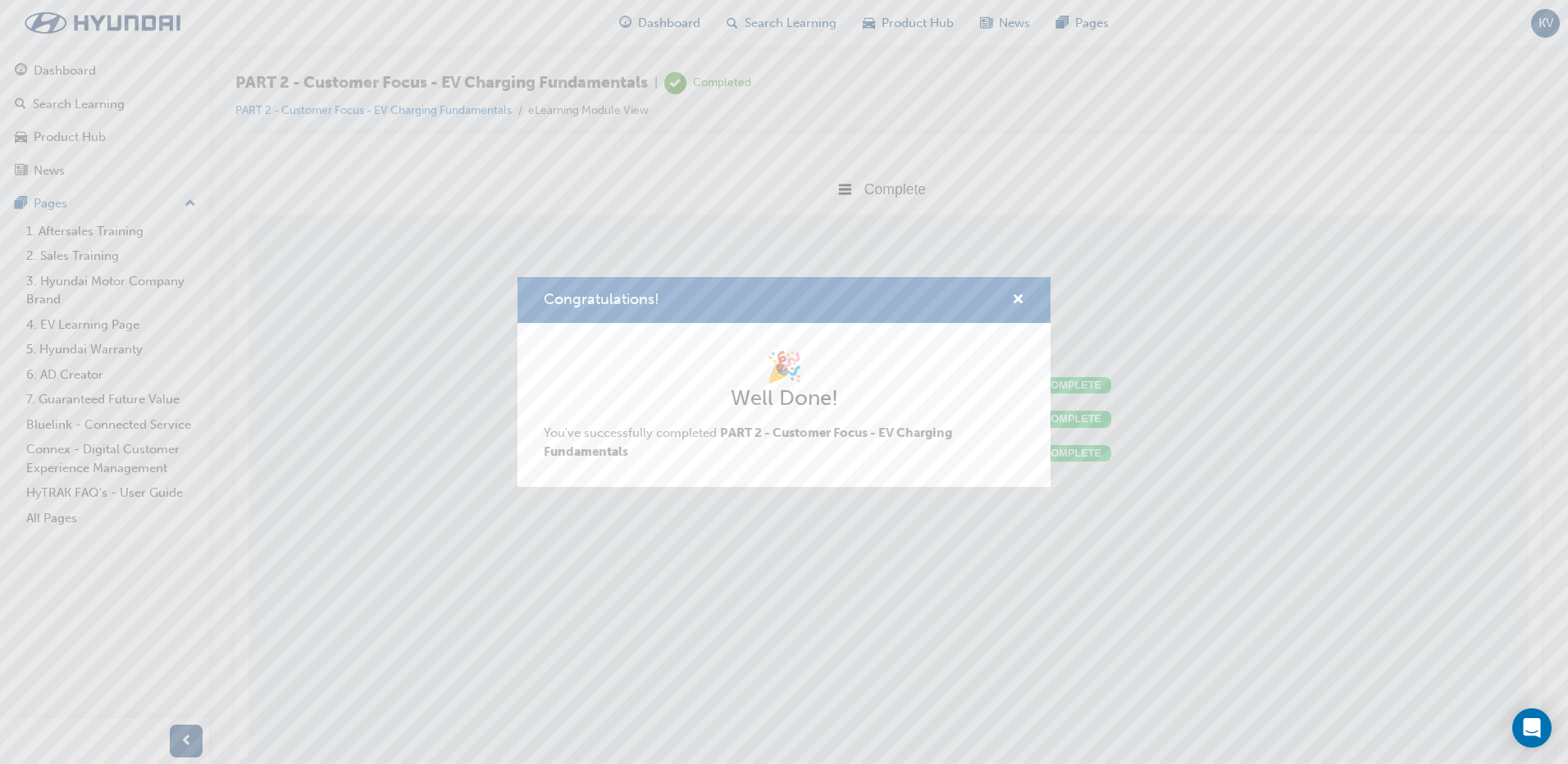
click at [1028, 295] on div "Congratulations!" at bounding box center [784, 300] width 533 height 47
click at [1037, 302] on div "Congratulations!" at bounding box center [784, 300] width 533 height 47
click at [1025, 297] on div "Congratulations!" at bounding box center [784, 300] width 533 height 47
click at [1018, 296] on span "cross-icon" at bounding box center [1018, 300] width 13 height 14
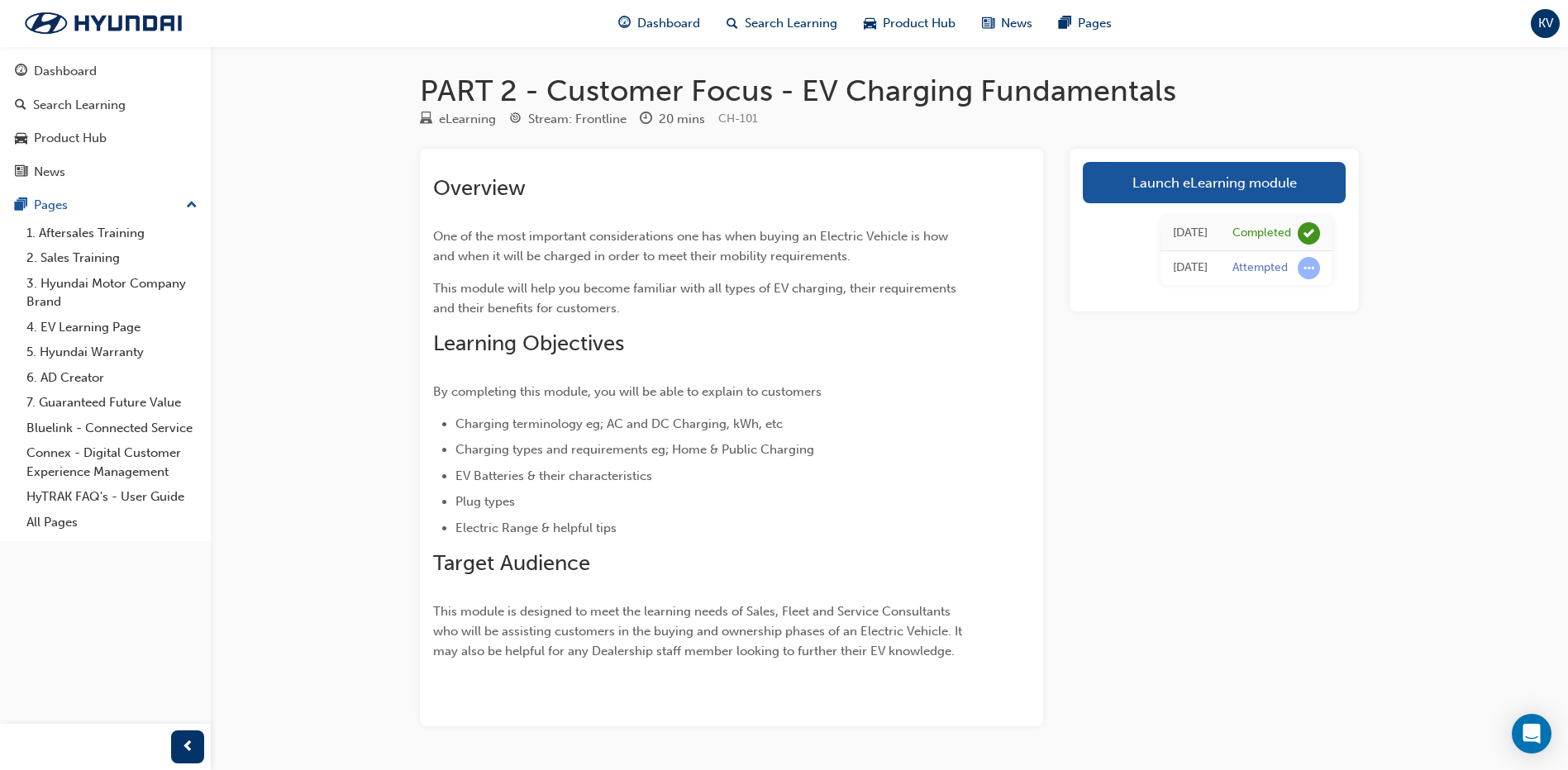
click at [1191, 182] on link "Launch eLearning module" at bounding box center [1214, 182] width 262 height 41
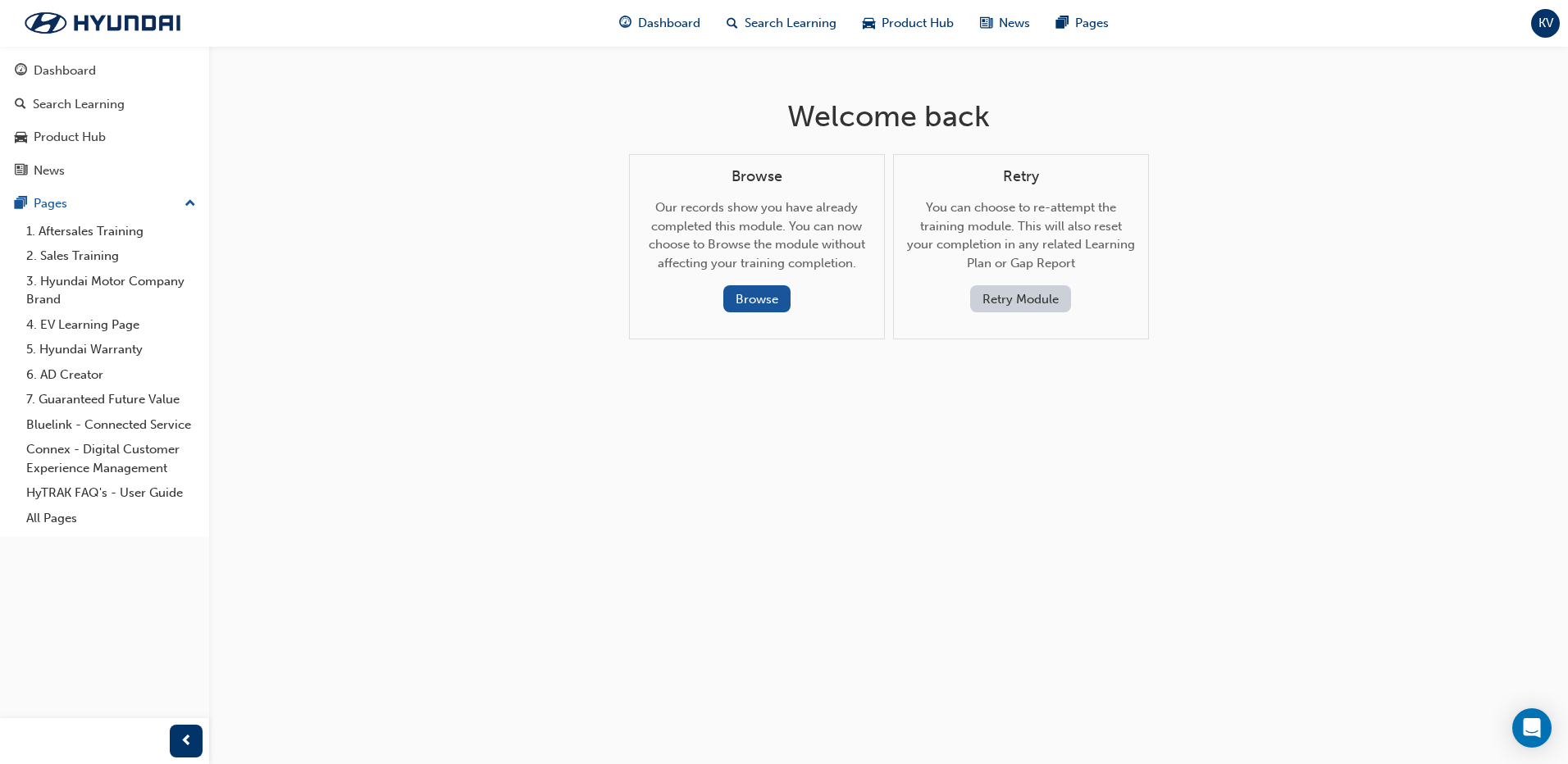
click at [574, 228] on div "Welcome back Browse Our records show you have already completed this module. Yo…" at bounding box center [784, 382] width 1568 height 764
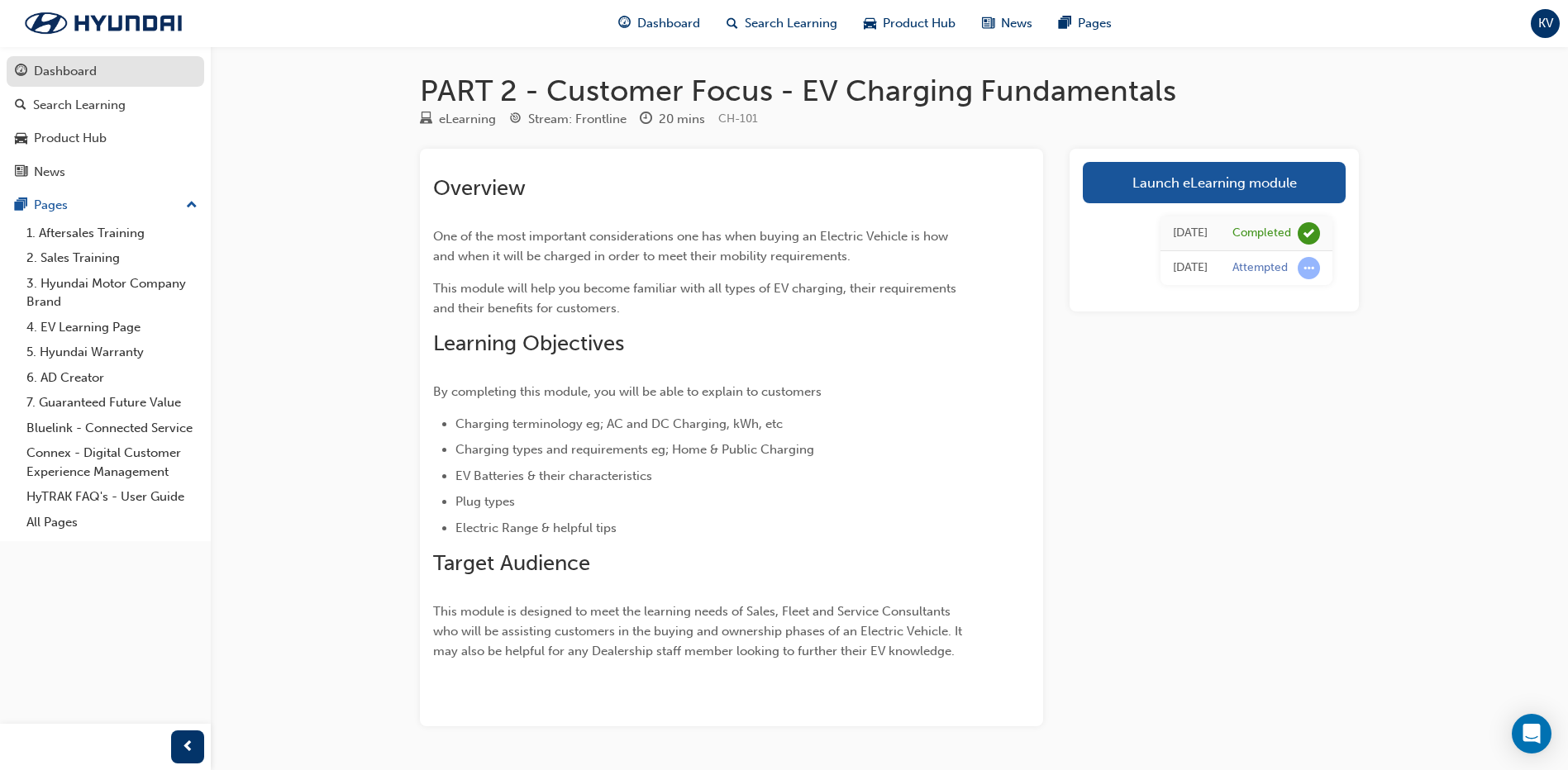
click at [54, 63] on div "Dashboard" at bounding box center [65, 72] width 62 height 19
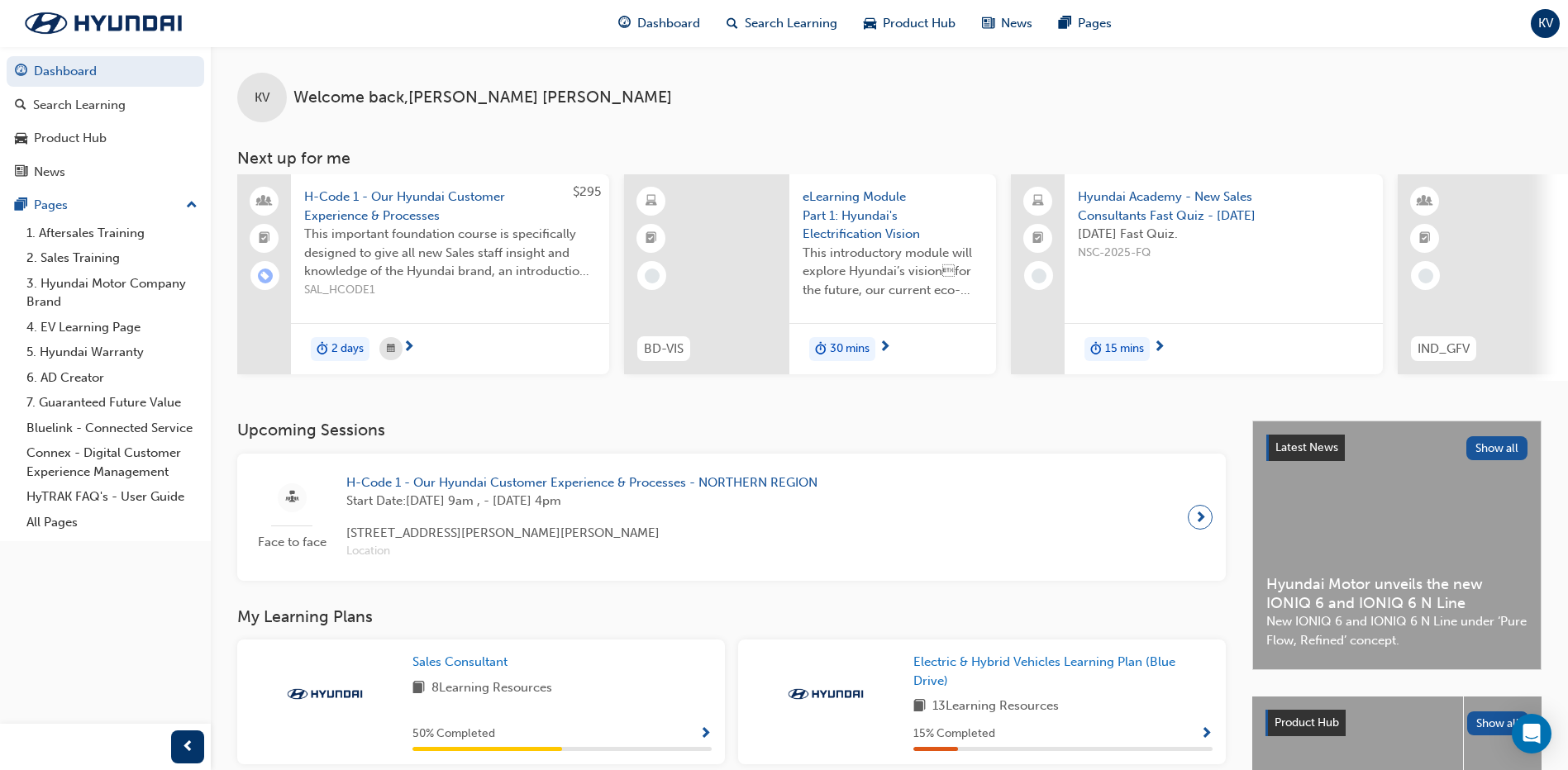
click at [919, 343] on div "30 mins" at bounding box center [893, 349] width 207 height 52
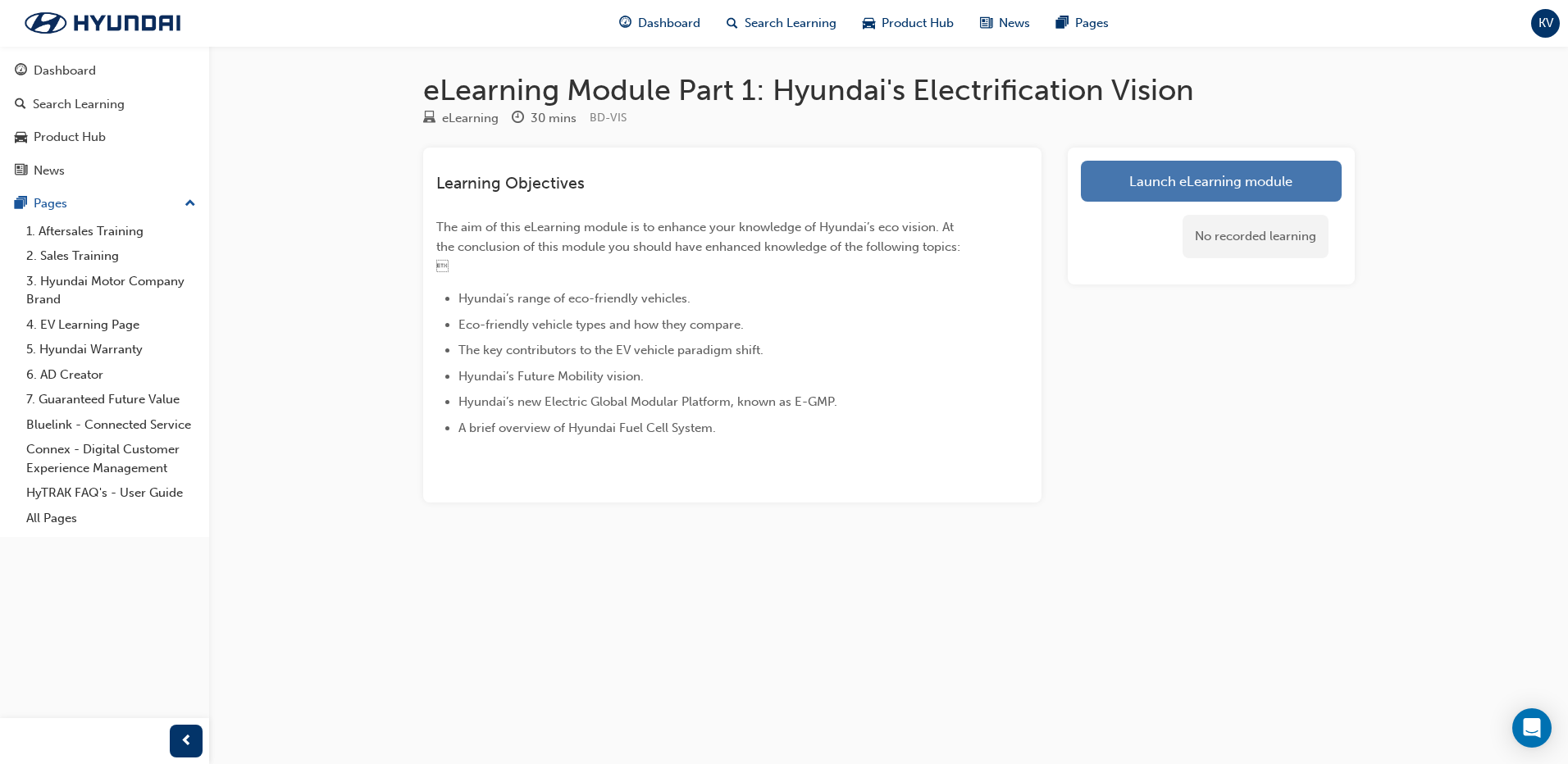
click at [1152, 181] on link "Launch eLearning module" at bounding box center [1210, 181] width 260 height 41
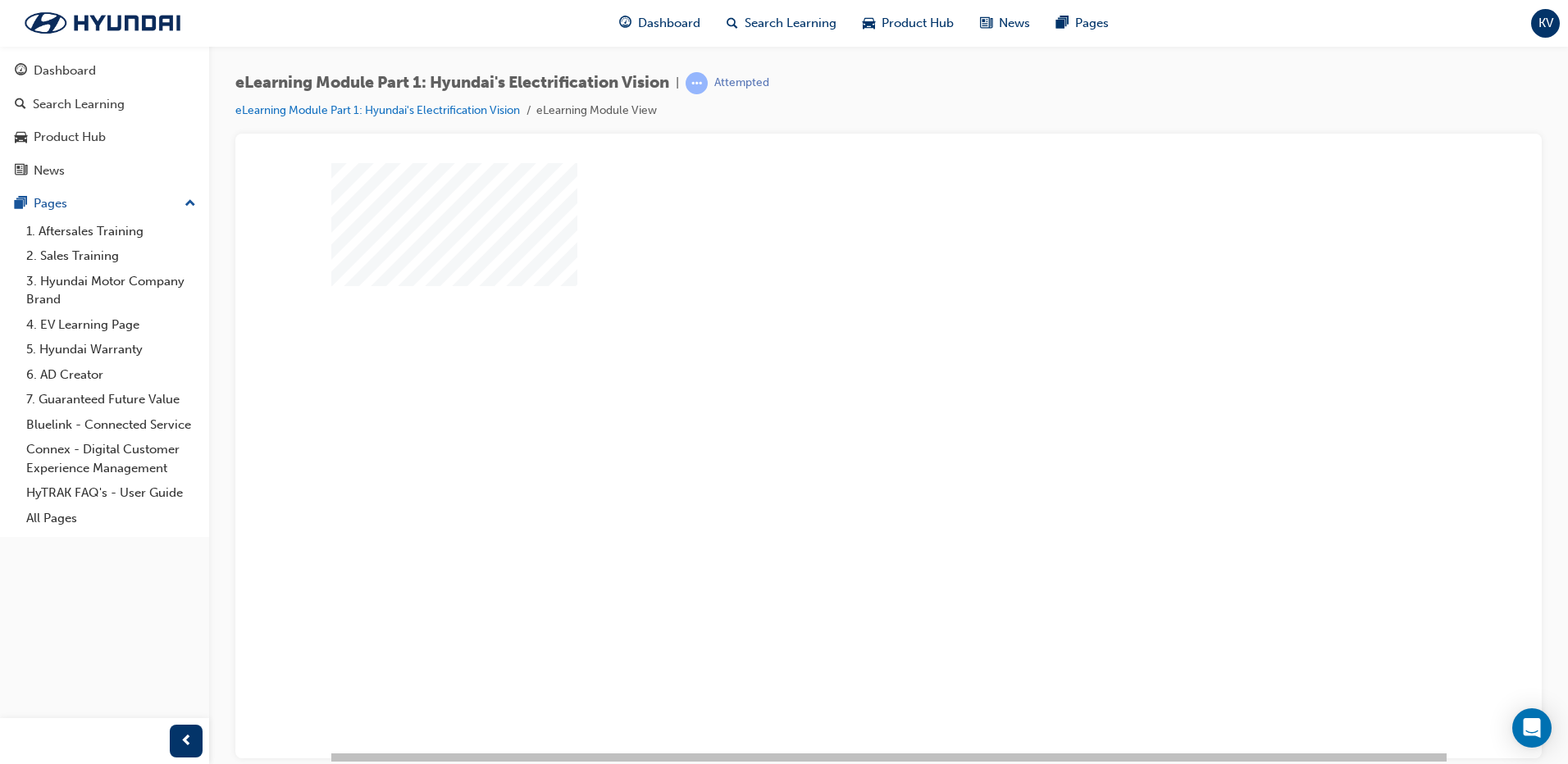
click at [841, 410] on div "play" at bounding box center [841, 410] width 0 height 0
